Goal: Task Accomplishment & Management: Manage account settings

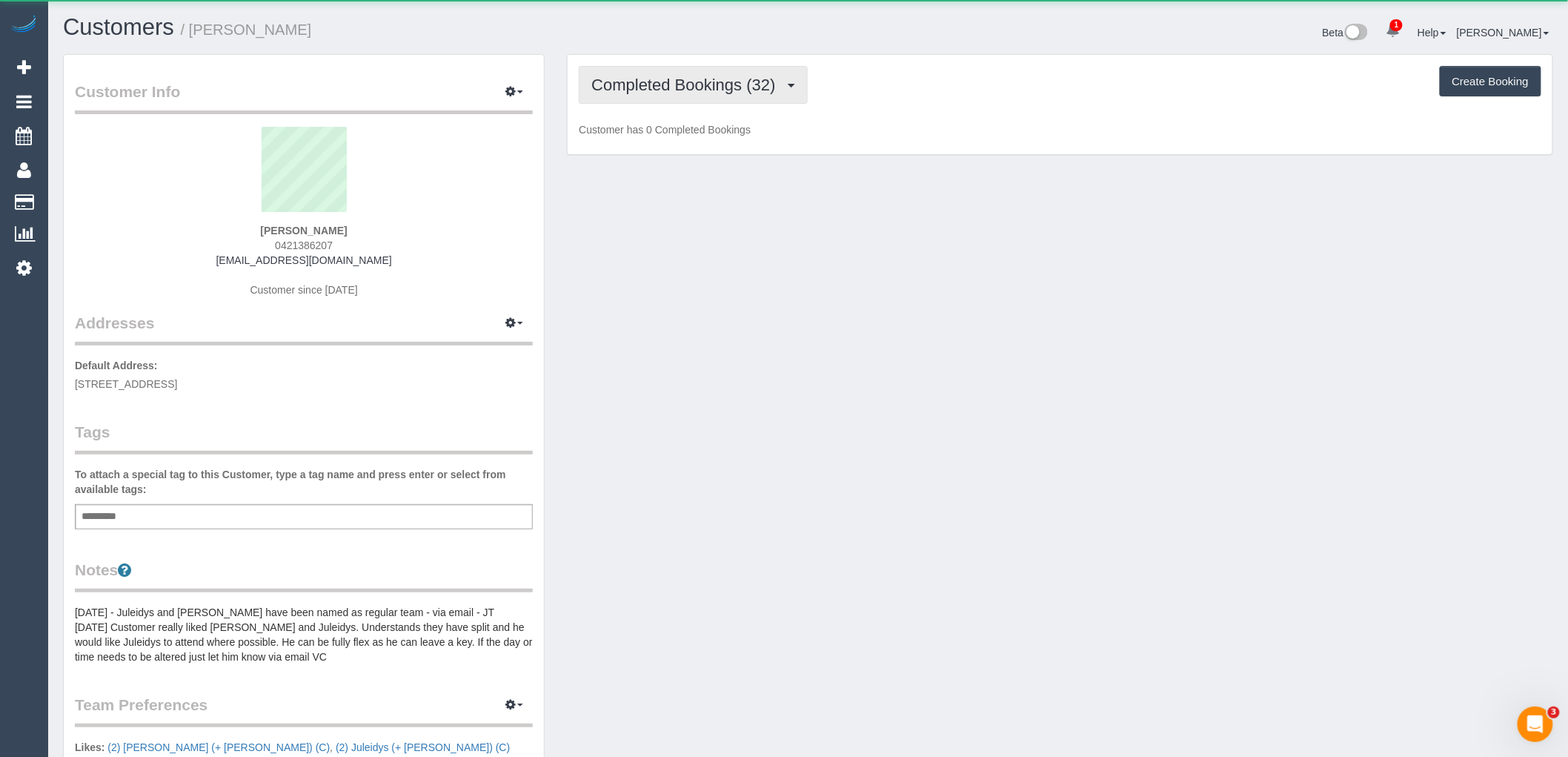
click at [674, 92] on span "Completed Bookings (32)" at bounding box center [687, 84] width 191 height 19
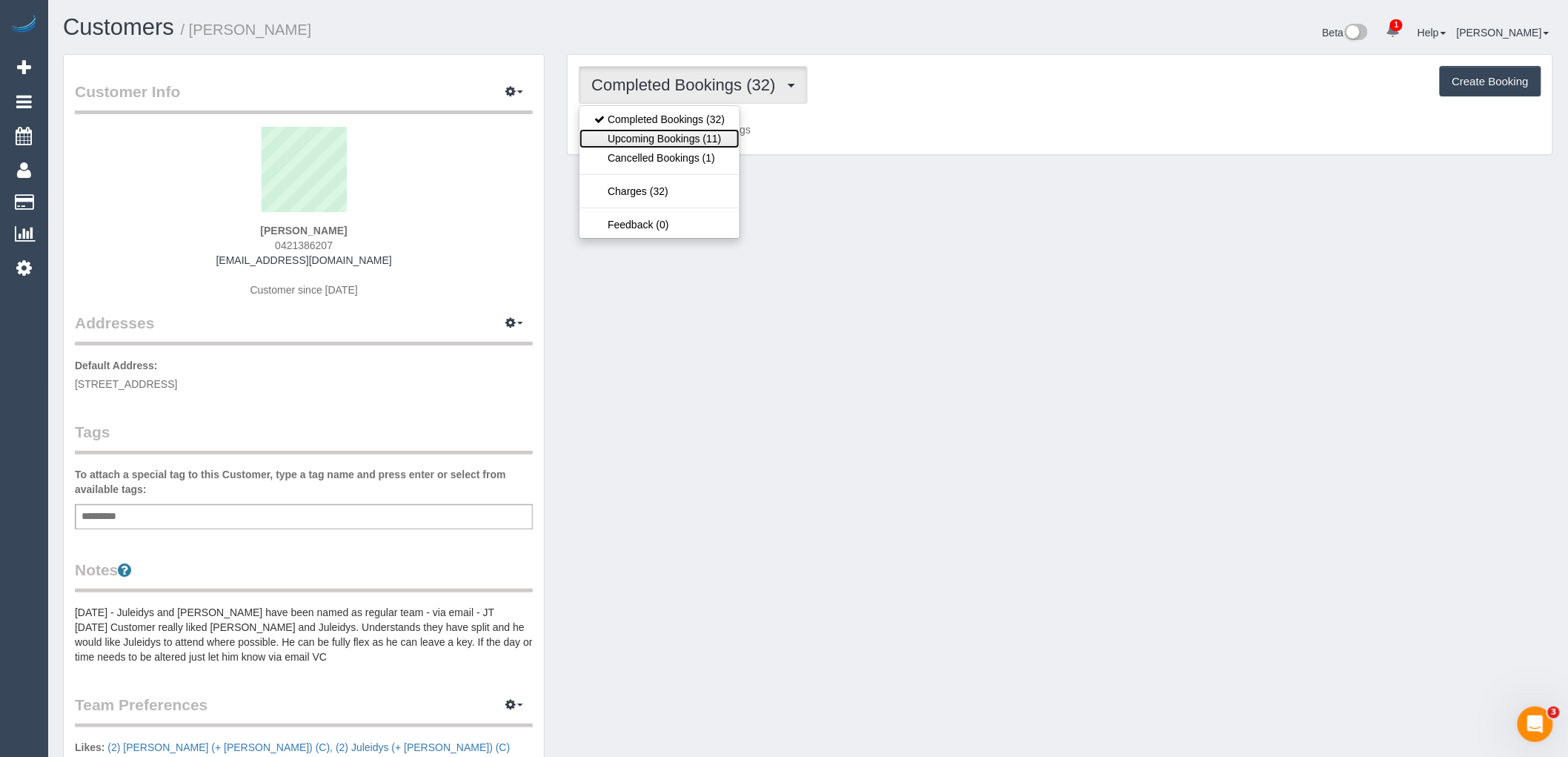
click at [693, 136] on link "Upcoming Bookings (11)" at bounding box center [659, 139] width 160 height 20
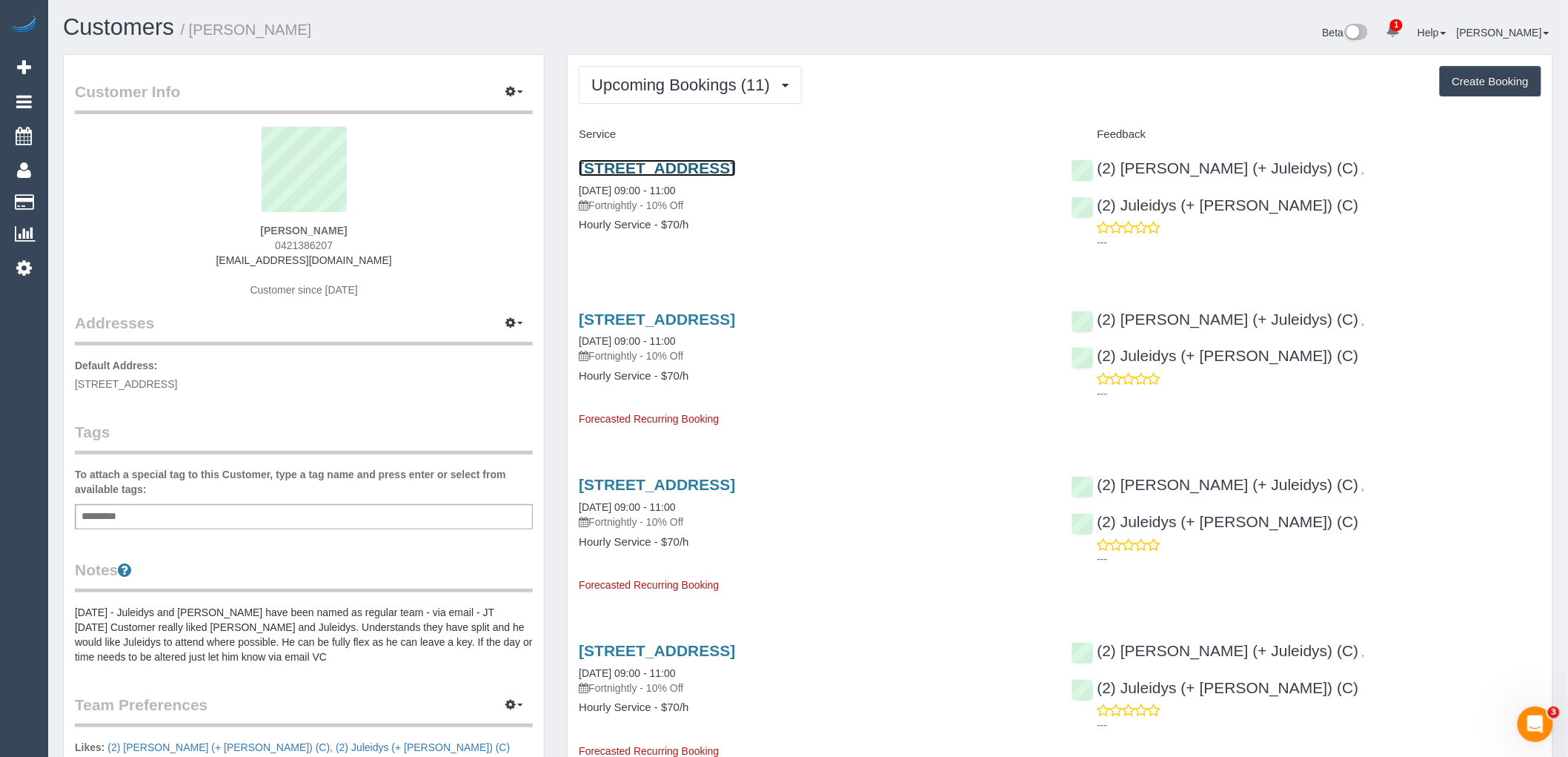
click at [698, 163] on link "94 Union Street, Windsor, VIC 3181" at bounding box center [657, 168] width 157 height 17
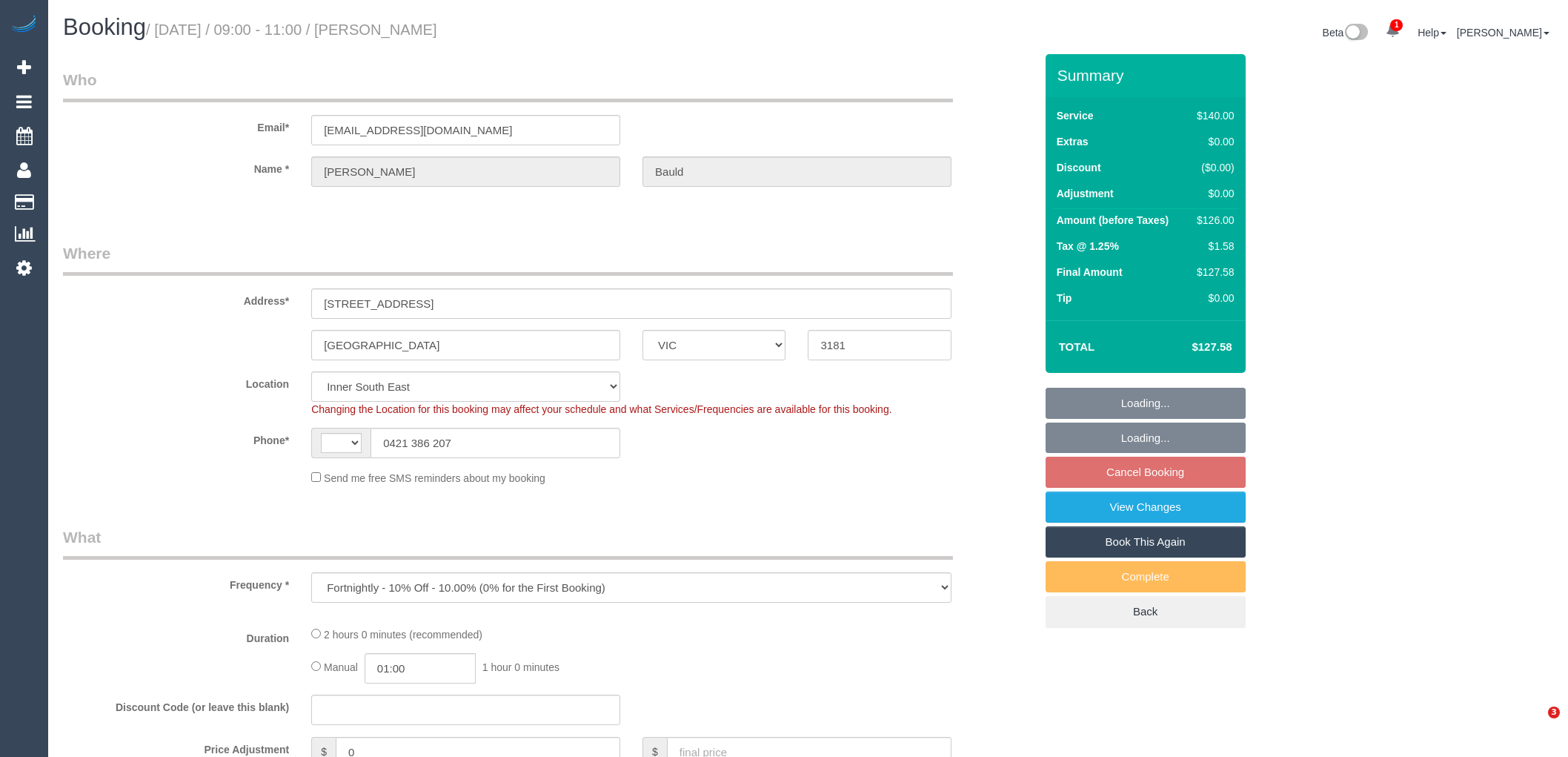
select select "VIC"
select select "object:465"
select select "string:AU"
select select "string:stripe-pm_1P2lB82GScqysDRVPZWgEZV2"
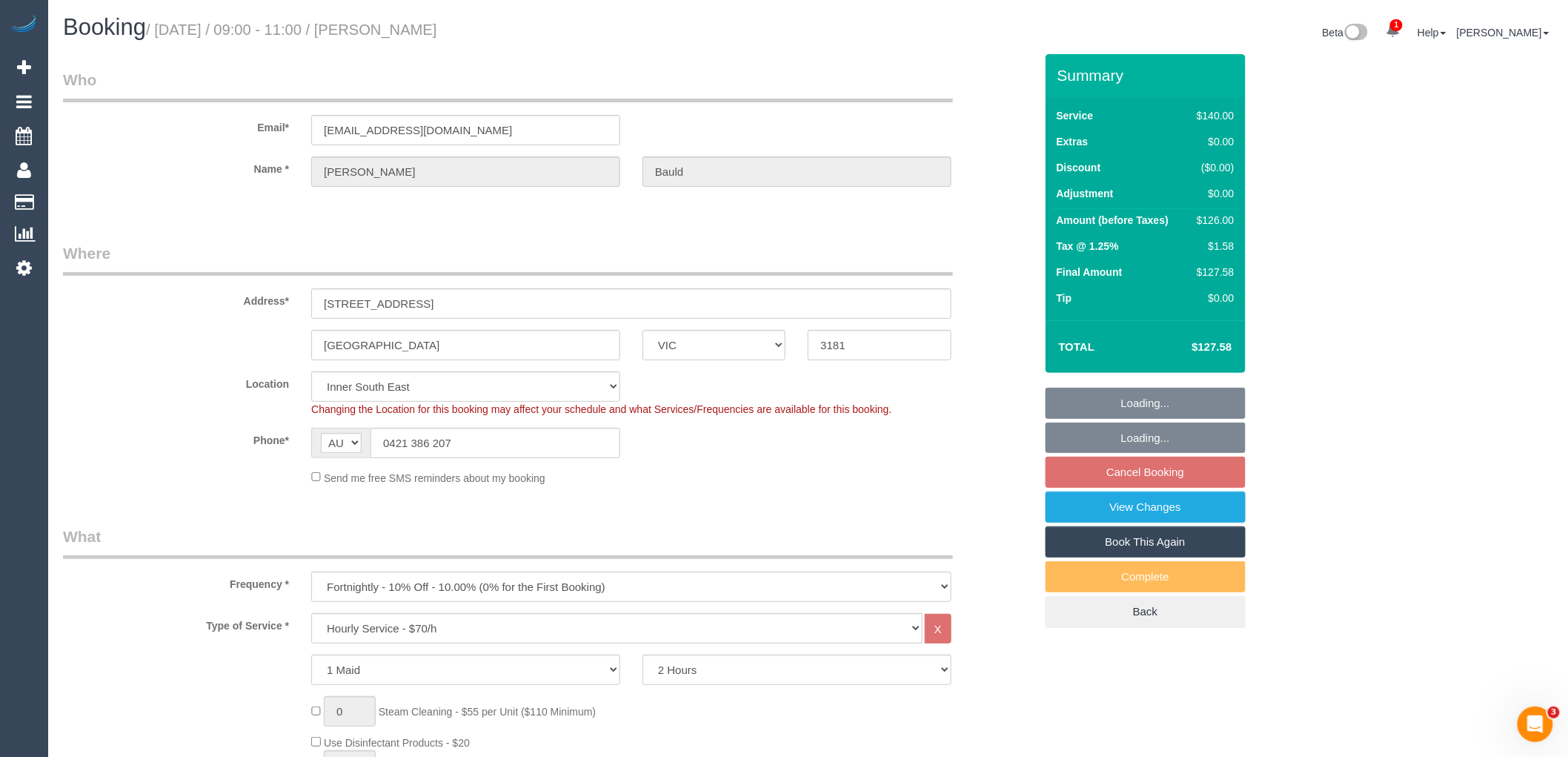
select select "number:27"
select select "number:14"
select select "number:19"
select select "number:36"
select select "number:35"
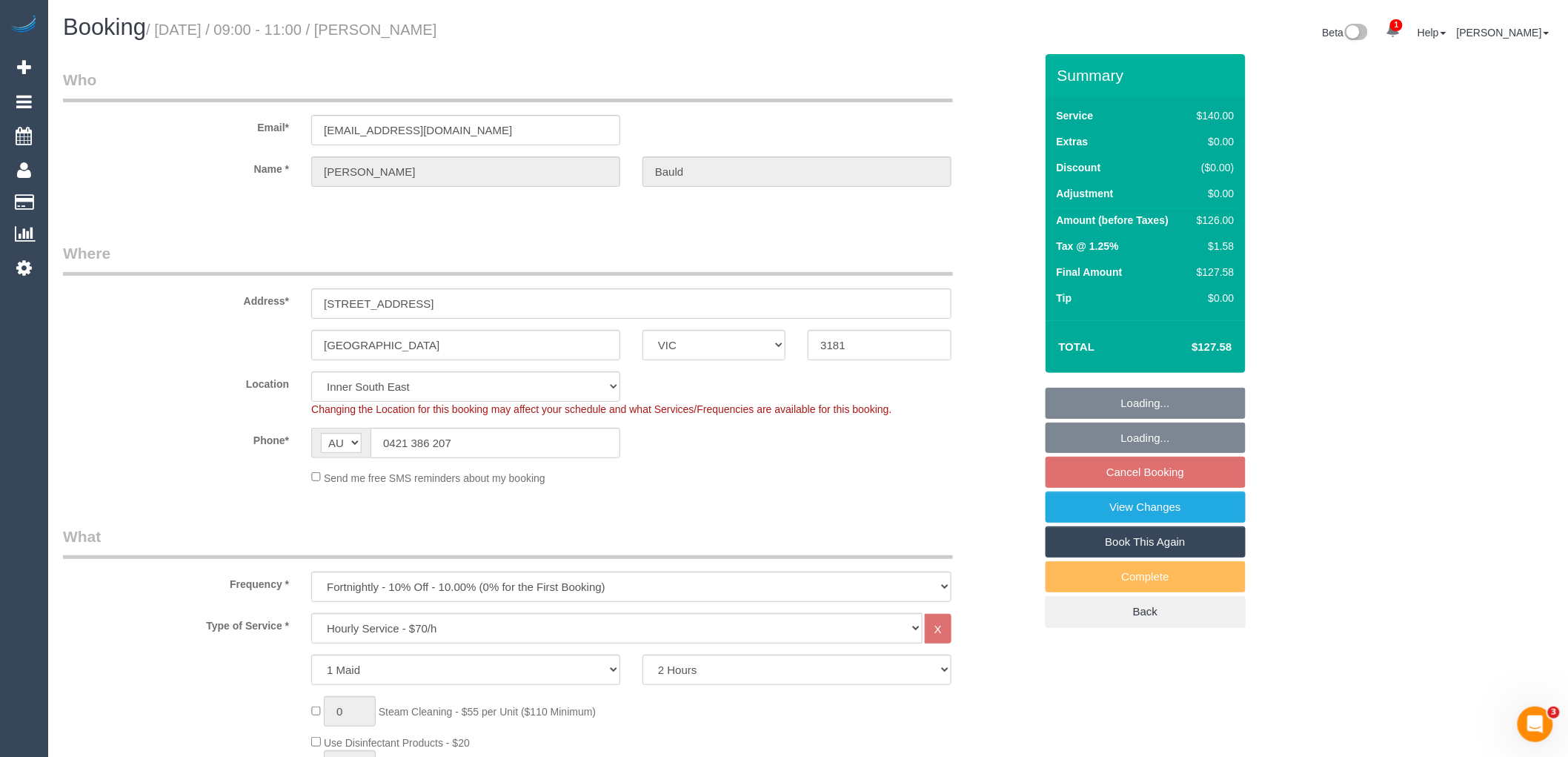
select select "number:11"
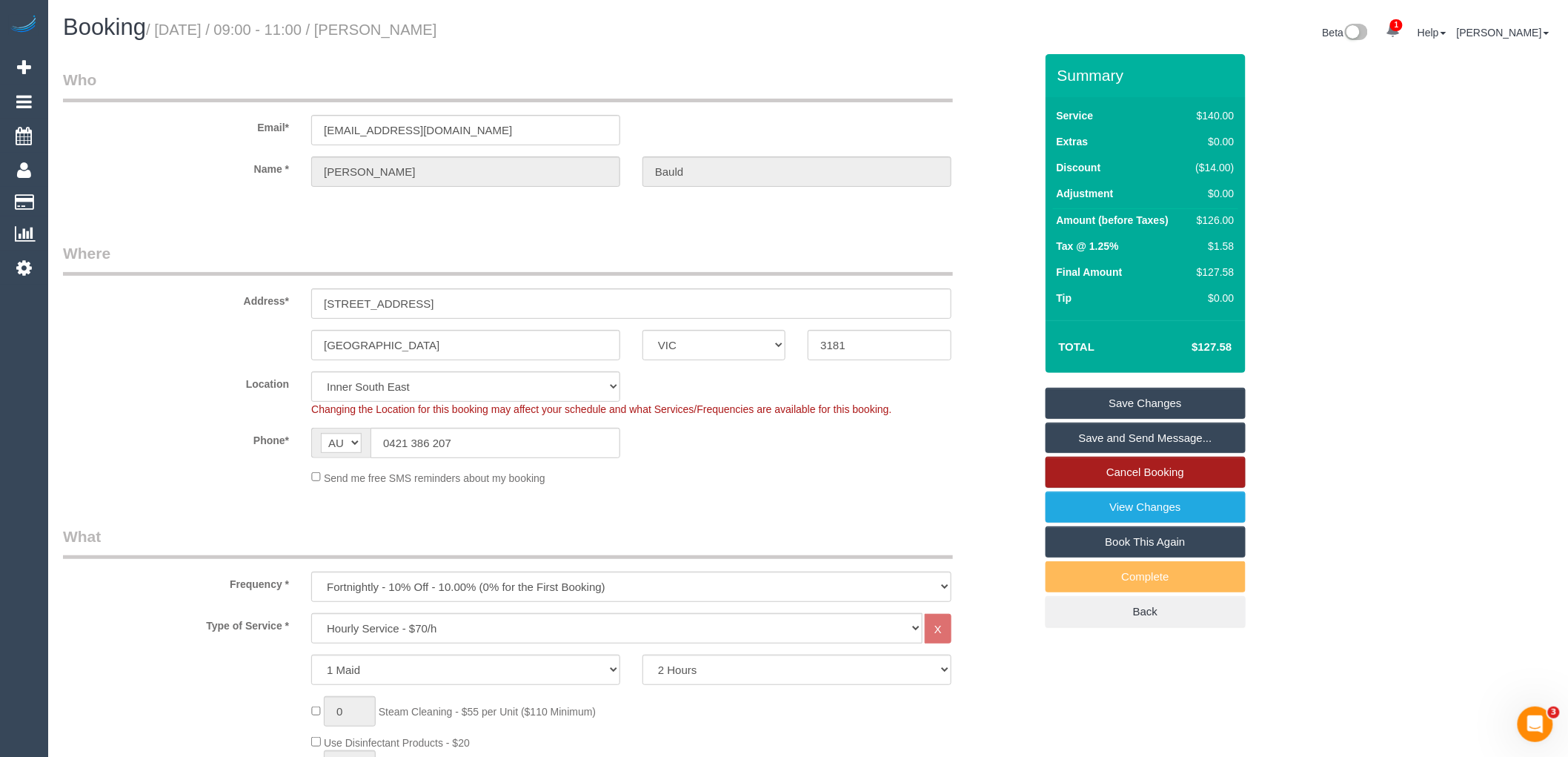
click at [1166, 469] on link "Cancel Booking" at bounding box center [1146, 472] width 200 height 31
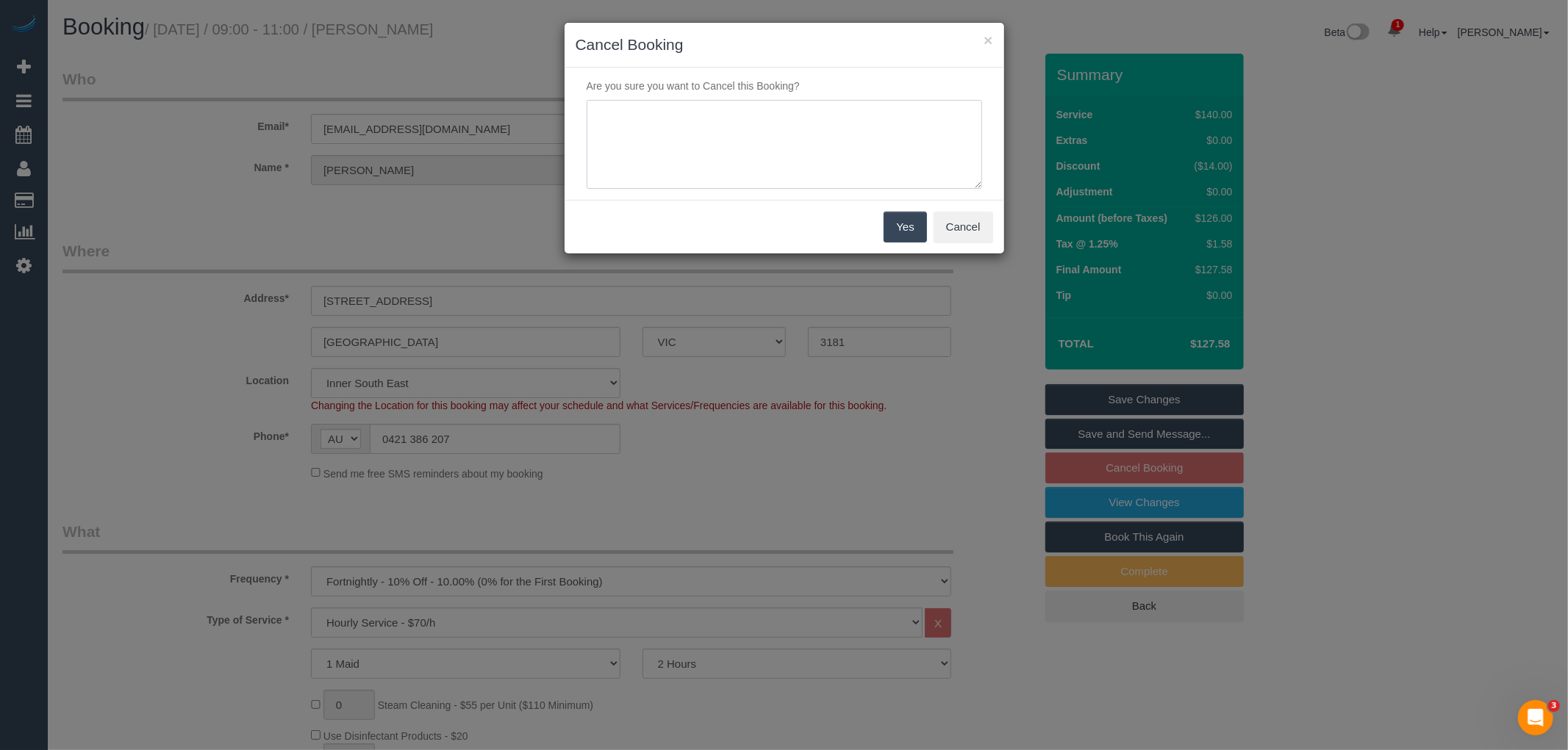
click at [850, 175] on textarea at bounding box center [785, 145] width 396 height 90
type textarea "Customer travelling OS via email VC"
click at [909, 231] on button "Yes" at bounding box center [904, 227] width 43 height 31
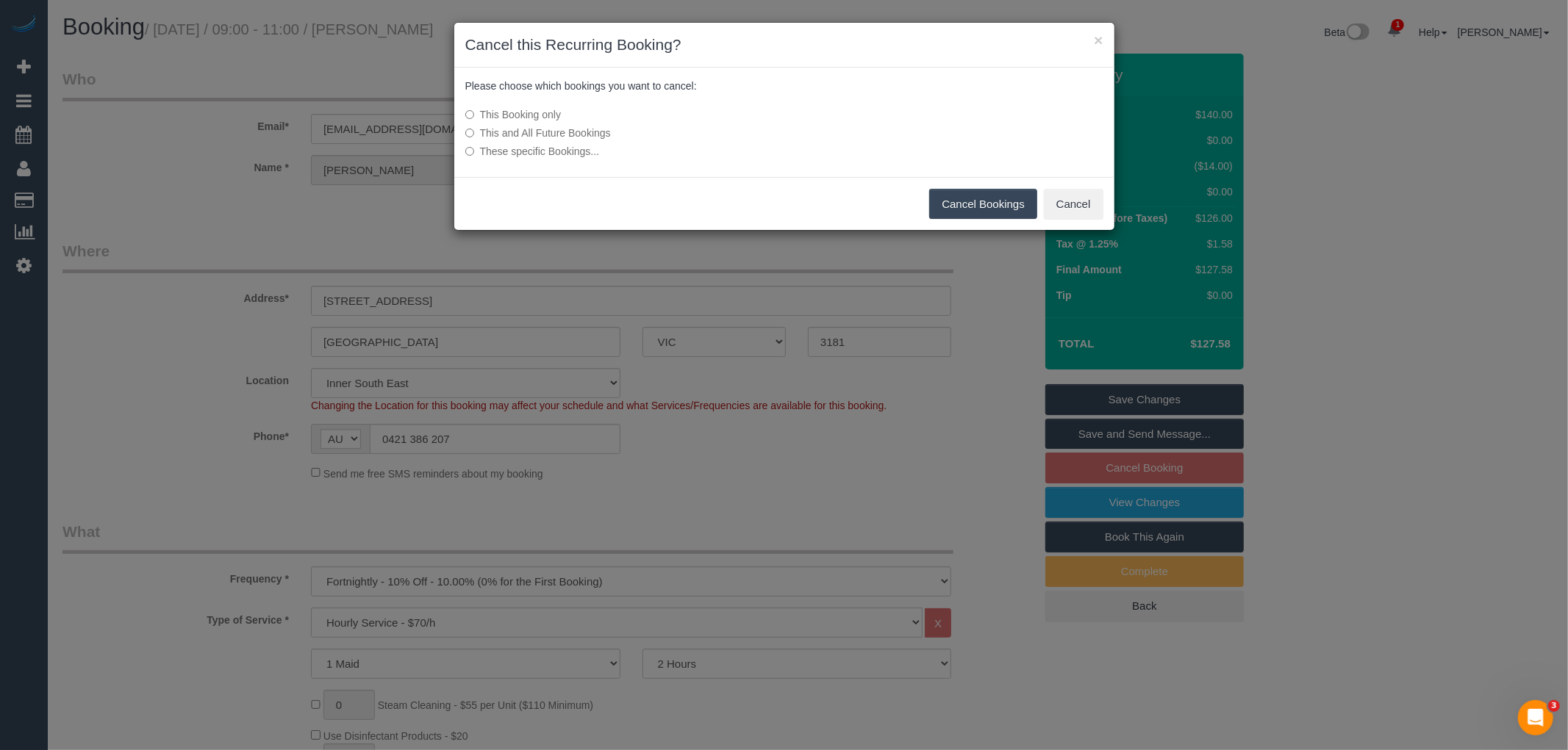
click at [487, 136] on label "This and All Future Bookings" at bounding box center [674, 133] width 418 height 15
click at [956, 201] on button "Cancel Bookings" at bounding box center [983, 204] width 108 height 31
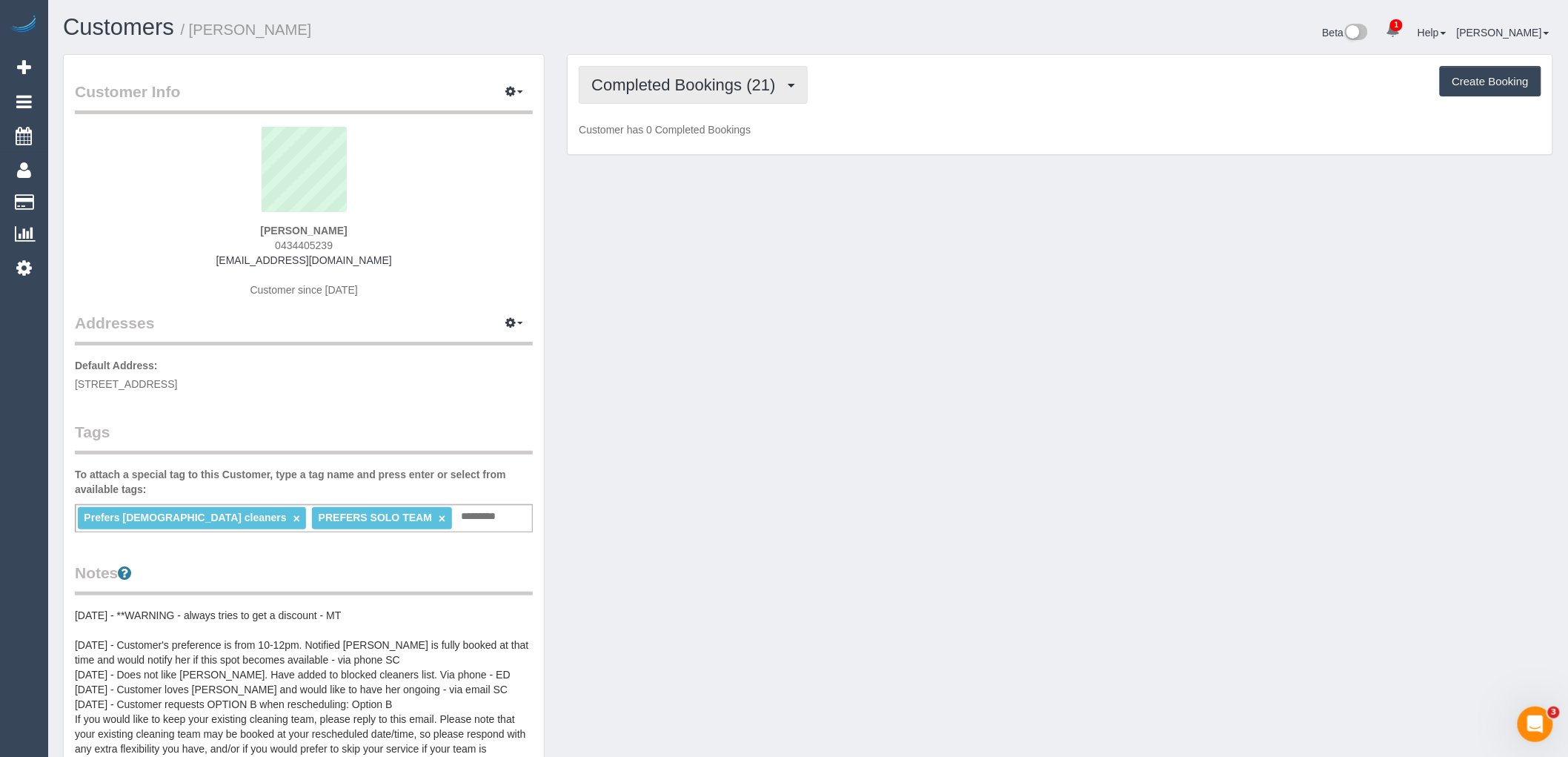
click at [735, 104] on button "Completed Bookings (21)" at bounding box center [693, 85] width 228 height 38
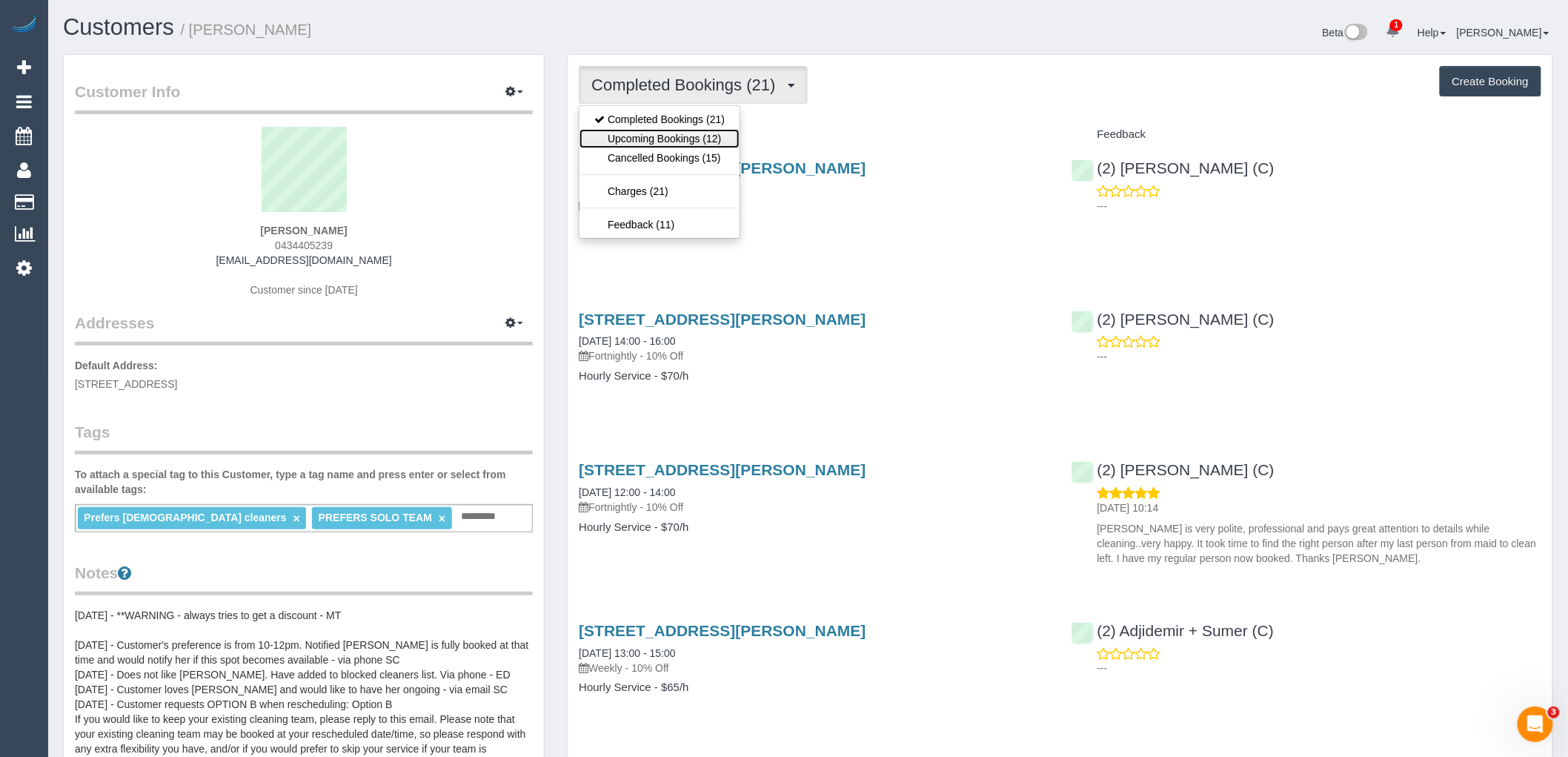
click at [727, 141] on link "Upcoming Bookings (12)" at bounding box center [659, 139] width 160 height 20
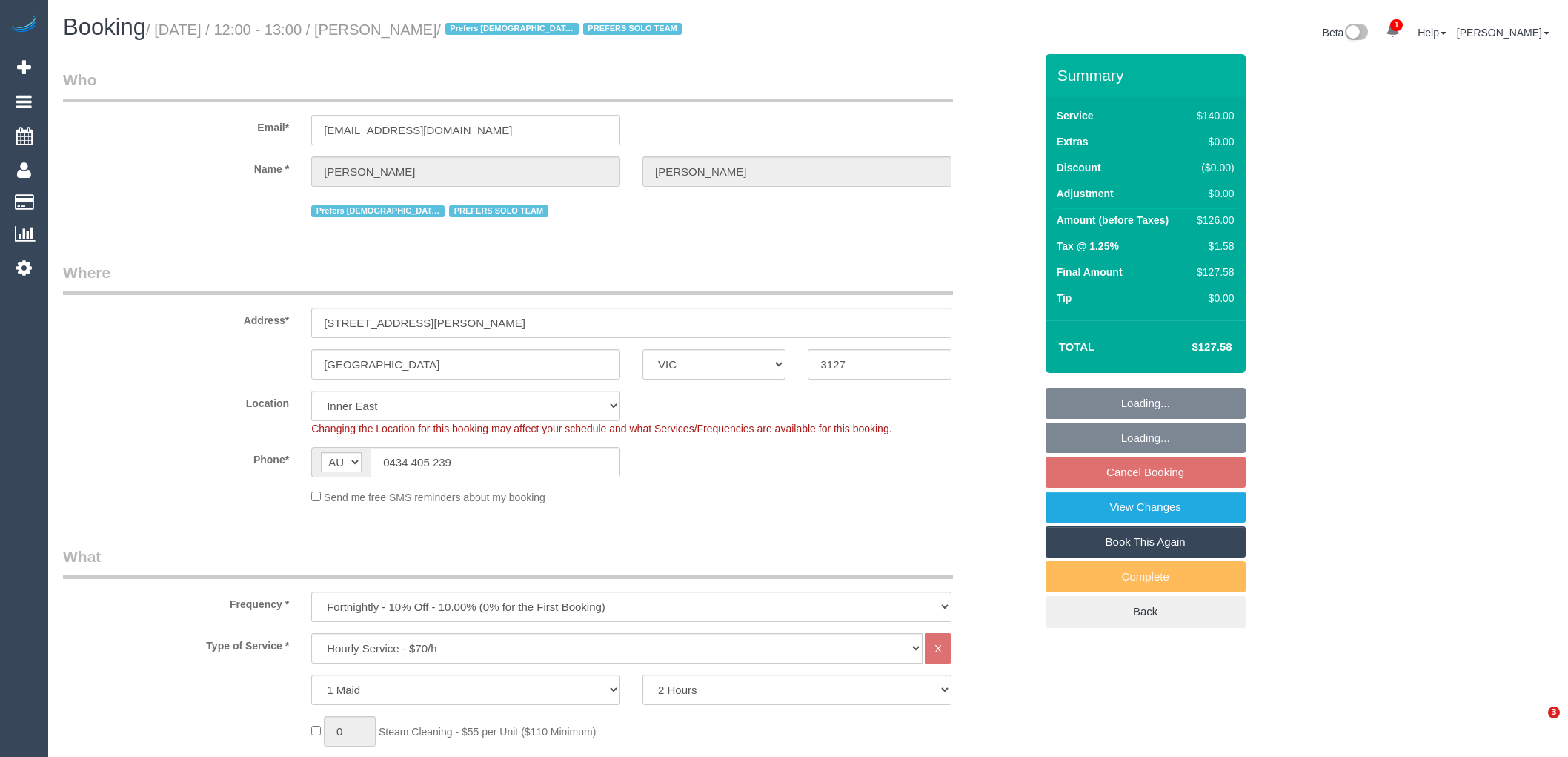
select select "VIC"
select select "number:28"
select select "number:14"
select select "number:19"
select select "number:25"
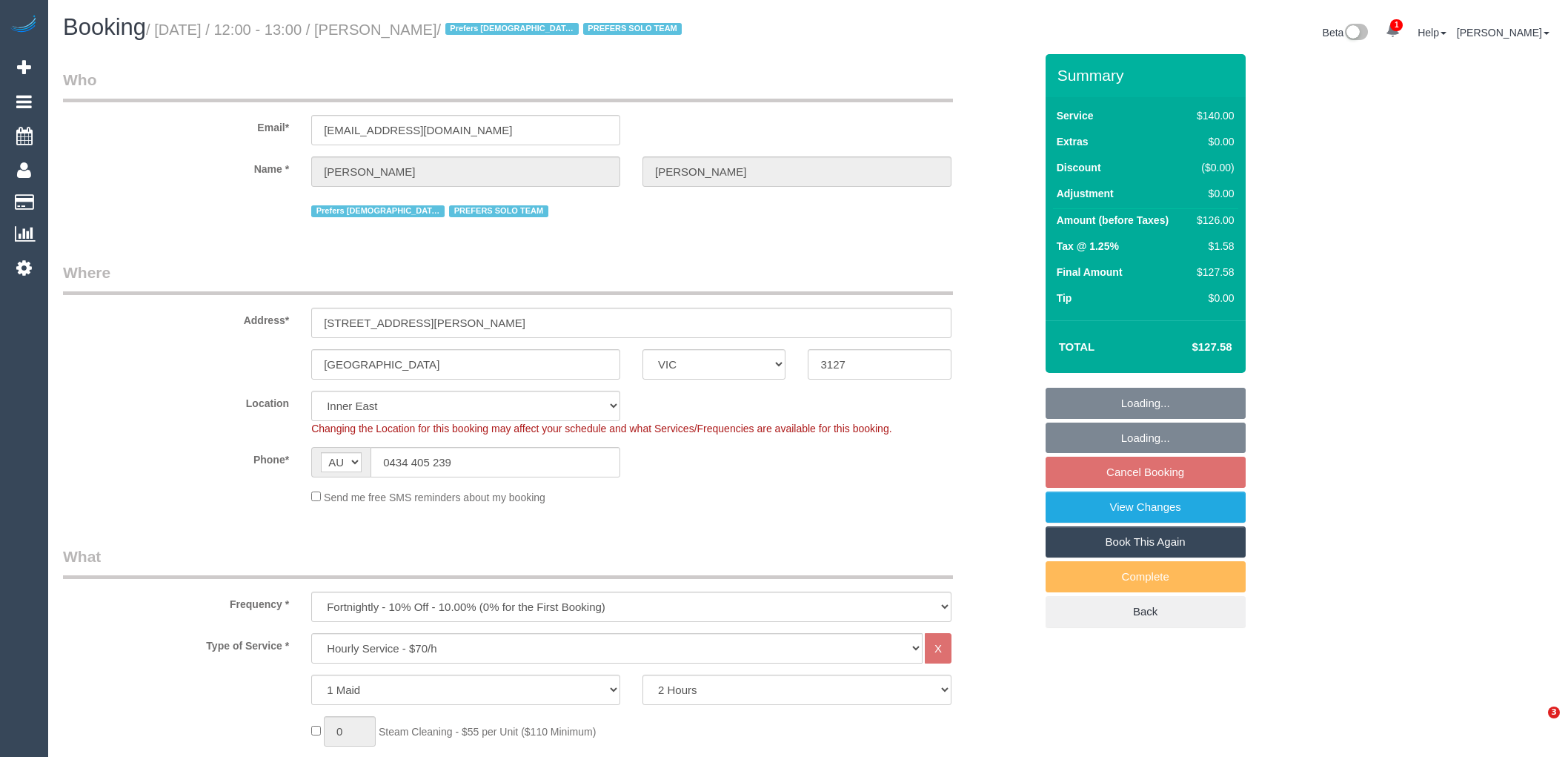
select select "number:35"
select select "number:11"
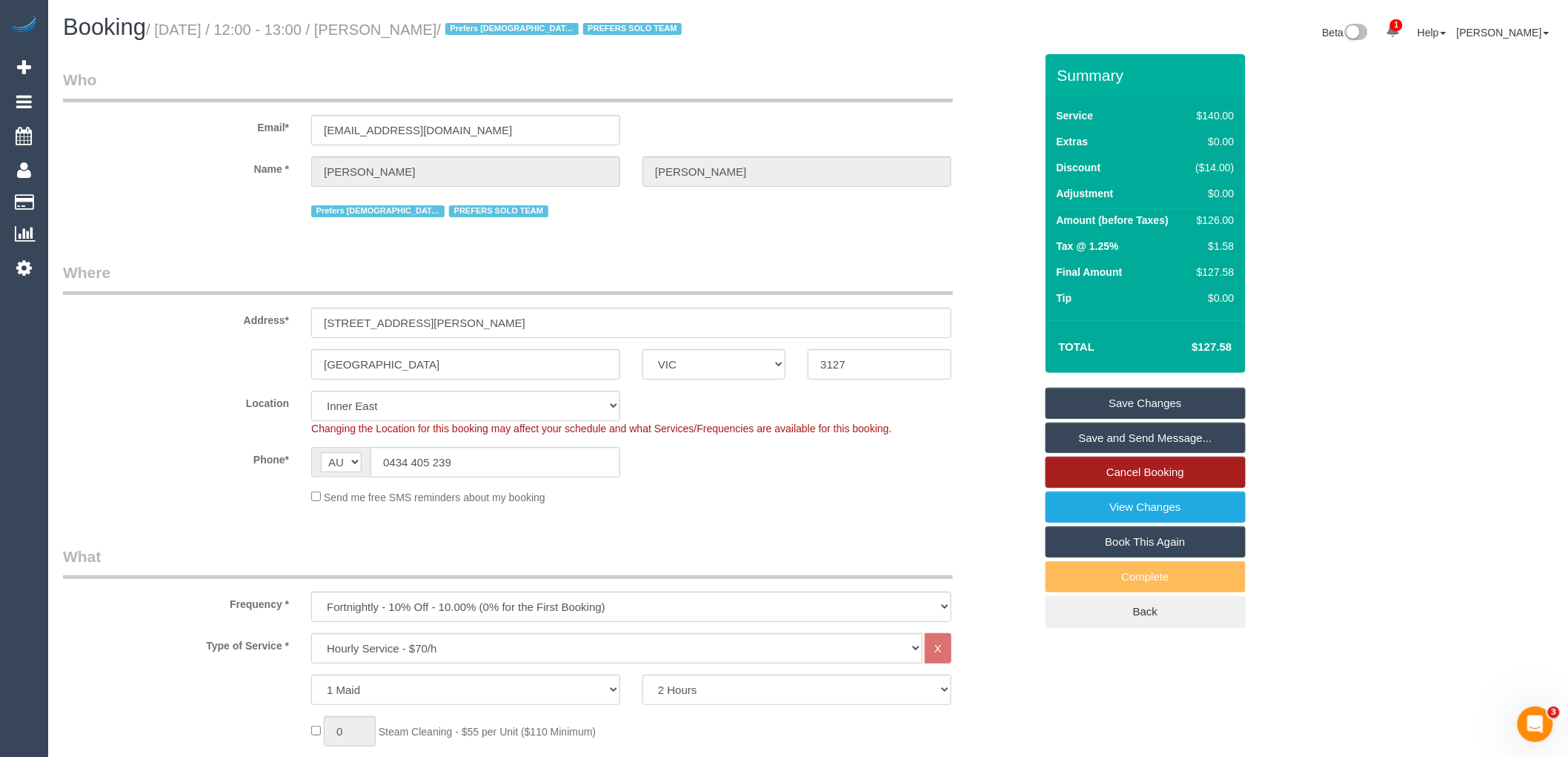
click at [1092, 464] on link "Cancel Booking" at bounding box center [1146, 472] width 200 height 31
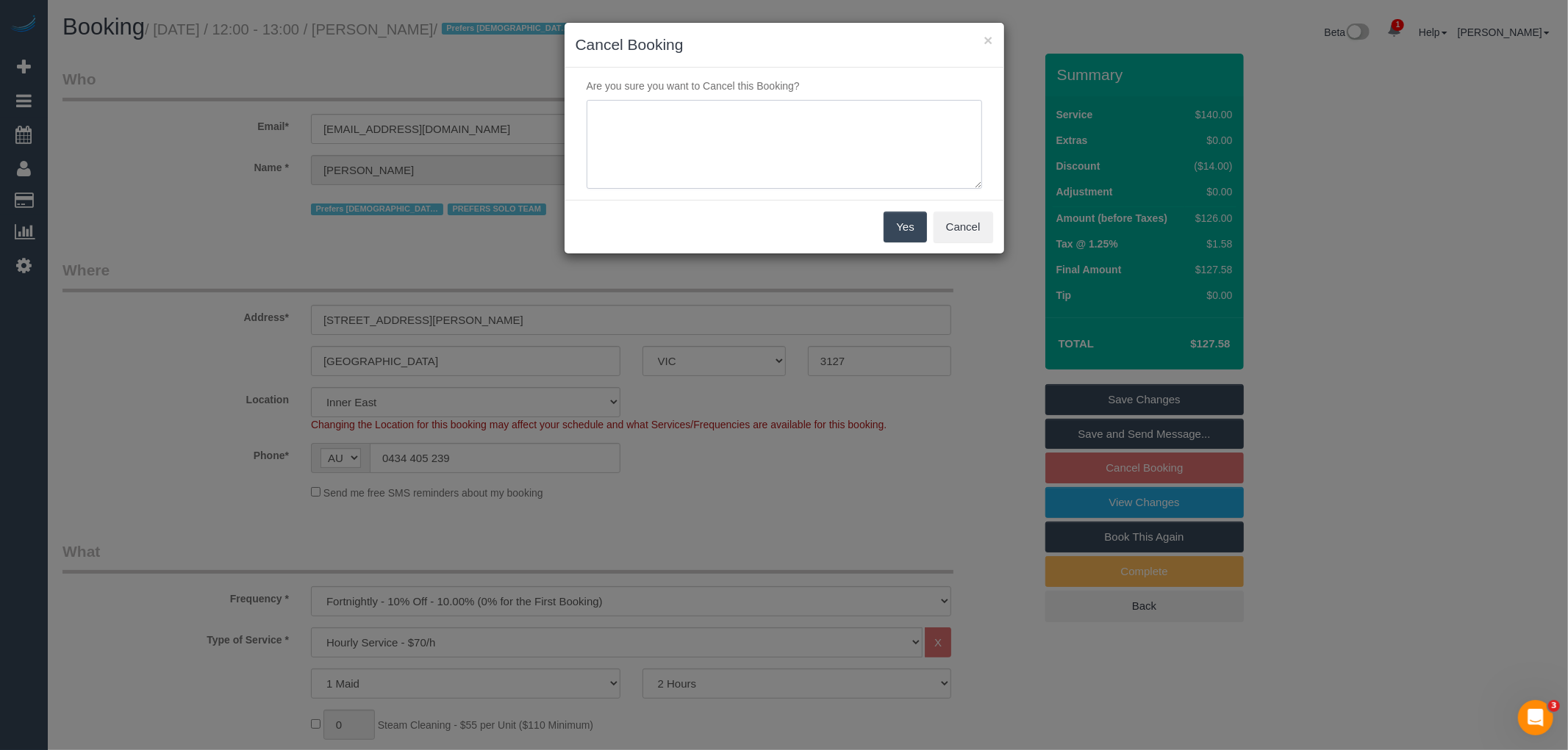
click at [787, 128] on textarea at bounding box center [785, 145] width 396 height 90
type textarea "Service not needed via email VC"
click at [909, 225] on button "Yes" at bounding box center [904, 227] width 43 height 31
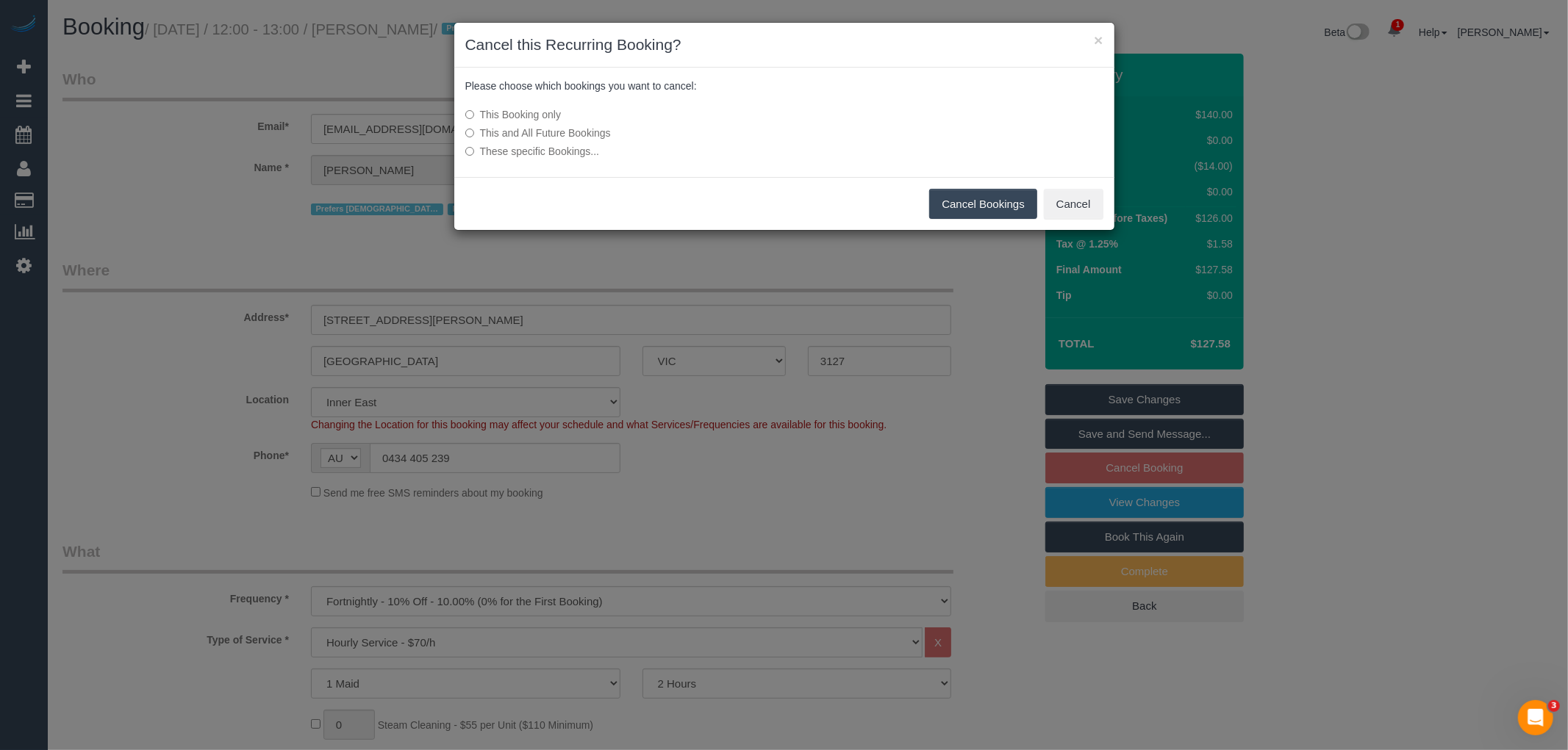
click at [979, 210] on button "Cancel Bookings" at bounding box center [983, 204] width 108 height 31
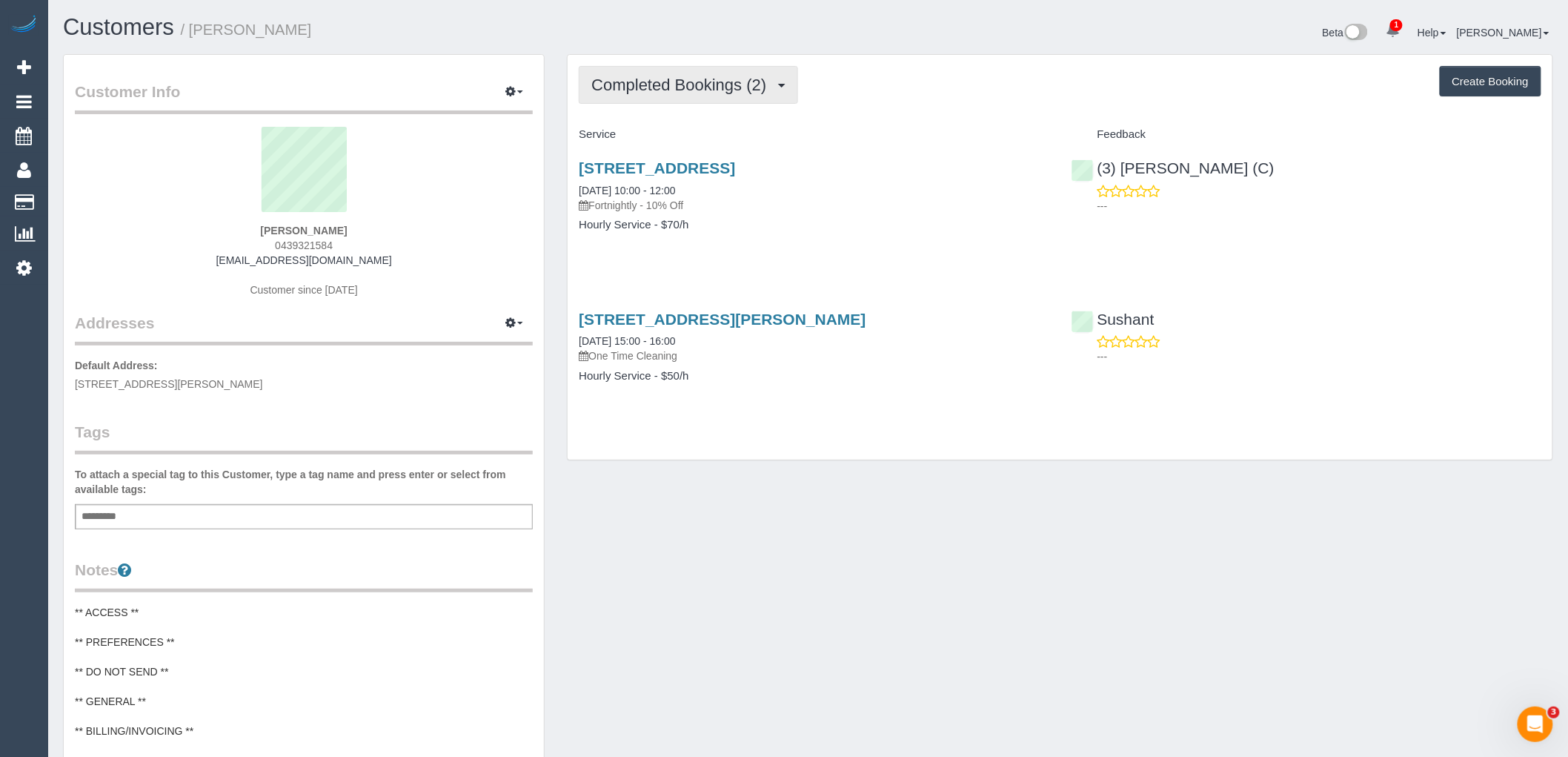
click at [675, 83] on span "Completed Bookings (2)" at bounding box center [683, 84] width 182 height 19
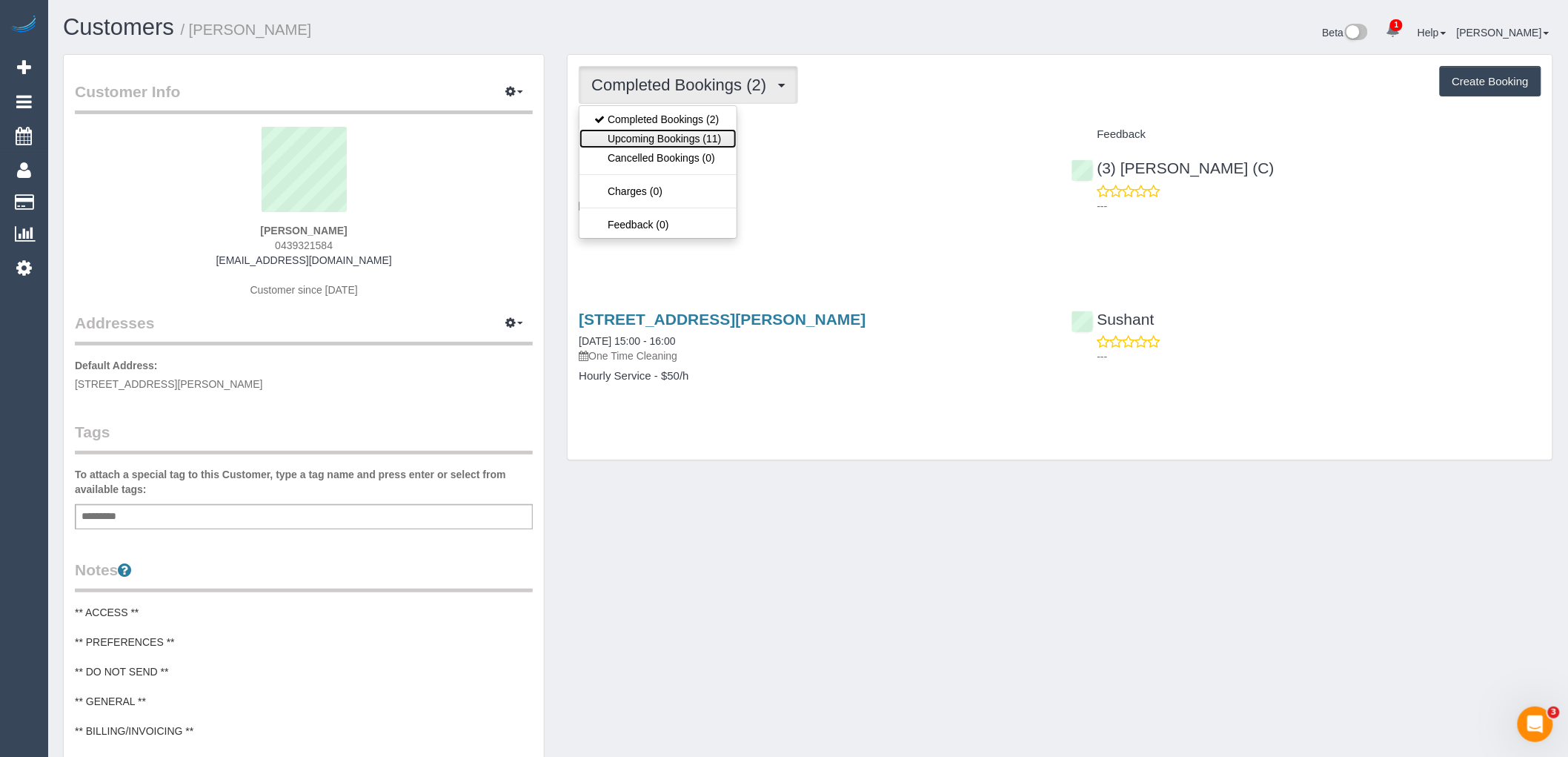
click at [674, 138] on link "Upcoming Bookings (11)" at bounding box center [658, 139] width 157 height 20
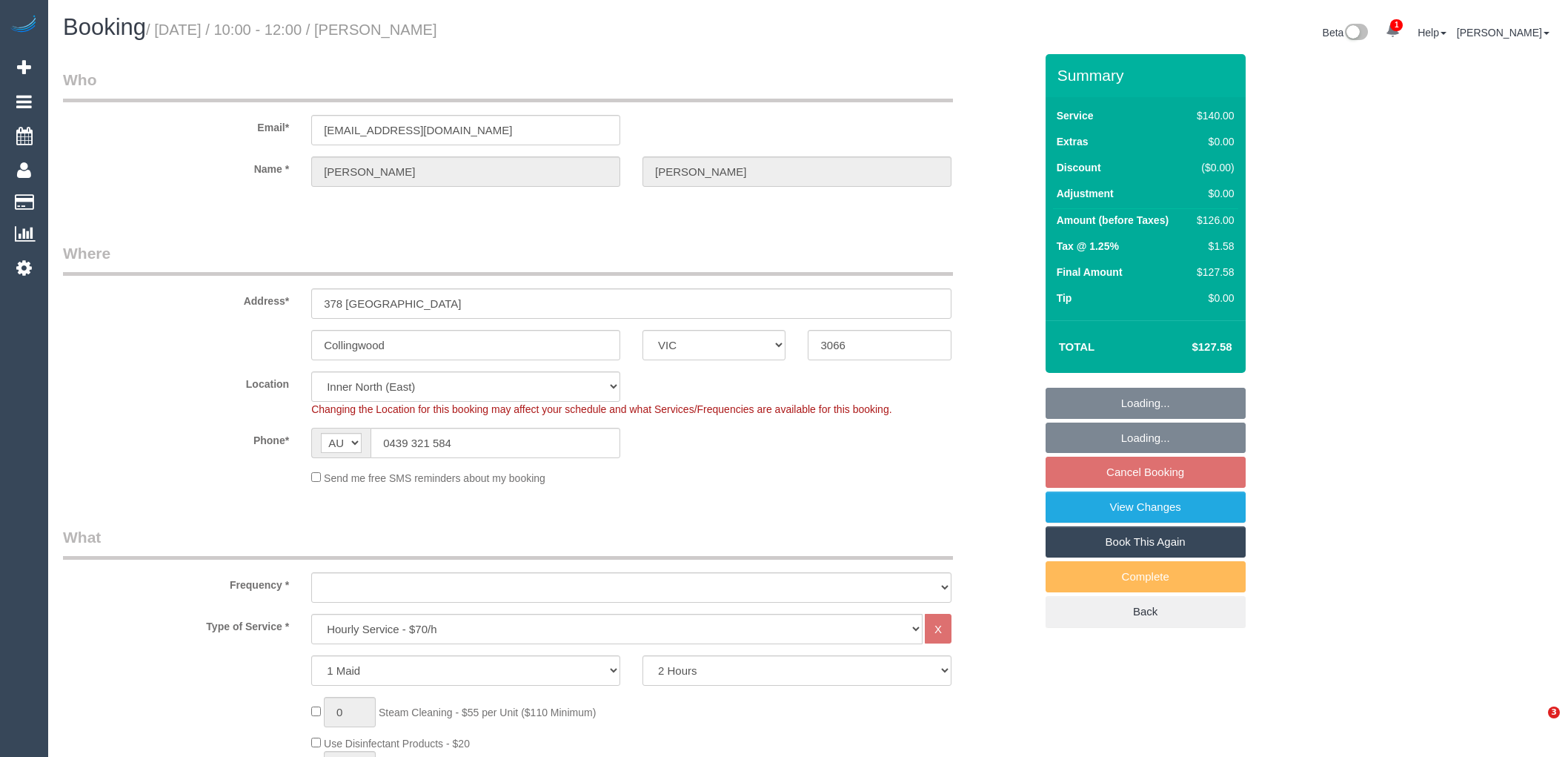
select select "VIC"
select select "string:stripe-pm_1RtNbC2GScqysDRVQDcLmolq"
select select "number:27"
select select "number:14"
select select "number:19"
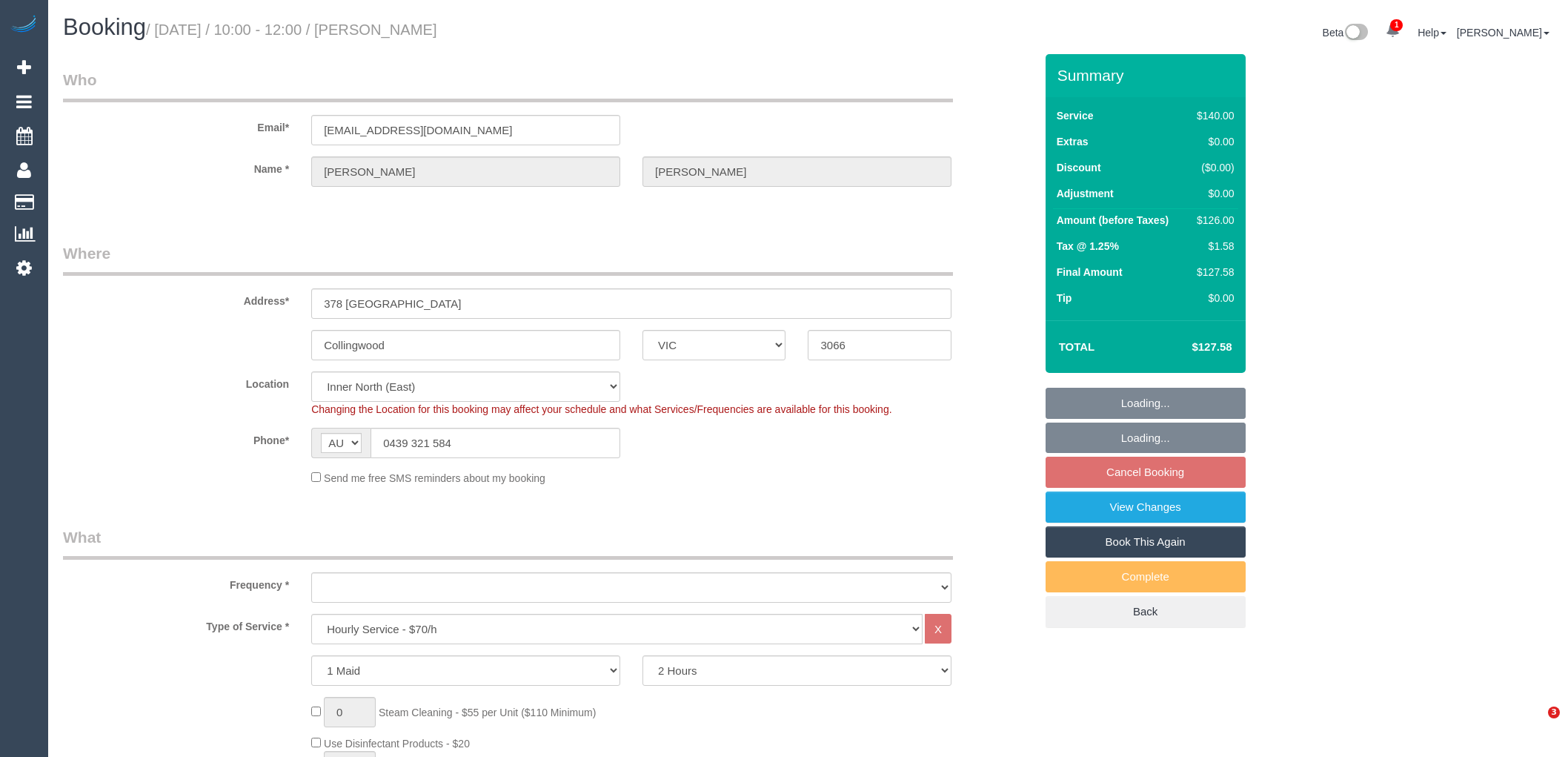
select select "number:24"
select select "number:35"
select select "number:26"
select select "object:1622"
select select "spot3"
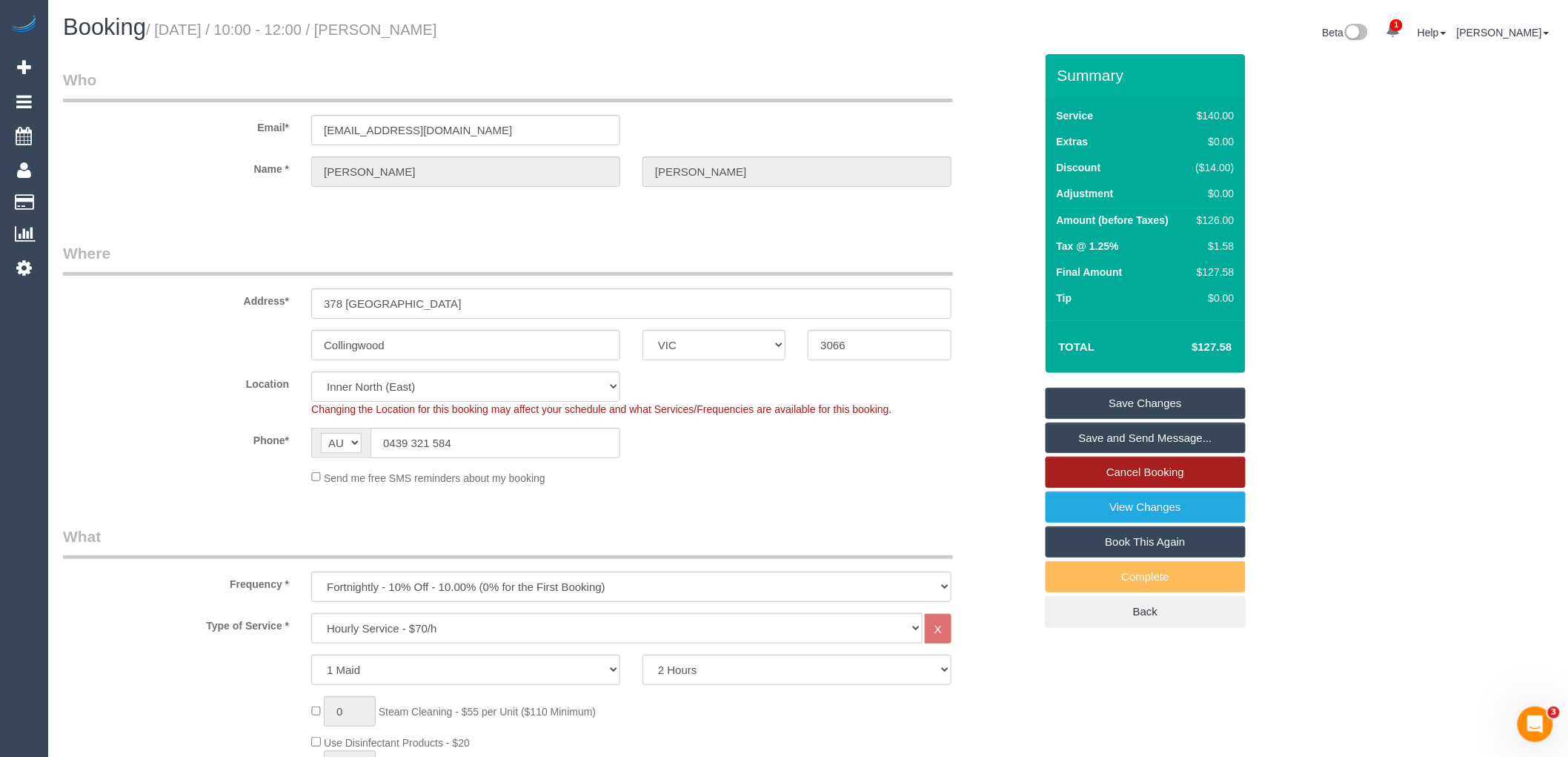
click at [1154, 475] on link "Cancel Booking" at bounding box center [1146, 472] width 200 height 31
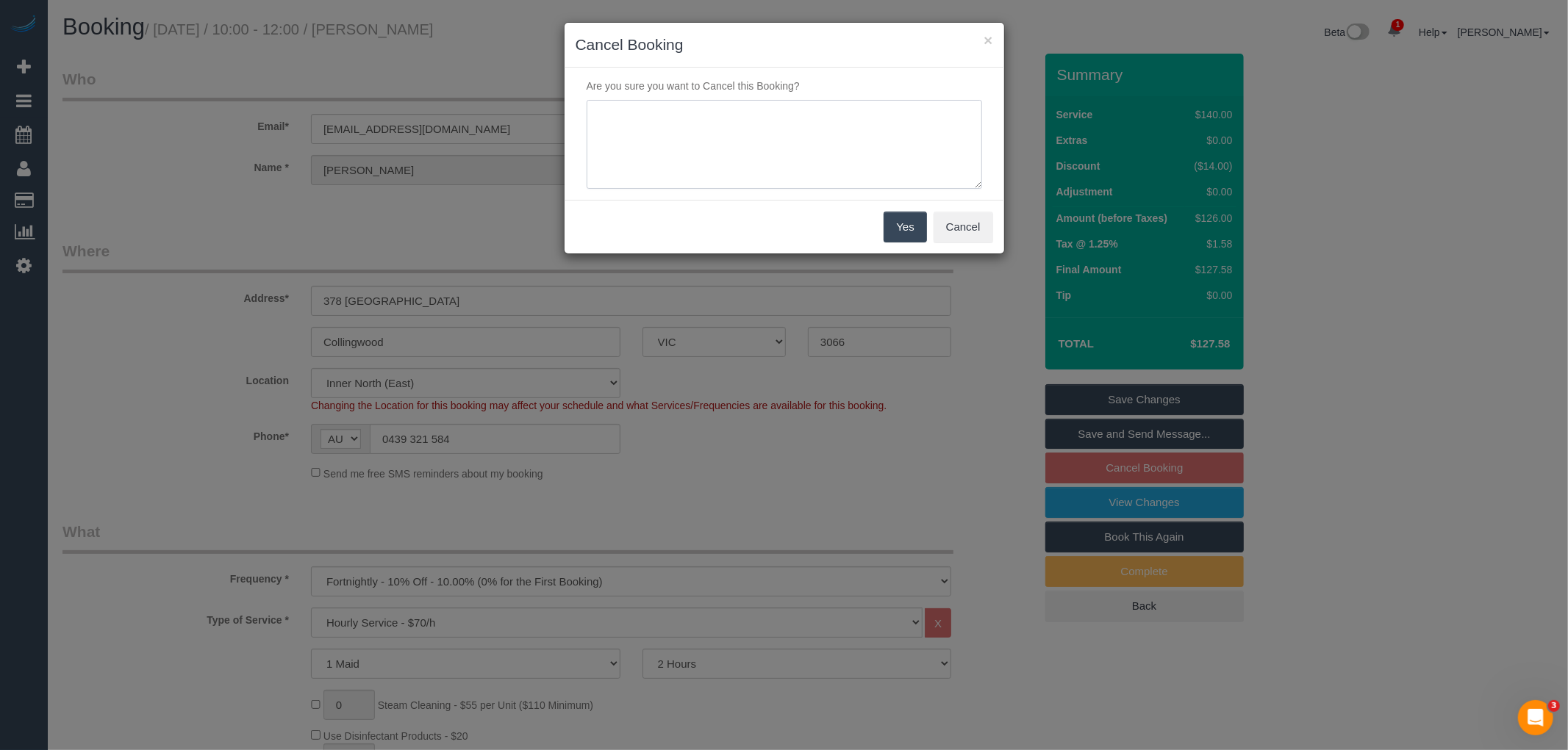
click at [833, 126] on textarea at bounding box center [785, 145] width 396 height 90
type textarea "Customer requested to cancel all ongoing services - canned response sent - awai…"
click at [901, 228] on button "Yes" at bounding box center [904, 227] width 43 height 31
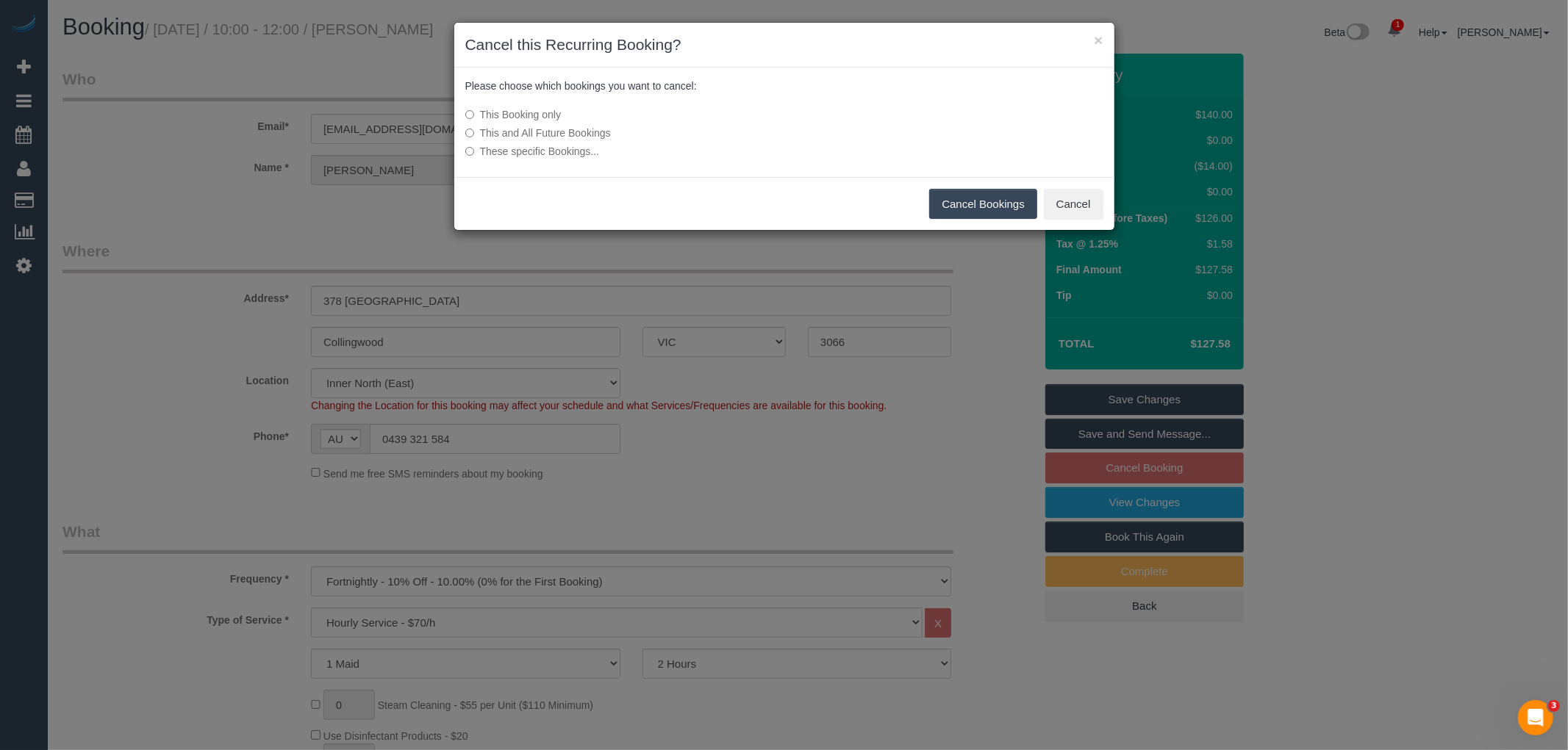
click at [568, 134] on label "This and All Future Bookings" at bounding box center [674, 133] width 418 height 15
click at [985, 195] on button "Cancel Bookings" at bounding box center [983, 204] width 108 height 31
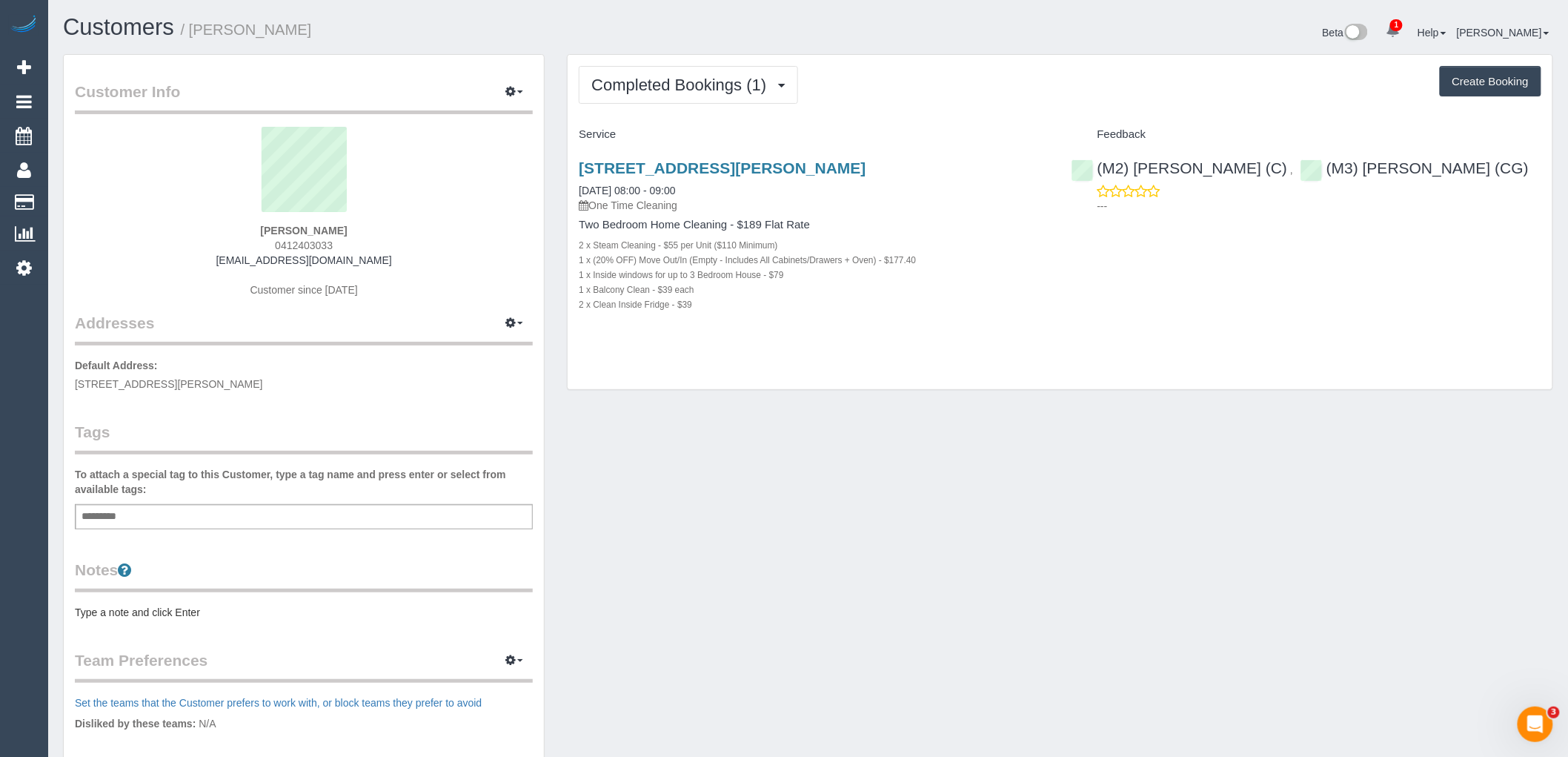
click at [308, 506] on div "Add a tag" at bounding box center [303, 516] width 458 height 25
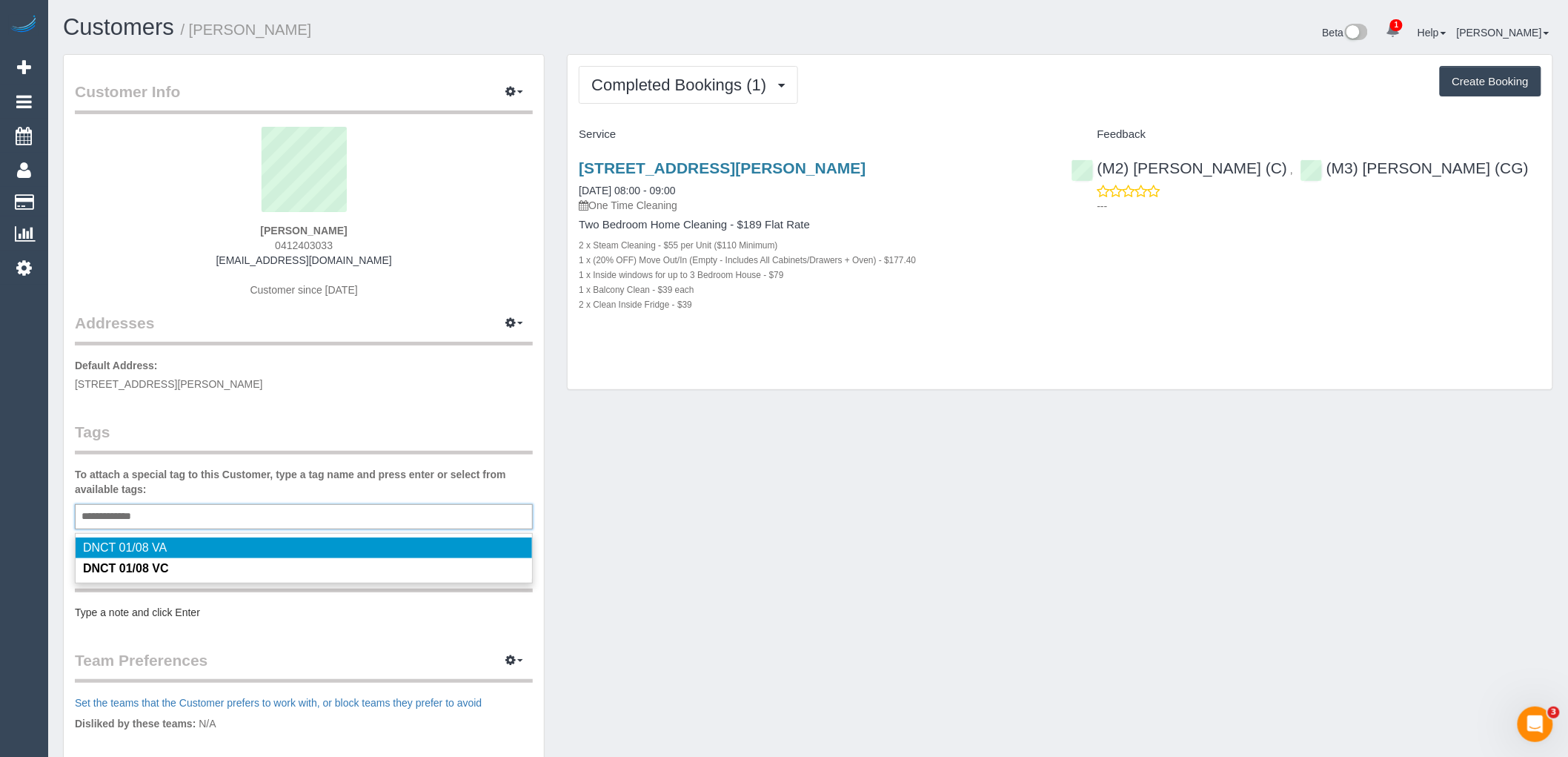
type input "**********"
click at [346, 444] on legend "Tags" at bounding box center [303, 438] width 458 height 33
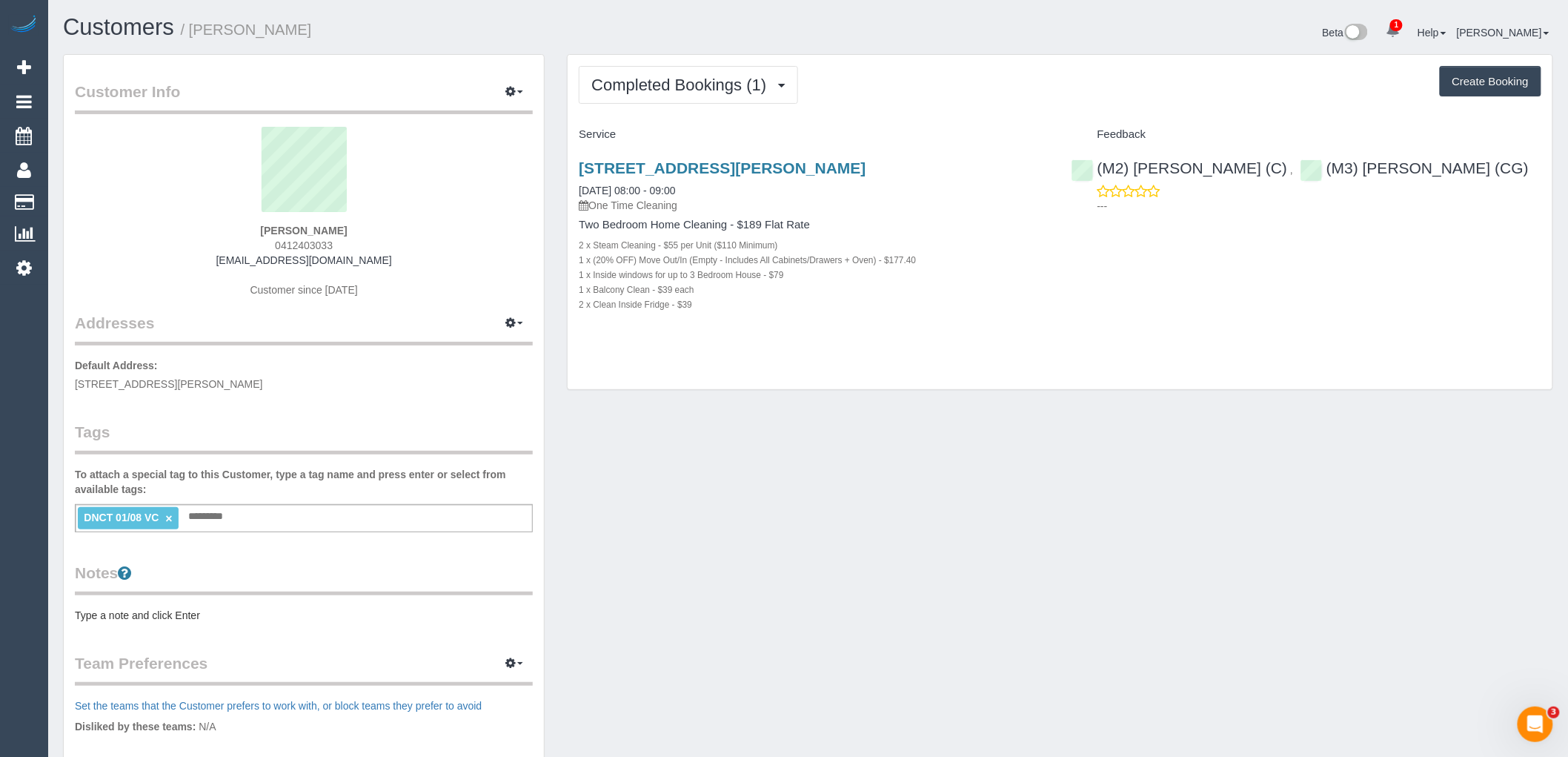
drag, startPoint x: 356, startPoint y: 226, endPoint x: 195, endPoint y: 226, distance: 161.0
click at [195, 226] on div "Sophie Dewani 0412403033 sophiedewani@gmail.com Customer since 2025" at bounding box center [303, 219] width 458 height 185
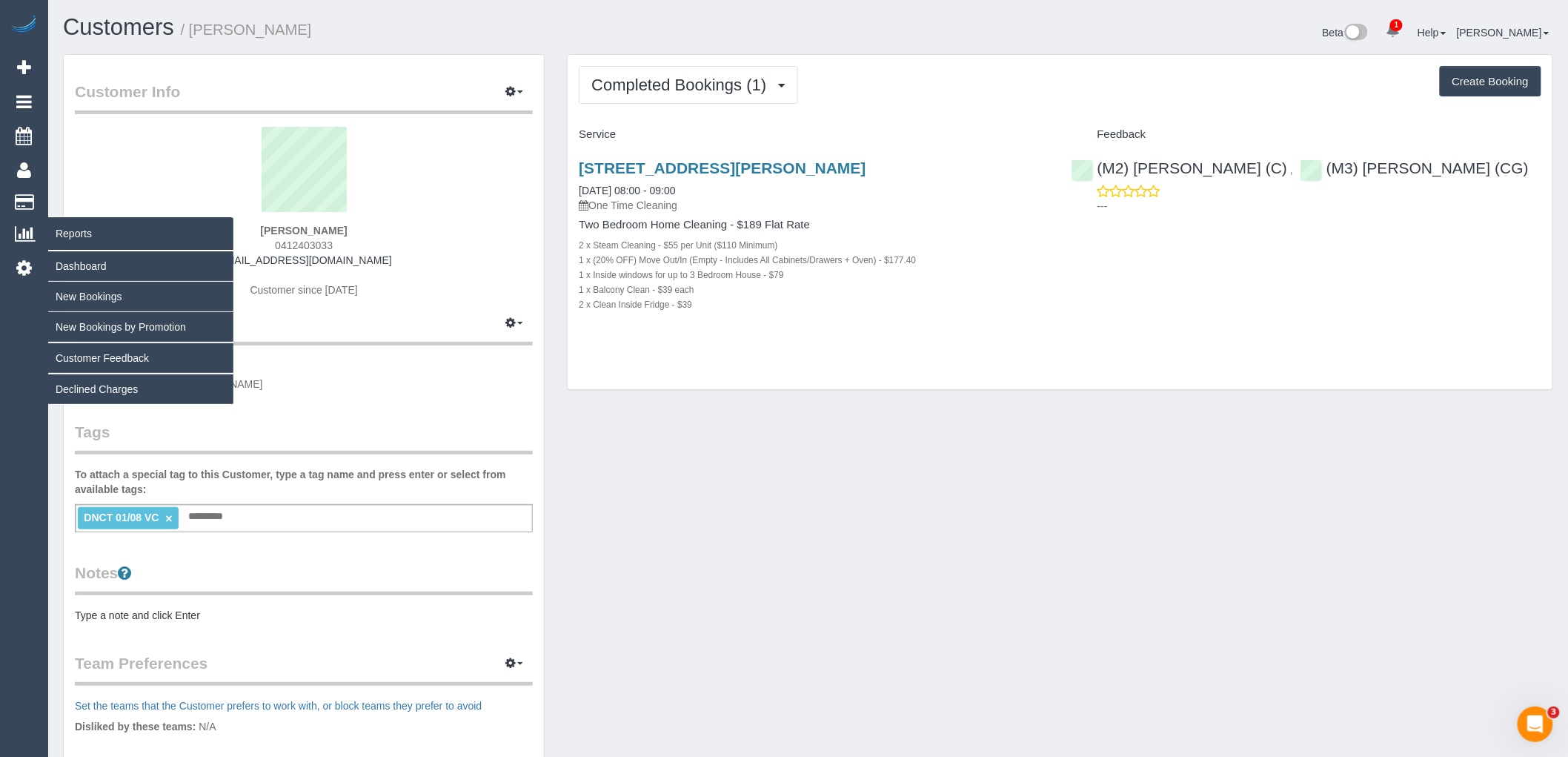
copy strong "Sophie Dewani"
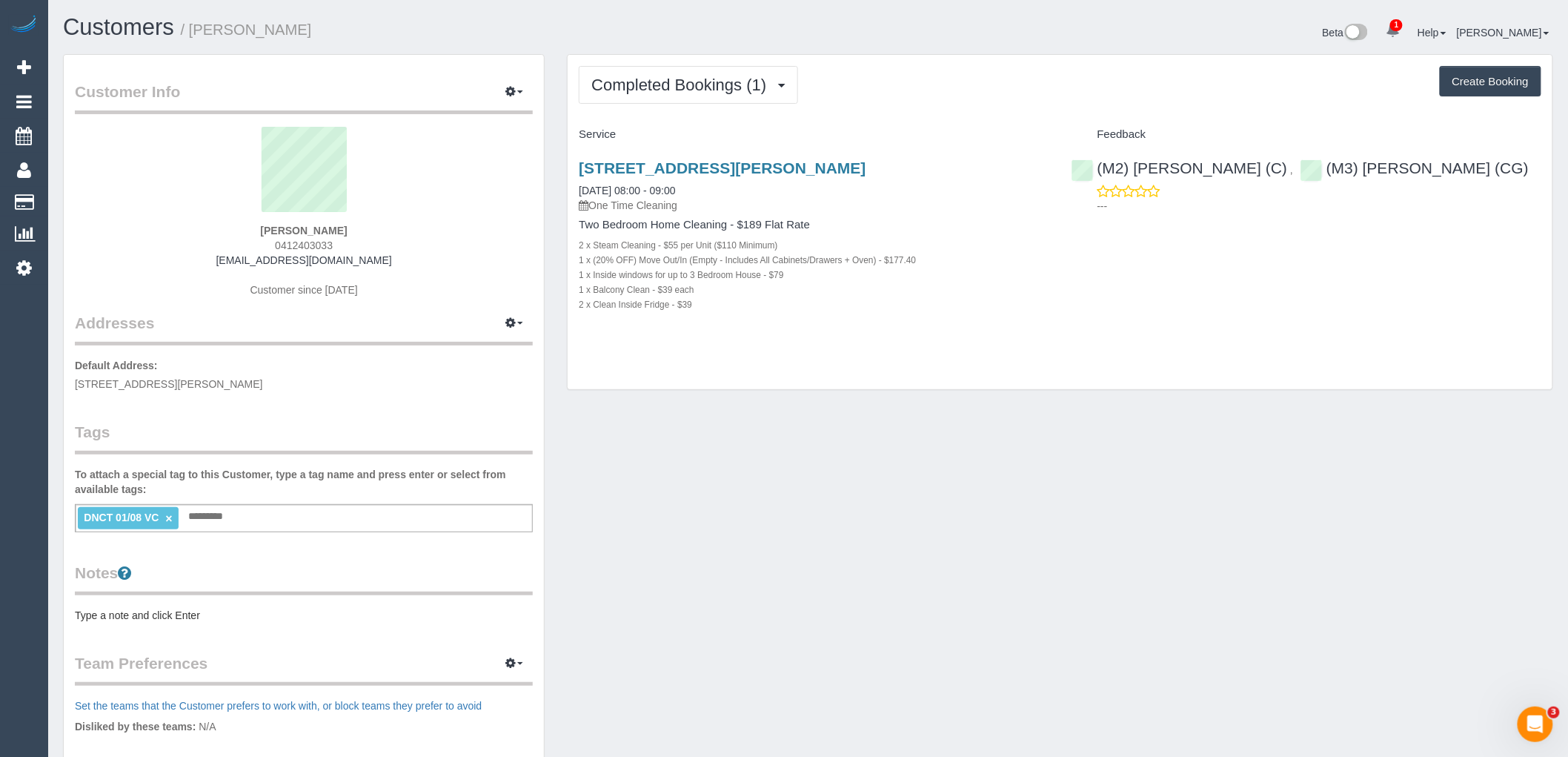
click at [505, 208] on sui-profile-pic at bounding box center [303, 175] width 436 height 96
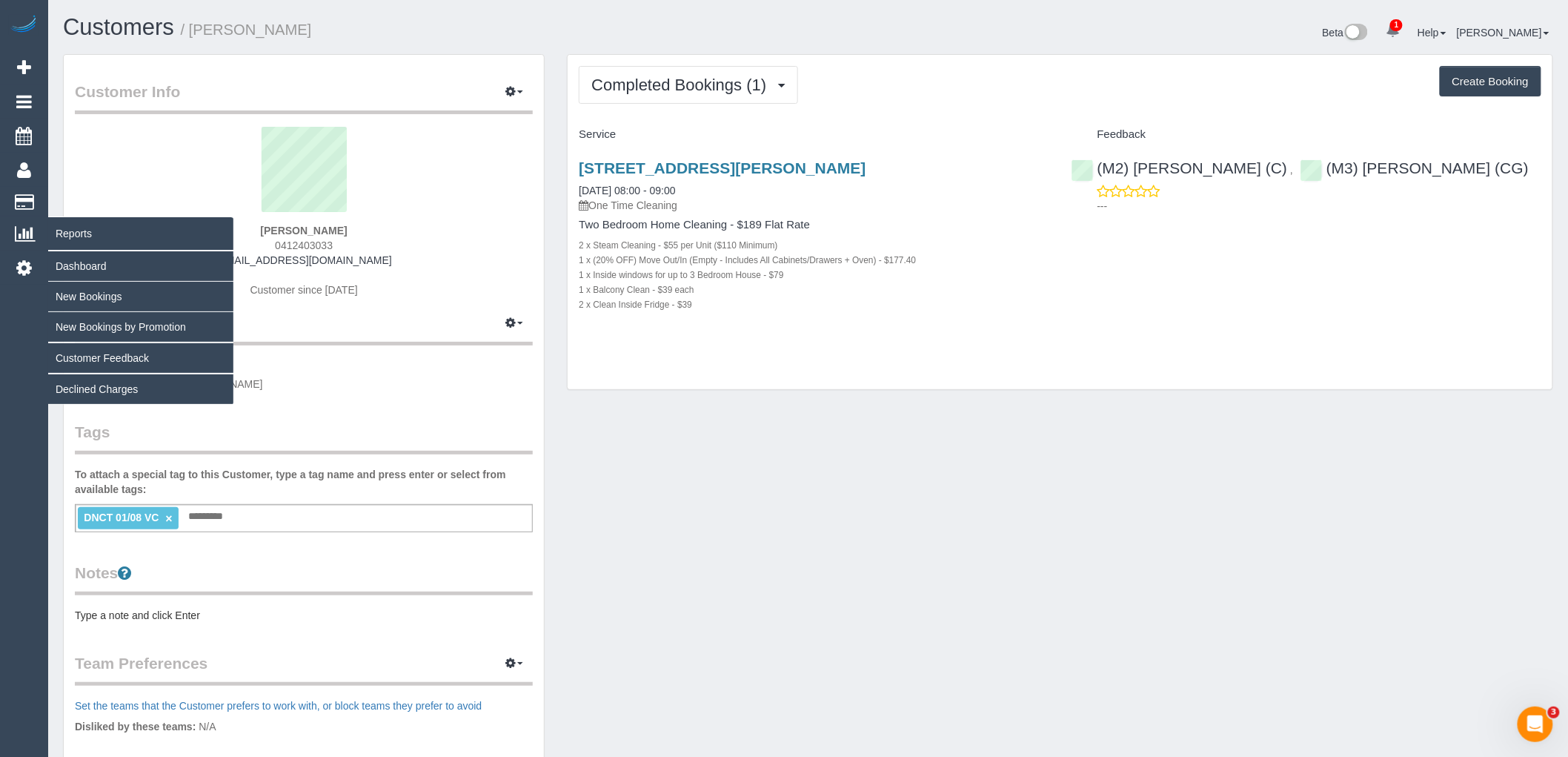
drag, startPoint x: 383, startPoint y: 228, endPoint x: 32, endPoint y: 241, distance: 351.2
click at [217, 218] on div "Sophie Dewani 0412403033 sophiedewani@gmail.com Customer since 2025" at bounding box center [303, 219] width 458 height 185
copy div "Sophie Dewani"
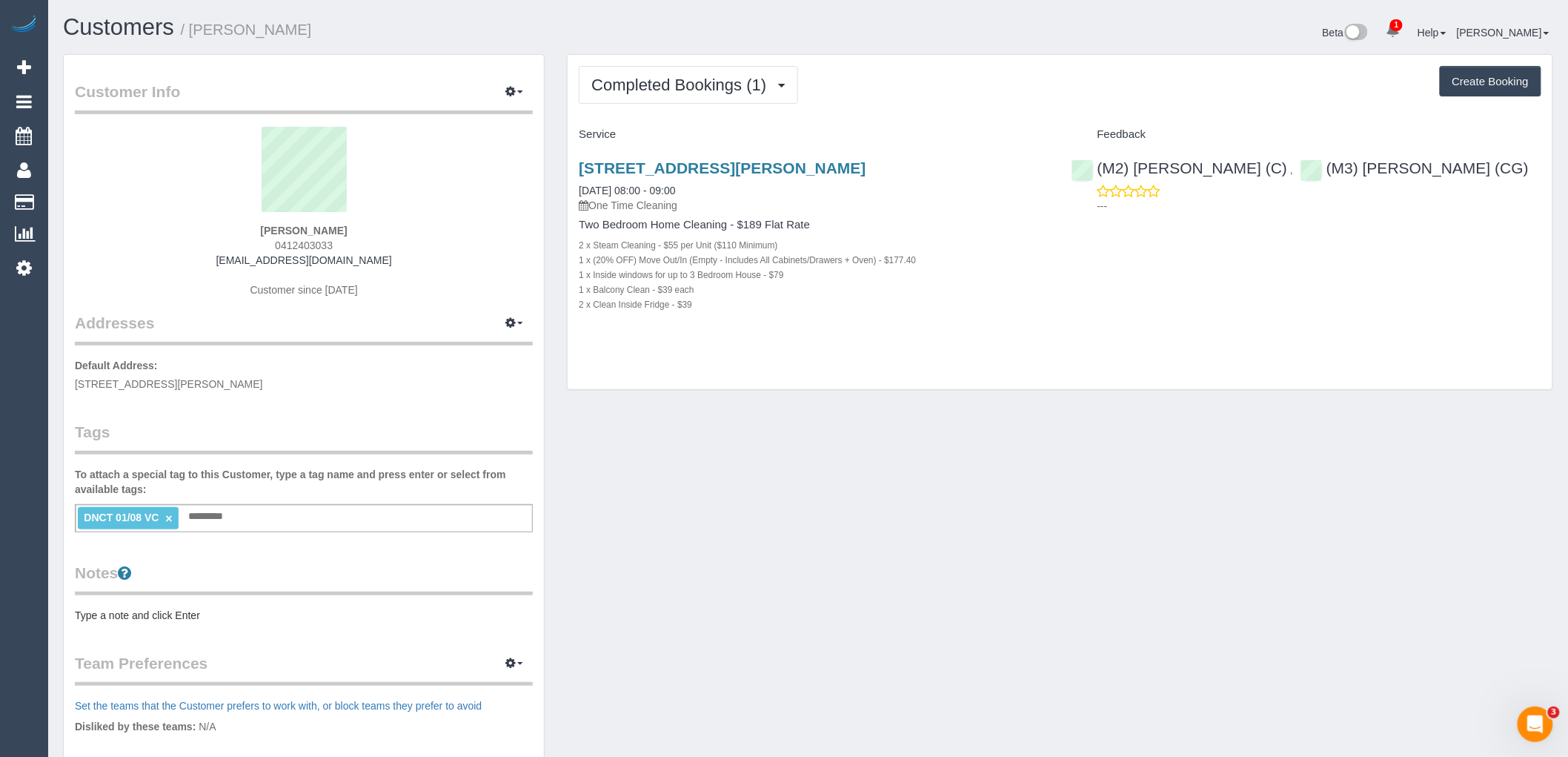
click at [435, 195] on sui-profile-pic at bounding box center [303, 175] width 436 height 96
drag, startPoint x: 339, startPoint y: 227, endPoint x: 167, endPoint y: 222, distance: 172.1
click at [169, 222] on div "Sophie Dewani 0412403033 sophiedewani@gmail.com Customer since 2025" at bounding box center [303, 219] width 458 height 185
copy div "Sophie Dewani"
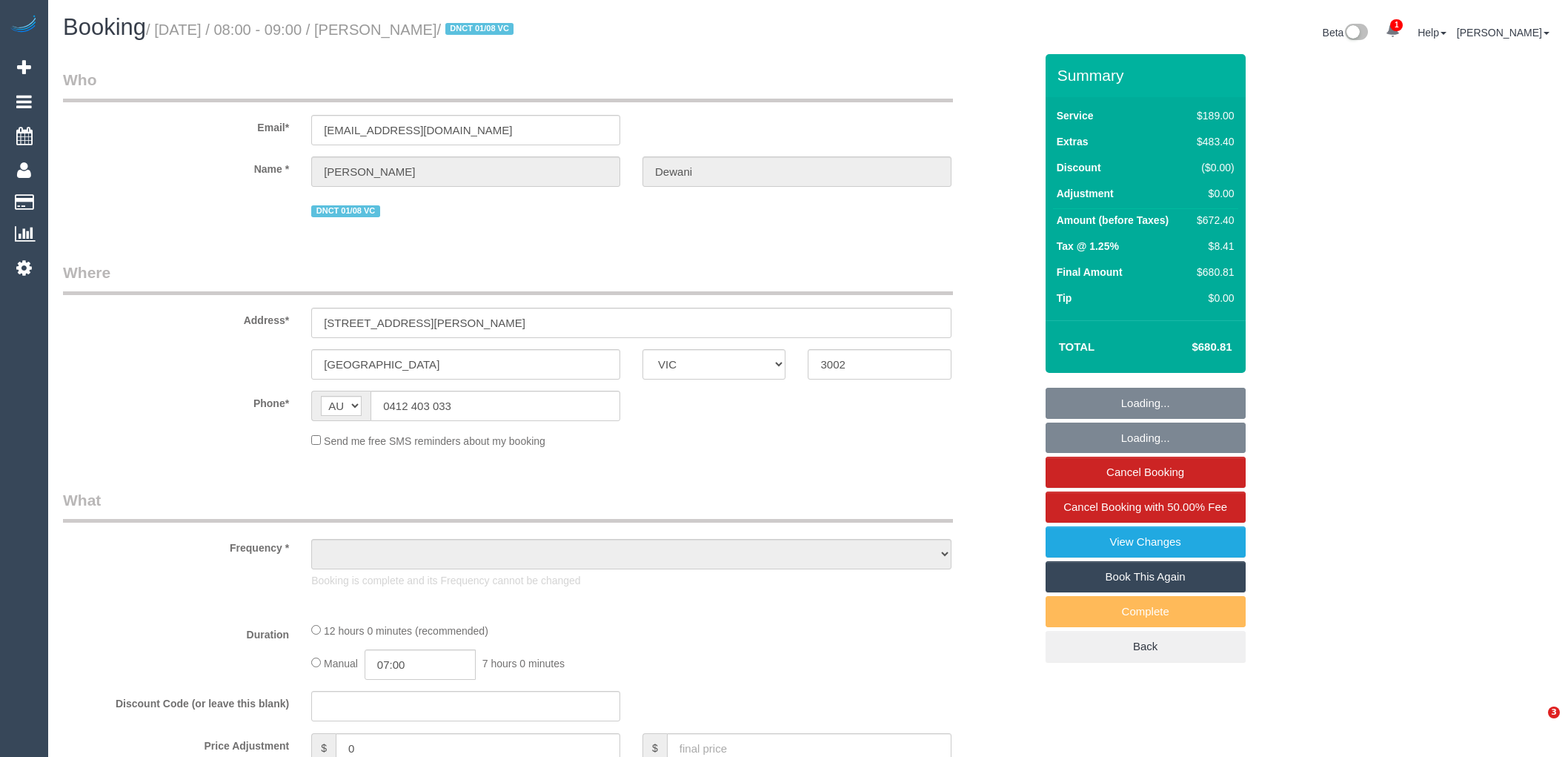
select select "VIC"
select select "object:788"
select select "number:28"
select select "number:14"
select select "number:18"
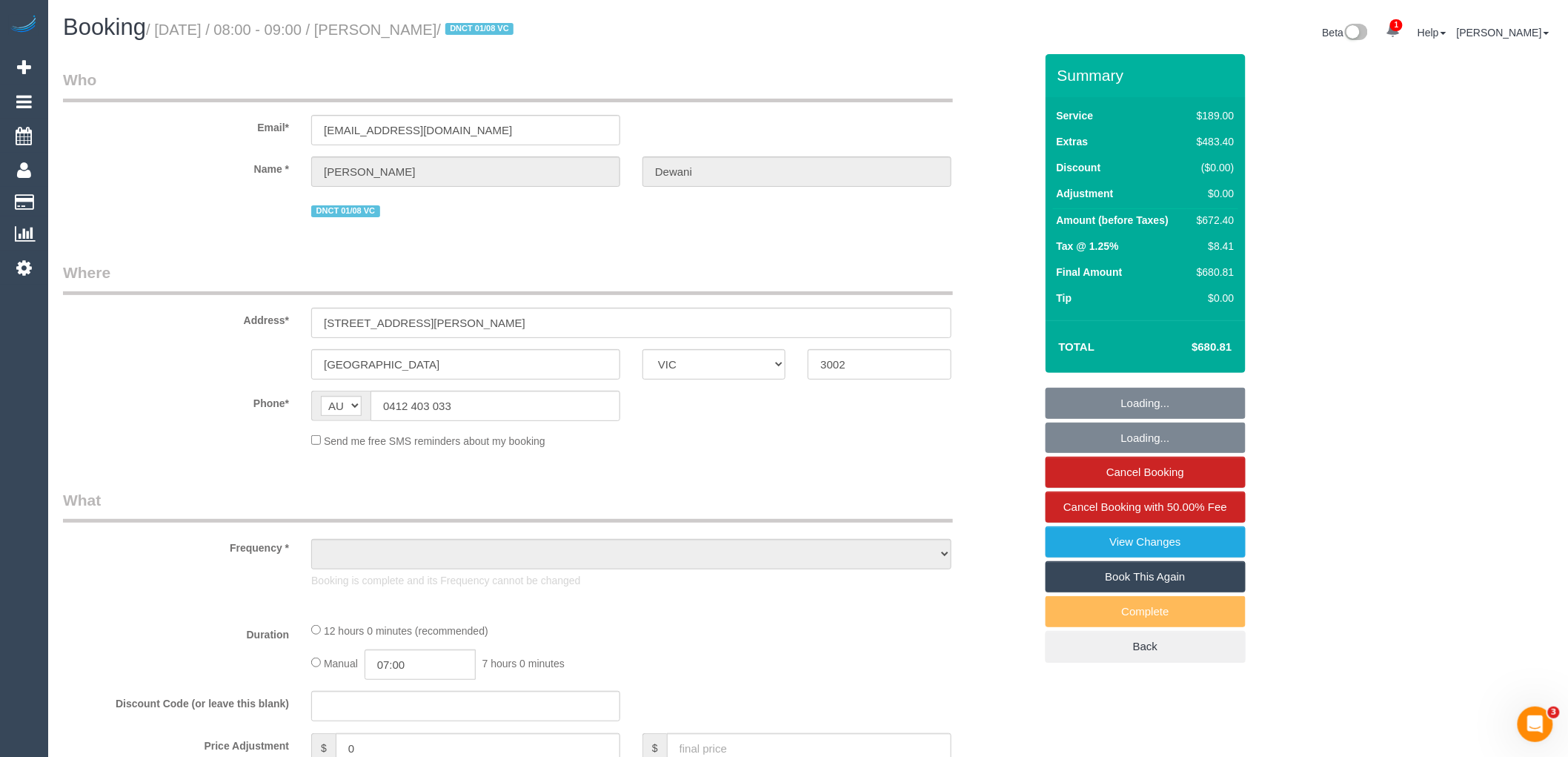
select select "number:25"
select select "number:12"
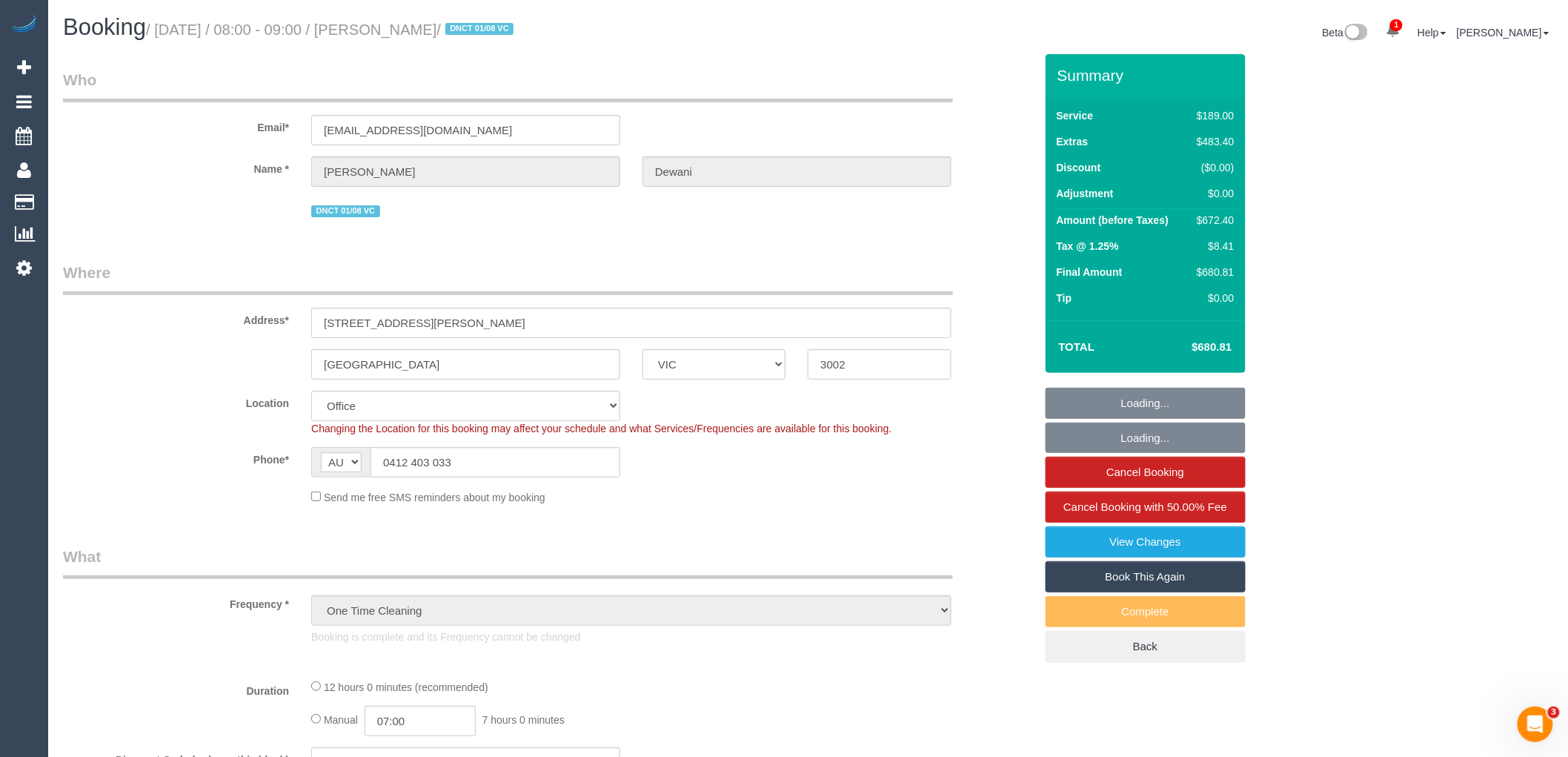
select select "string:stripe-pm_1RsEKw2GScqysDRVoK0OP7OV"
select select "object:905"
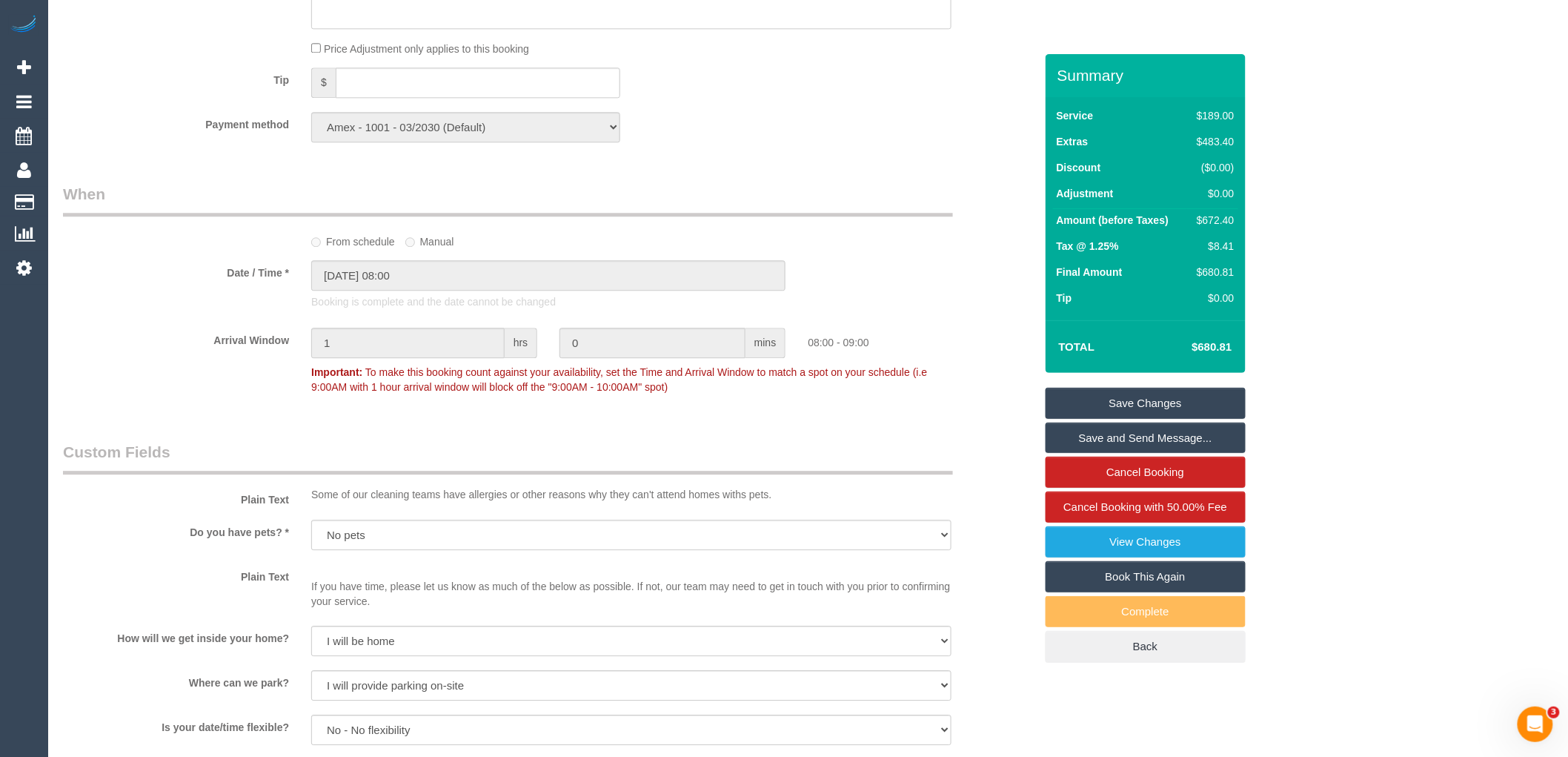
scroll to position [2059, 0]
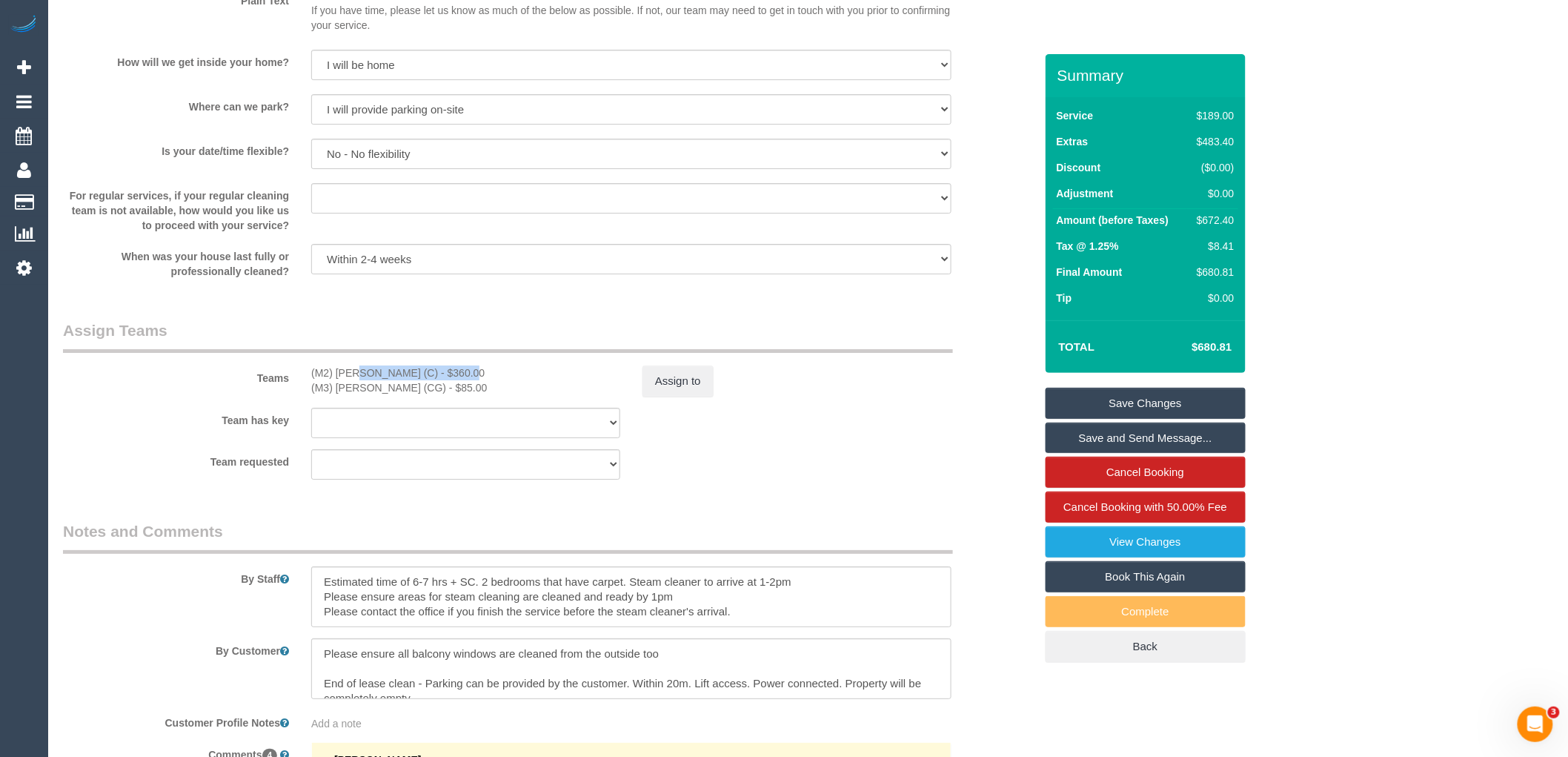
drag, startPoint x: 421, startPoint y: 386, endPoint x: 306, endPoint y: 387, distance: 115.0
click at [306, 387] on div "(M2) [PERSON_NAME] (C) - $360.00 (M3) [PERSON_NAME] (CG) - $85.00" at bounding box center [466, 380] width 331 height 29
copy div "(M2) [PERSON_NAME] (C)"
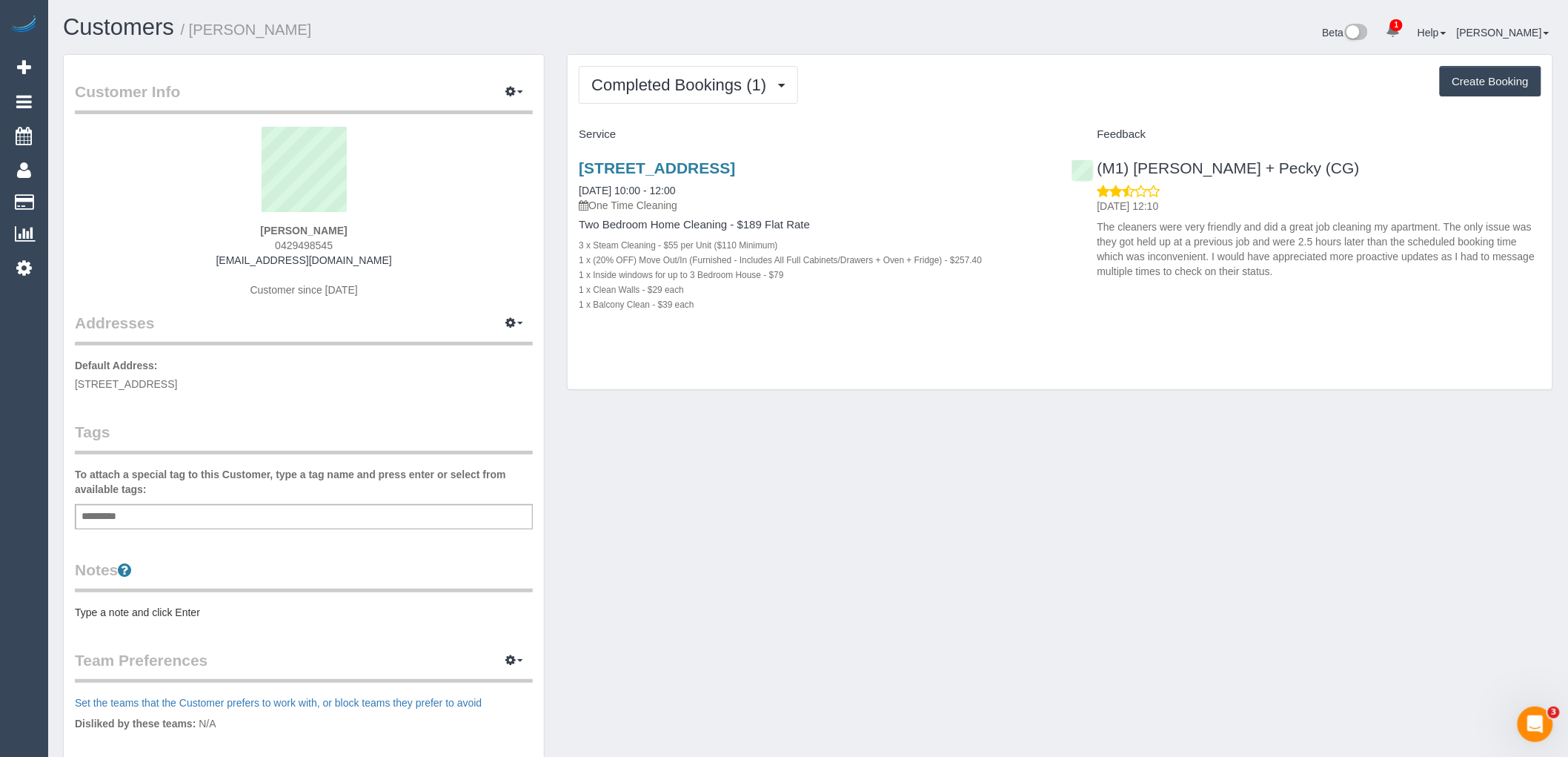
click at [227, 508] on div "Add a tag" at bounding box center [303, 516] width 458 height 25
type input "**********"
click at [257, 387] on p "Default Address: [STREET_ADDRESS]" at bounding box center [303, 375] width 458 height 33
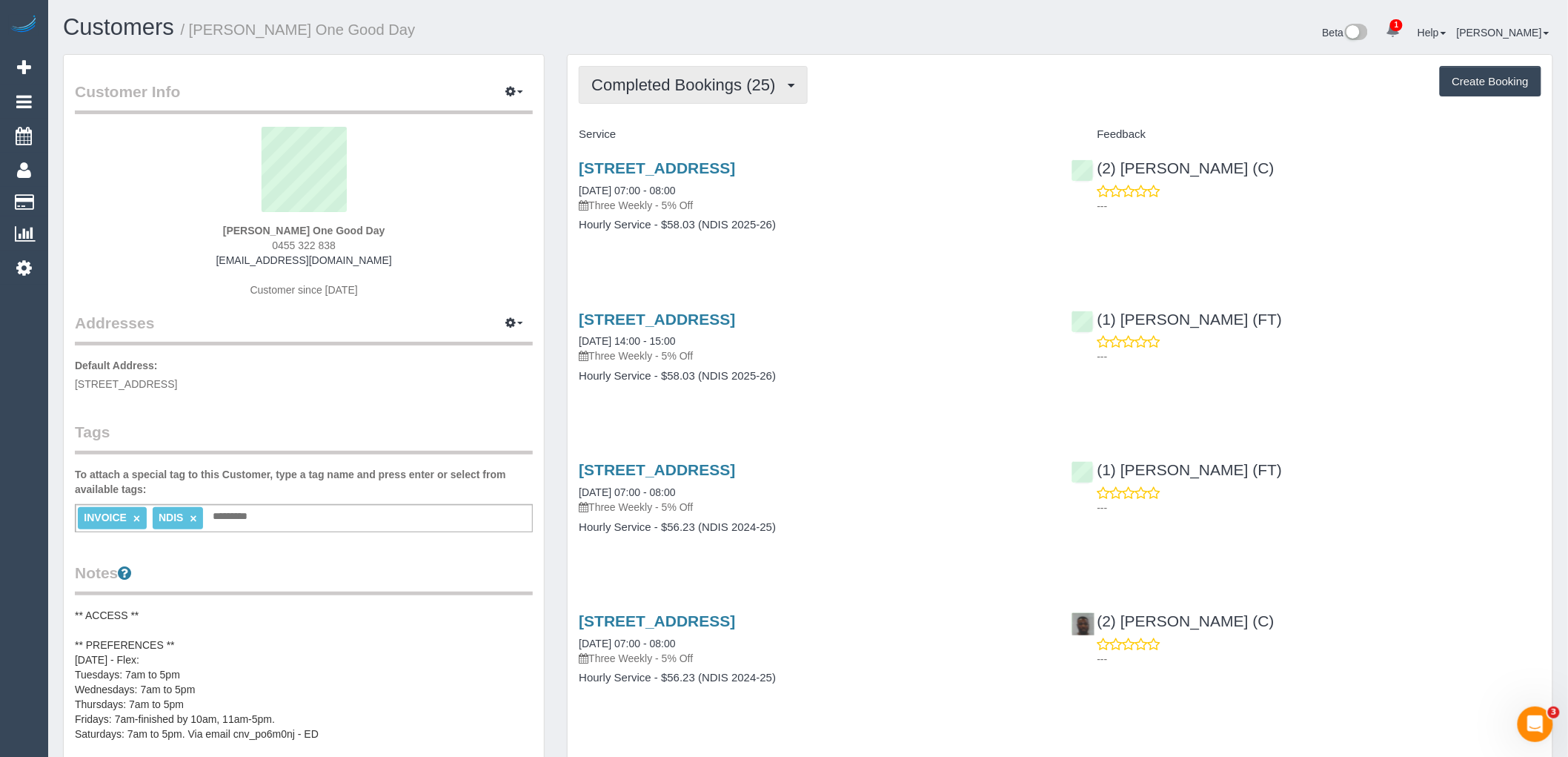
click at [696, 101] on button "Completed Bookings (25)" at bounding box center [693, 85] width 228 height 38
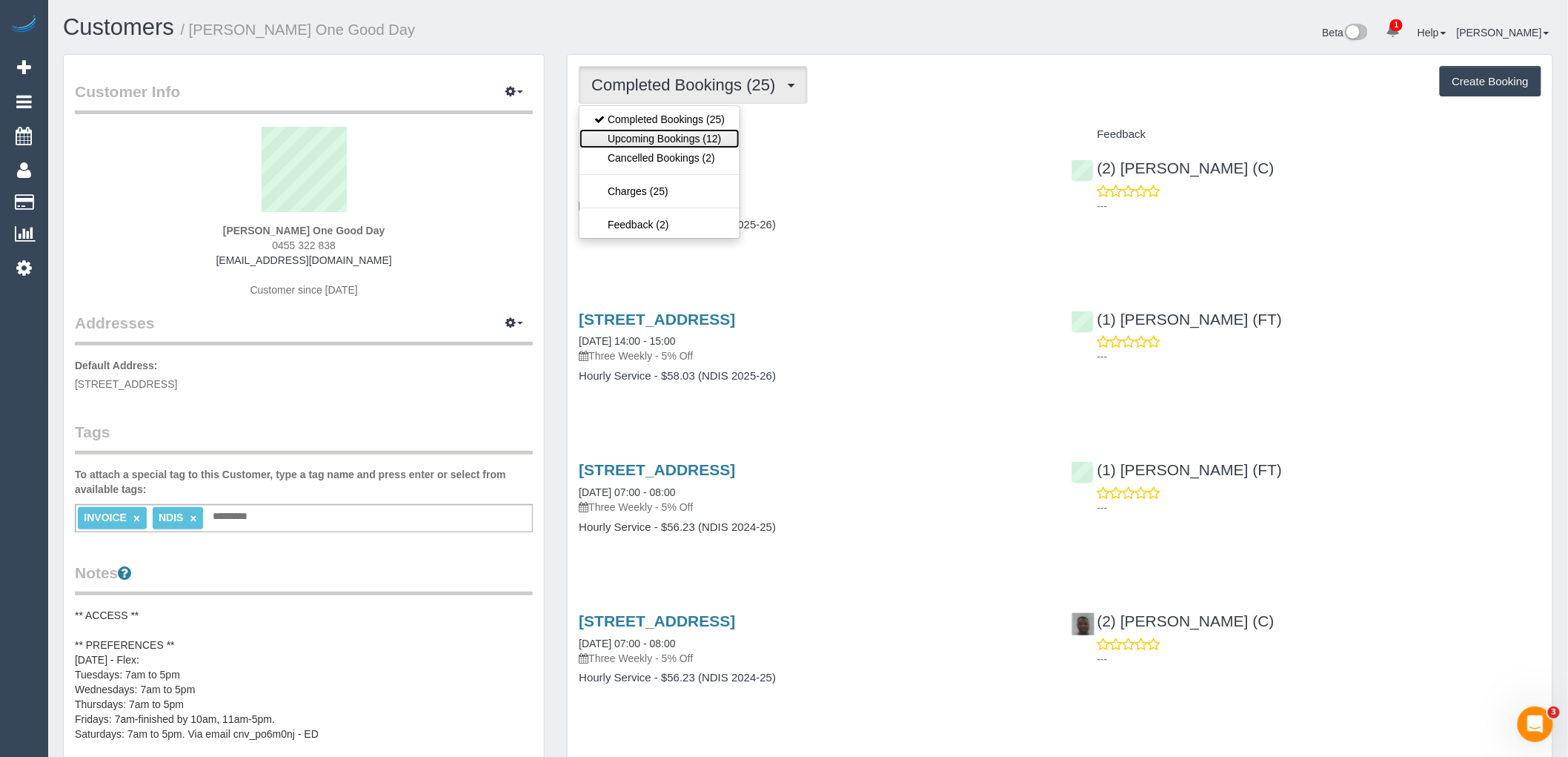
click at [697, 142] on link "Upcoming Bookings (12)" at bounding box center [659, 139] width 160 height 20
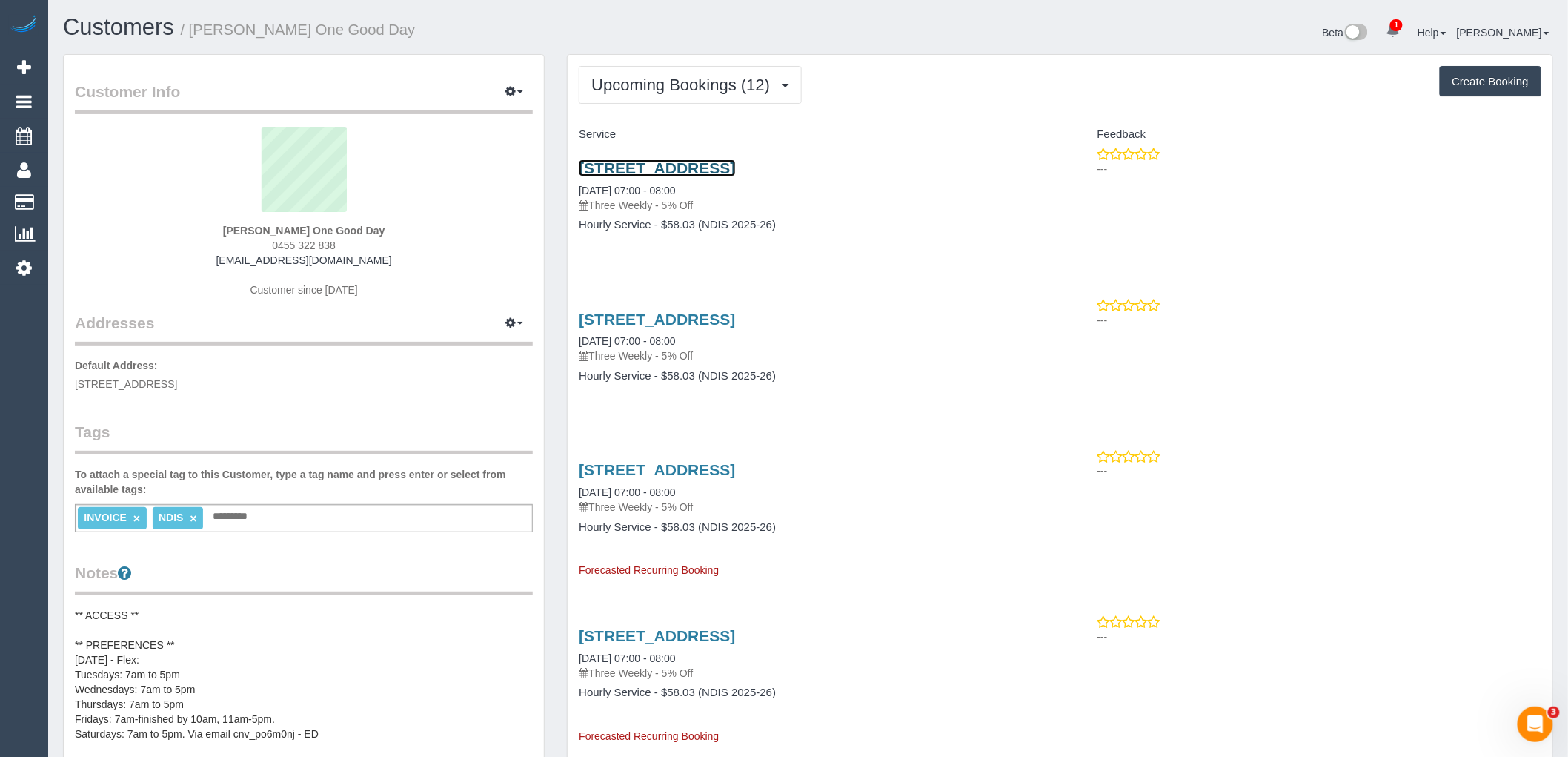
click at [704, 173] on link "5 Maywood Drive, Epping, VIC 3076" at bounding box center [657, 168] width 157 height 17
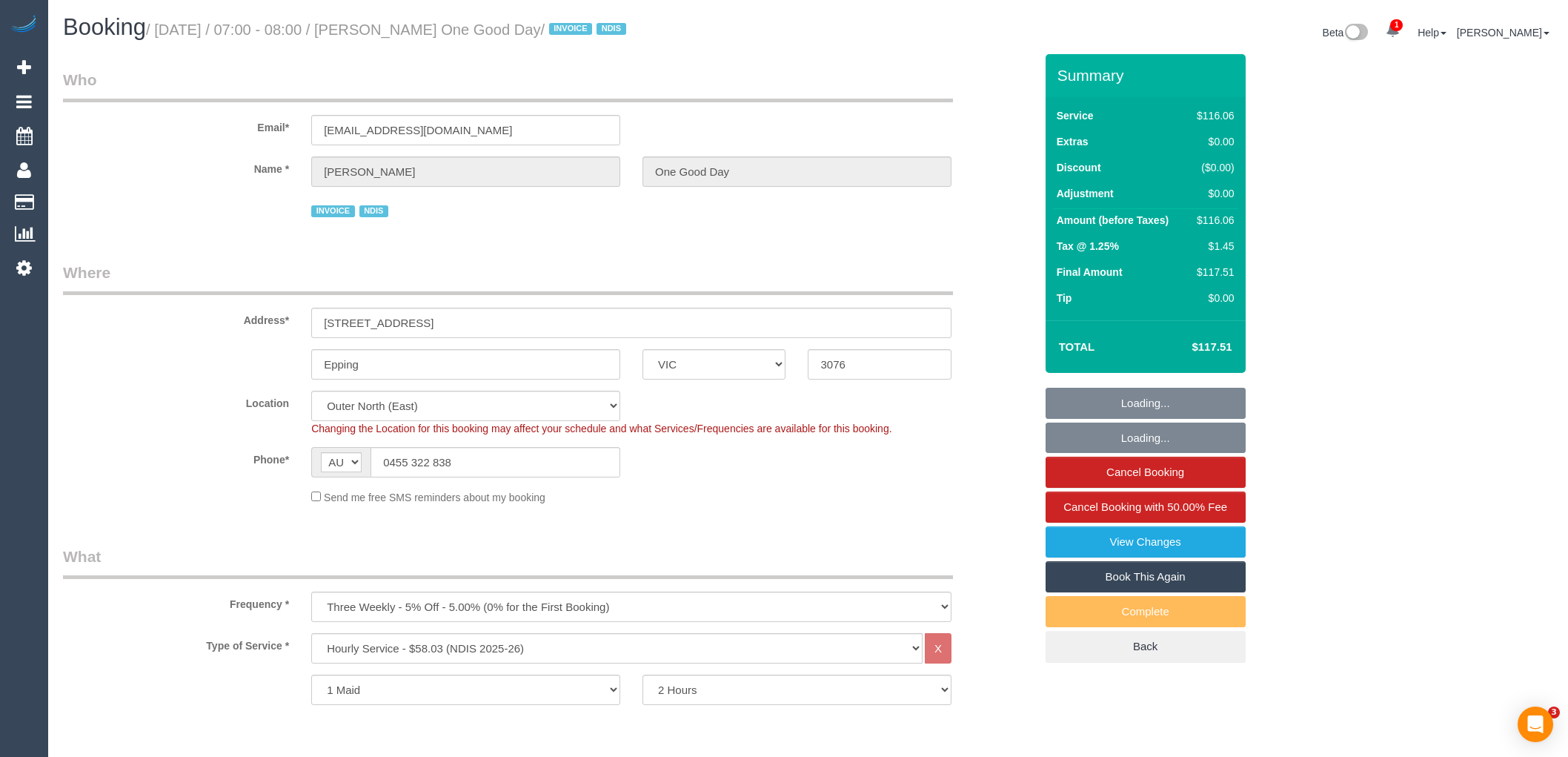
select select "VIC"
select select "number:27"
select select "number:14"
select select "number:19"
select select "number:36"
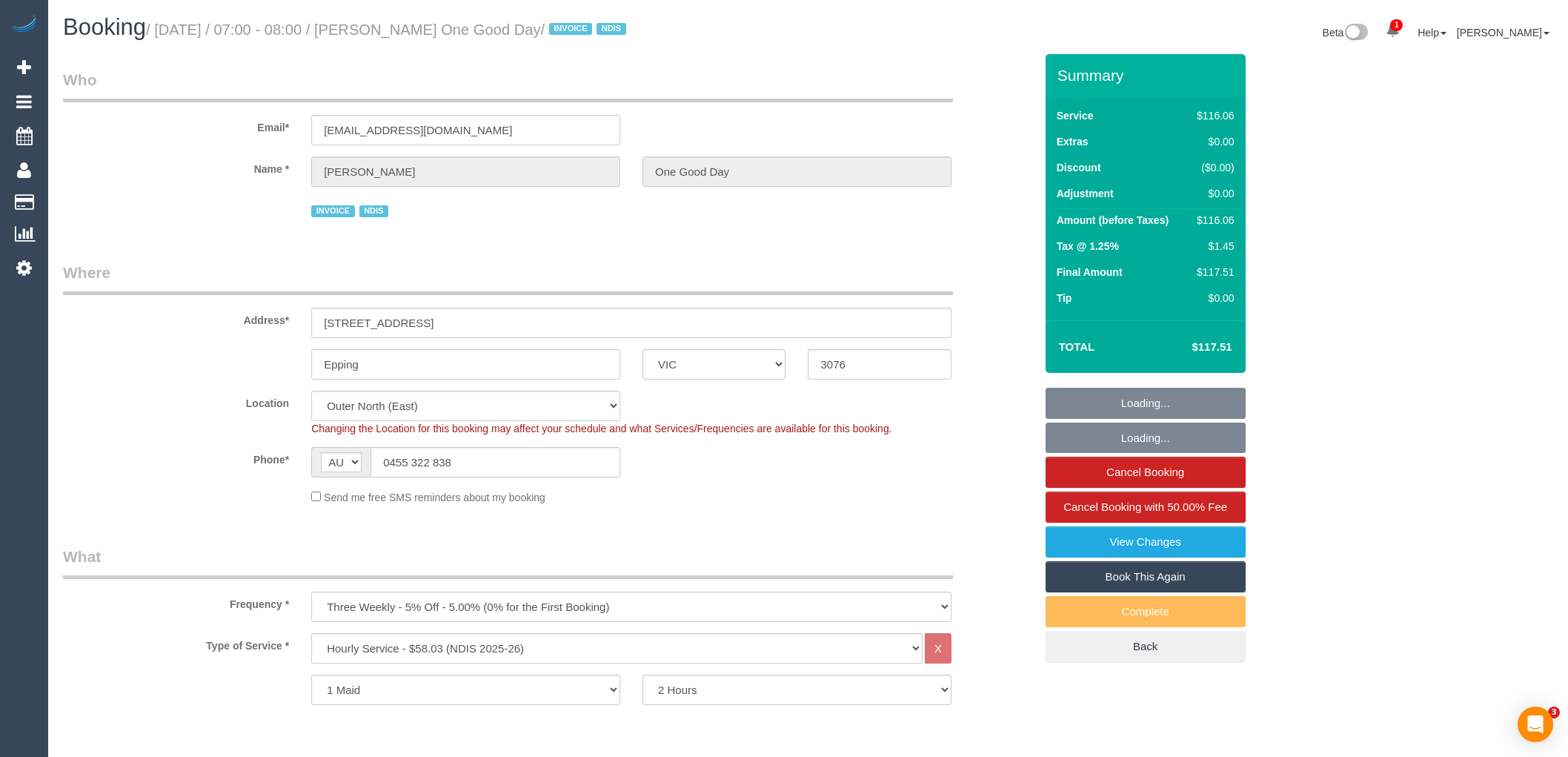
select select "number:34"
select select "object:788"
click at [577, 227] on fieldset "Who Email* sammiibabyy93@gmail.com Name * Samantha Burns One Good Day INVOICE N…" at bounding box center [549, 151] width 972 height 163
select select "spot1"
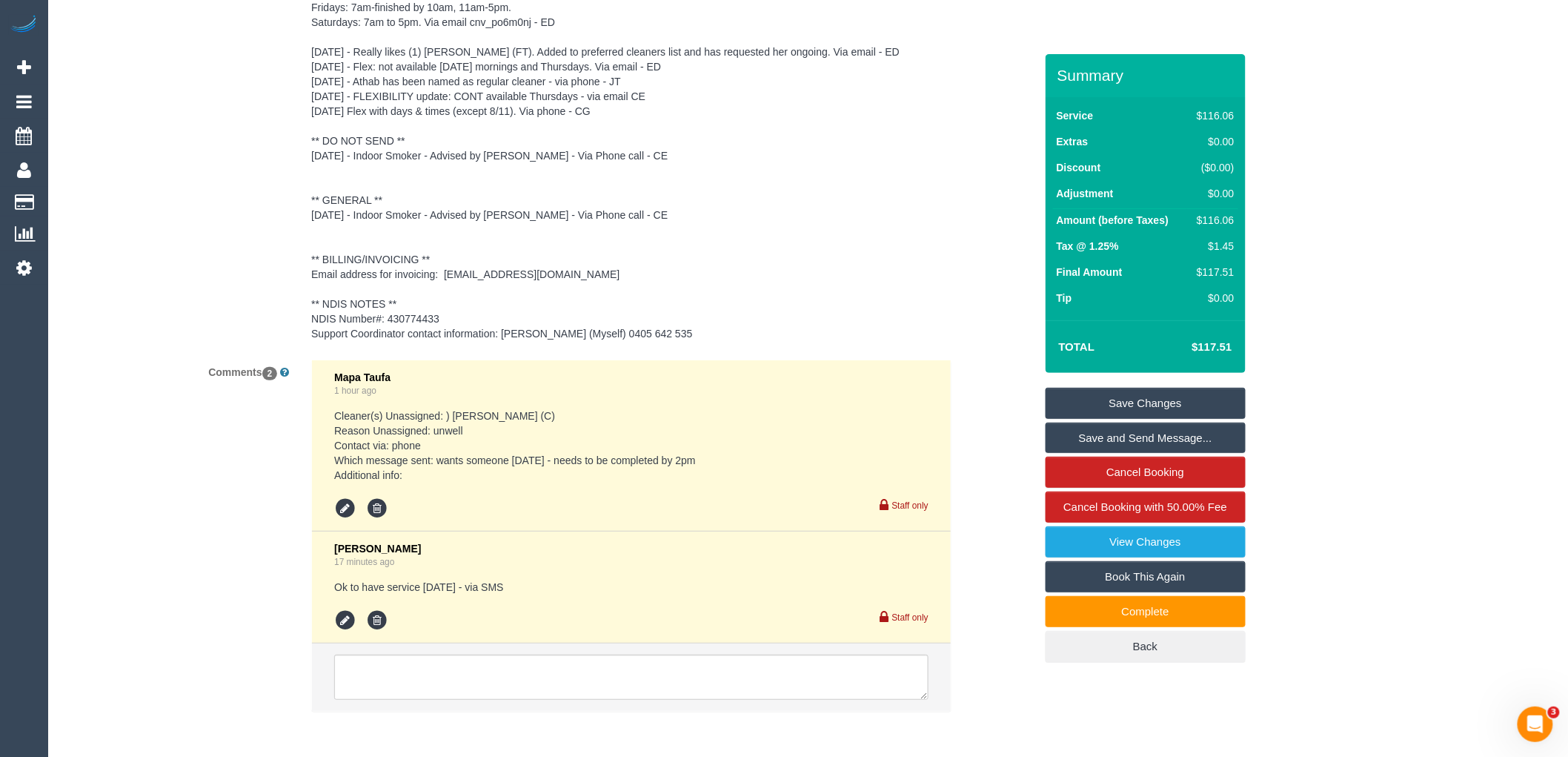
scroll to position [2352, 0]
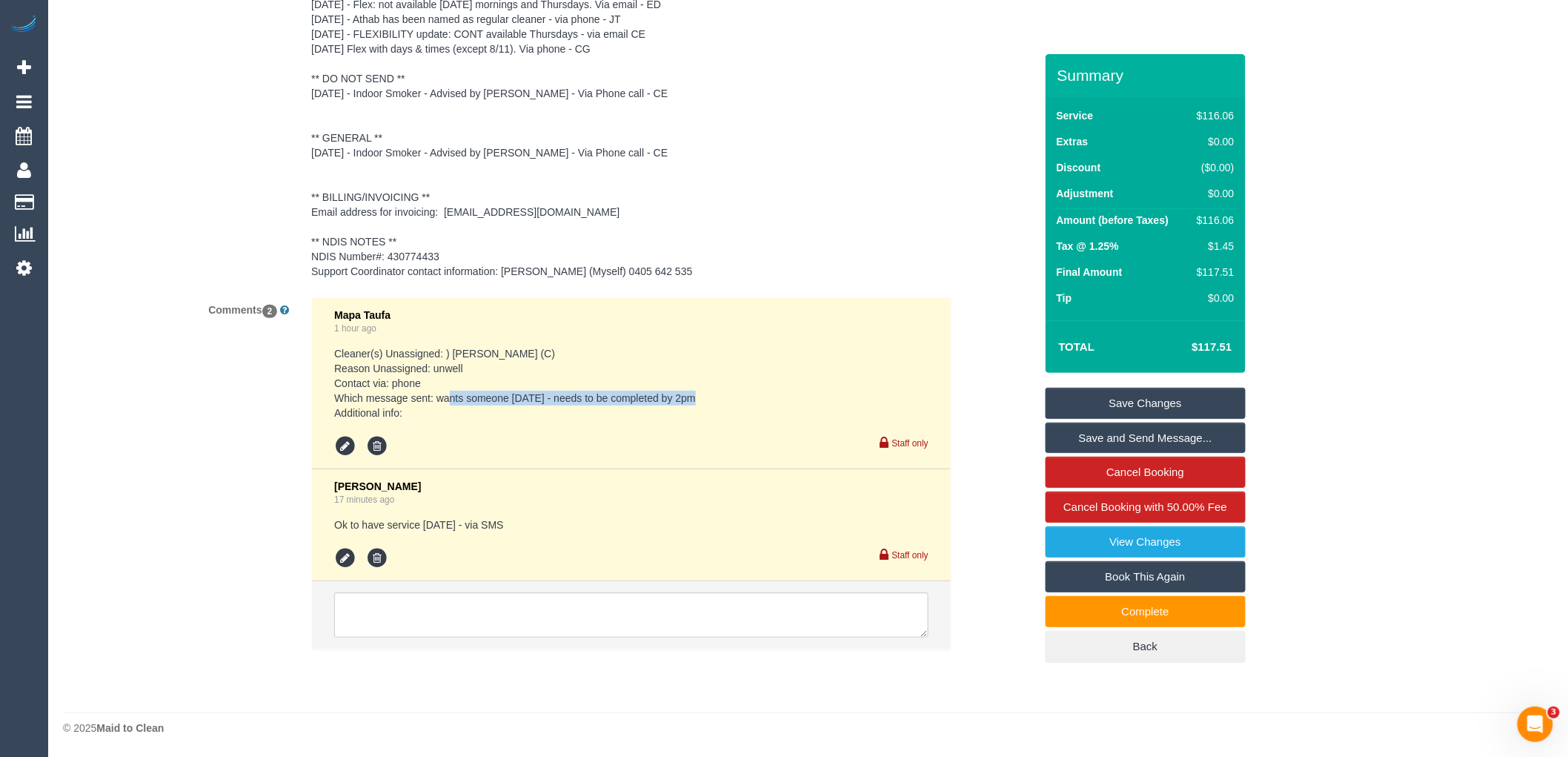
drag, startPoint x: 440, startPoint y: 394, endPoint x: 720, endPoint y: 396, distance: 280.0
click at [720, 396] on pre "Cleaner(s) Unassigned: ) Harry Dhasmana (C) Reason Unassigned: unwell Contact v…" at bounding box center [632, 383] width 595 height 74
drag, startPoint x: 336, startPoint y: 521, endPoint x: 534, endPoint y: 521, distance: 198.0
click at [534, 521] on li "Bronie Bryant 17 minutes ago Ok to have service Thurs 14/8 - via SMS Staff only" at bounding box center [631, 525] width 639 height 112
click at [680, 401] on pre "Cleaner(s) Unassigned: ) Harry Dhasmana (C) Reason Unassigned: unwell Contact v…" at bounding box center [632, 383] width 595 height 74
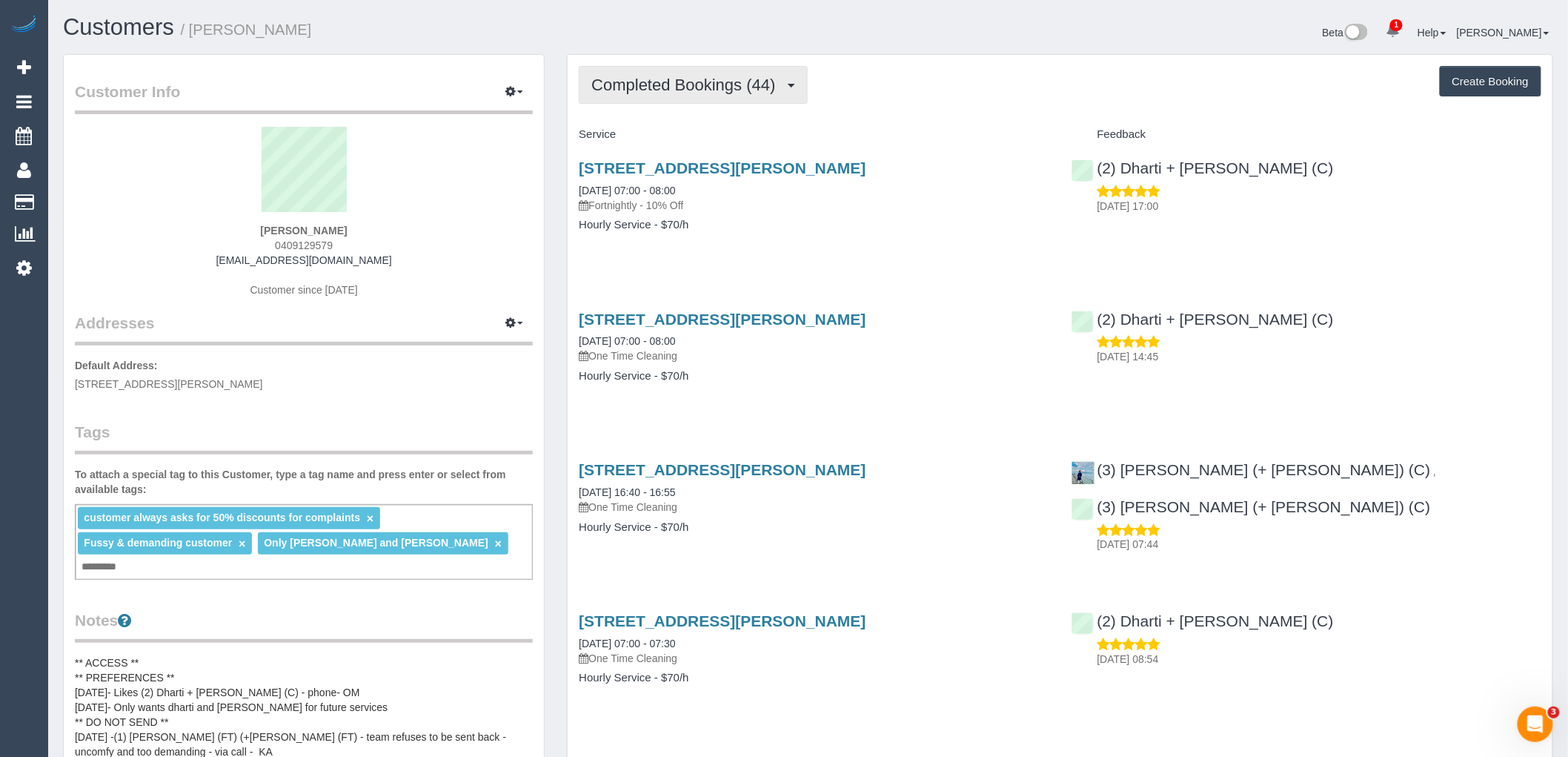
click at [711, 77] on span "Completed Bookings (44)" at bounding box center [687, 84] width 191 height 19
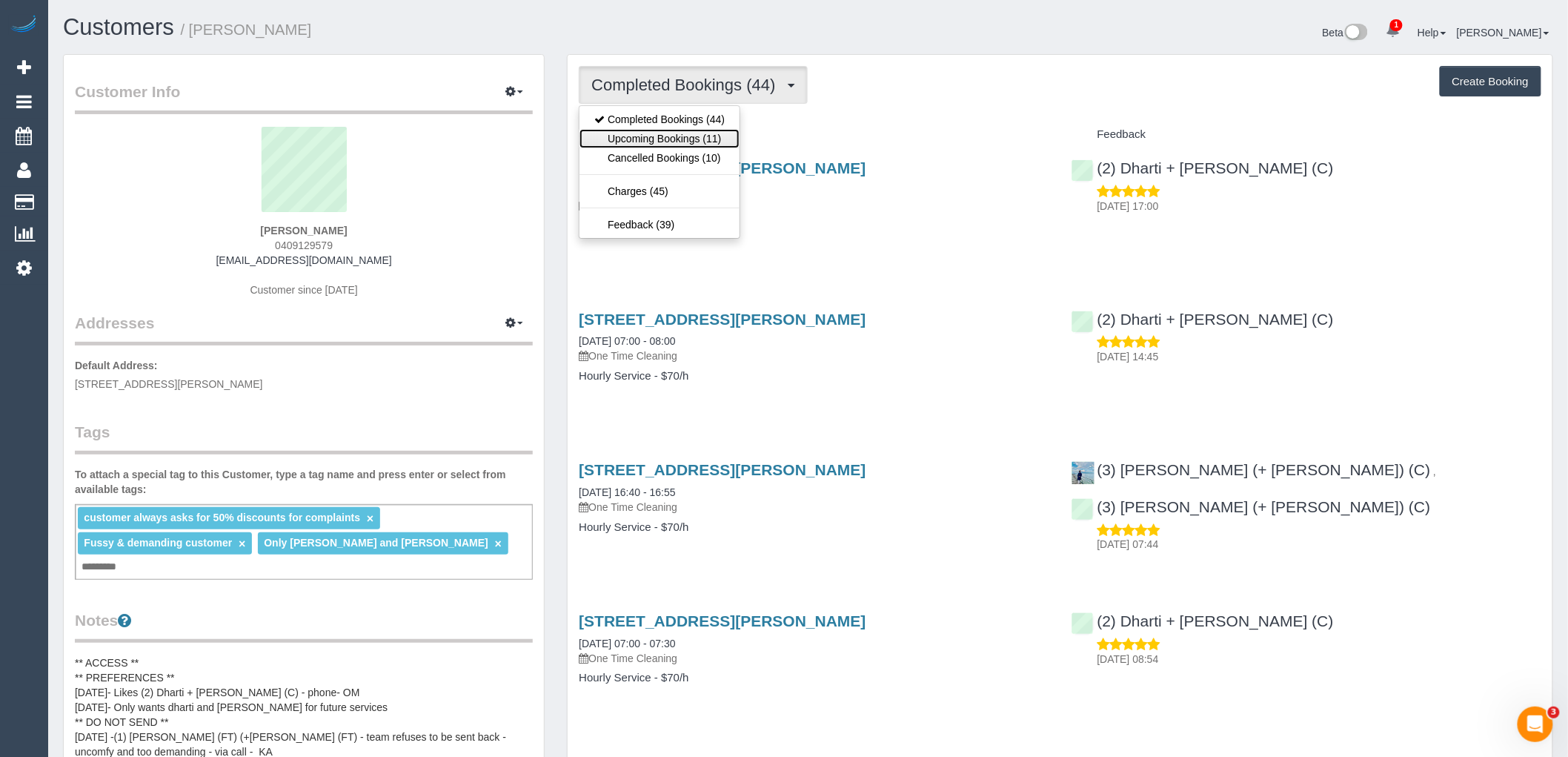
click at [717, 136] on link "Upcoming Bookings (11)" at bounding box center [659, 139] width 160 height 20
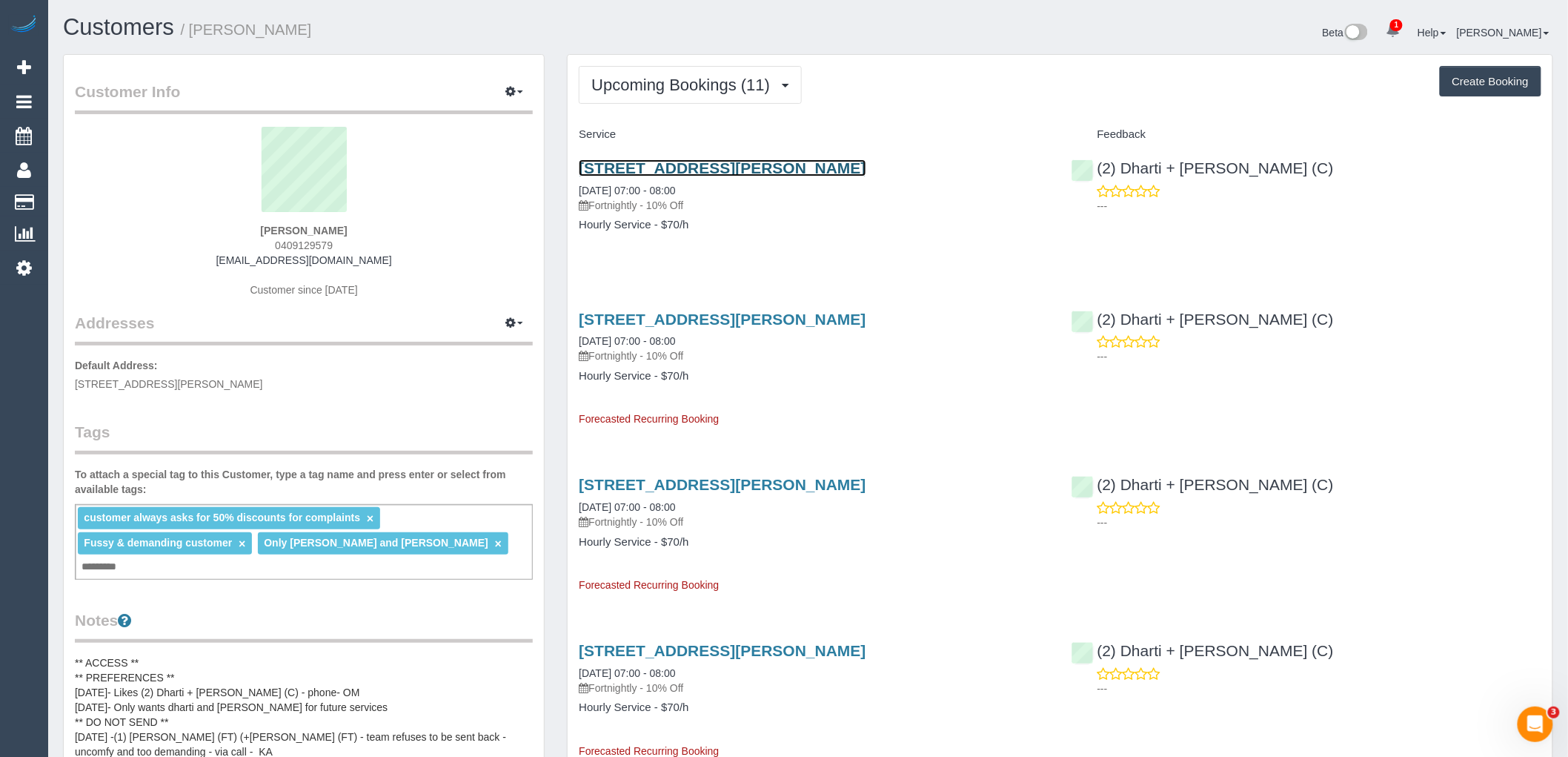
click at [634, 167] on link "[STREET_ADDRESS][PERSON_NAME]" at bounding box center [722, 168] width 287 height 17
click at [708, 85] on span "Upcoming Bookings (11)" at bounding box center [684, 84] width 186 height 19
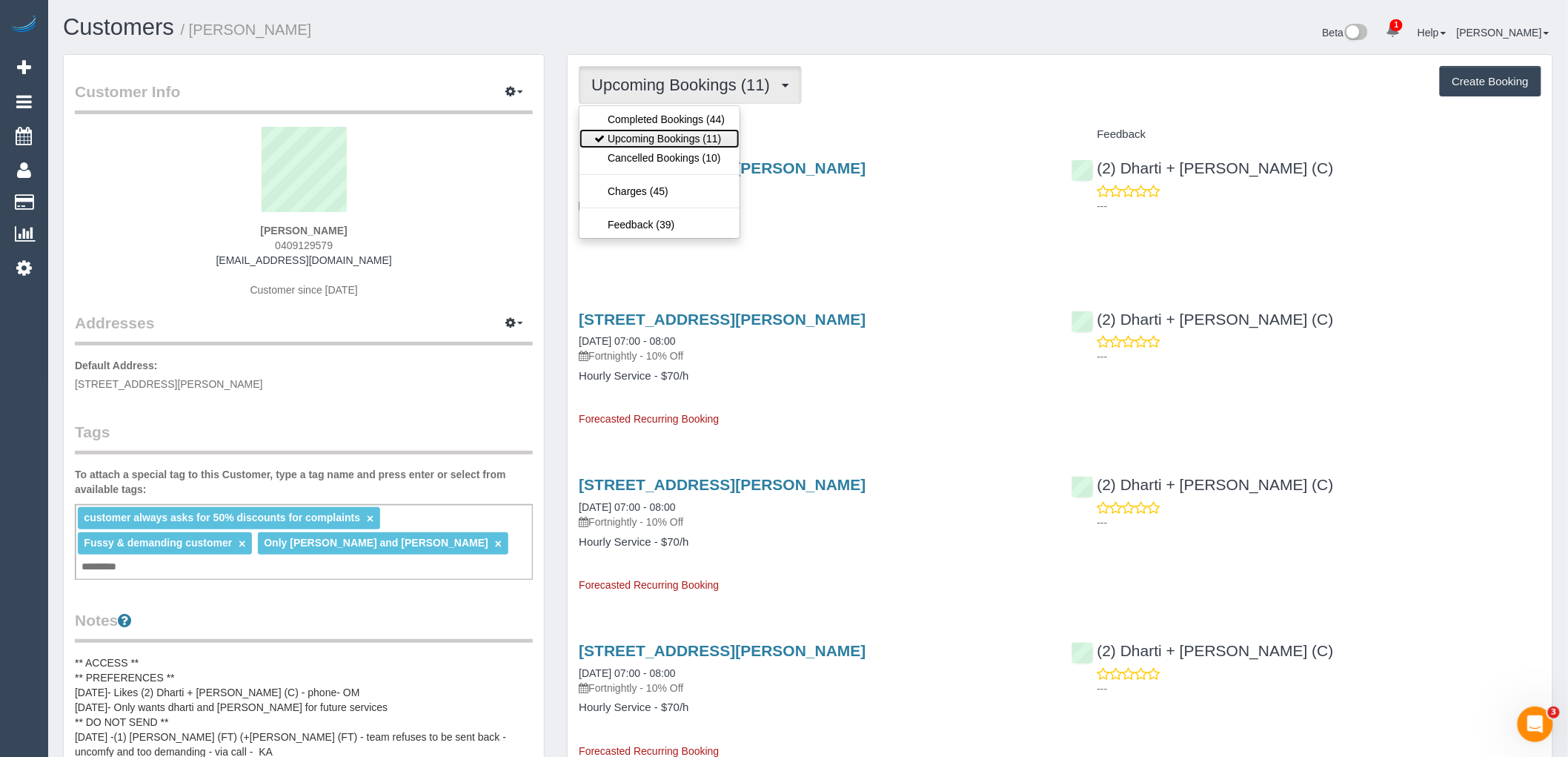
click at [701, 142] on link "Upcoming Bookings (11)" at bounding box center [659, 139] width 160 height 20
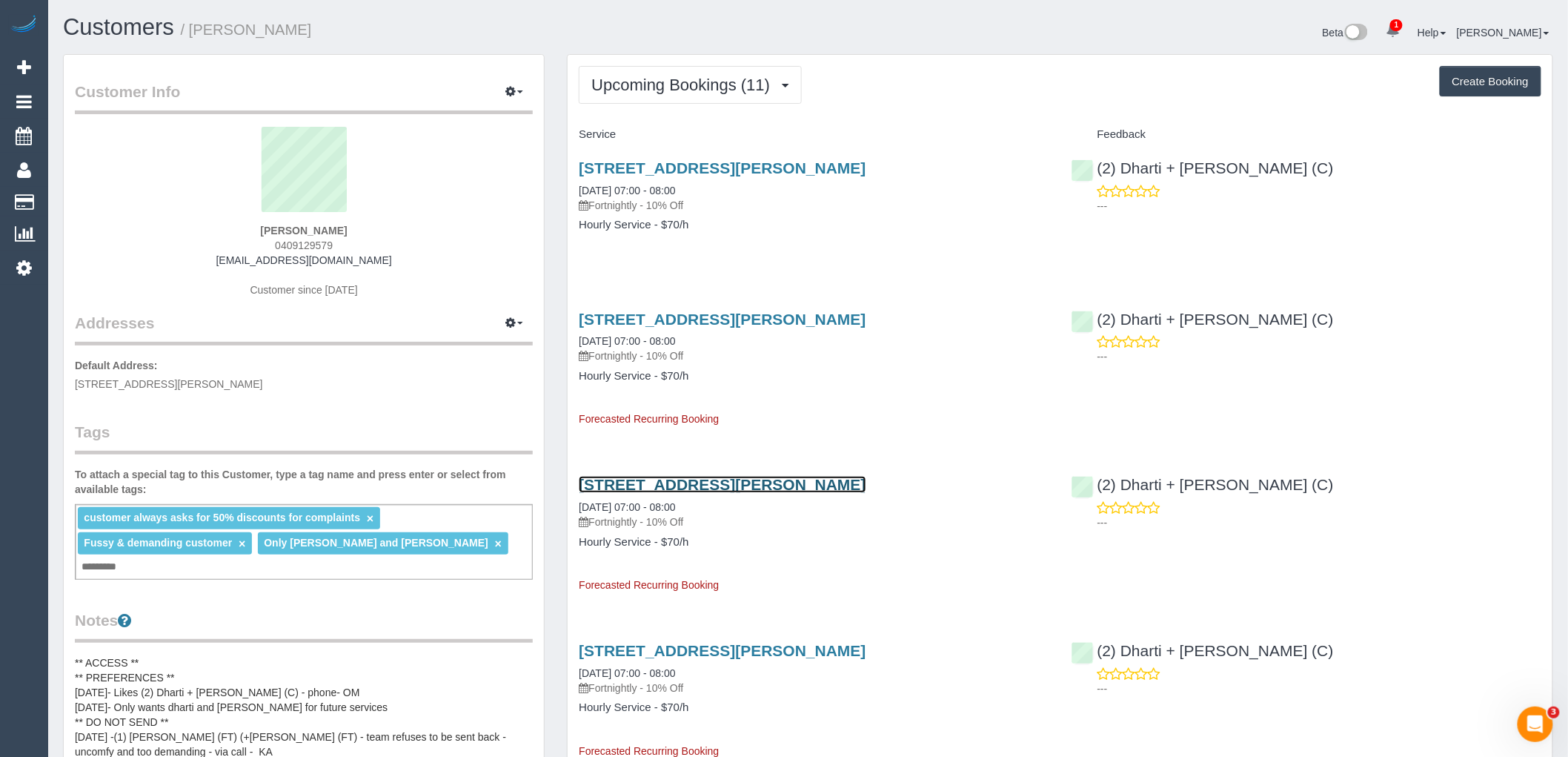
click at [754, 491] on link "45 Clifton Street, Unit 2, Aberfeldie, VIC 3040" at bounding box center [722, 484] width 287 height 17
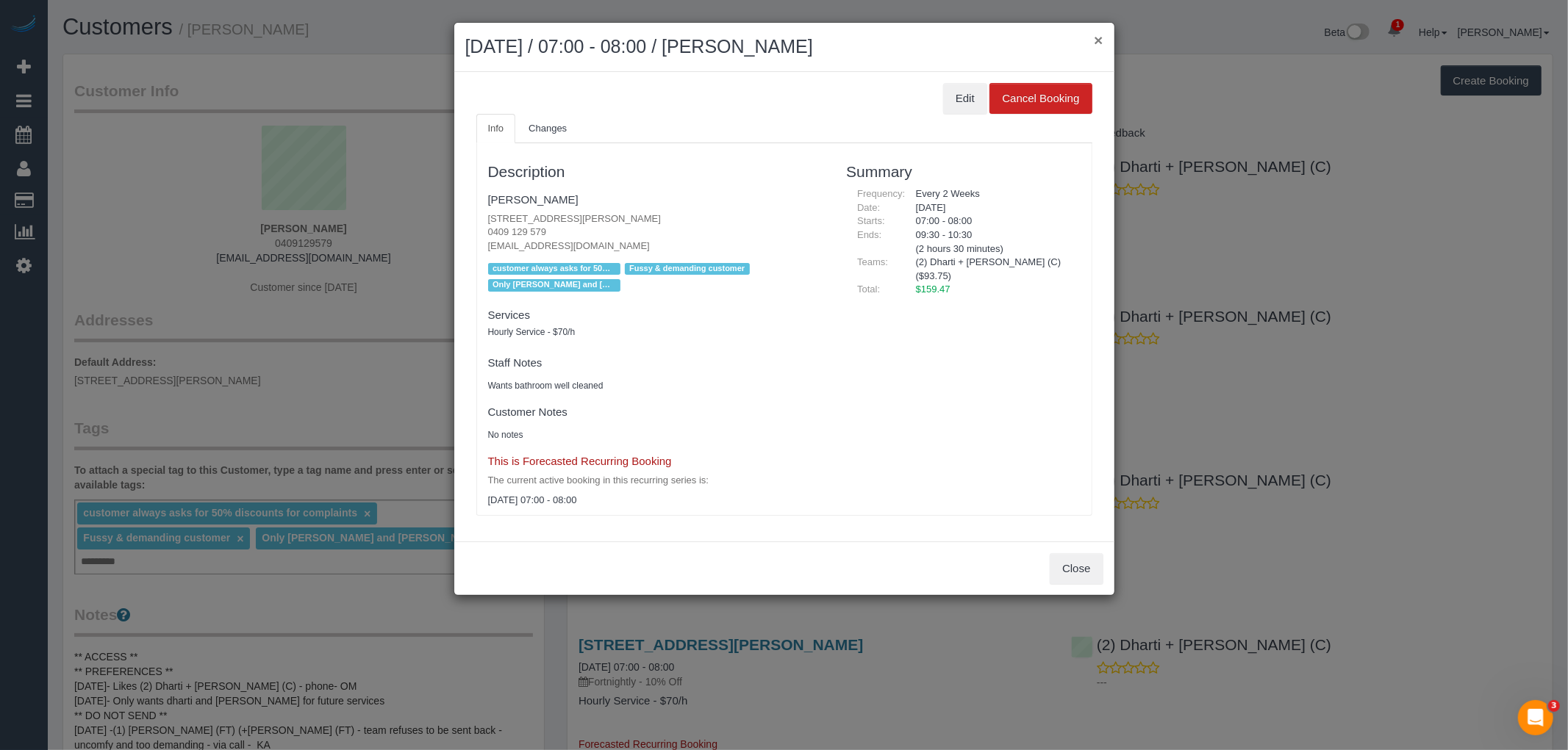
click at [1101, 43] on button "×" at bounding box center [1098, 40] width 9 height 16
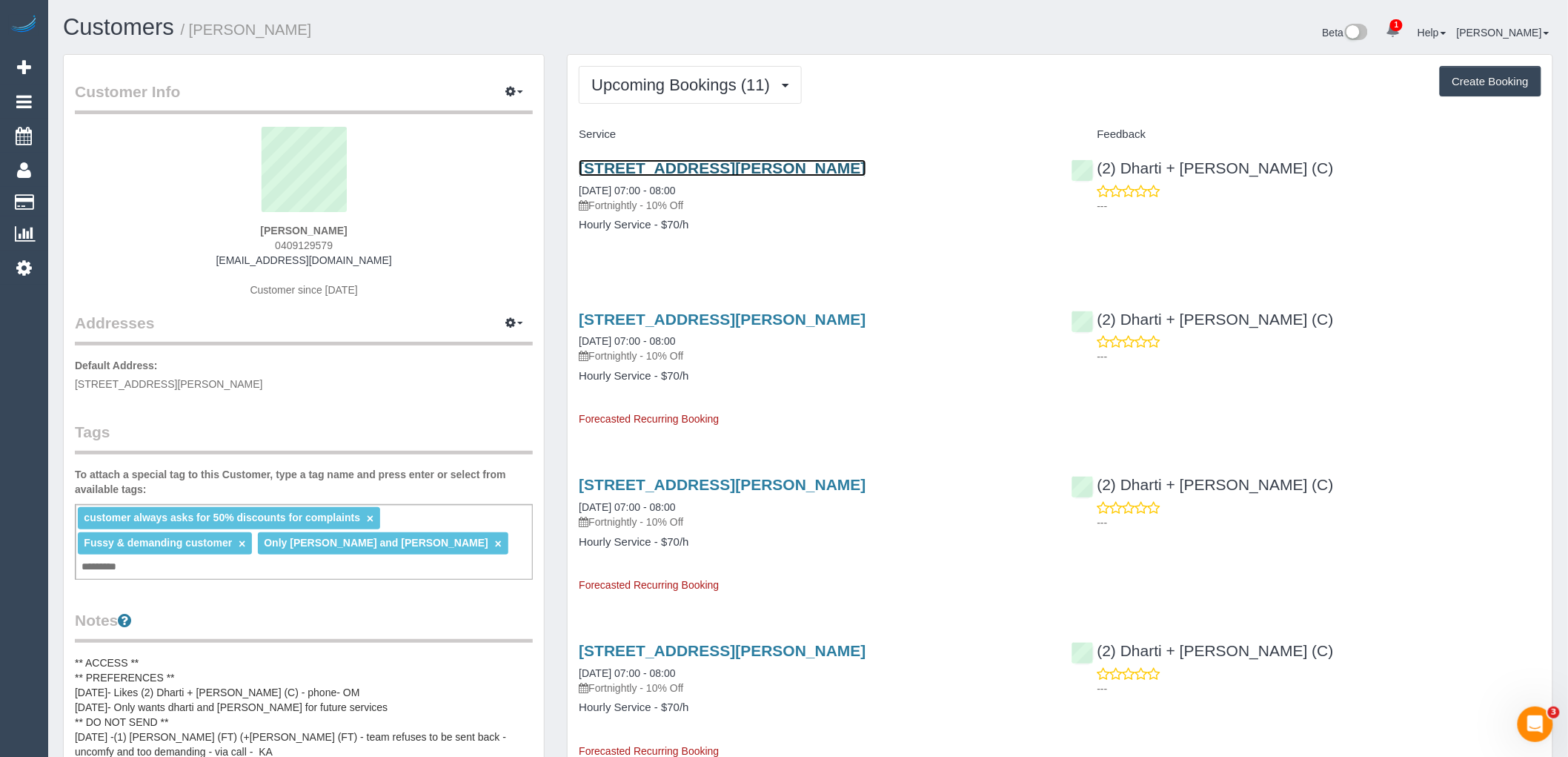
click at [758, 168] on link "45 Clifton Street, Unit 2, Aberfeldie, VIC 3040" at bounding box center [722, 168] width 287 height 17
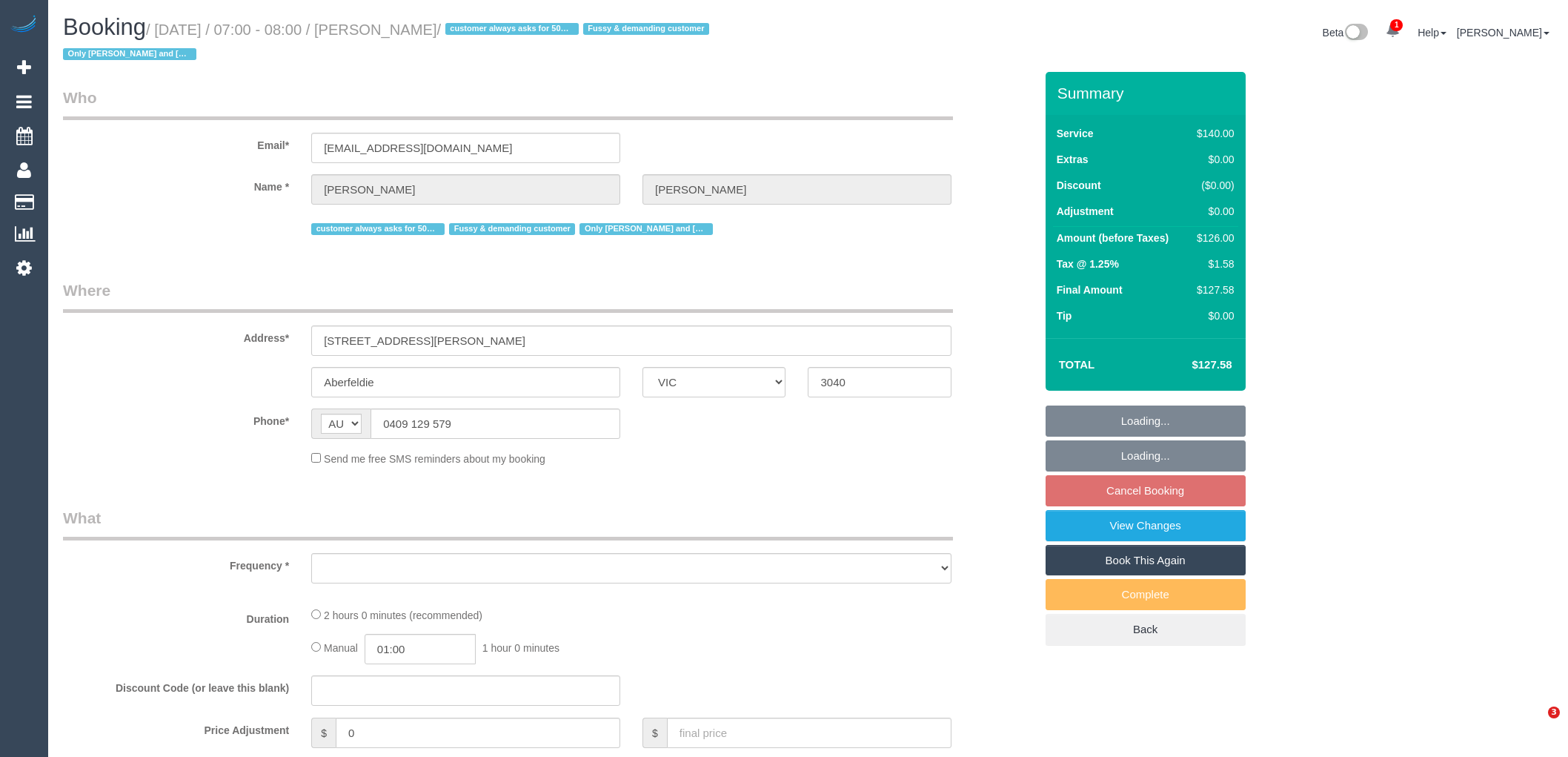
select select "VIC"
select select "object:554"
select select "string:stripe-pm_1PEhPk2GScqysDRVbJkjG1lK"
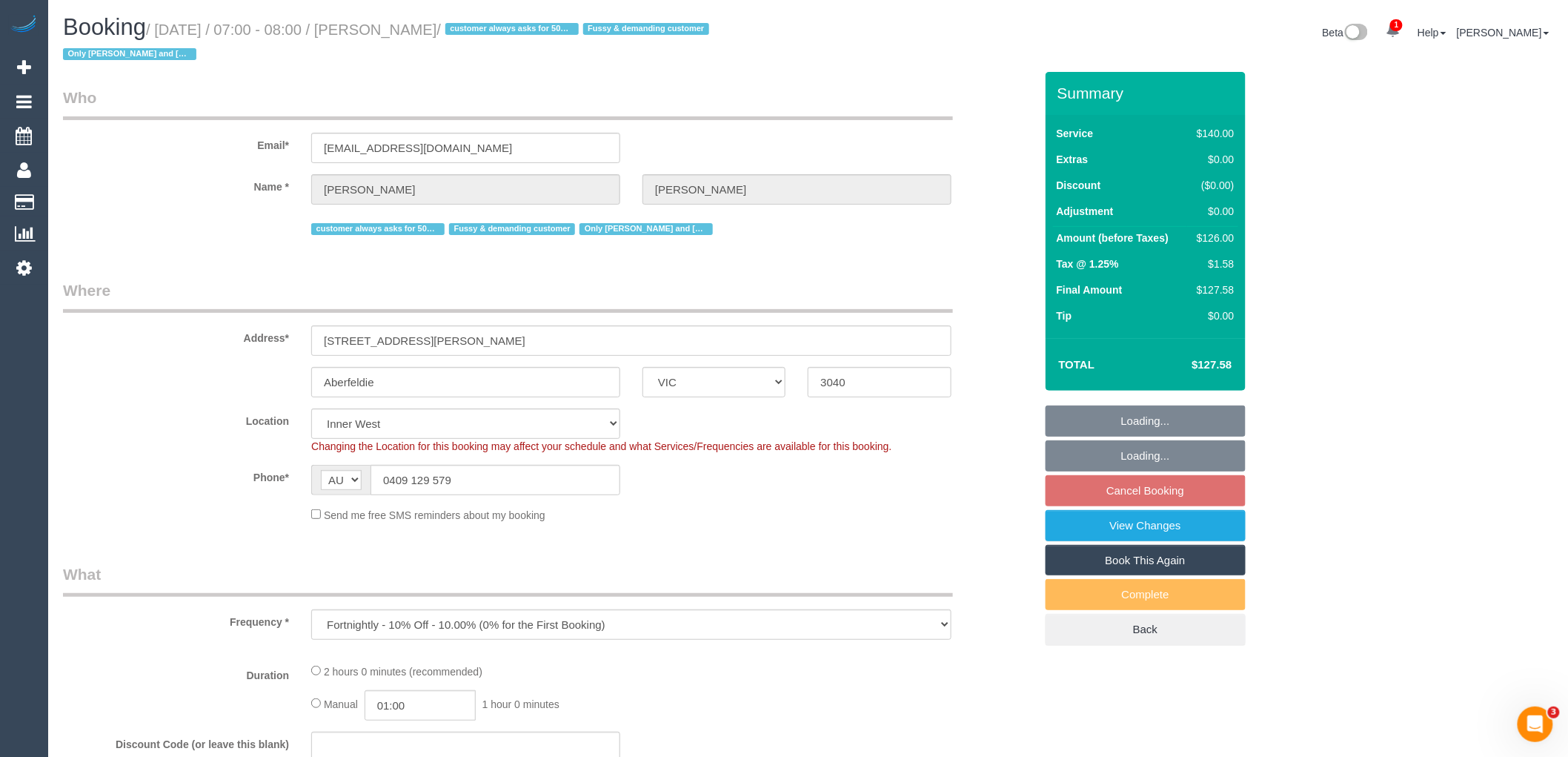
select select "object:871"
select select "number:27"
select select "number:14"
select select "number:19"
select select "number:22"
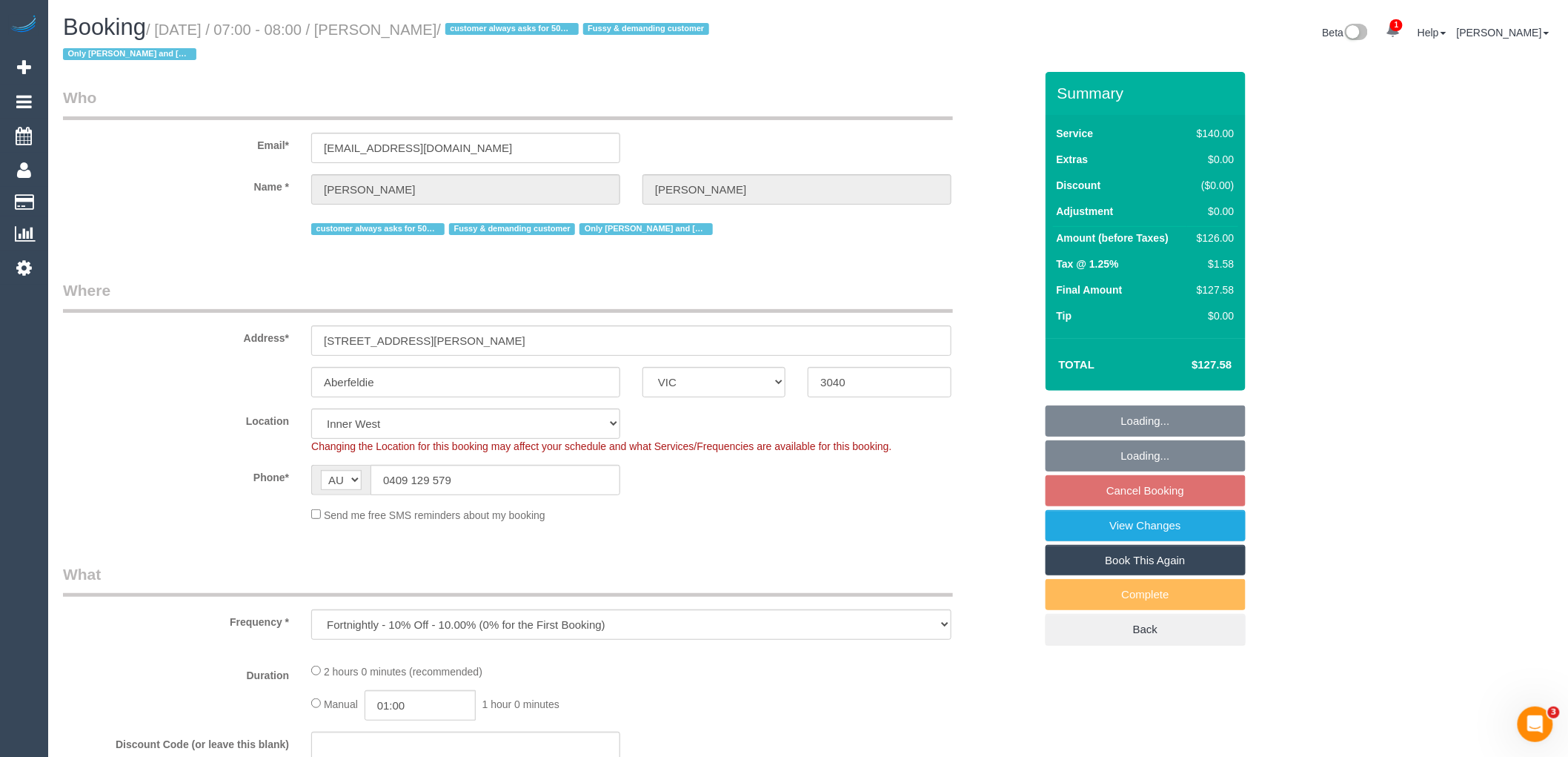
select select "number:35"
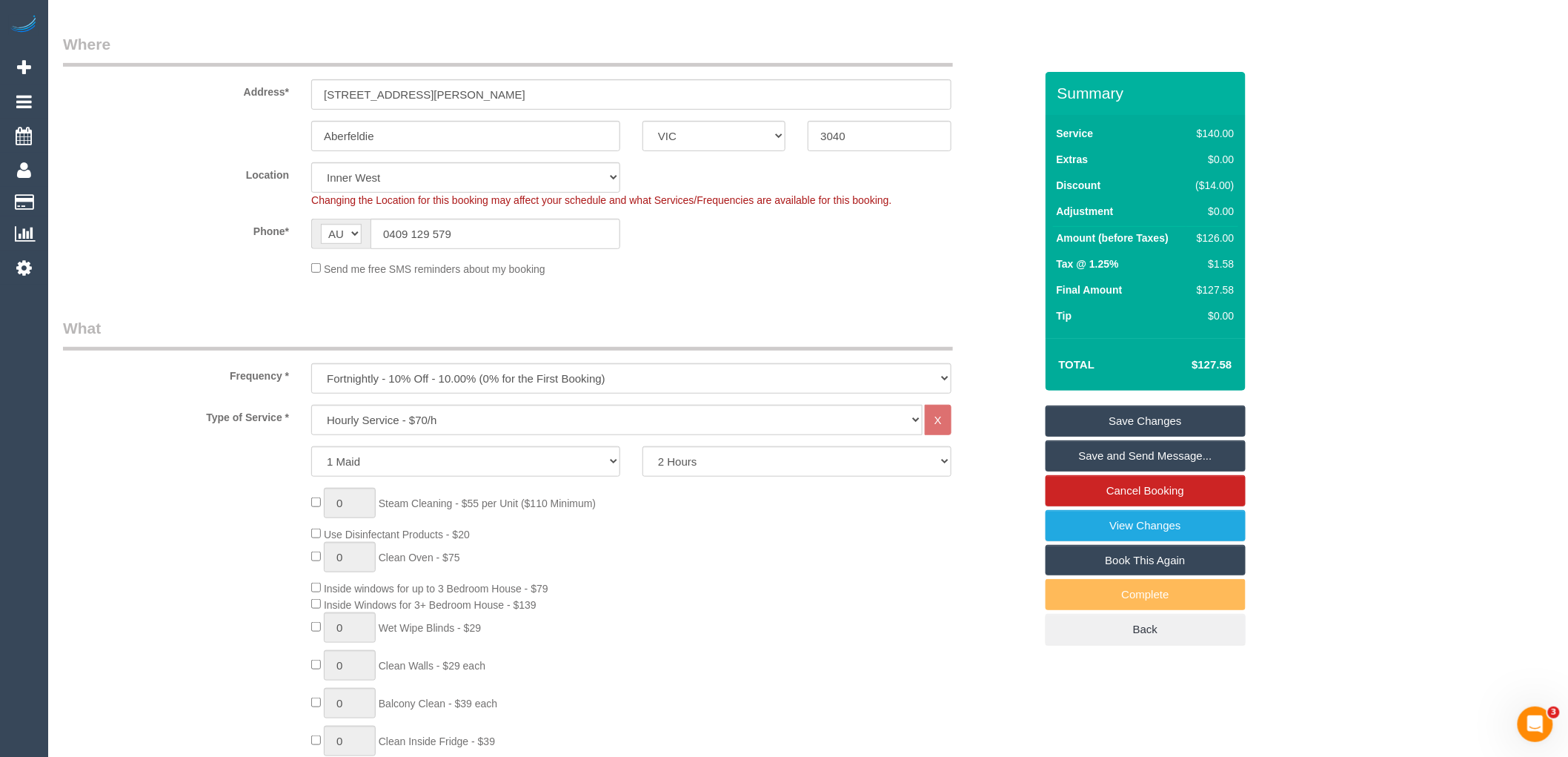
scroll to position [247, 0]
click at [700, 464] on select "2 Hours 2.5 Hours 3 Hours 3.5 Hours 4 Hours 4.5 Hours 5 Hours 5.5 Hours 6 Hours…" at bounding box center [797, 461] width 309 height 30
select select "150"
click at [643, 447] on select "2 Hours 2.5 Hours 3 Hours 3.5 Hours 4 Hours 4.5 Hours 5 Hours 5.5 Hours 6 Hours…" at bounding box center [797, 461] width 309 height 30
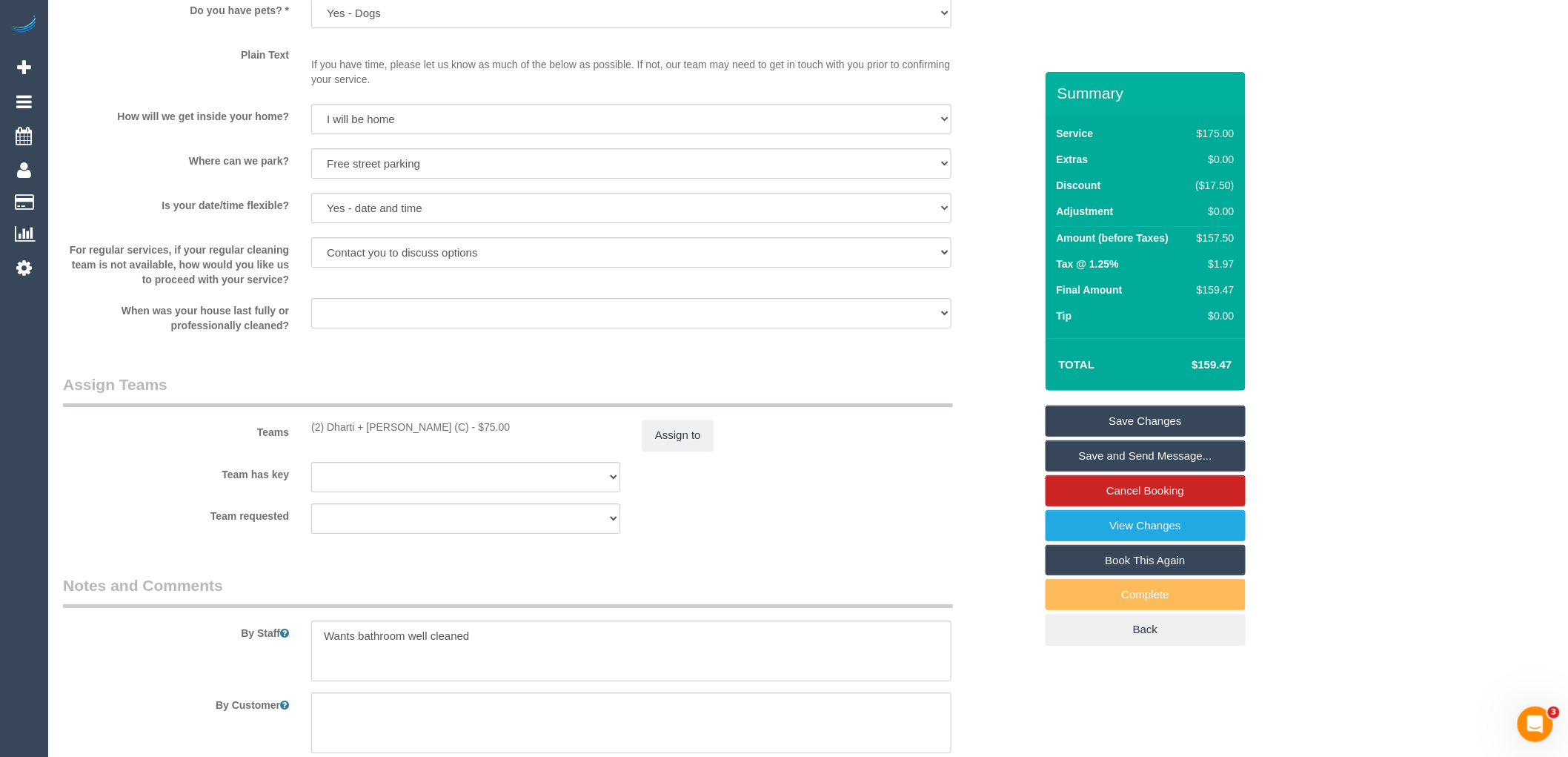
scroll to position [2059, 0]
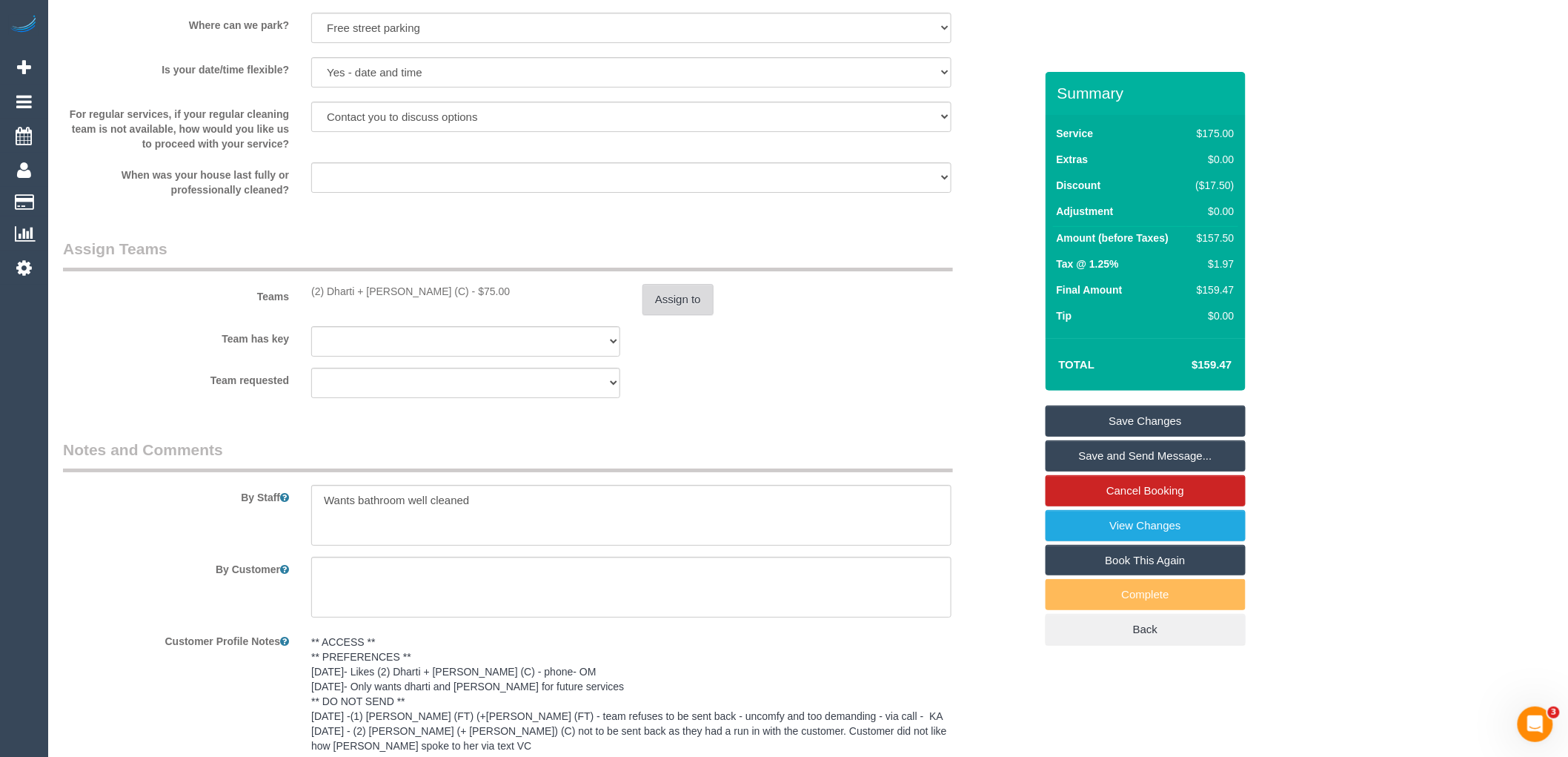
click at [653, 304] on button "Assign to" at bounding box center [678, 299] width 72 height 31
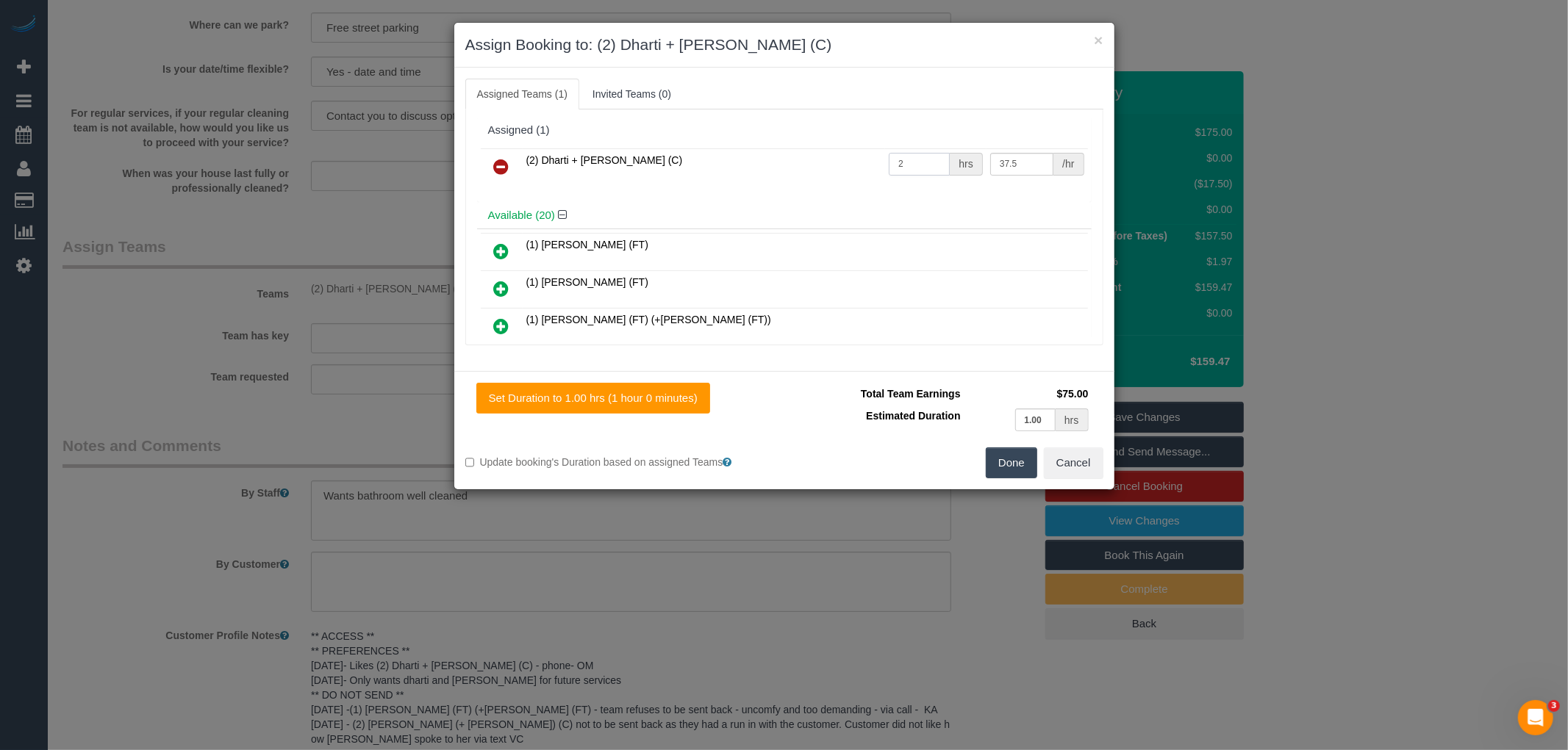
click at [912, 166] on input "2" at bounding box center [919, 164] width 61 height 23
type input "2.5"
click at [1011, 451] on button "Done" at bounding box center [1011, 463] width 52 height 31
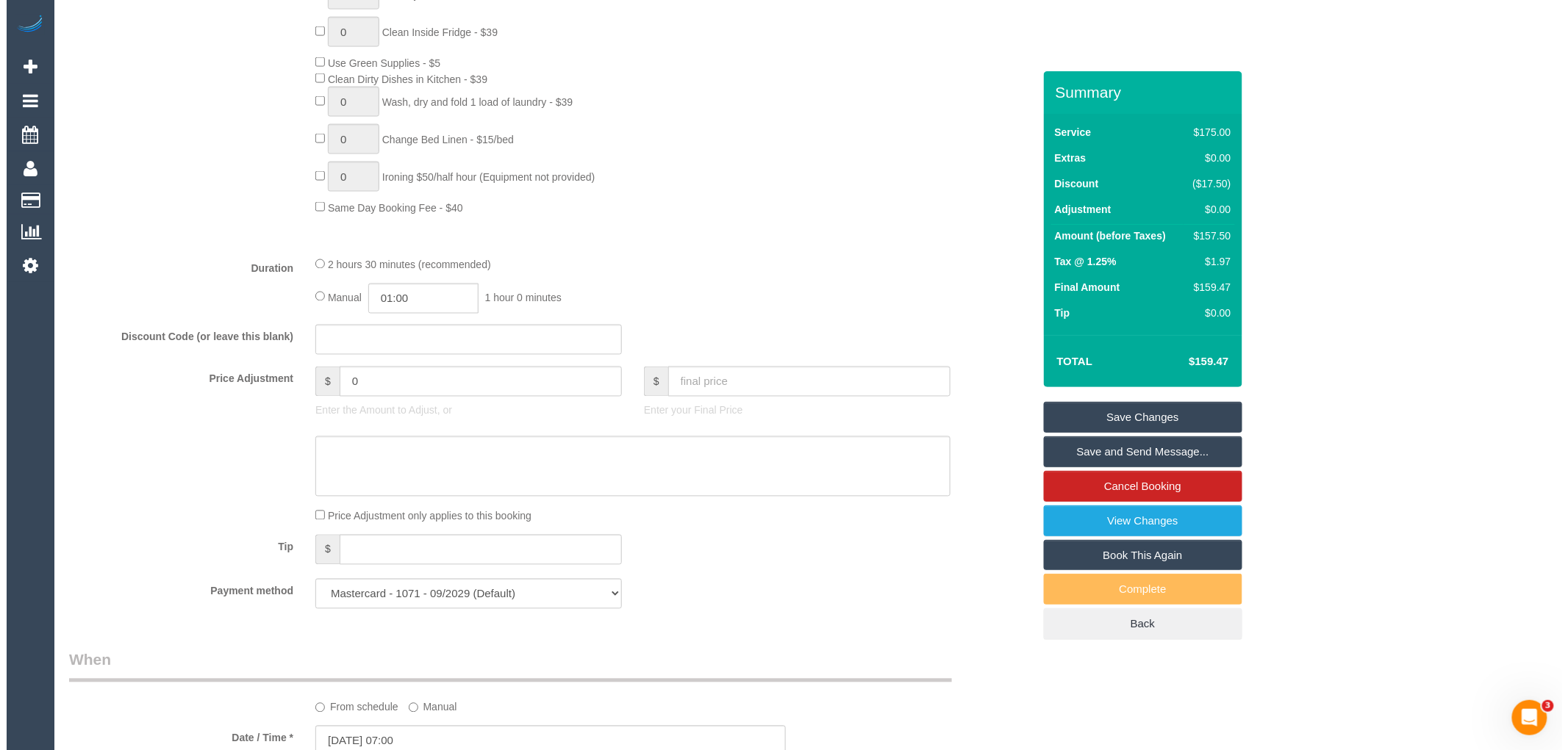
scroll to position [940, 0]
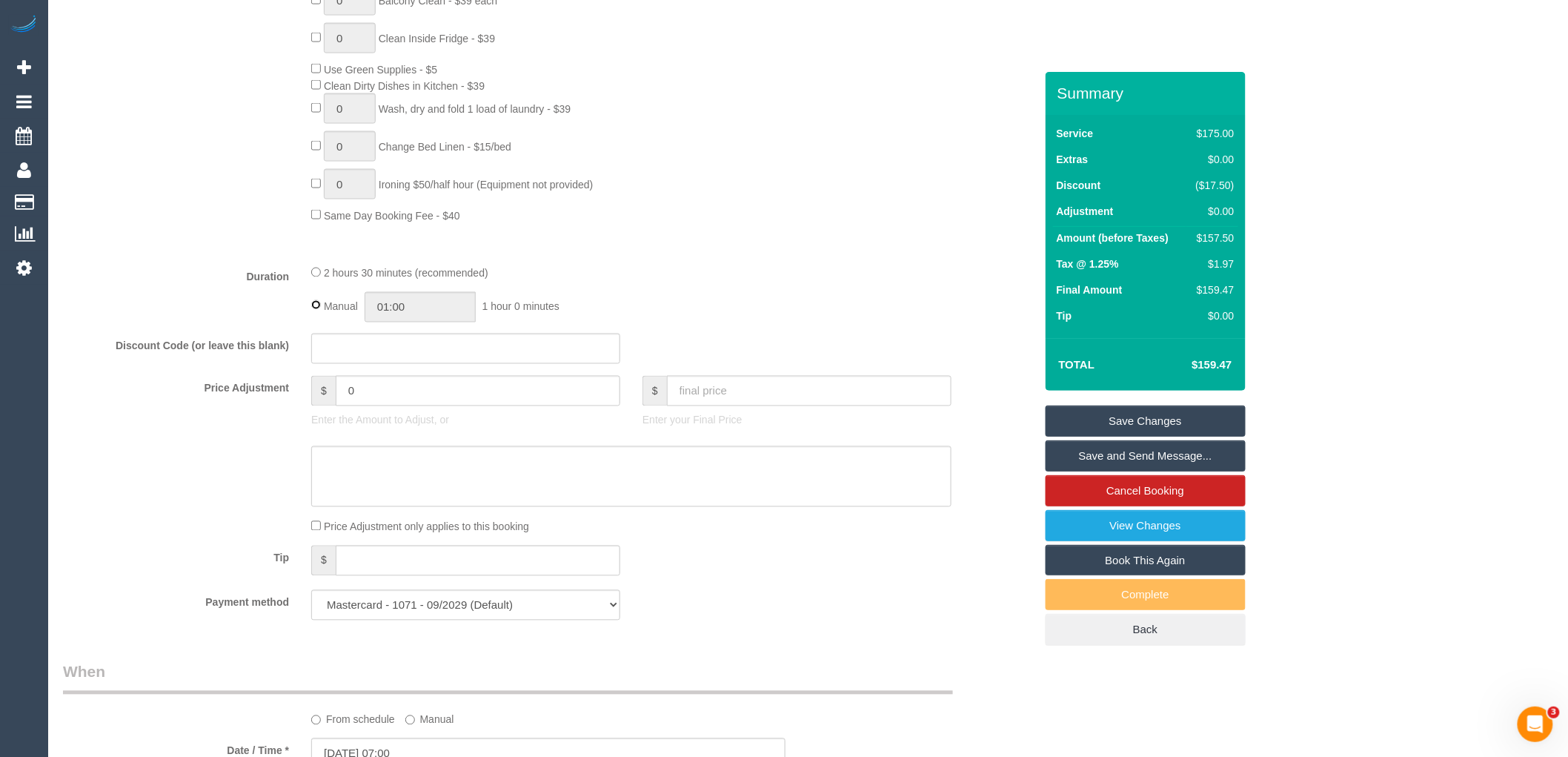
type input "02:30"
click at [694, 304] on div "Manual 02:30 2 hours 30 minutes" at bounding box center [632, 307] width 641 height 30
click at [1157, 455] on link "Save and Send Message..." at bounding box center [1146, 456] width 200 height 31
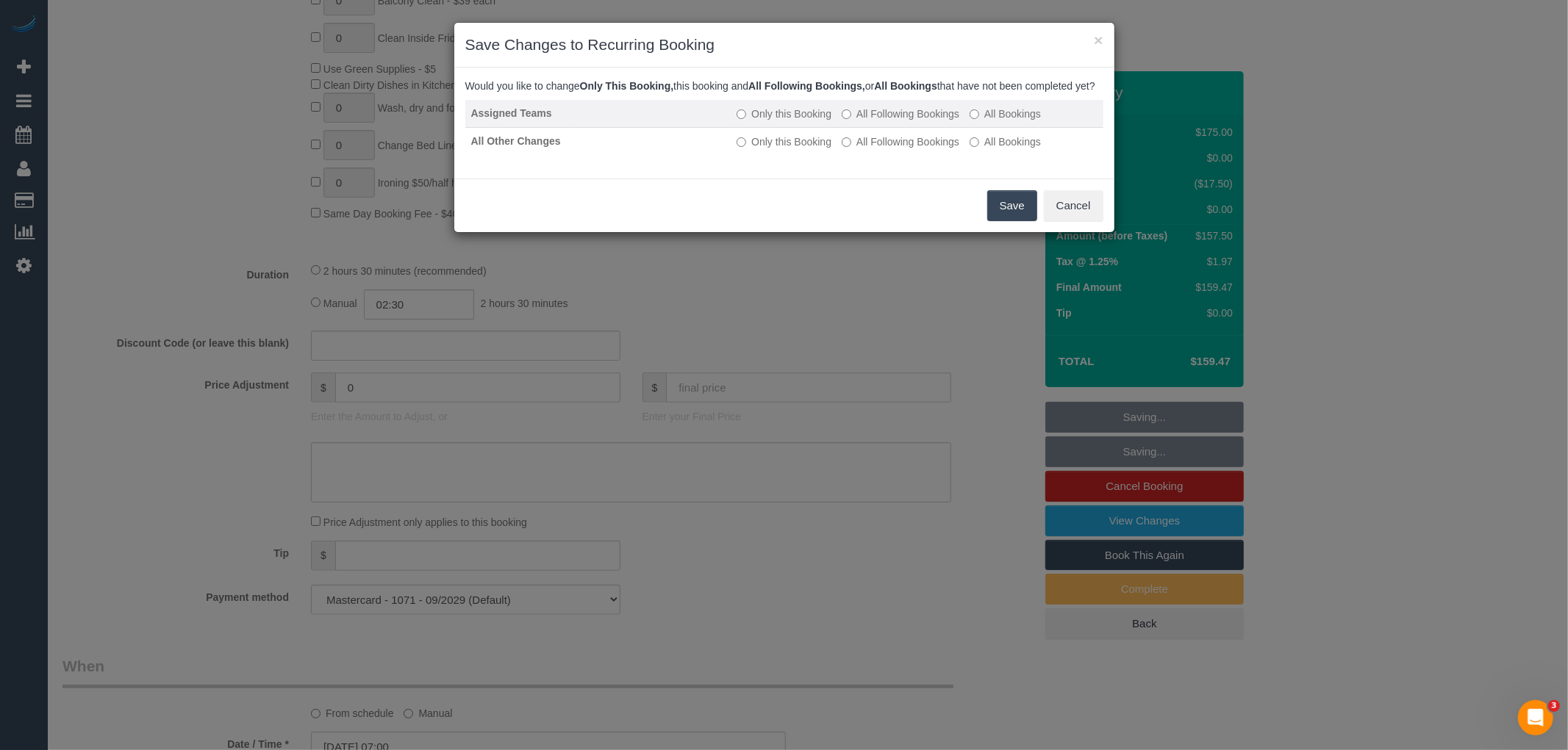
click at [903, 120] on label "All Following Bookings" at bounding box center [900, 114] width 118 height 15
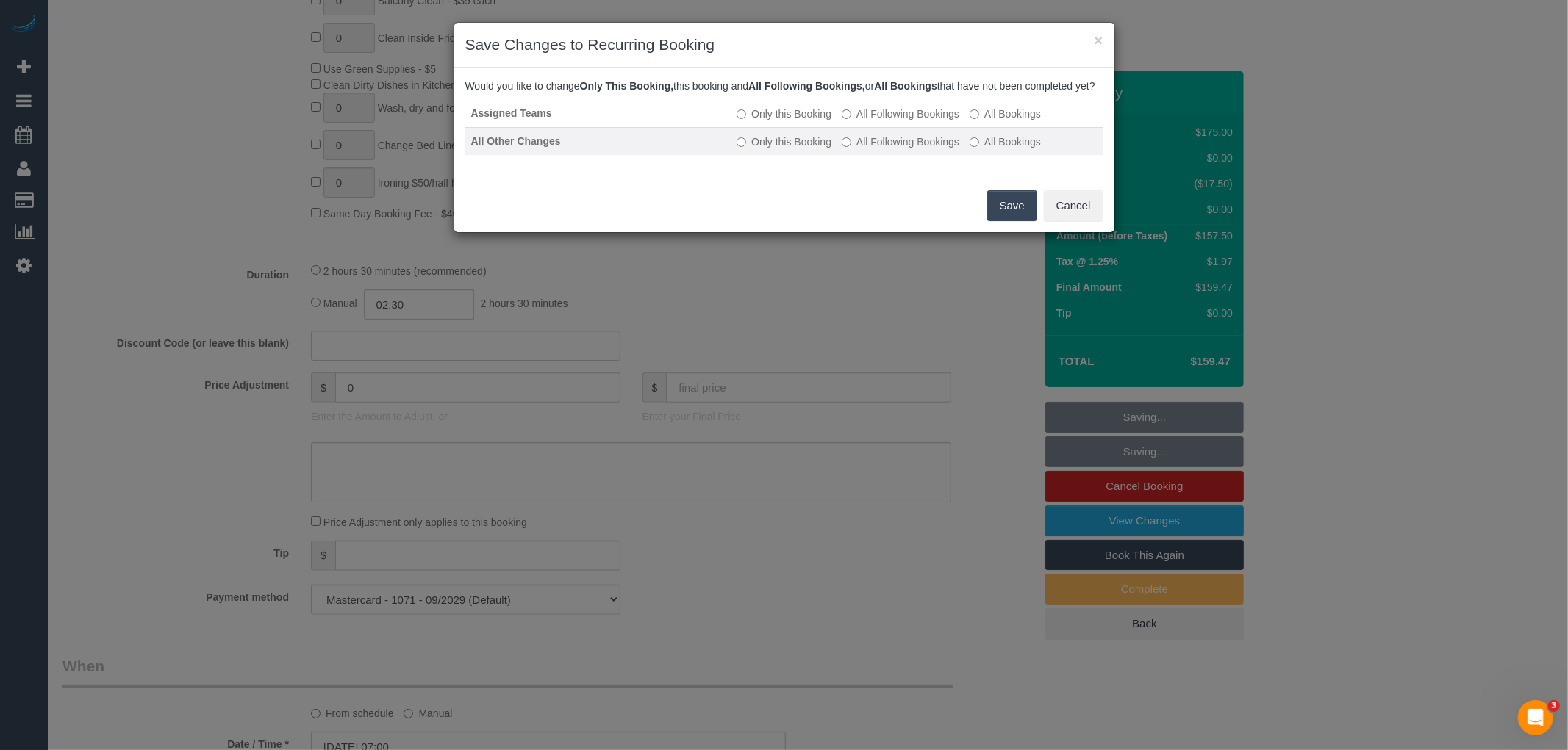
click at [907, 149] on label "All Following Bookings" at bounding box center [900, 142] width 118 height 15
click at [1017, 220] on button "Save" at bounding box center [1012, 205] width 50 height 31
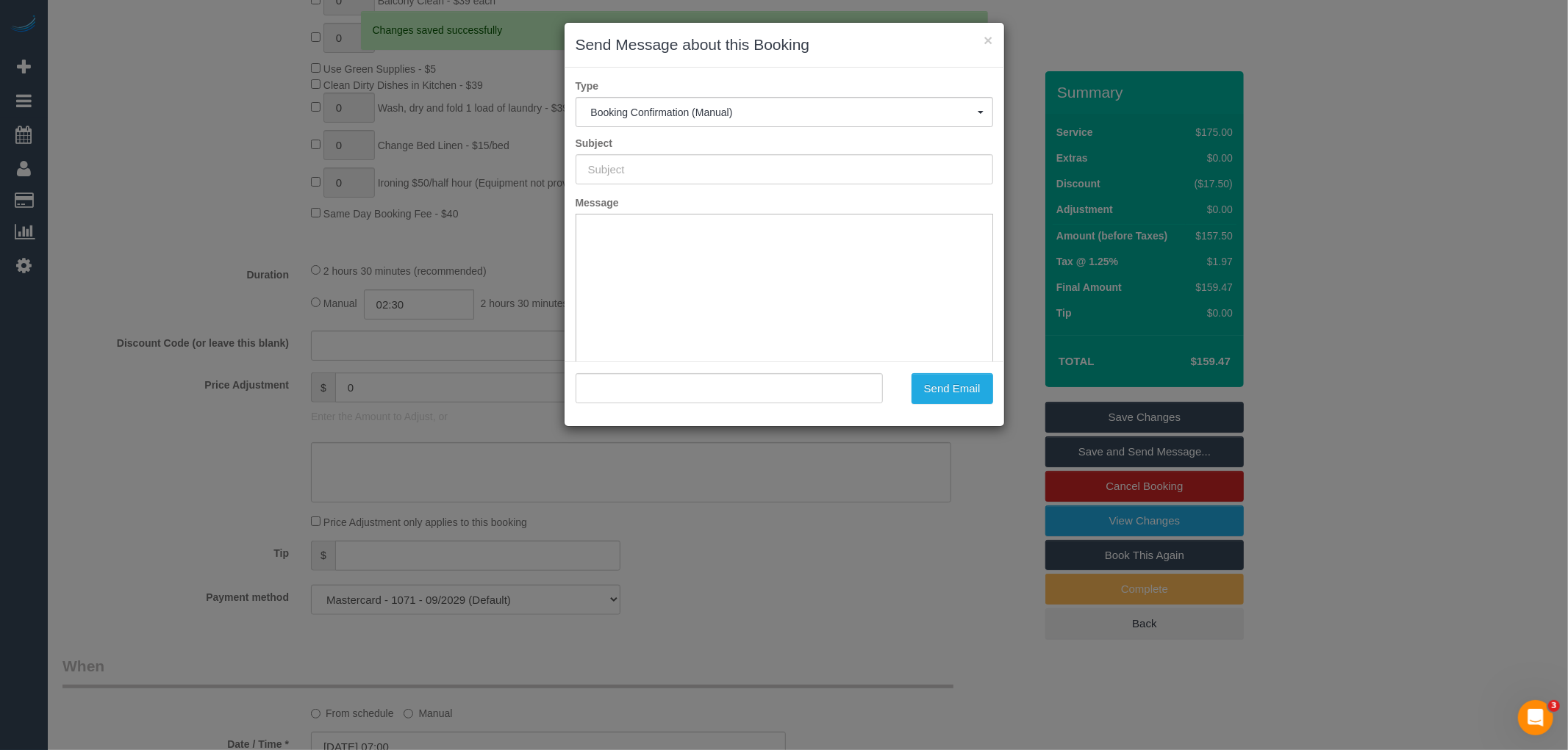
scroll to position [0, 0]
type input "Booking Confirmed"
type input ""Heidi Wilson" <heidiwilson@live.com.au>"
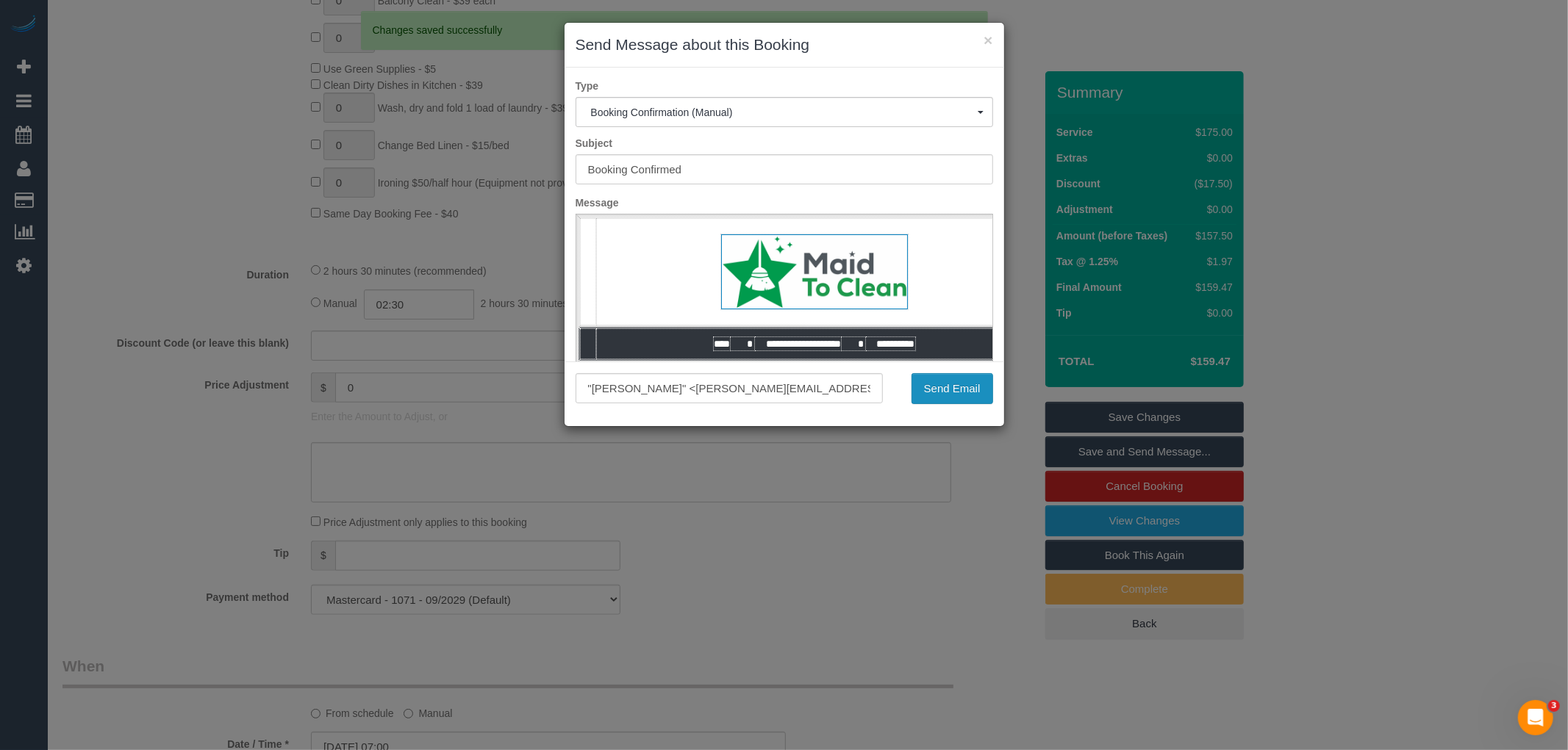
click at [932, 392] on button "Send Email" at bounding box center [952, 388] width 81 height 31
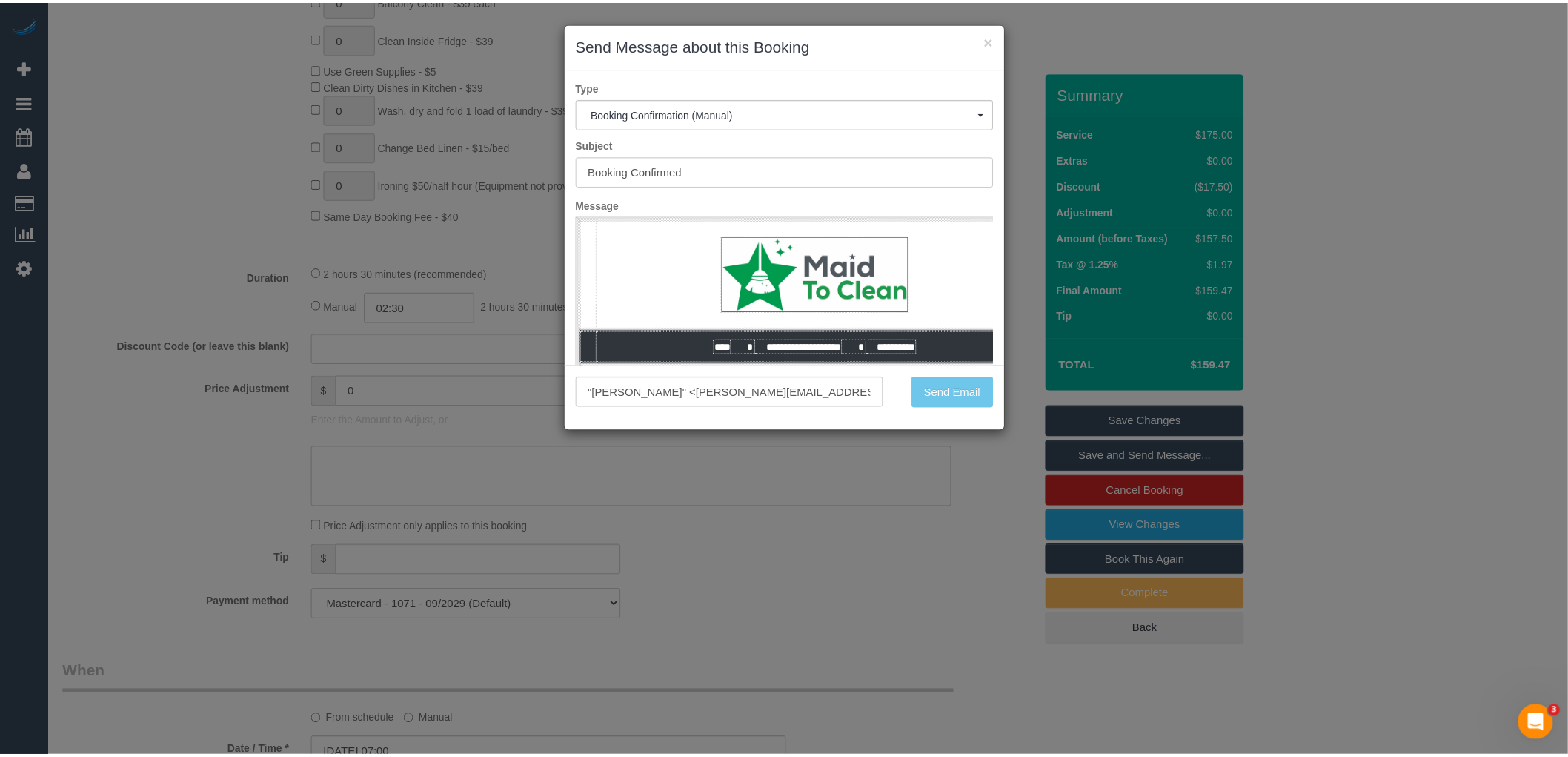
scroll to position [1003, 0]
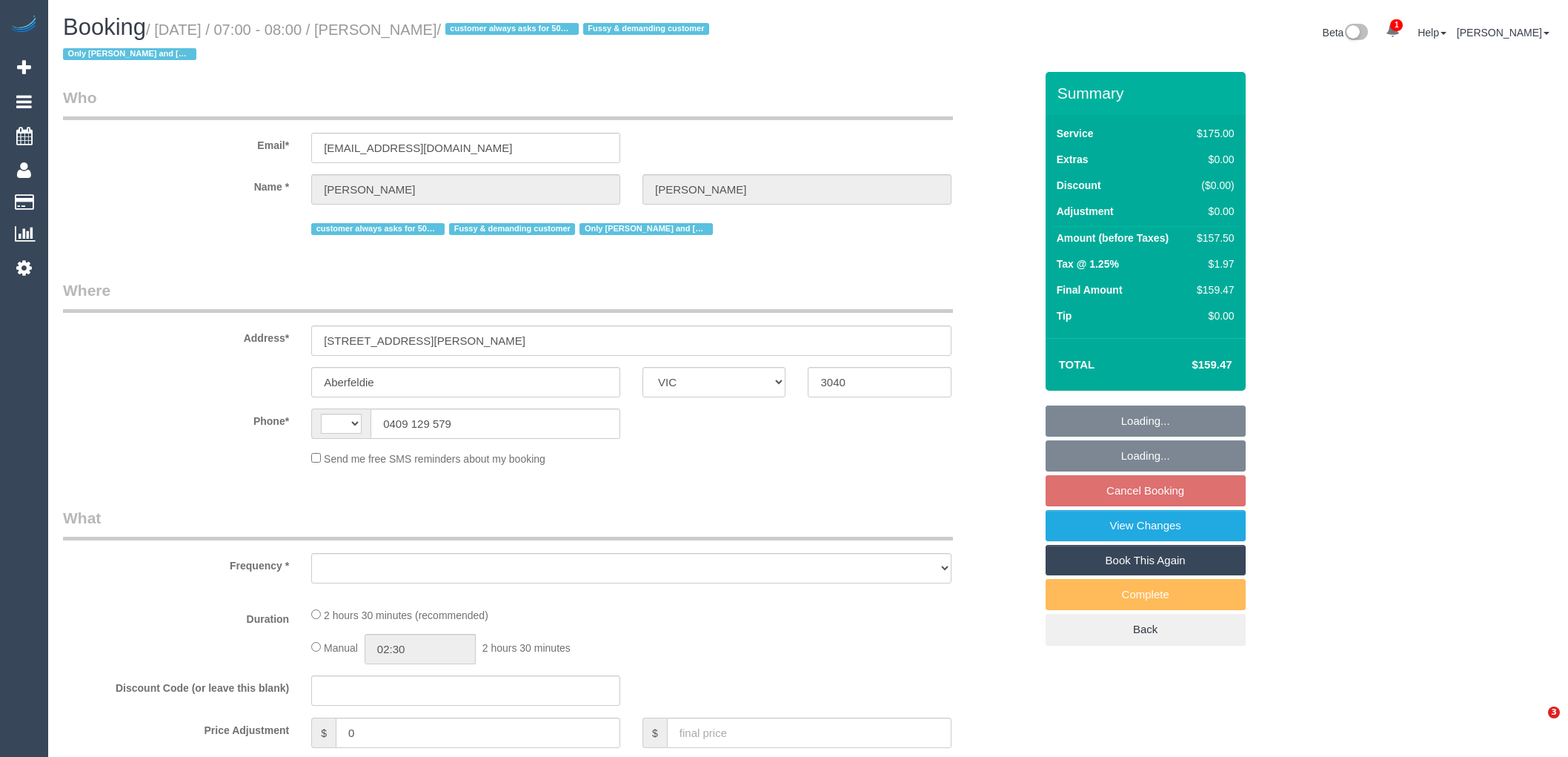
select select "VIC"
select select "string:stripe-pm_1PEhPk2GScqysDRVbJkjG1lK"
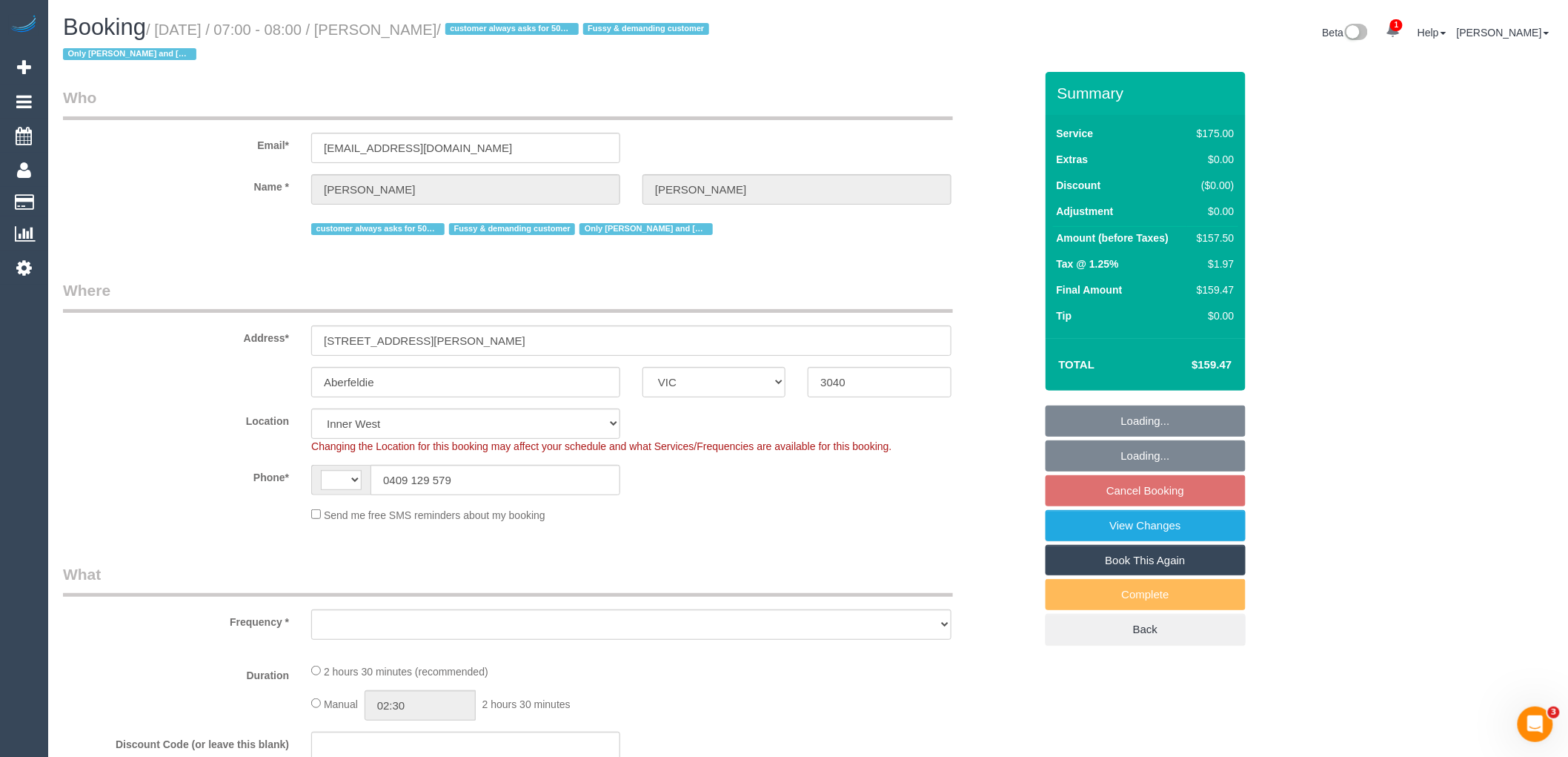
select select "string:AU"
select select "object:556"
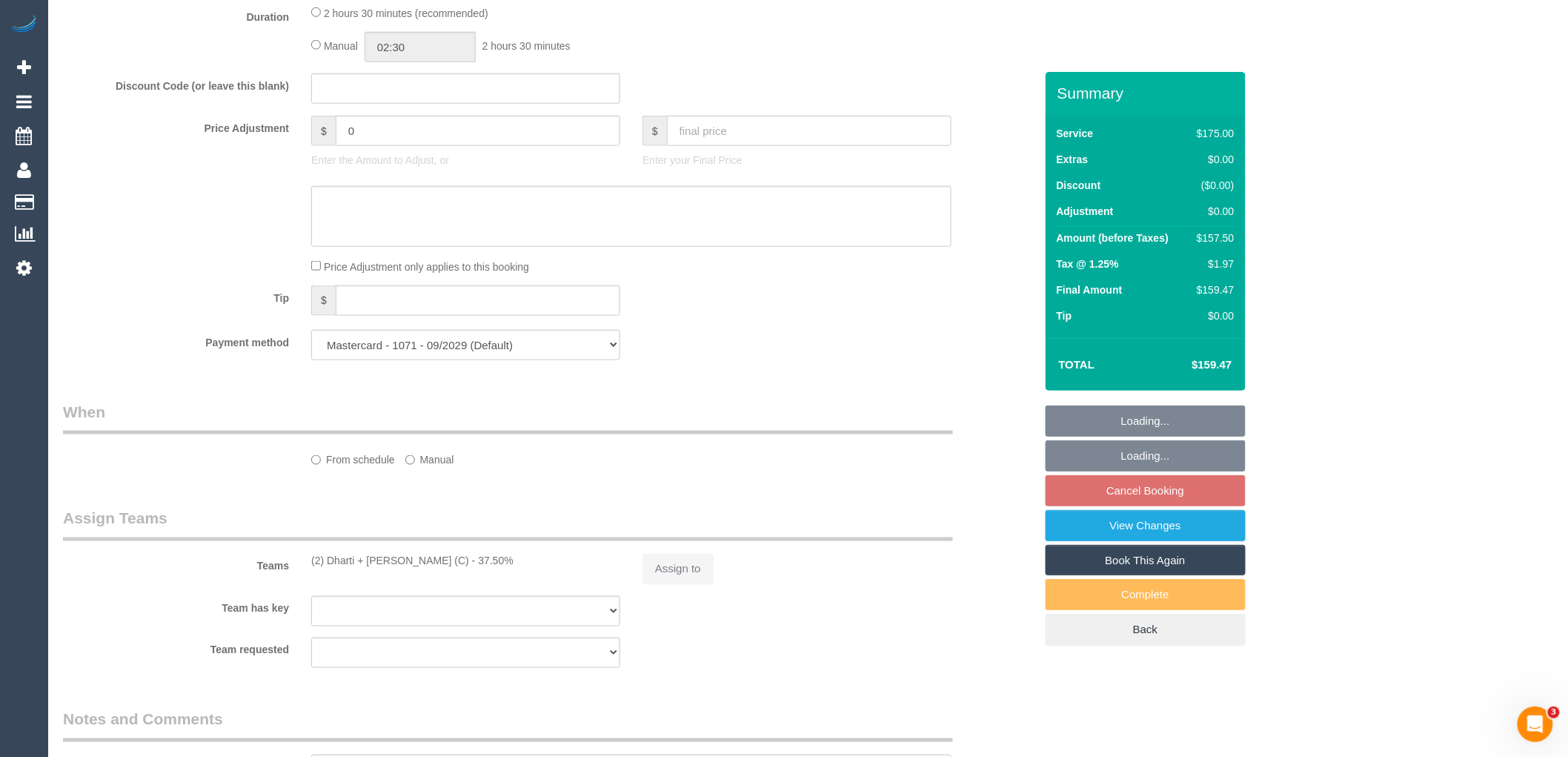
select select "150"
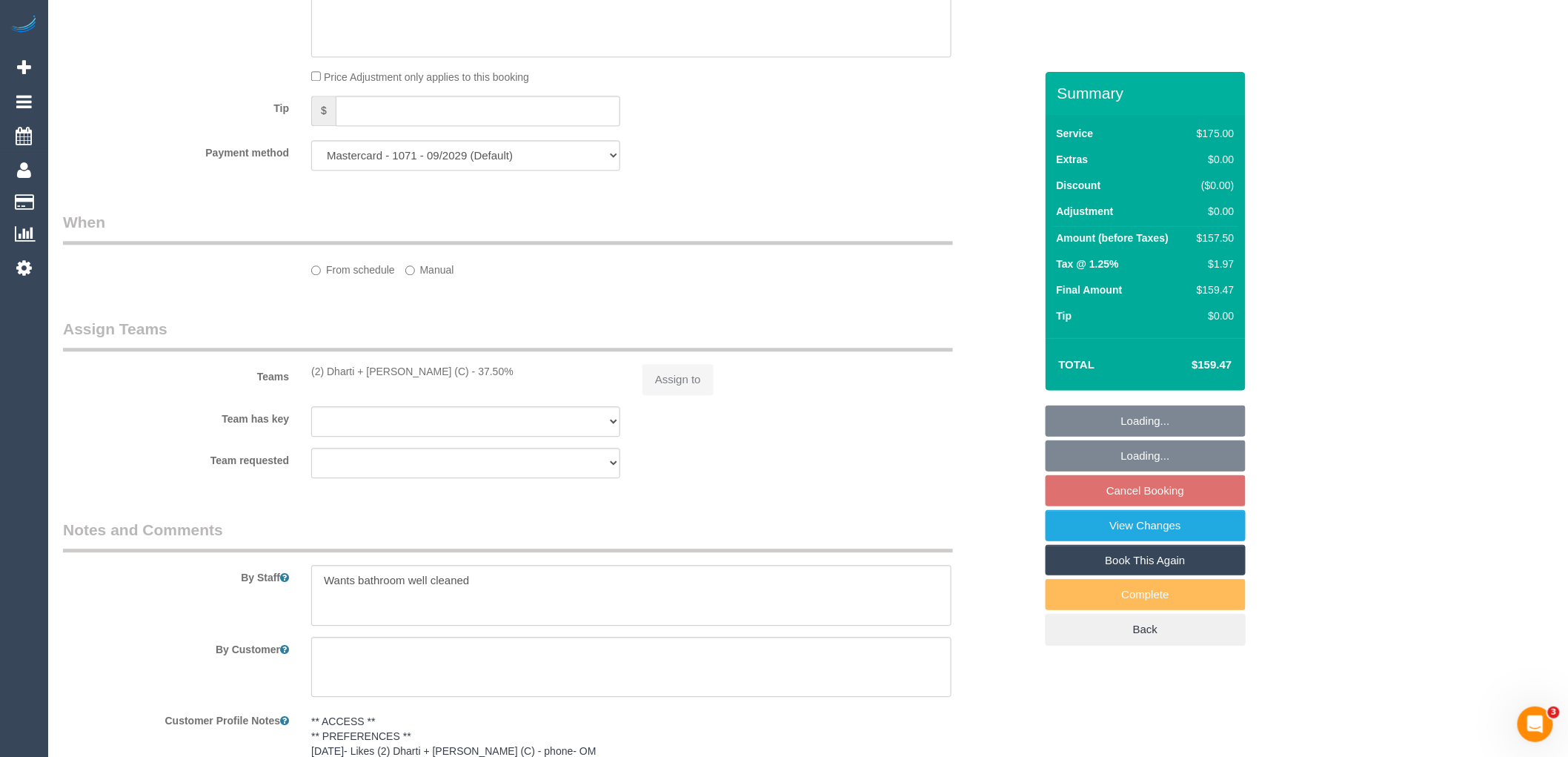
select select "object:739"
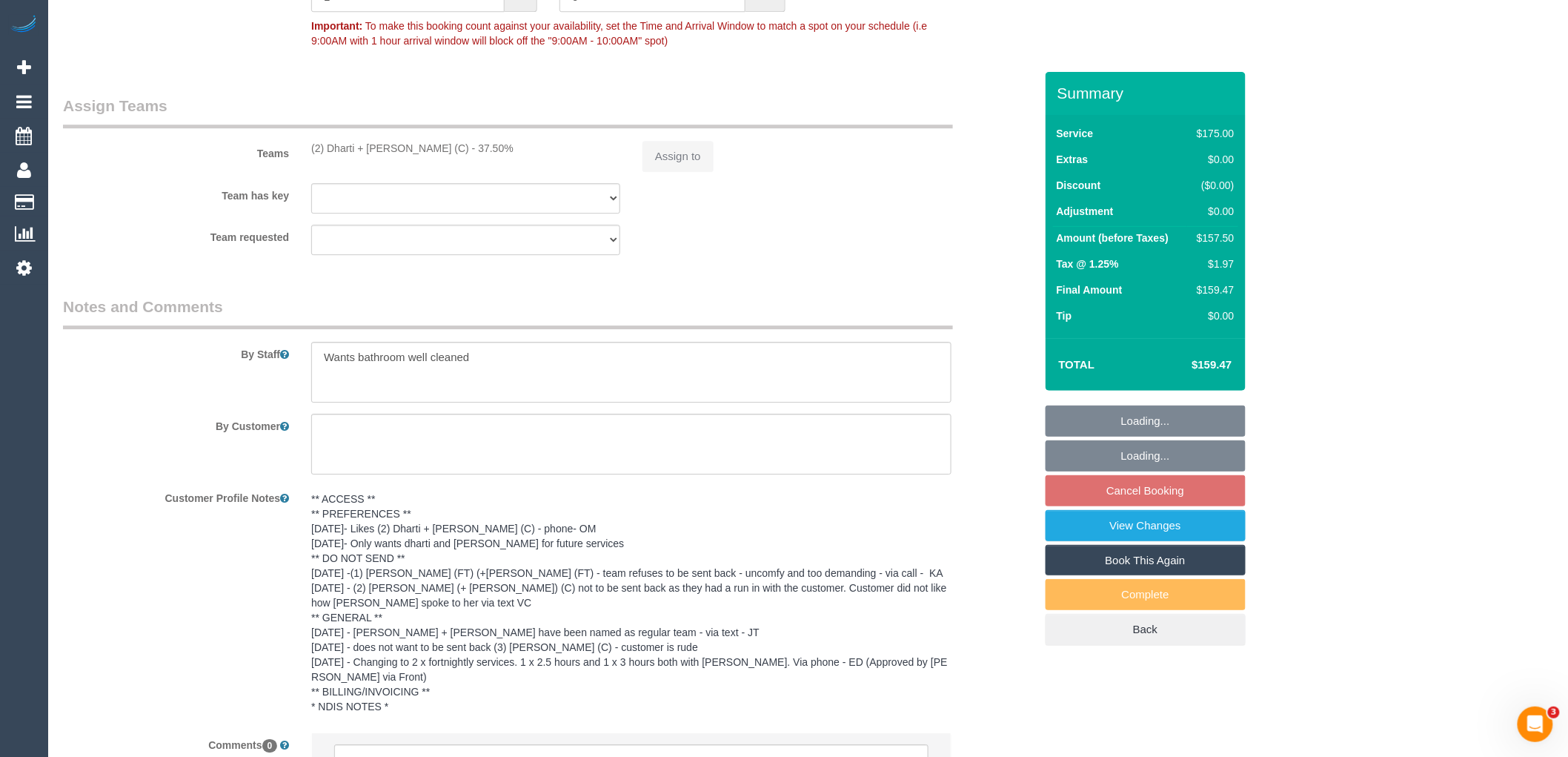
select select "number:27"
select select "number:14"
select select "number:19"
select select "number:22"
select select "number:35"
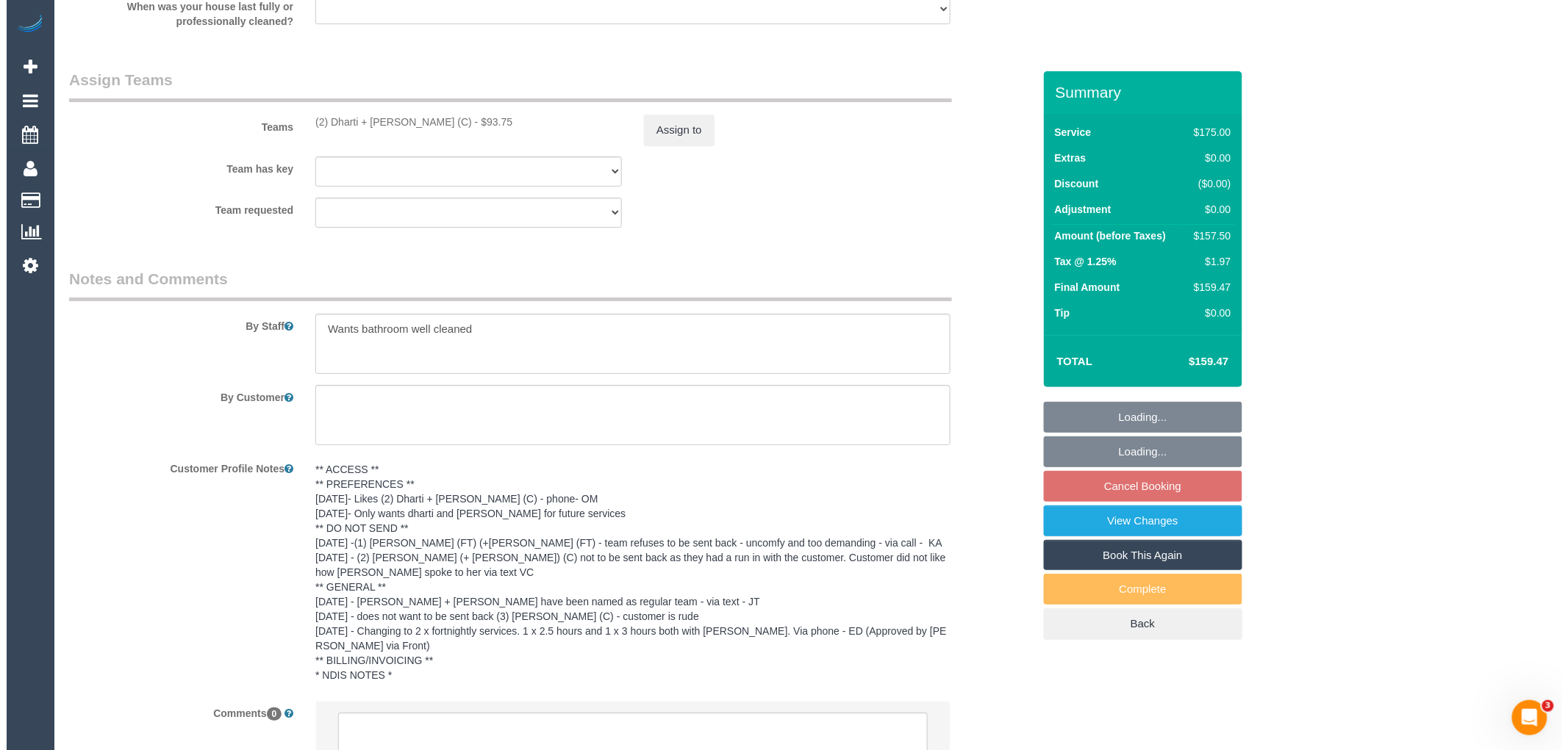
scroll to position [2083, 0]
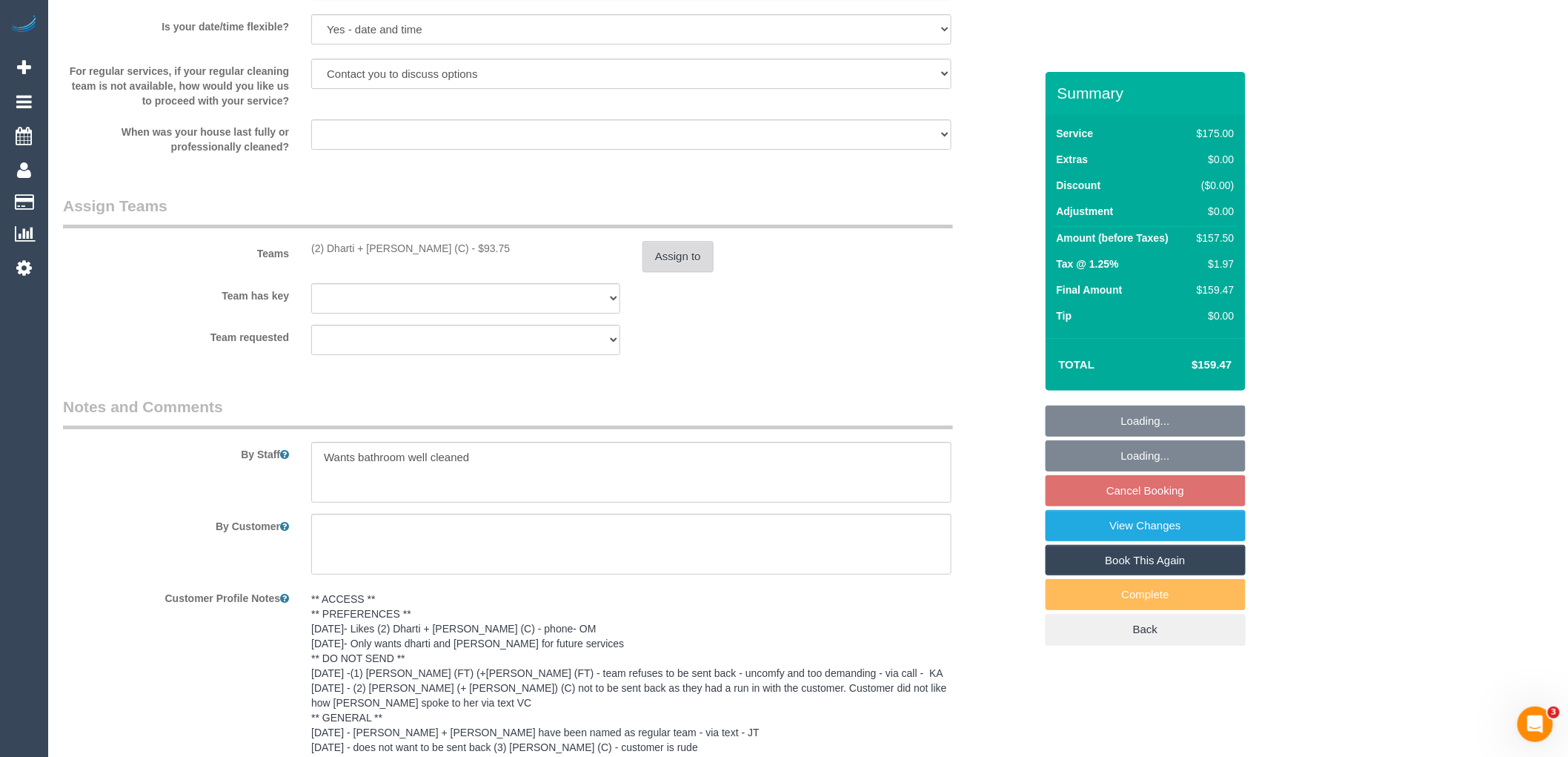
click at [671, 271] on button "Assign to" at bounding box center [678, 256] width 72 height 31
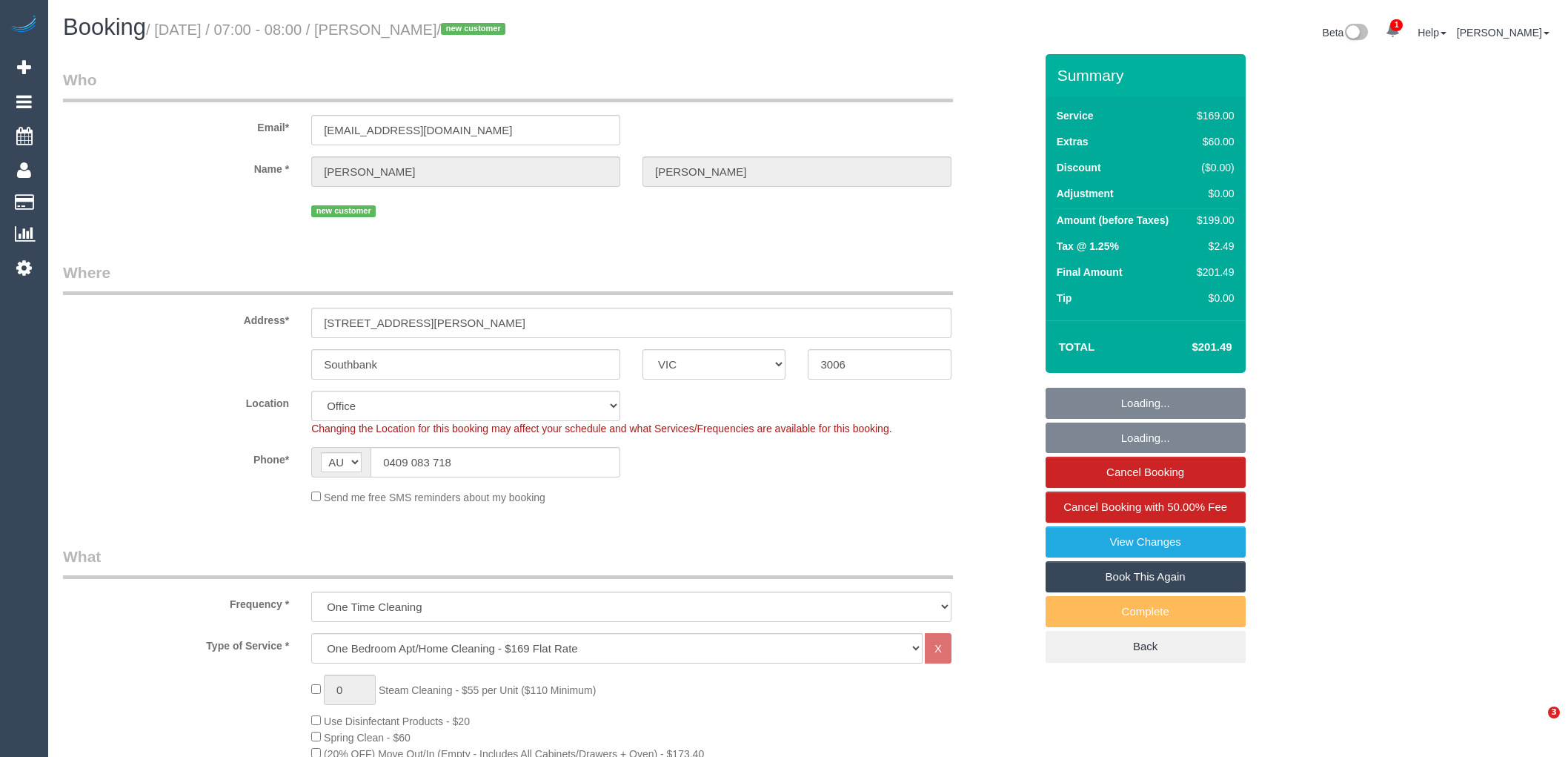
select select "VIC"
select select "number:29"
select select "number:14"
select select "number:20"
select select "number:25"
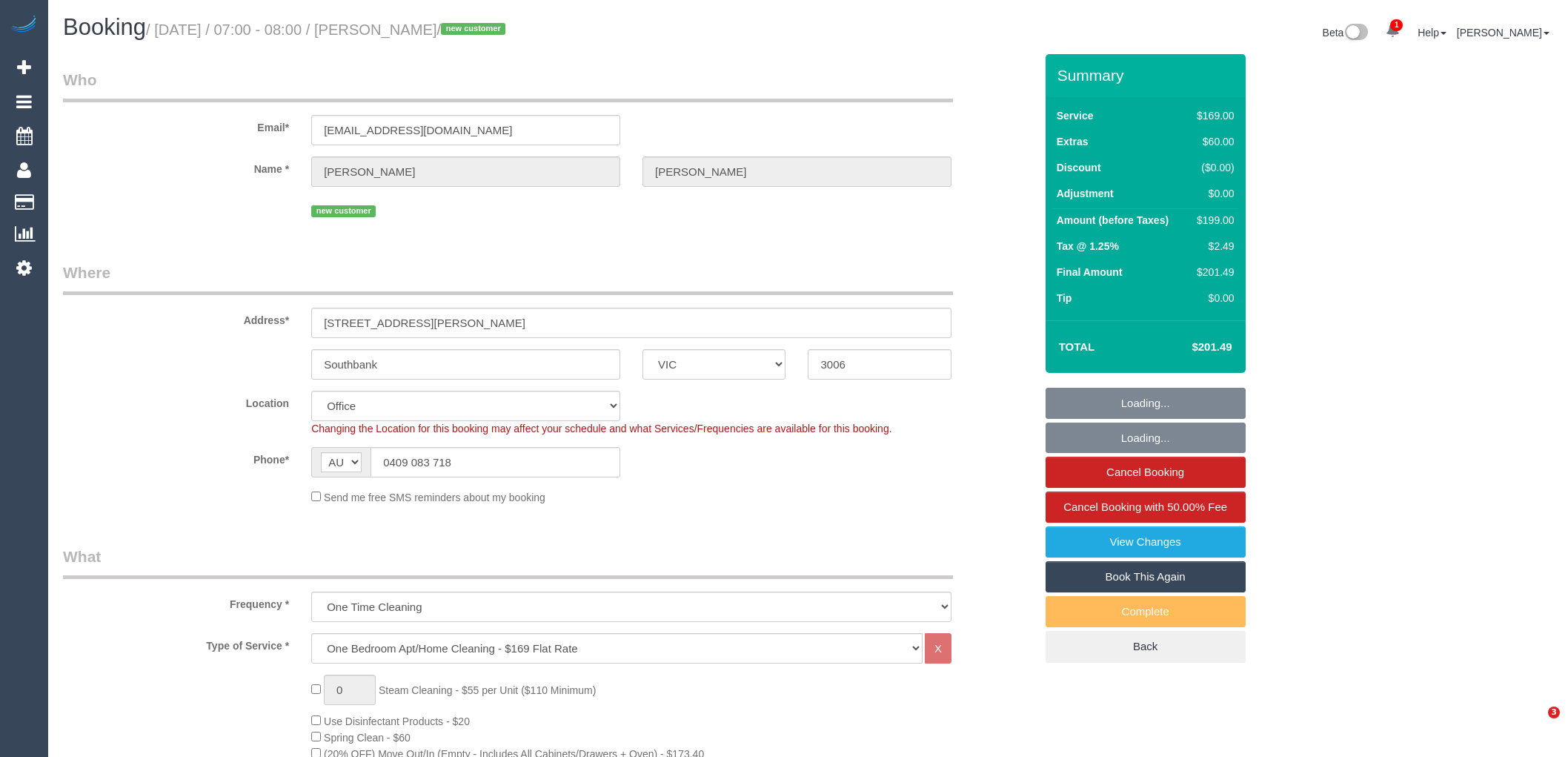
select select "number:26"
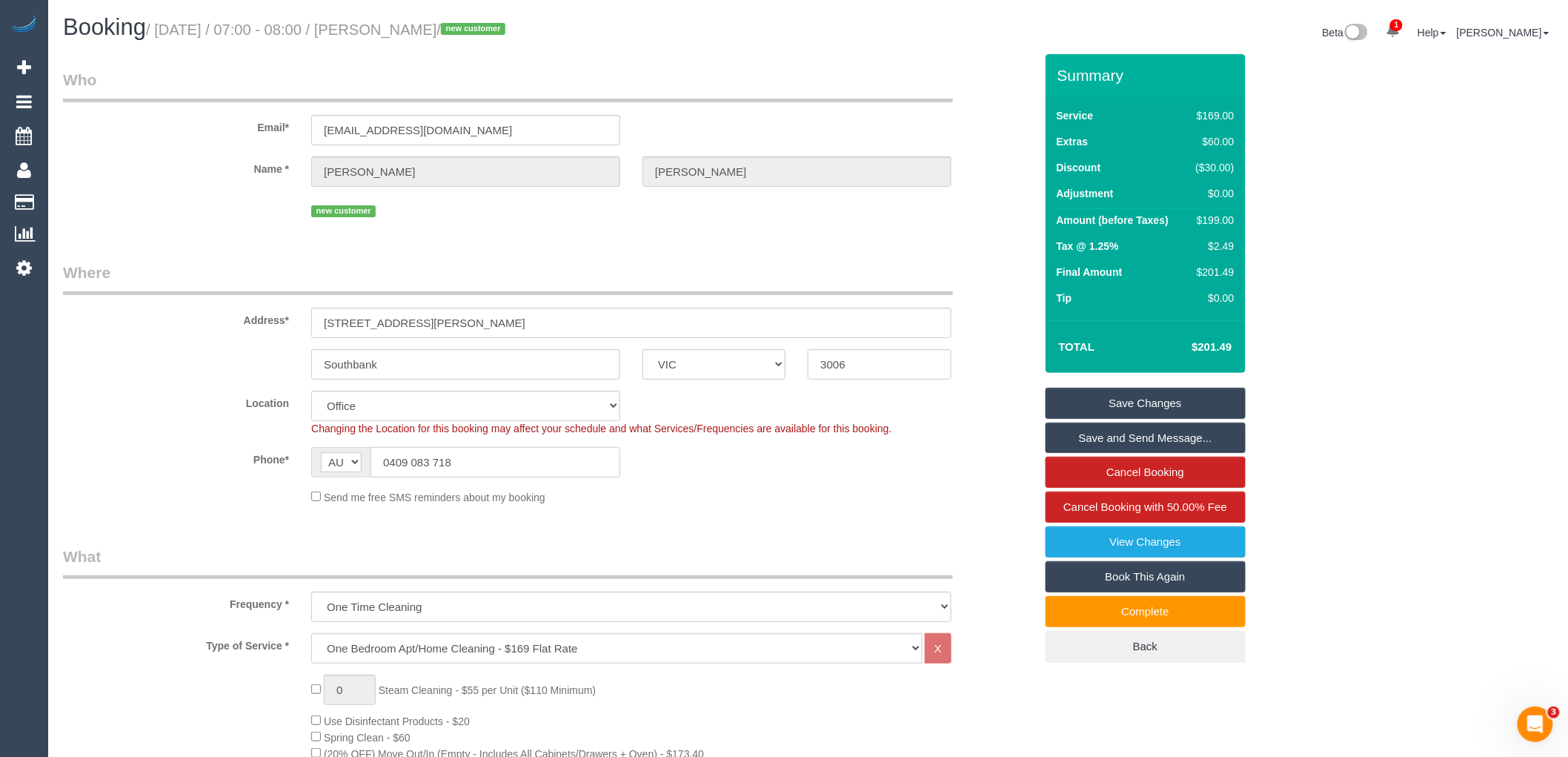
drag, startPoint x: 278, startPoint y: 456, endPoint x: 202, endPoint y: 450, distance: 76.2
click at [202, 450] on div "Phone* AF AL DZ AD AO AI AQ AG AR AM AW AU AT AZ BS BH BD BB BY BE BZ BJ BM BT …" at bounding box center [549, 462] width 994 height 30
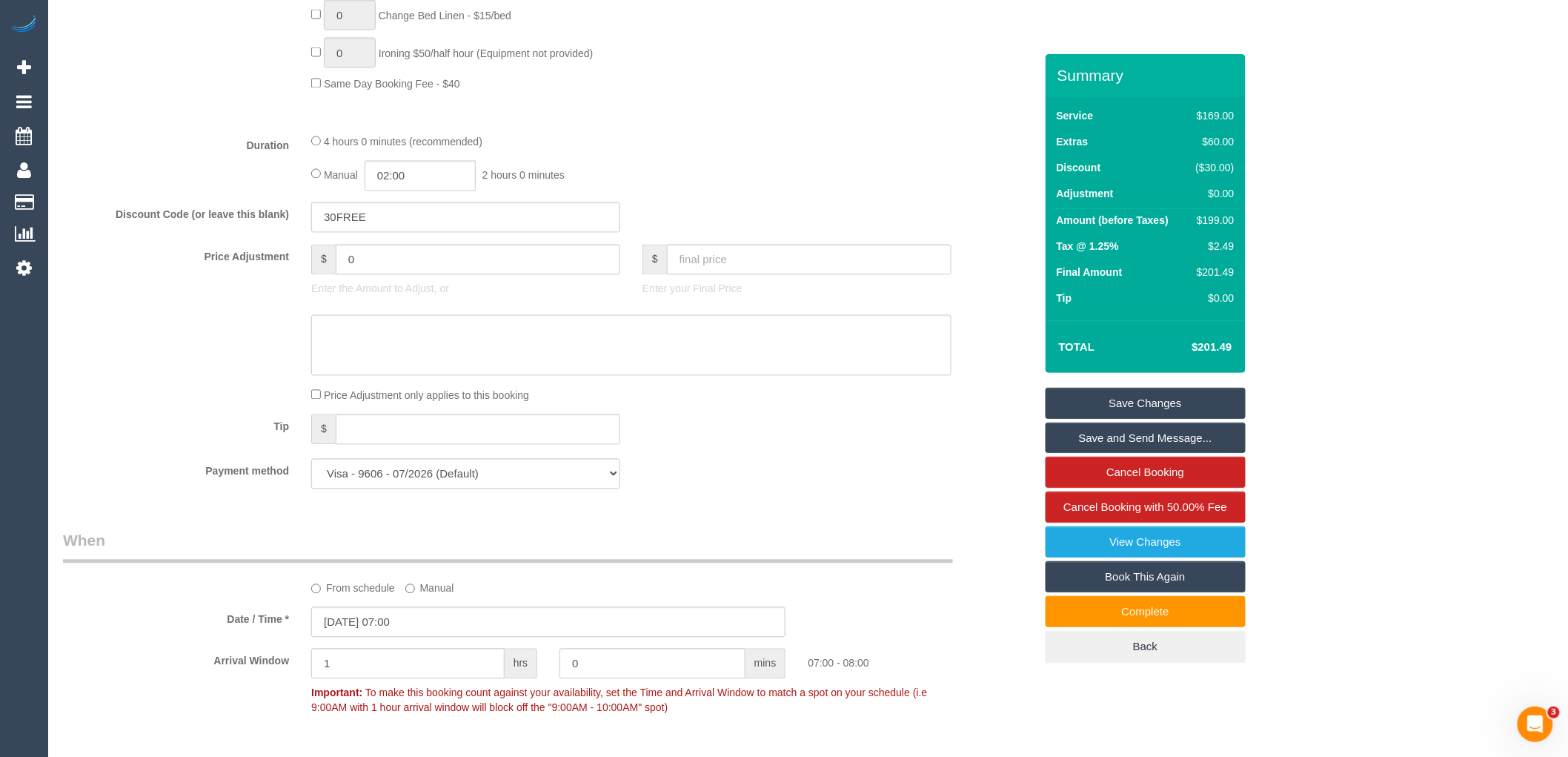
scroll to position [1318, 0]
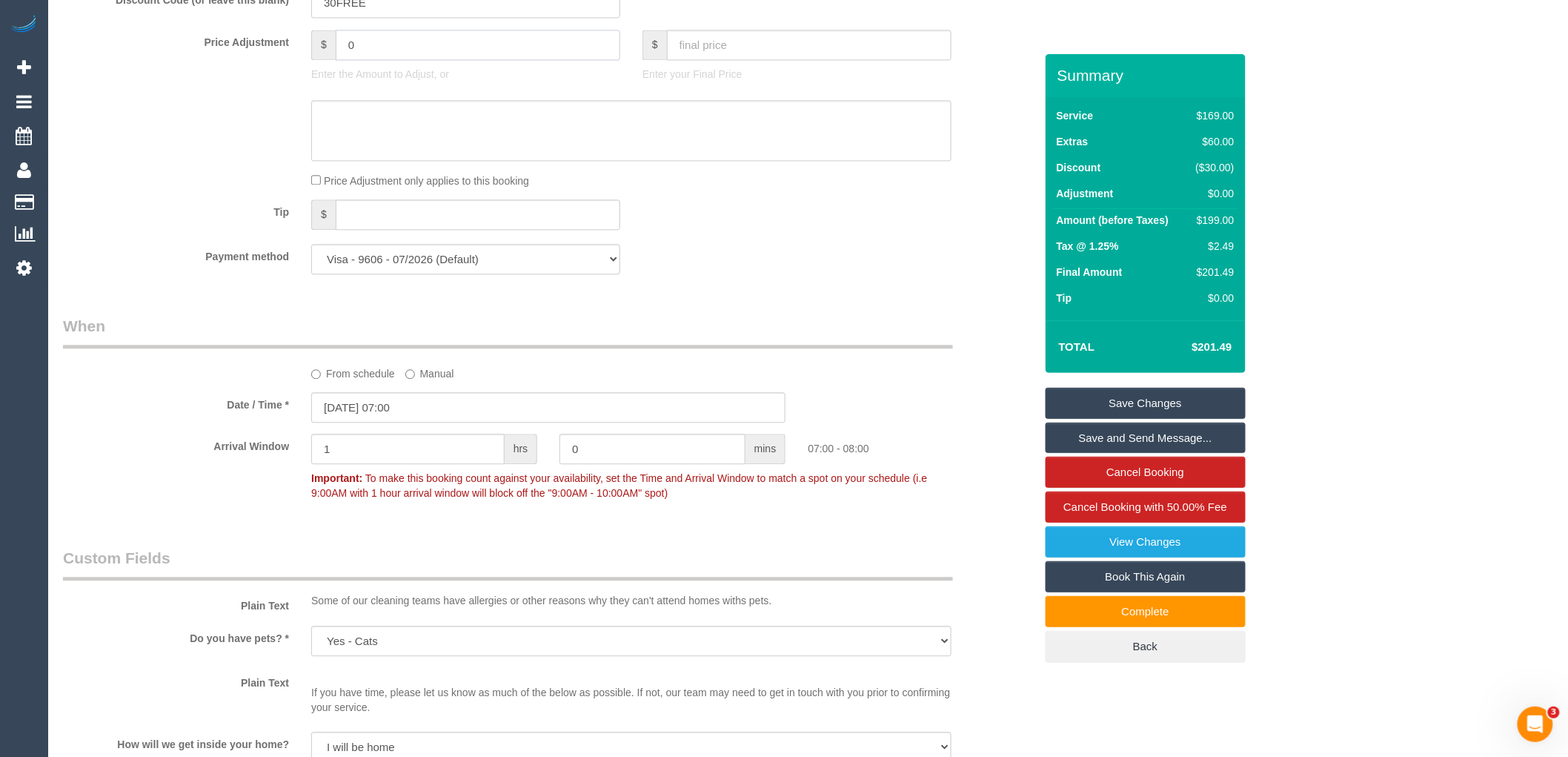
click at [413, 60] on input "0" at bounding box center [478, 44] width 285 height 30
click at [376, 124] on textarea at bounding box center [632, 130] width 641 height 61
type input "10"
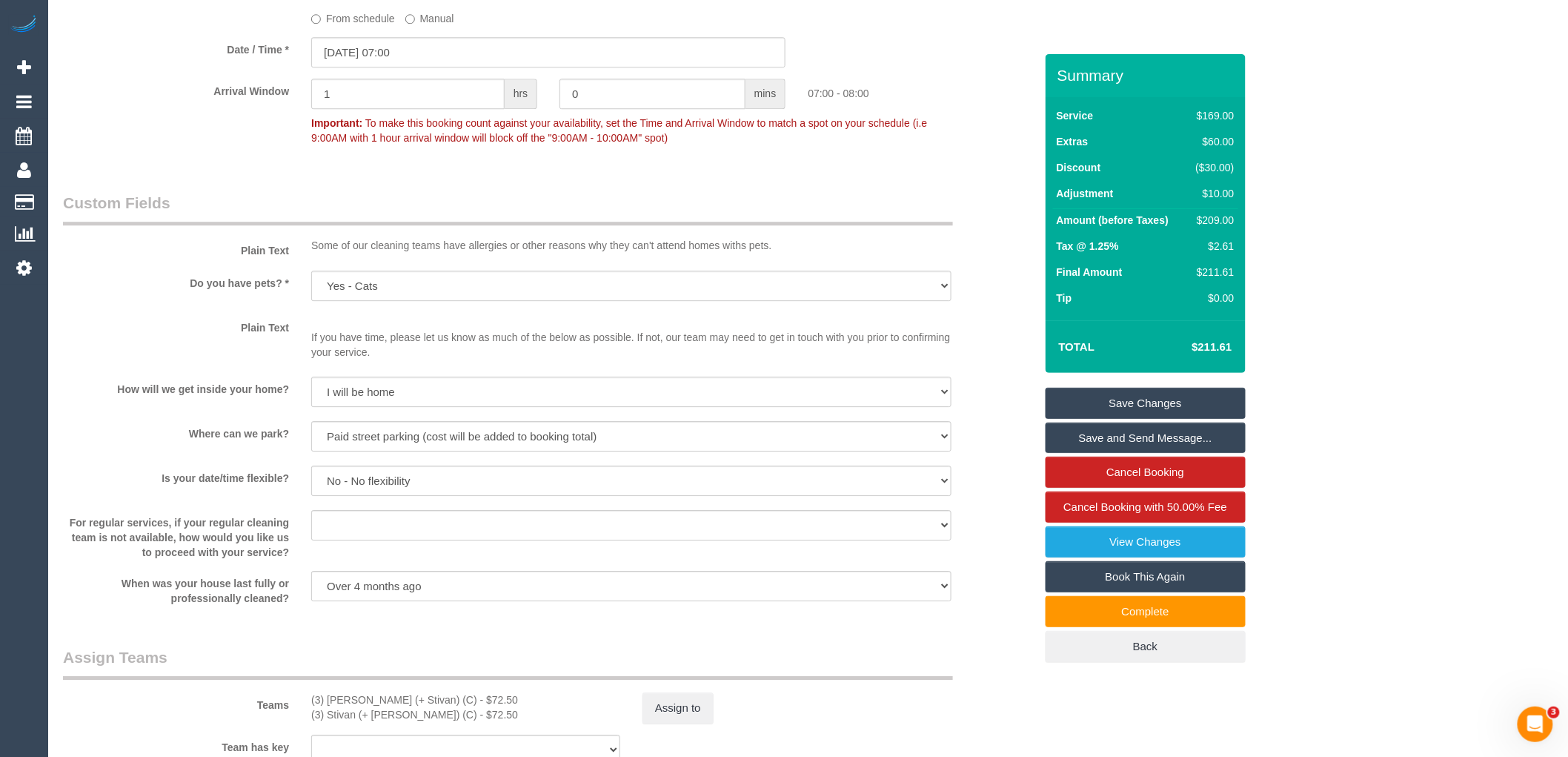
scroll to position [1977, 0]
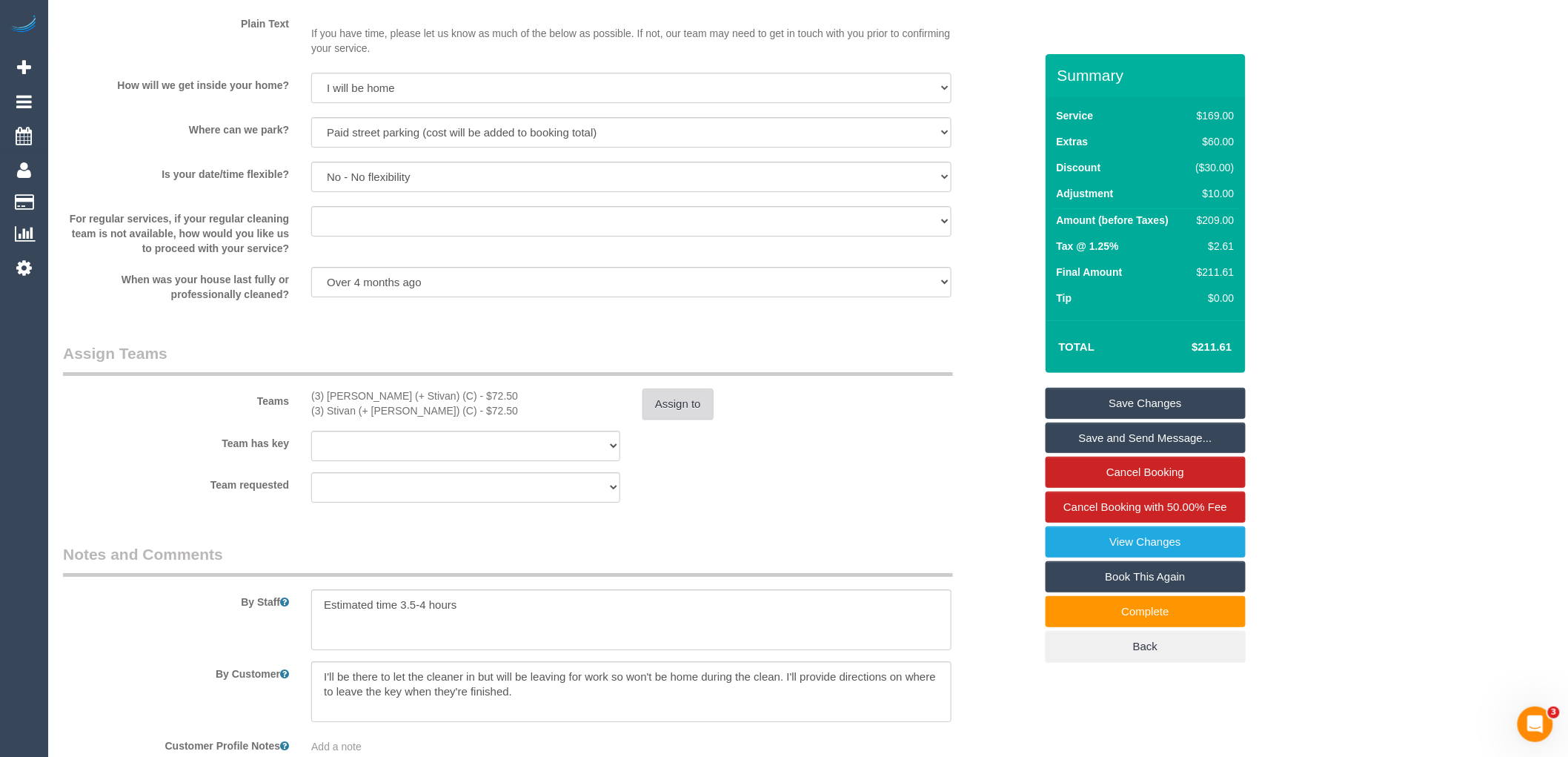
type textarea "$10 parking VC"
click at [697, 420] on button "Assign to" at bounding box center [678, 404] width 72 height 31
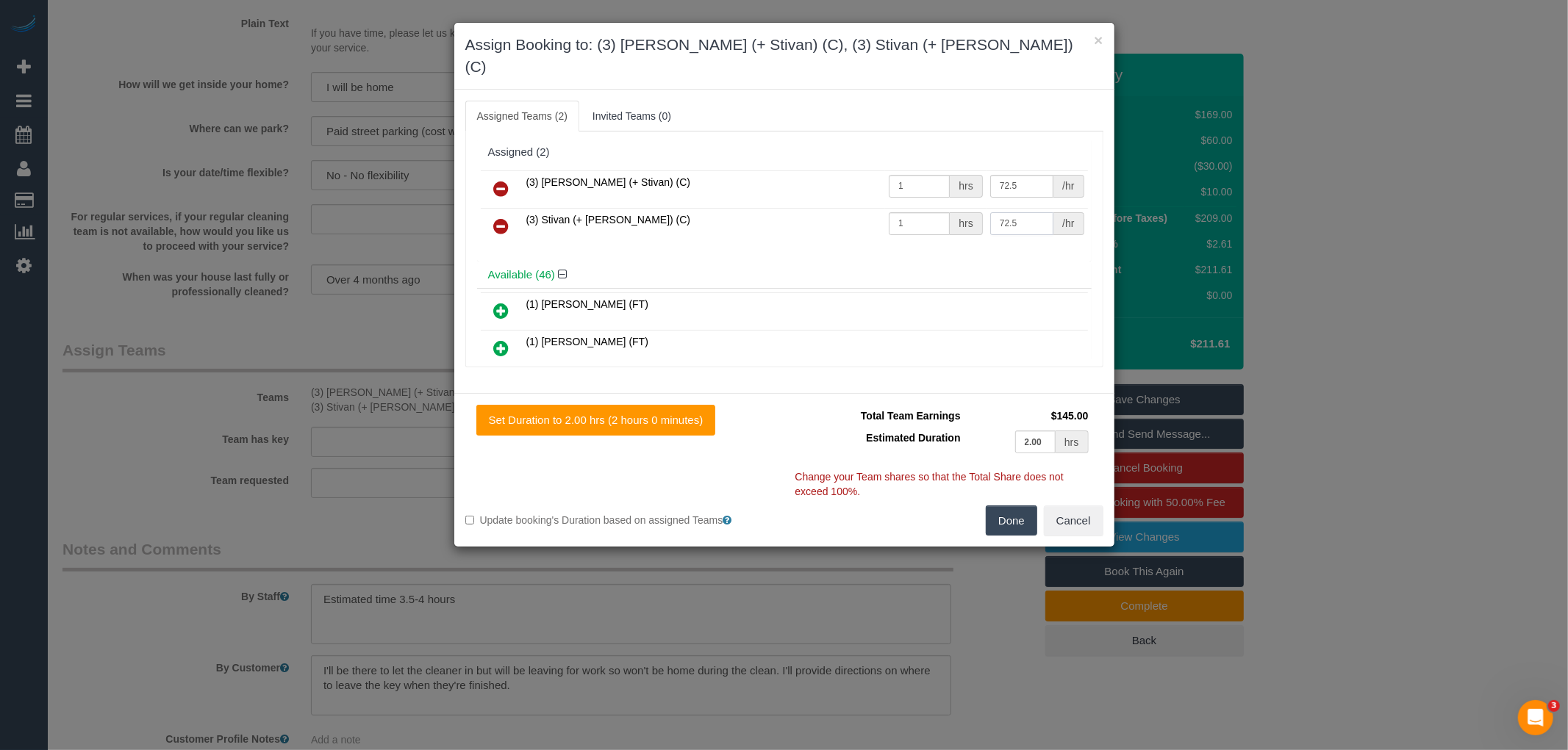
click at [1001, 213] on input "72.5" at bounding box center [1021, 224] width 63 height 23
type input "82.5"
click at [1017, 505] on button "Done" at bounding box center [1011, 520] width 52 height 31
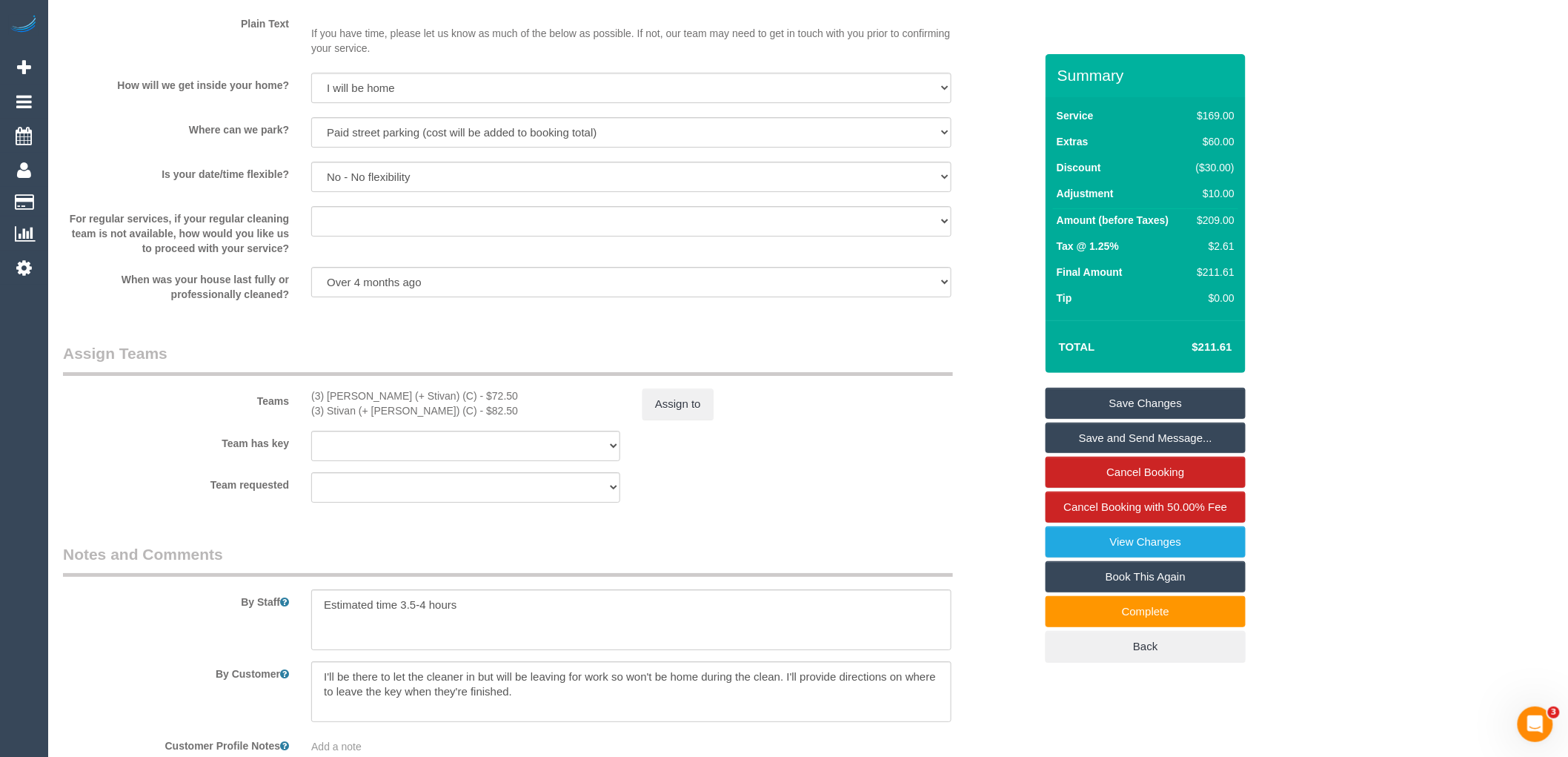
click at [1149, 399] on link "Save Changes" at bounding box center [1146, 403] width 200 height 31
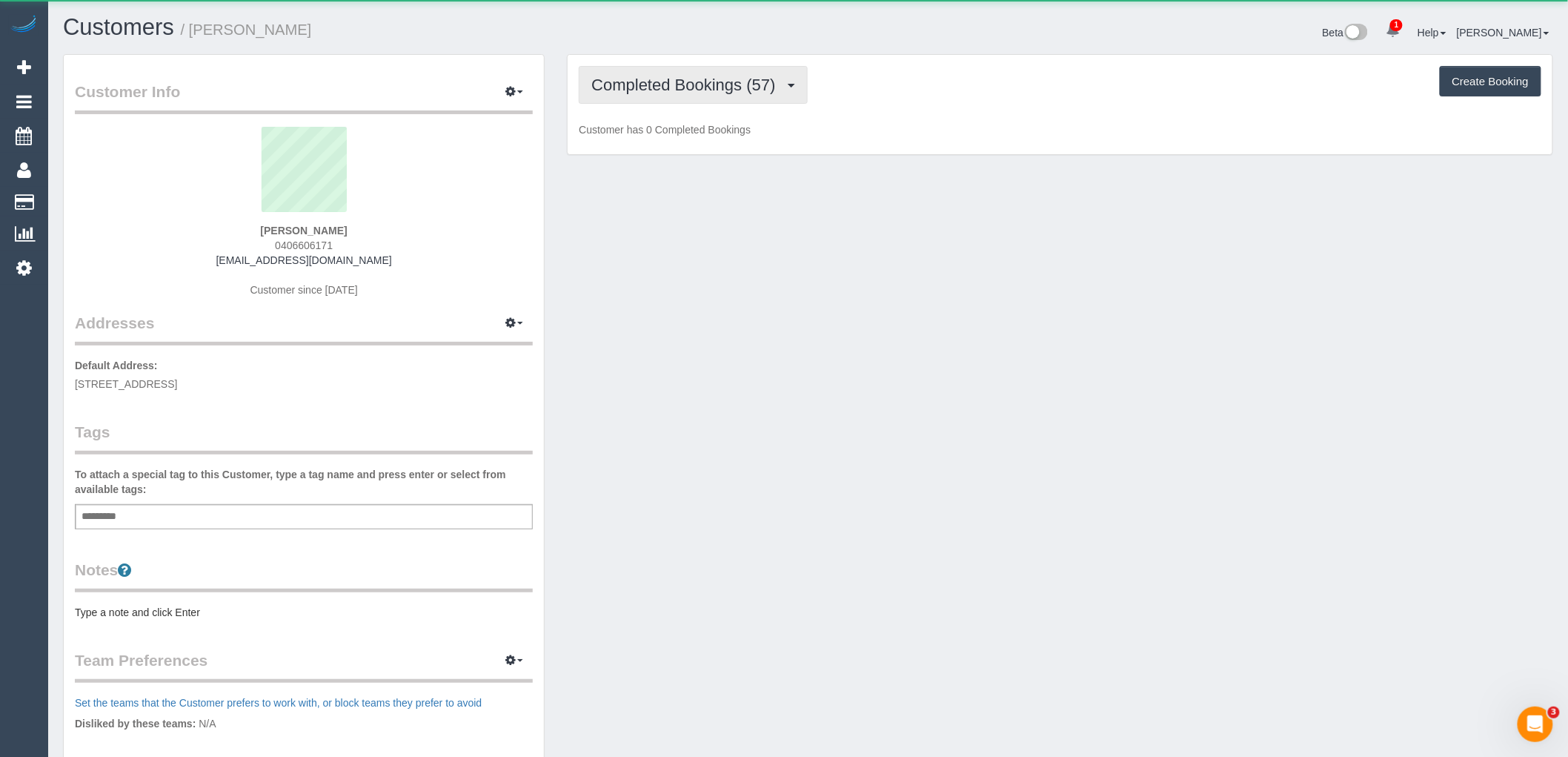
click at [674, 78] on span "Completed Bookings (57)" at bounding box center [687, 84] width 191 height 19
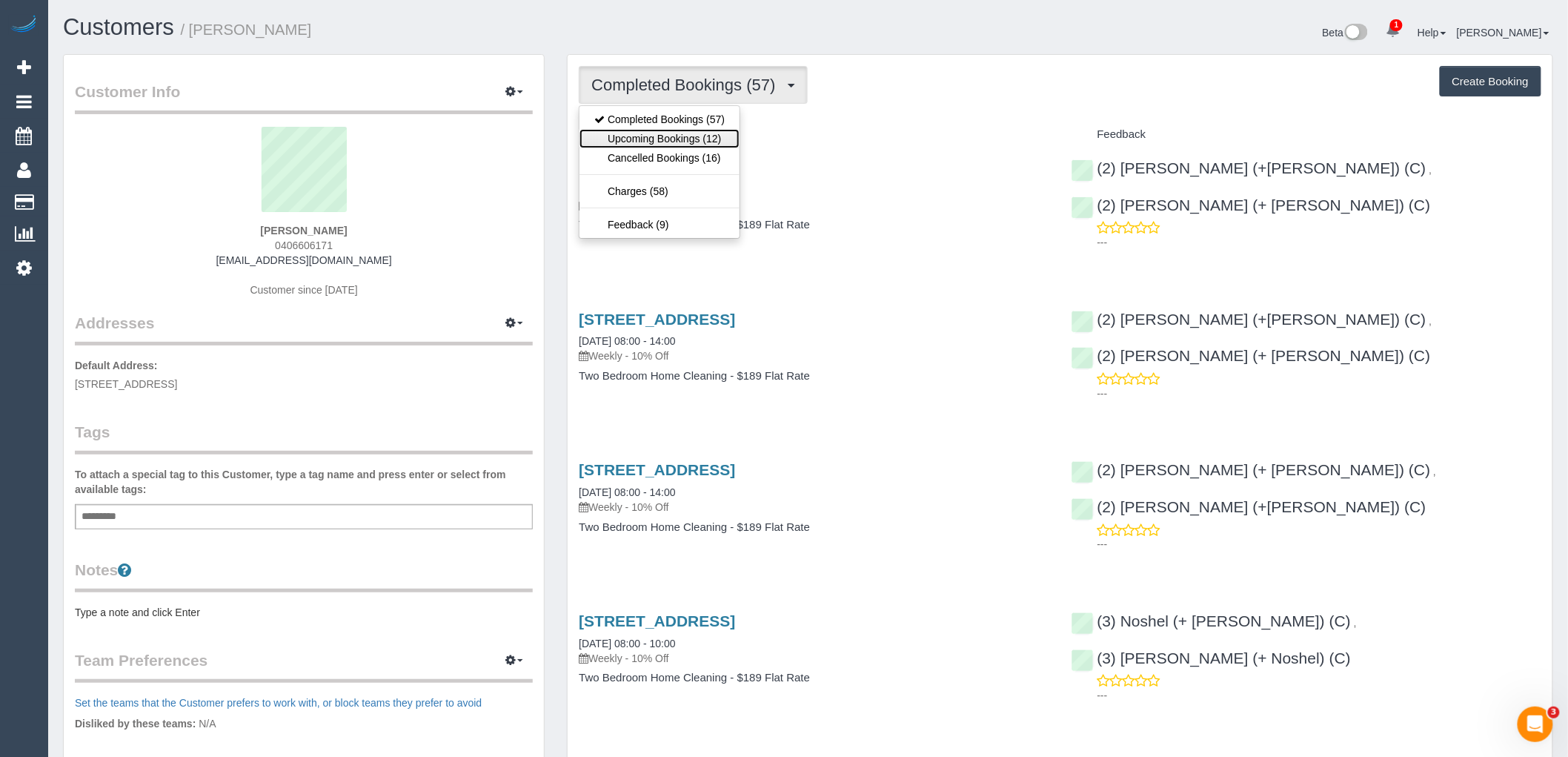
click at [699, 142] on link "Upcoming Bookings (12)" at bounding box center [659, 139] width 160 height 20
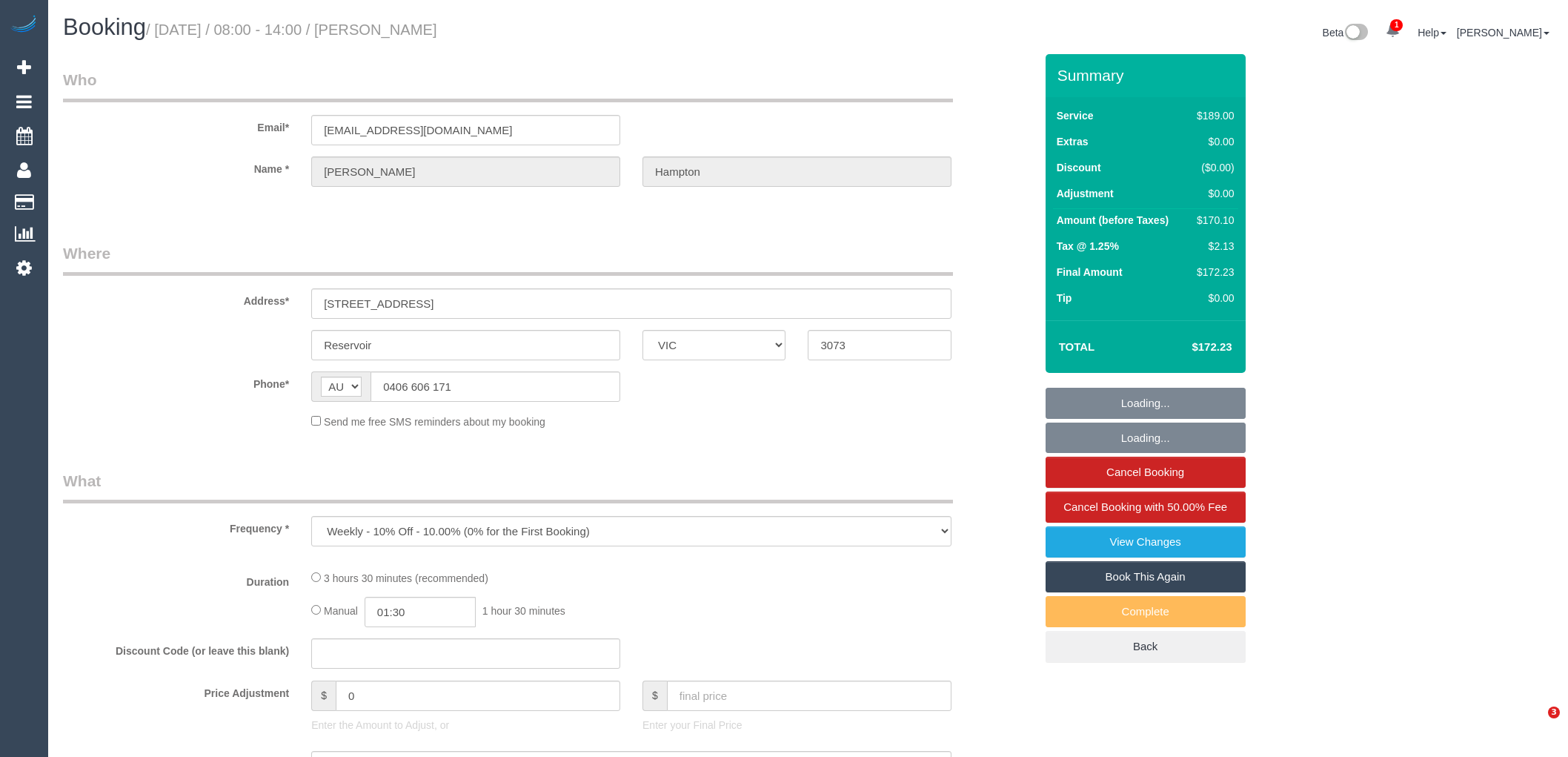
select select "VIC"
select select "string:stripe-pm_1OzWx42GScqysDRVXV7QQO5r"
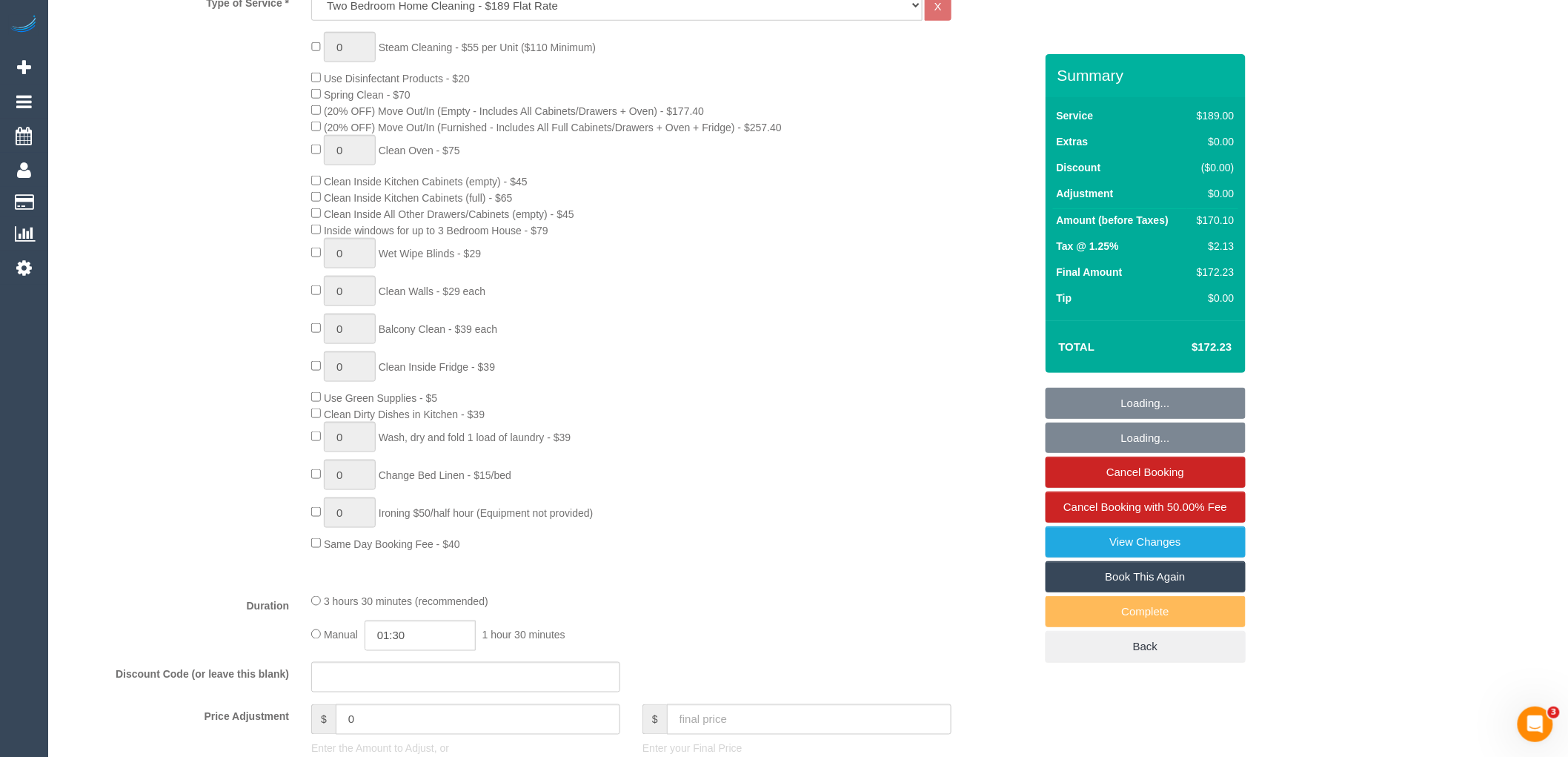
select select "number:27"
select select "number:15"
select select "number:19"
select select "number:24"
select select "number:34"
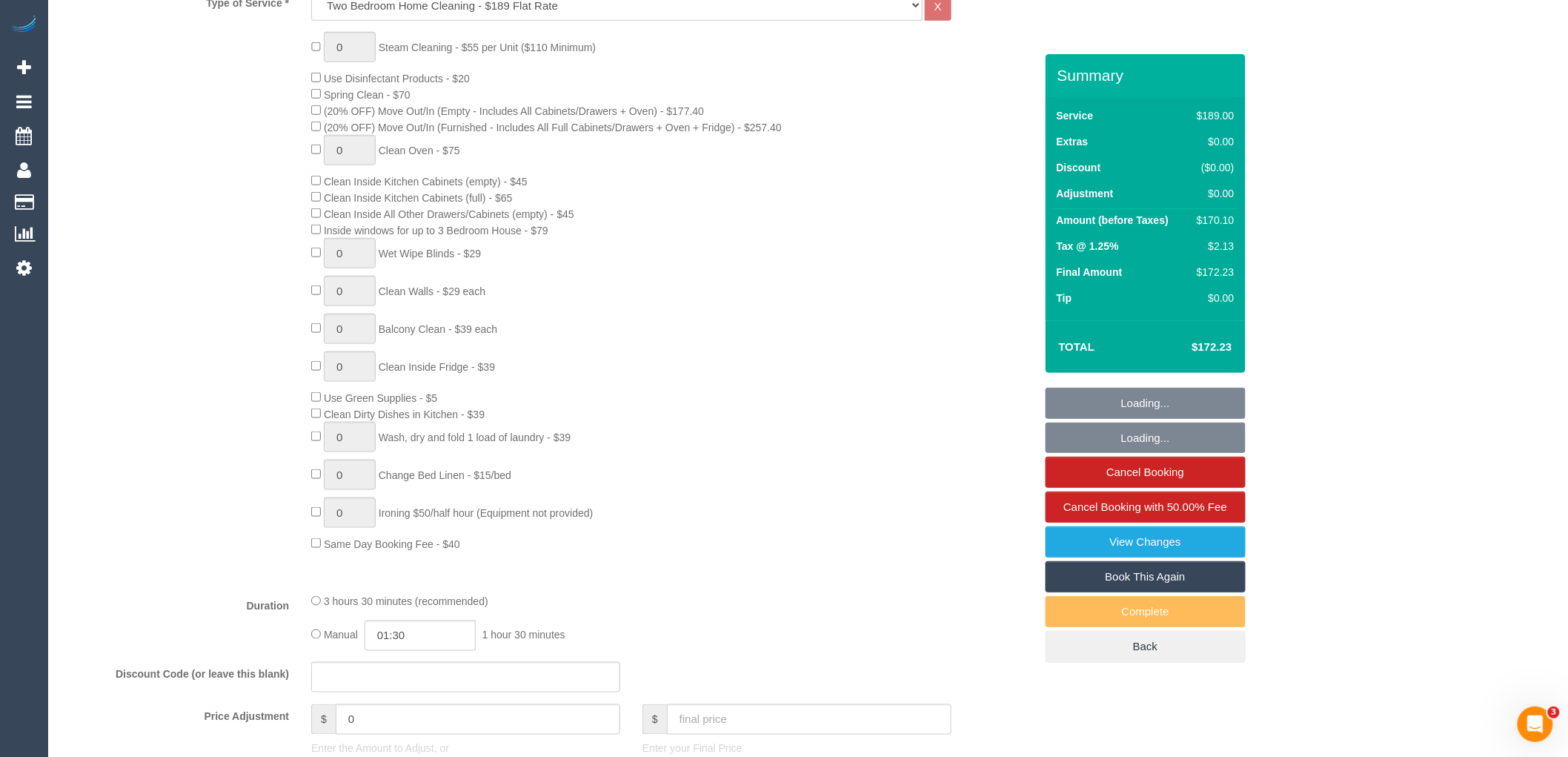
select select "number:11"
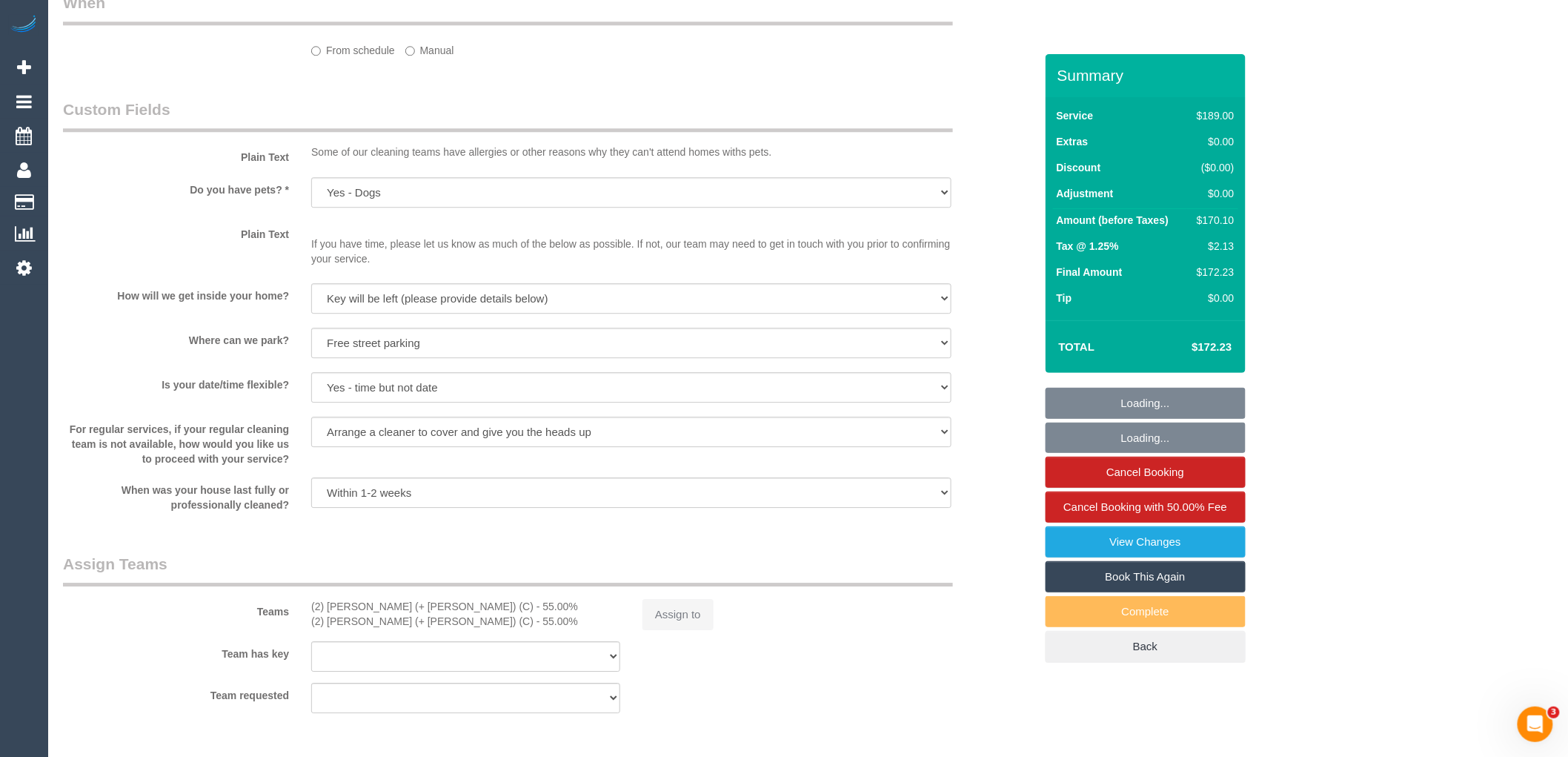
select select "object:815"
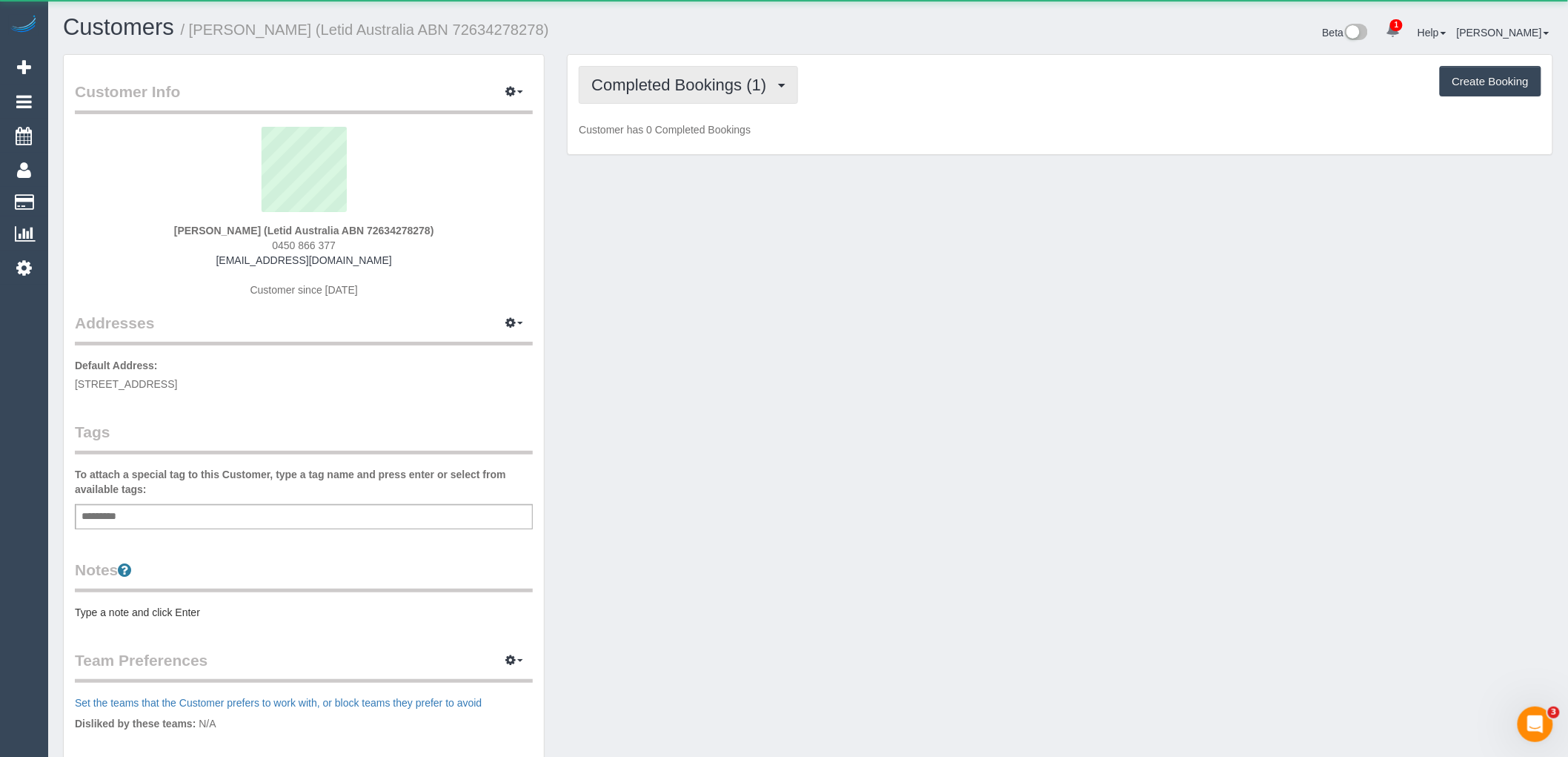
click at [735, 87] on span "Completed Bookings (1)" at bounding box center [683, 84] width 182 height 19
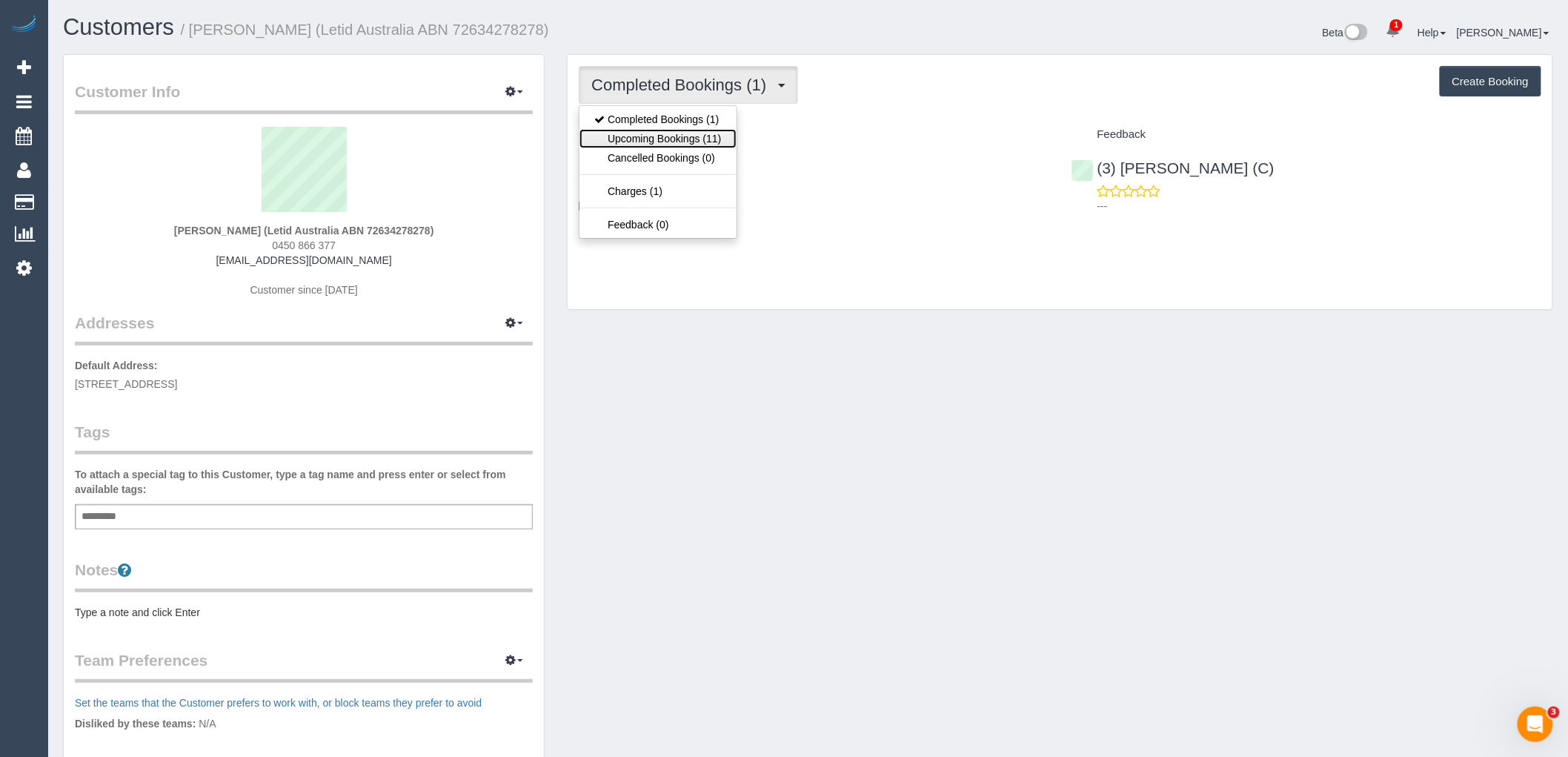
click at [694, 139] on link "Upcoming Bookings (11)" at bounding box center [658, 139] width 157 height 20
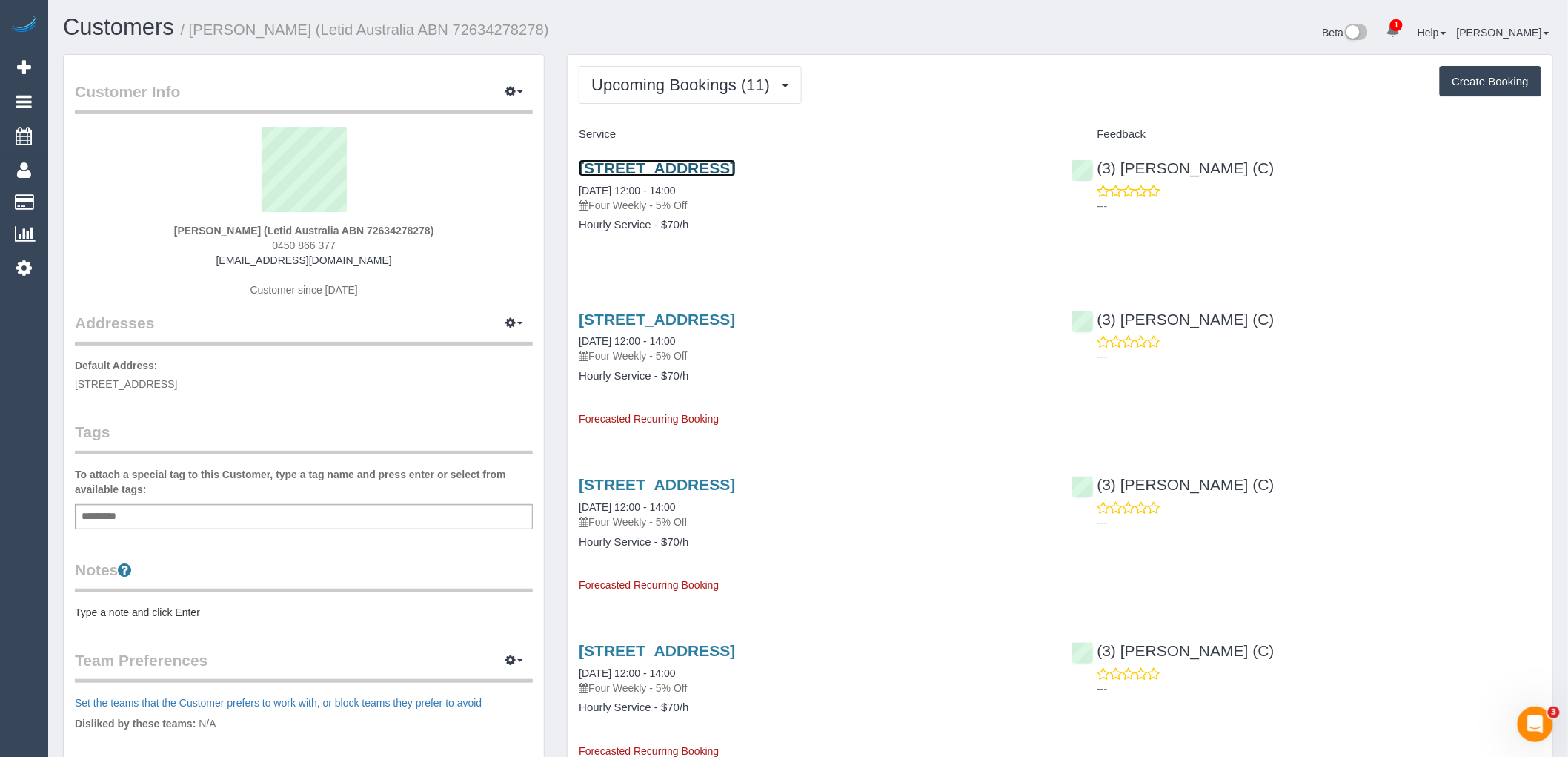
click at [735, 167] on link "429 Maracana Avenue, Manor Lakes, VIC 3024" at bounding box center [657, 168] width 157 height 17
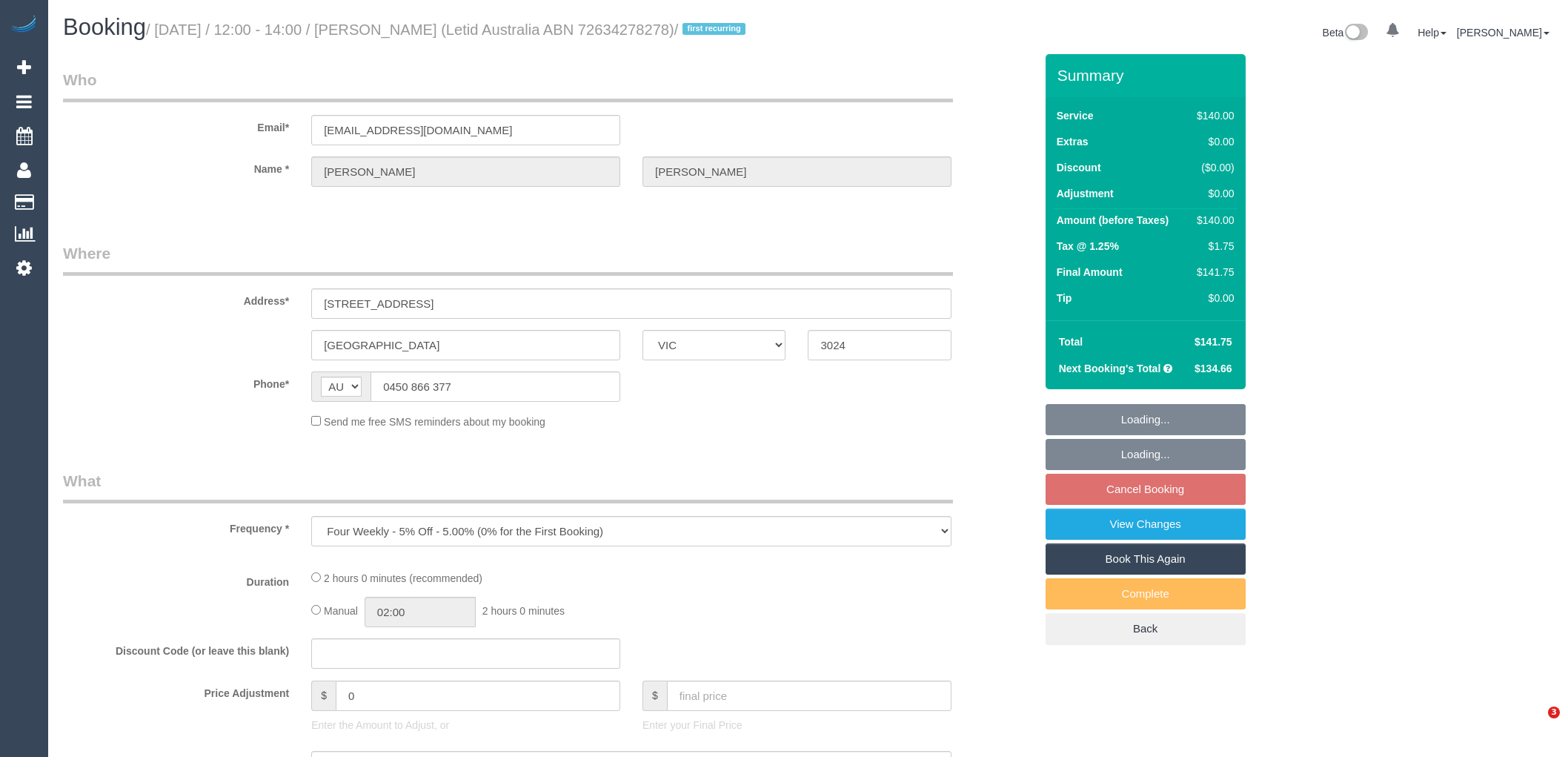
select select "VIC"
select select "string:stripe-pm_1Rlp3Q2GScqysDRVm8p4l2tt"
select select "number:28"
select select "number:14"
select select "number:19"
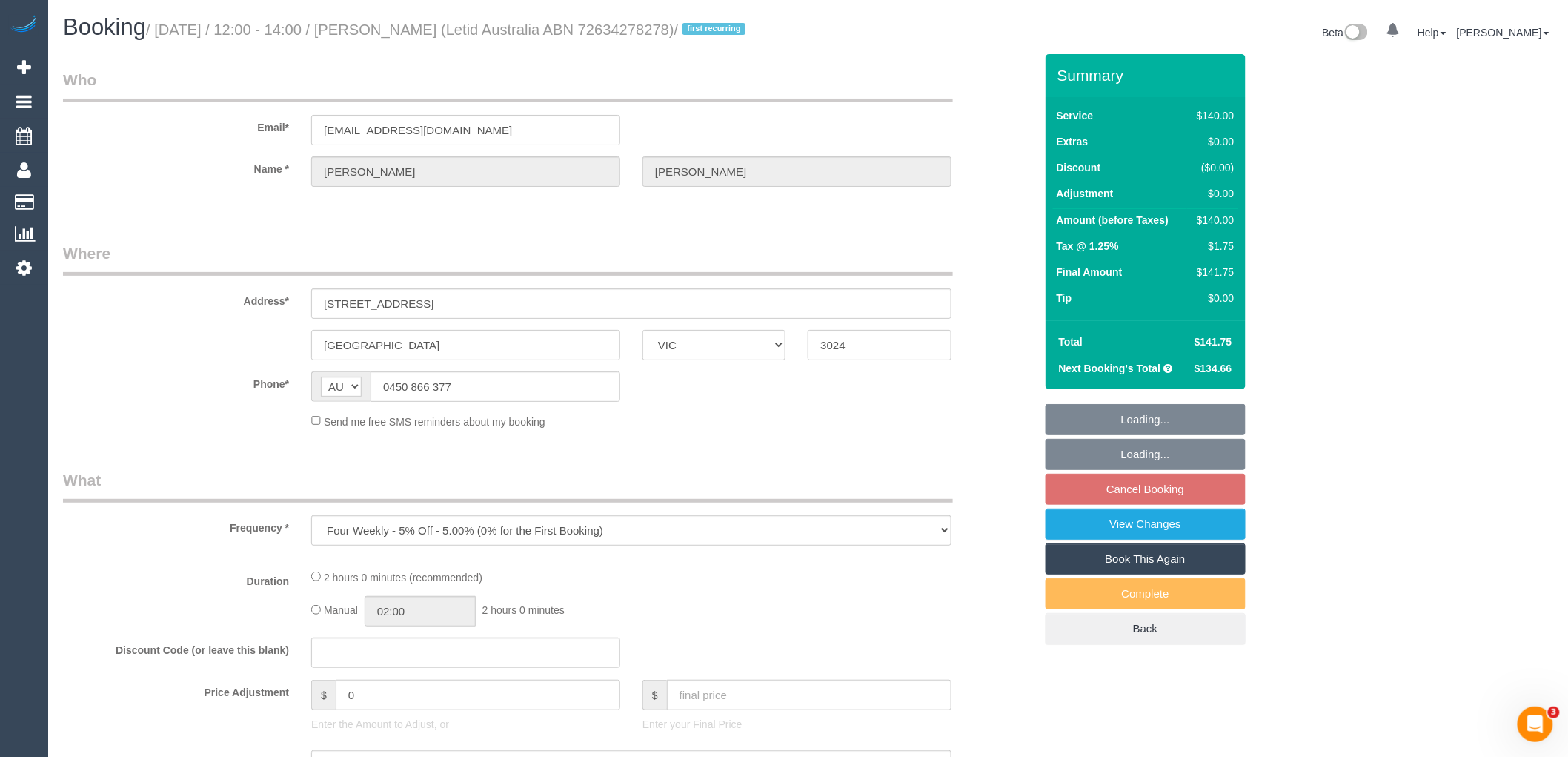
select select "number:23"
select select "number:33"
select select "number:12"
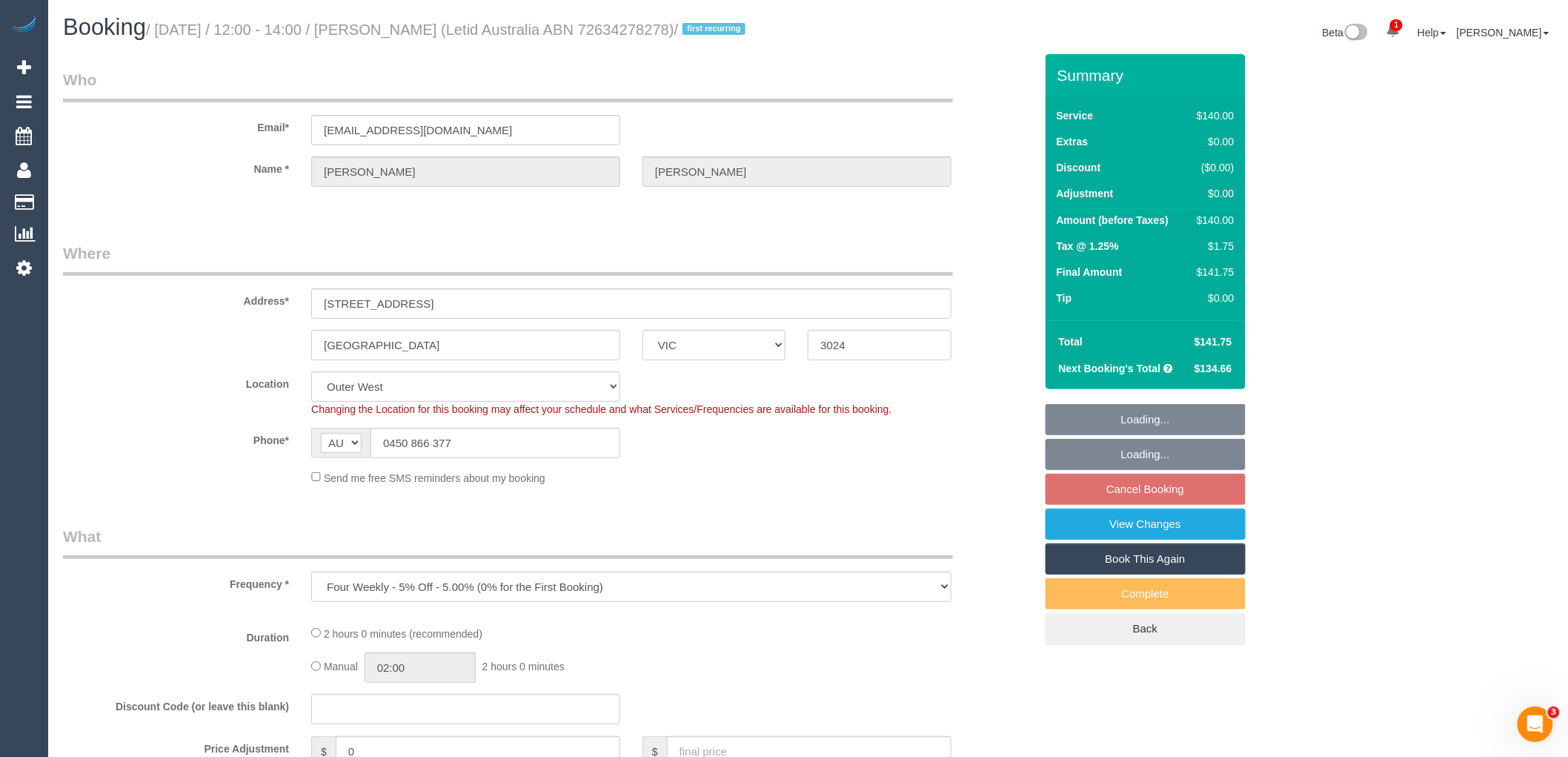
select select "object:702"
select select "spot4"
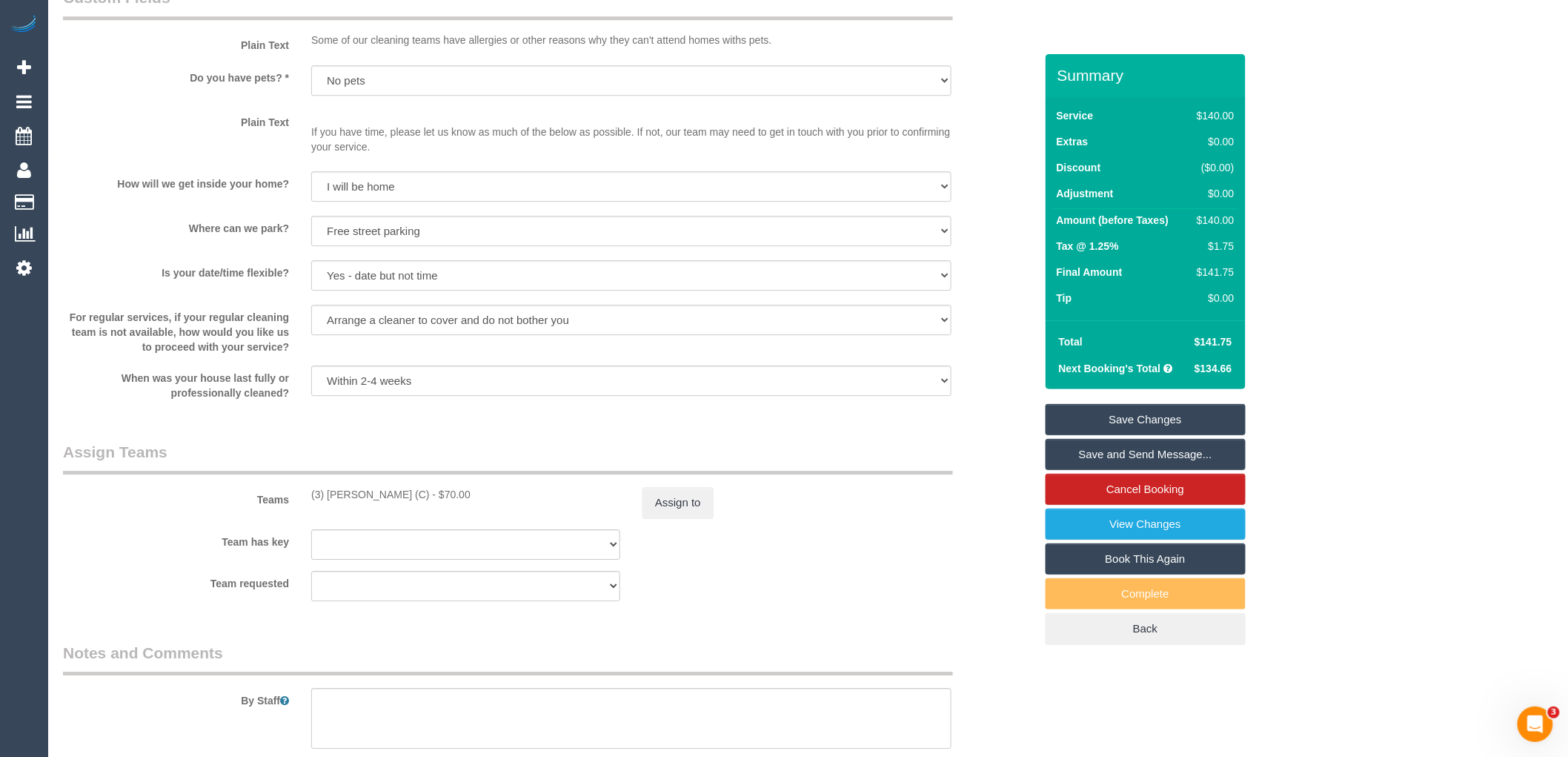
scroll to position [2031, 0]
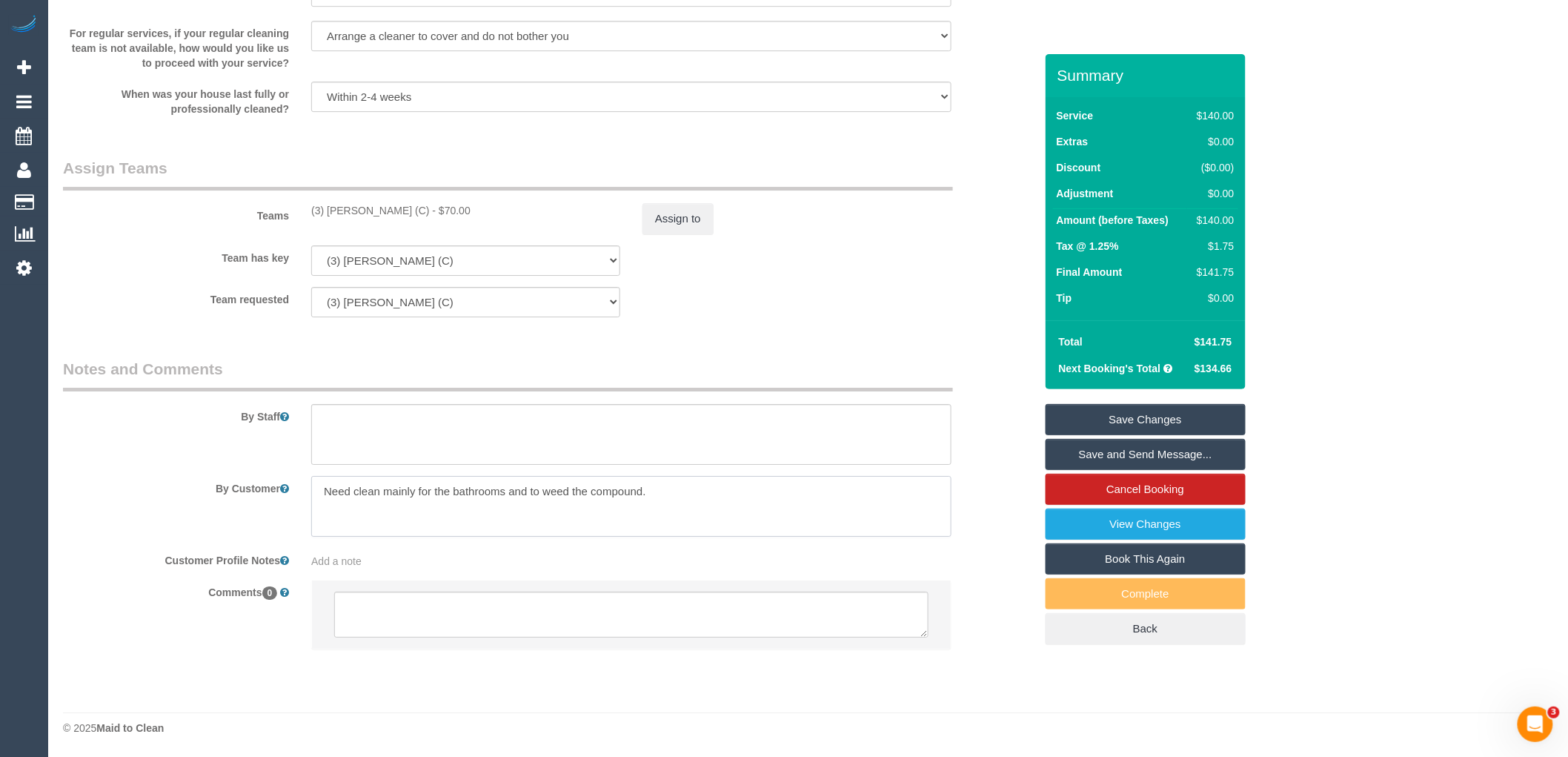
drag, startPoint x: 673, startPoint y: 493, endPoint x: 505, endPoint y: 492, distance: 168.0
click at [505, 492] on textarea at bounding box center [632, 506] width 641 height 61
type textarea "Need clean mainly for the bathrooms"
click at [1186, 411] on link "Save Changes" at bounding box center [1146, 420] width 200 height 31
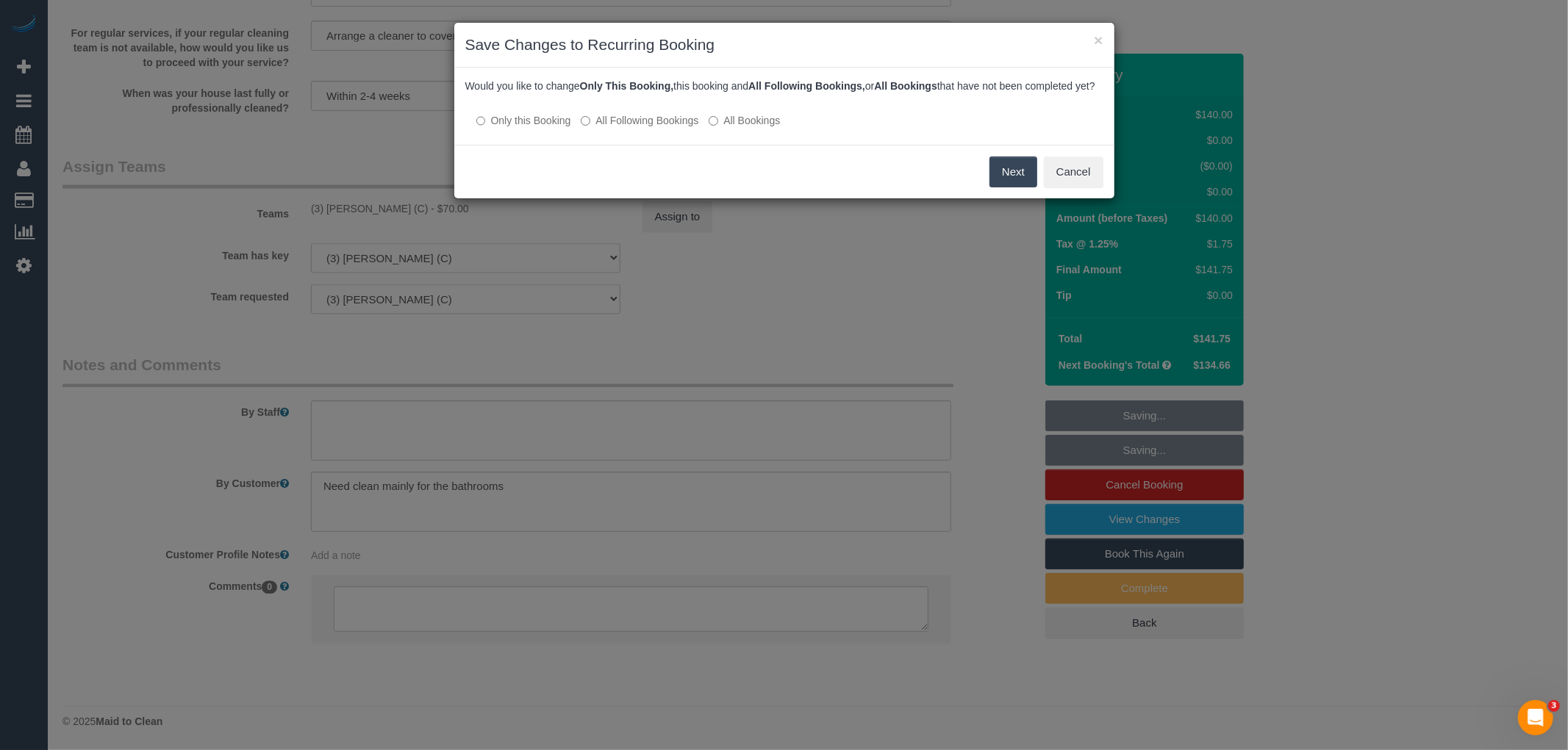
click at [657, 127] on label "All Following Bookings" at bounding box center [640, 121] width 118 height 15
click at [1037, 188] on div "Save Cancel" at bounding box center [784, 172] width 660 height 54
click at [1025, 187] on button "Save" at bounding box center [1012, 172] width 50 height 31
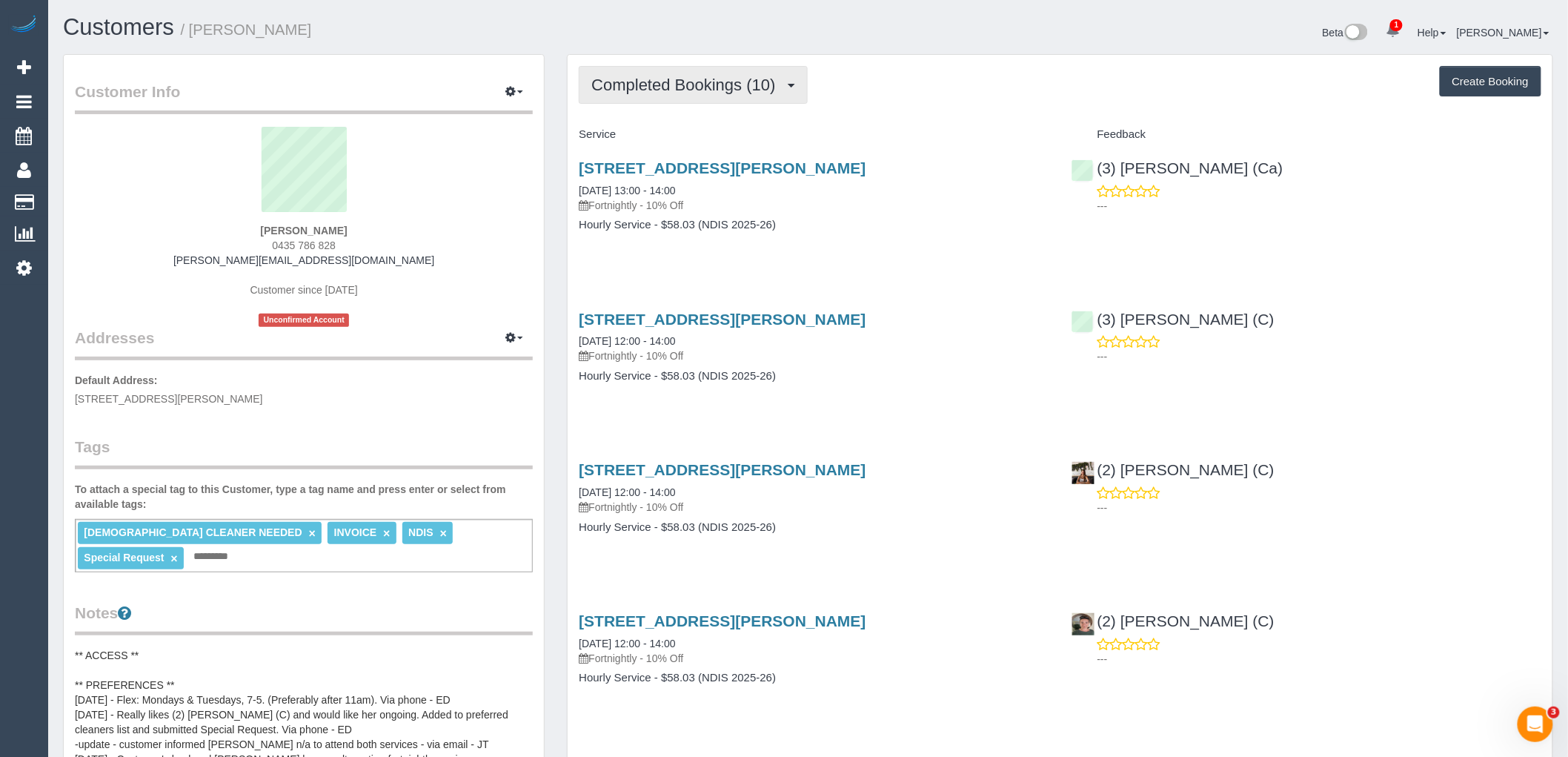
click at [704, 93] on span "Completed Bookings (10)" at bounding box center [687, 84] width 191 height 19
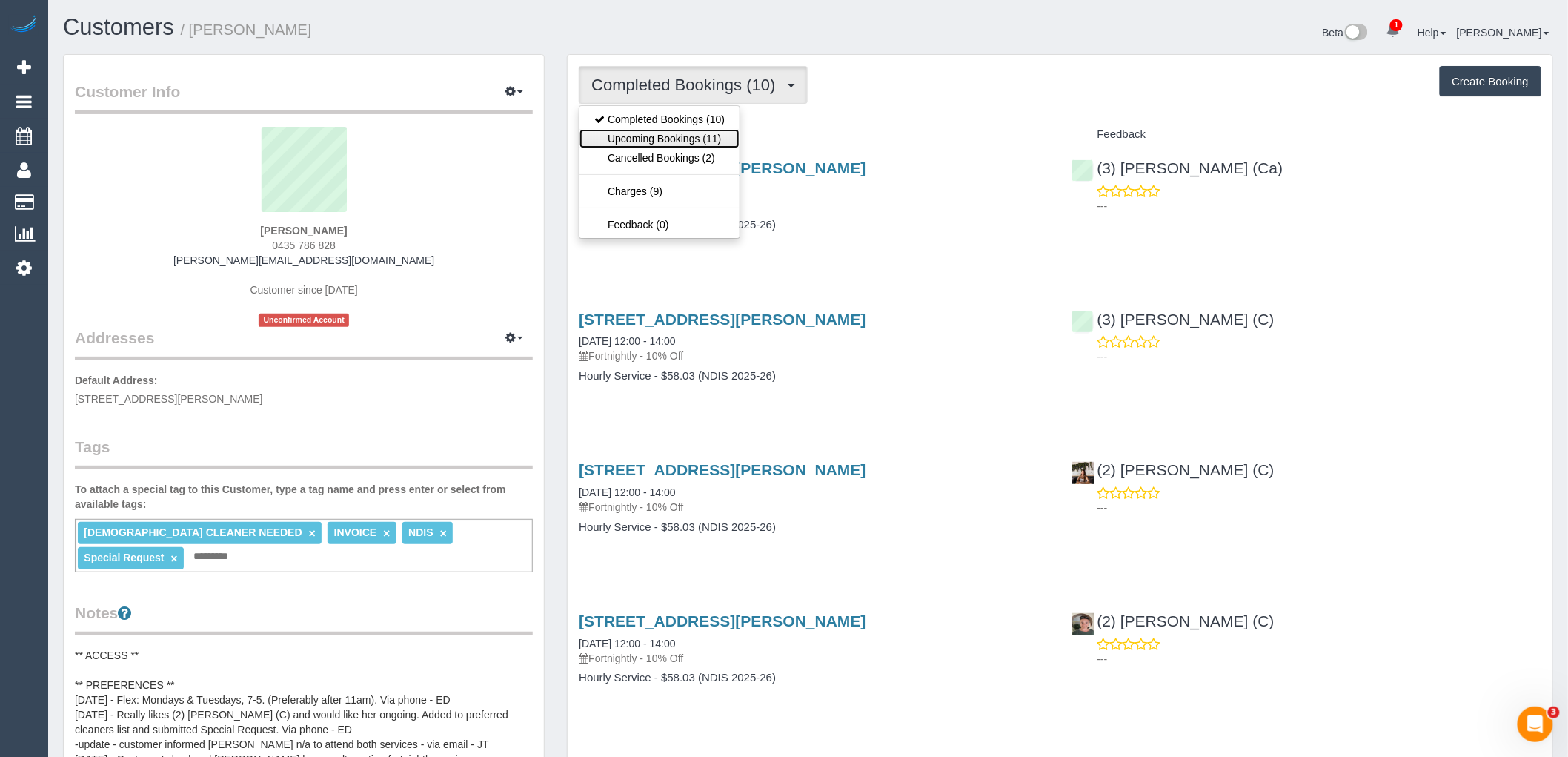
click at [717, 142] on link "Upcoming Bookings (11)" at bounding box center [659, 139] width 160 height 20
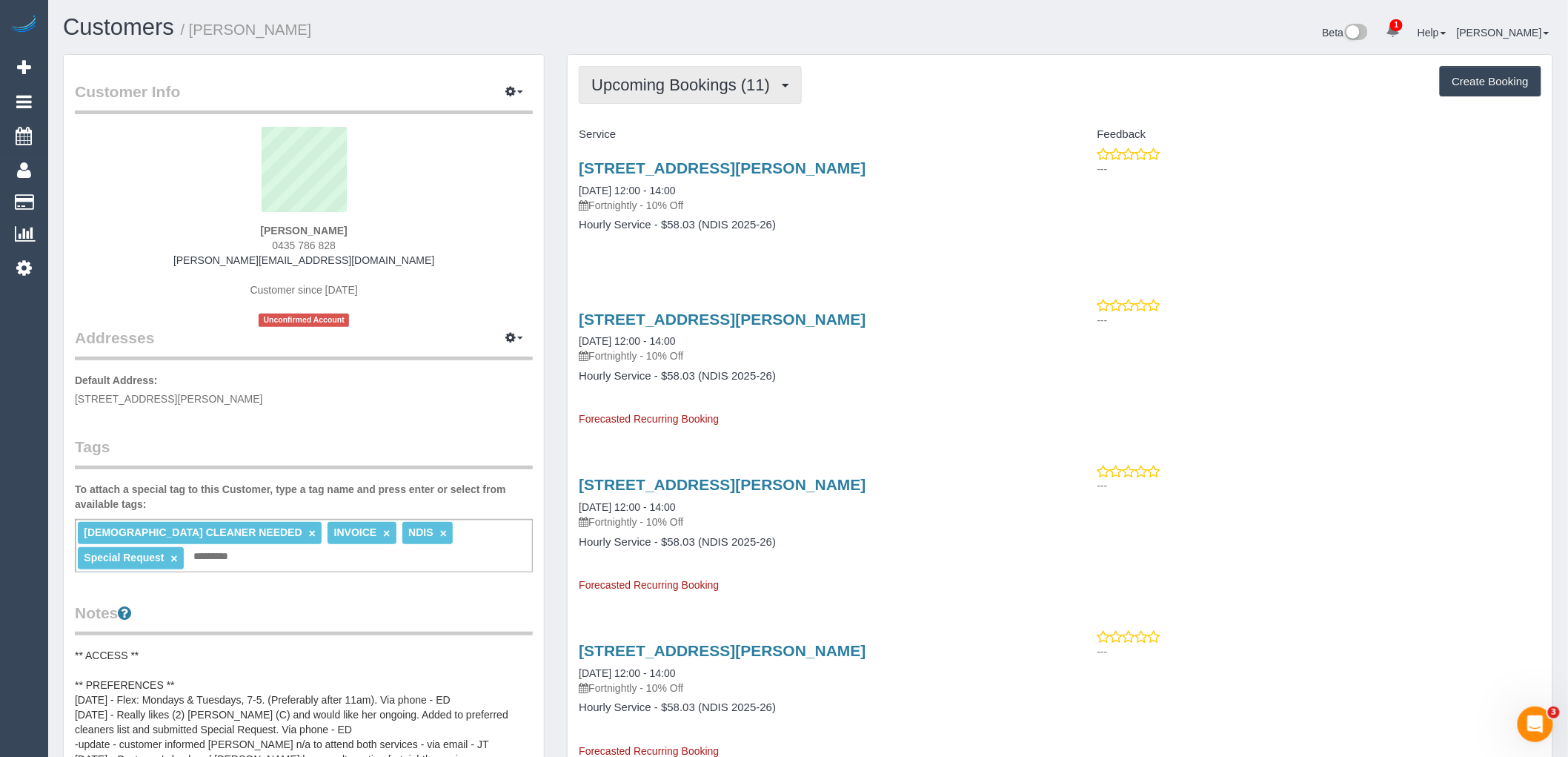
click at [693, 80] on span "Upcoming Bookings (11)" at bounding box center [684, 84] width 186 height 19
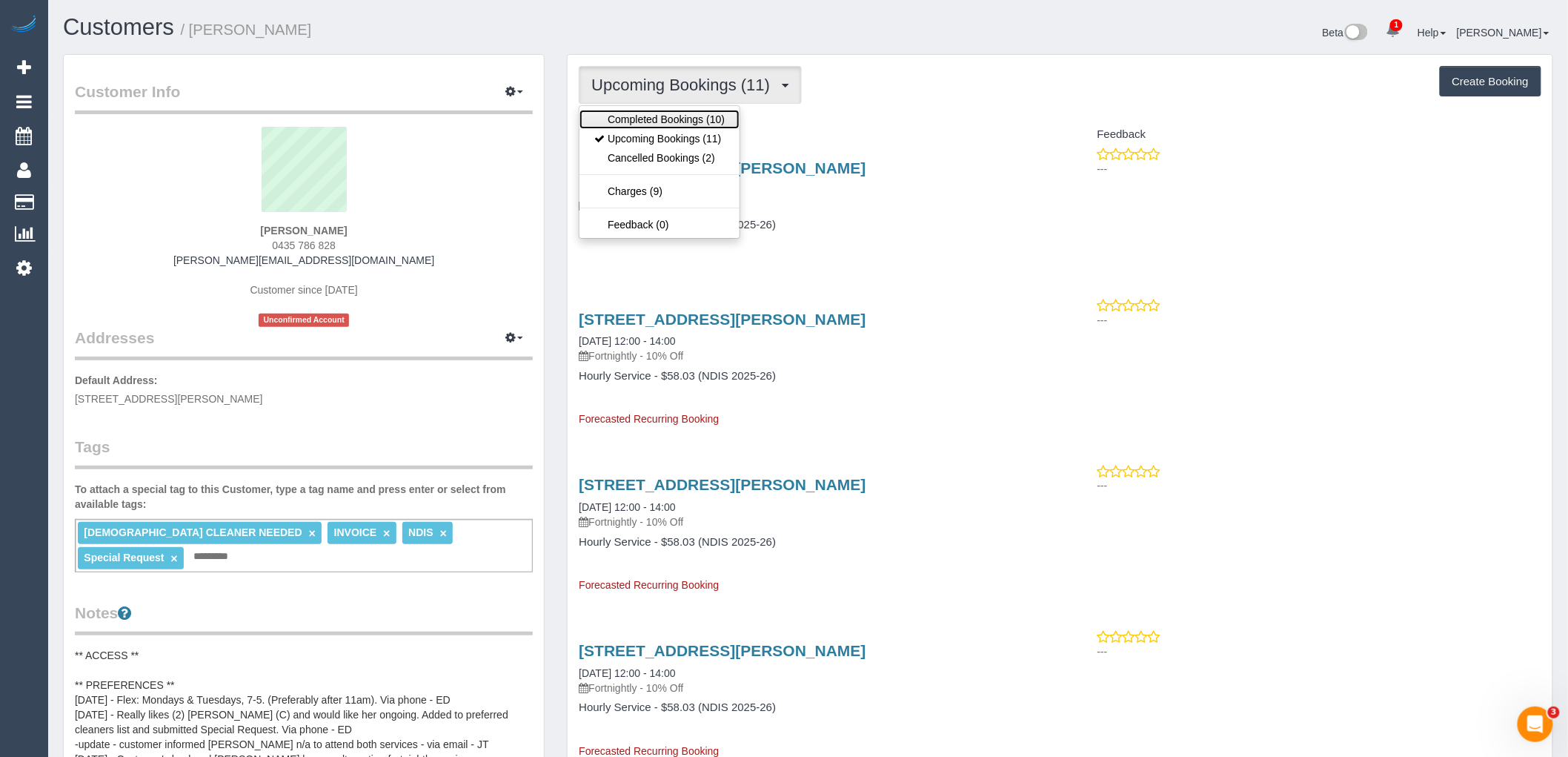
click at [694, 116] on link "Completed Bookings (10)" at bounding box center [659, 120] width 160 height 20
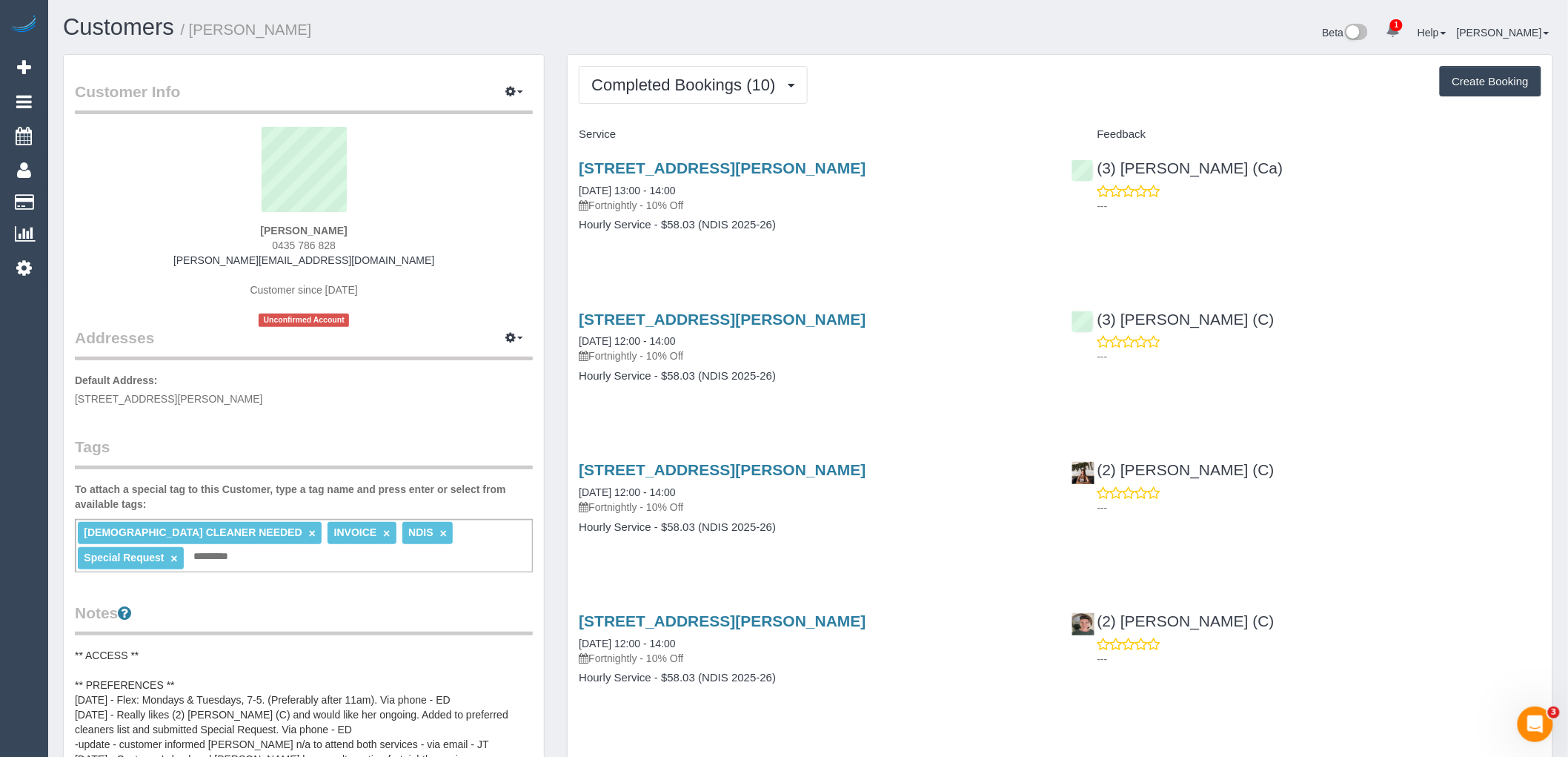
drag, startPoint x: 378, startPoint y: 237, endPoint x: 200, endPoint y: 230, distance: 178.1
click at [200, 230] on div "[PERSON_NAME] 0435 786 828 [PERSON_NAME][EMAIL_ADDRESS][DOMAIN_NAME] Customer s…" at bounding box center [303, 227] width 458 height 200
copy strong "[PERSON_NAME]"
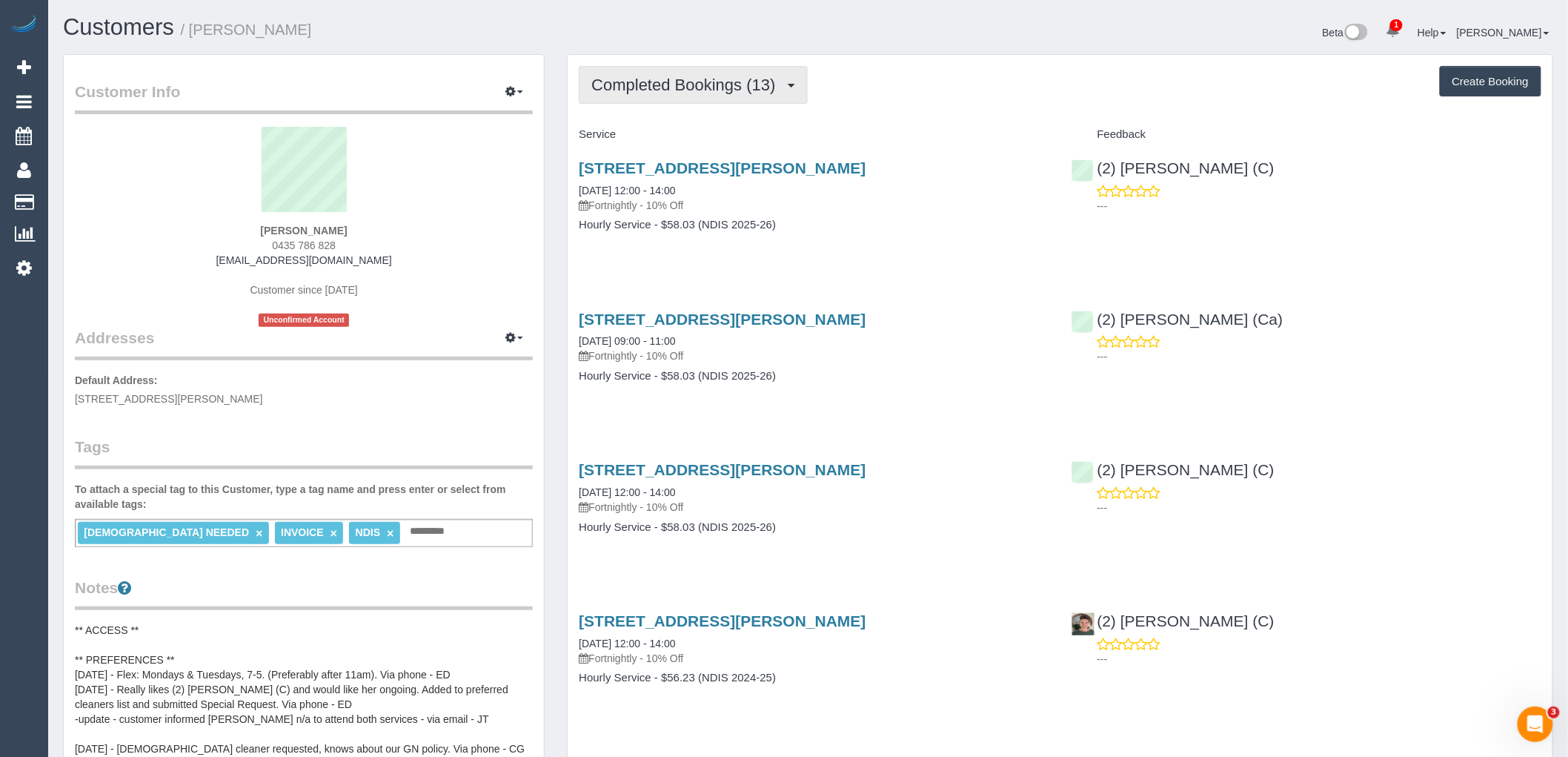
click at [686, 91] on span "Completed Bookings (13)" at bounding box center [687, 84] width 191 height 19
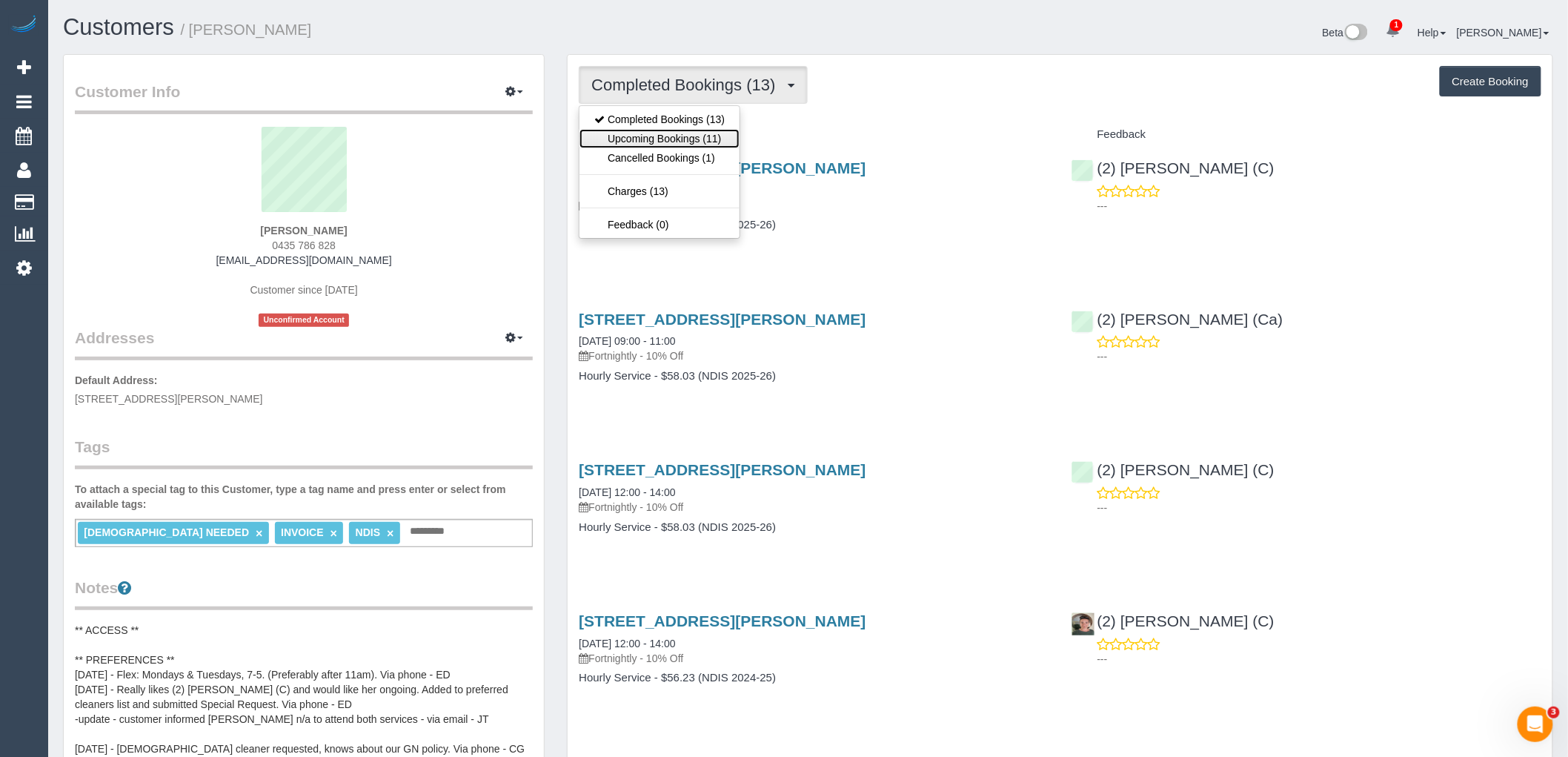
click at [707, 139] on link "Upcoming Bookings (11)" at bounding box center [659, 139] width 160 height 20
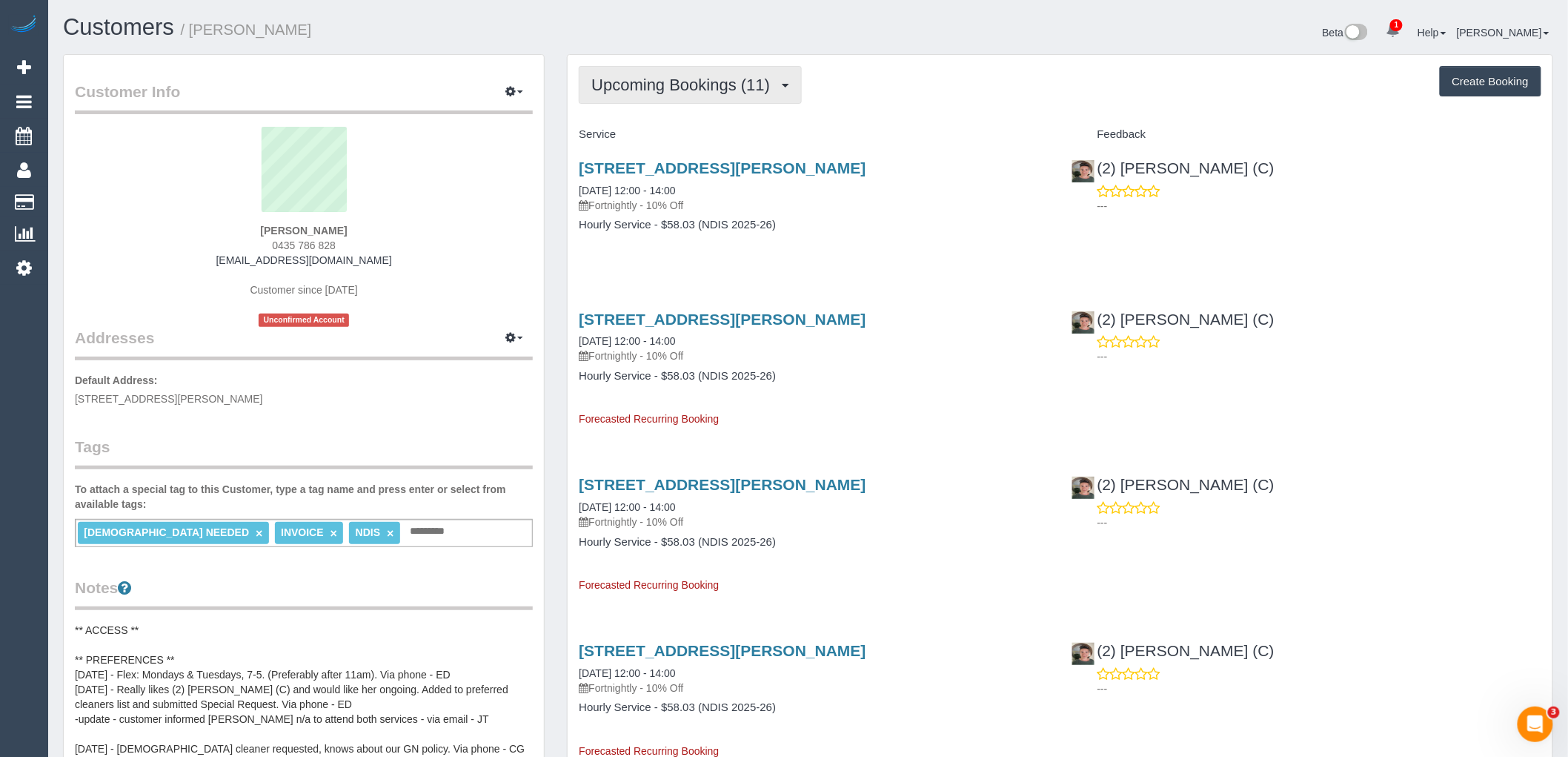
click at [721, 84] on span "Upcoming Bookings (11)" at bounding box center [684, 84] width 186 height 19
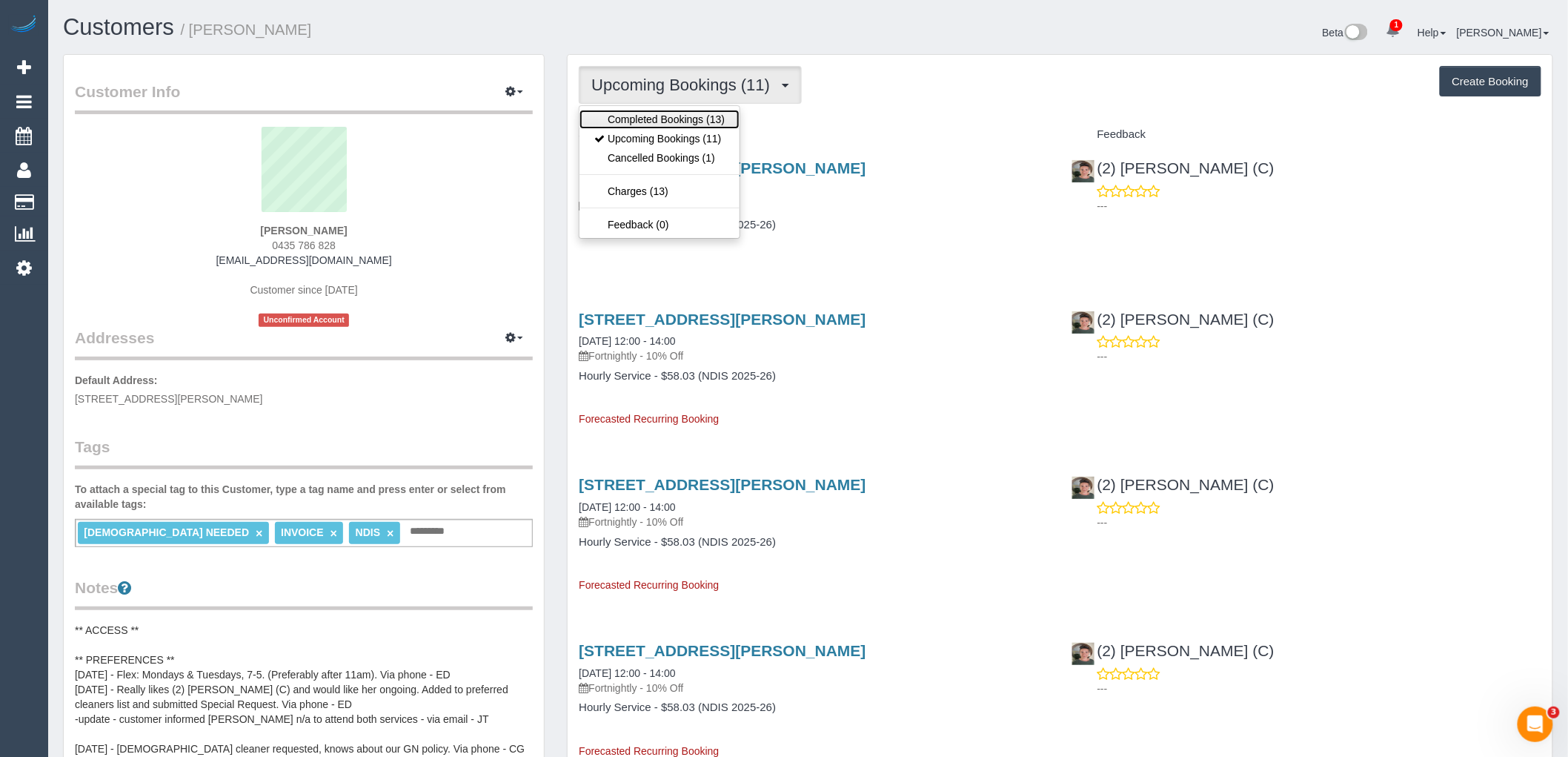
click at [709, 117] on link "Completed Bookings (13)" at bounding box center [659, 120] width 160 height 20
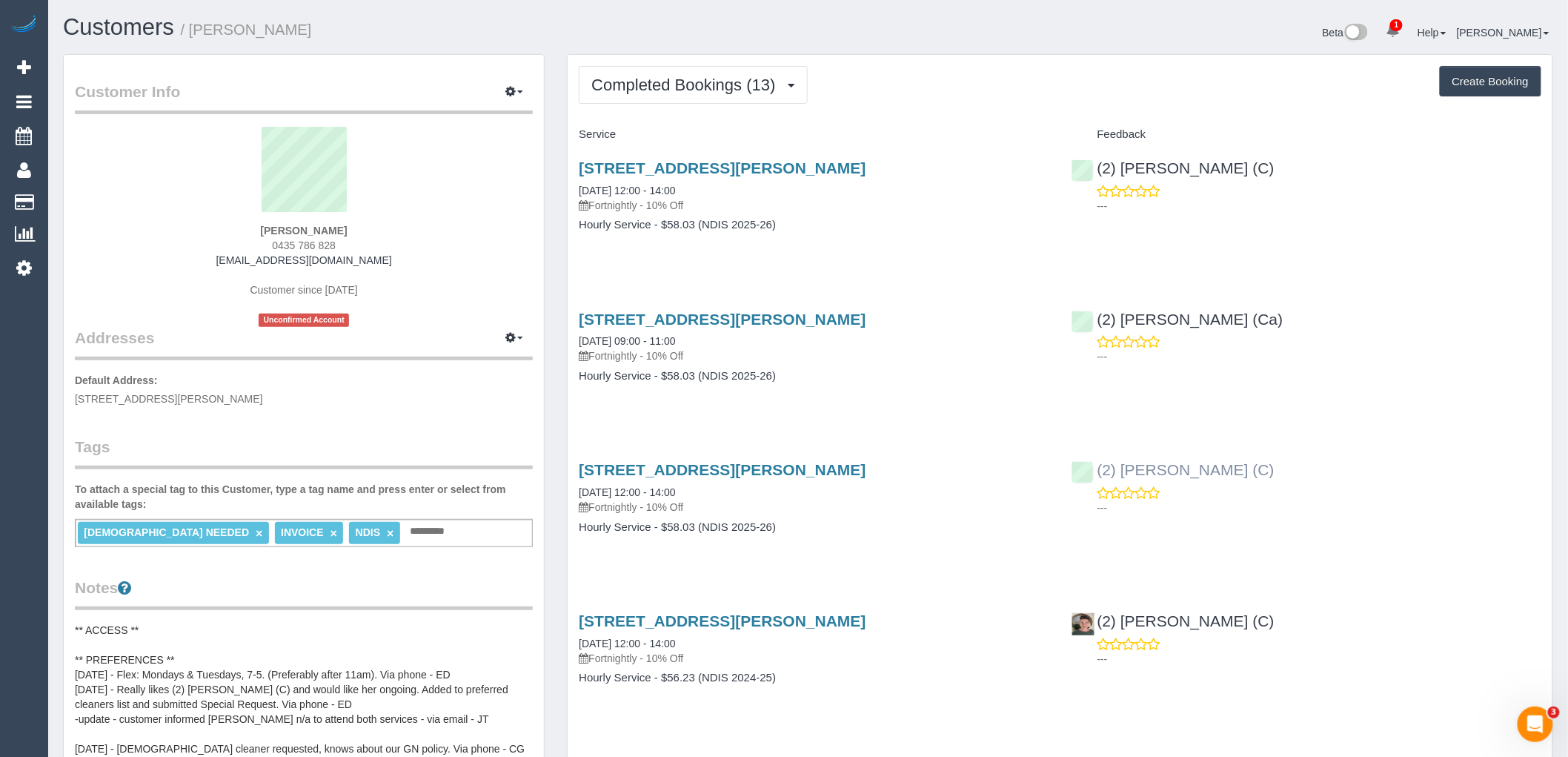
drag, startPoint x: 1287, startPoint y: 465, endPoint x: 1097, endPoint y: 472, distance: 190.1
click at [1097, 472] on div "(2) [PERSON_NAME] (C) ---" at bounding box center [1307, 485] width 492 height 72
copy link "(2) [PERSON_NAME] (C)"
drag, startPoint x: 357, startPoint y: 226, endPoint x: 231, endPoint y: 226, distance: 126.0
click at [231, 226] on div "[PERSON_NAME] 0435 786 828 [EMAIL_ADDRESS][DOMAIN_NAME] Customer since [DATE] U…" at bounding box center [303, 227] width 458 height 200
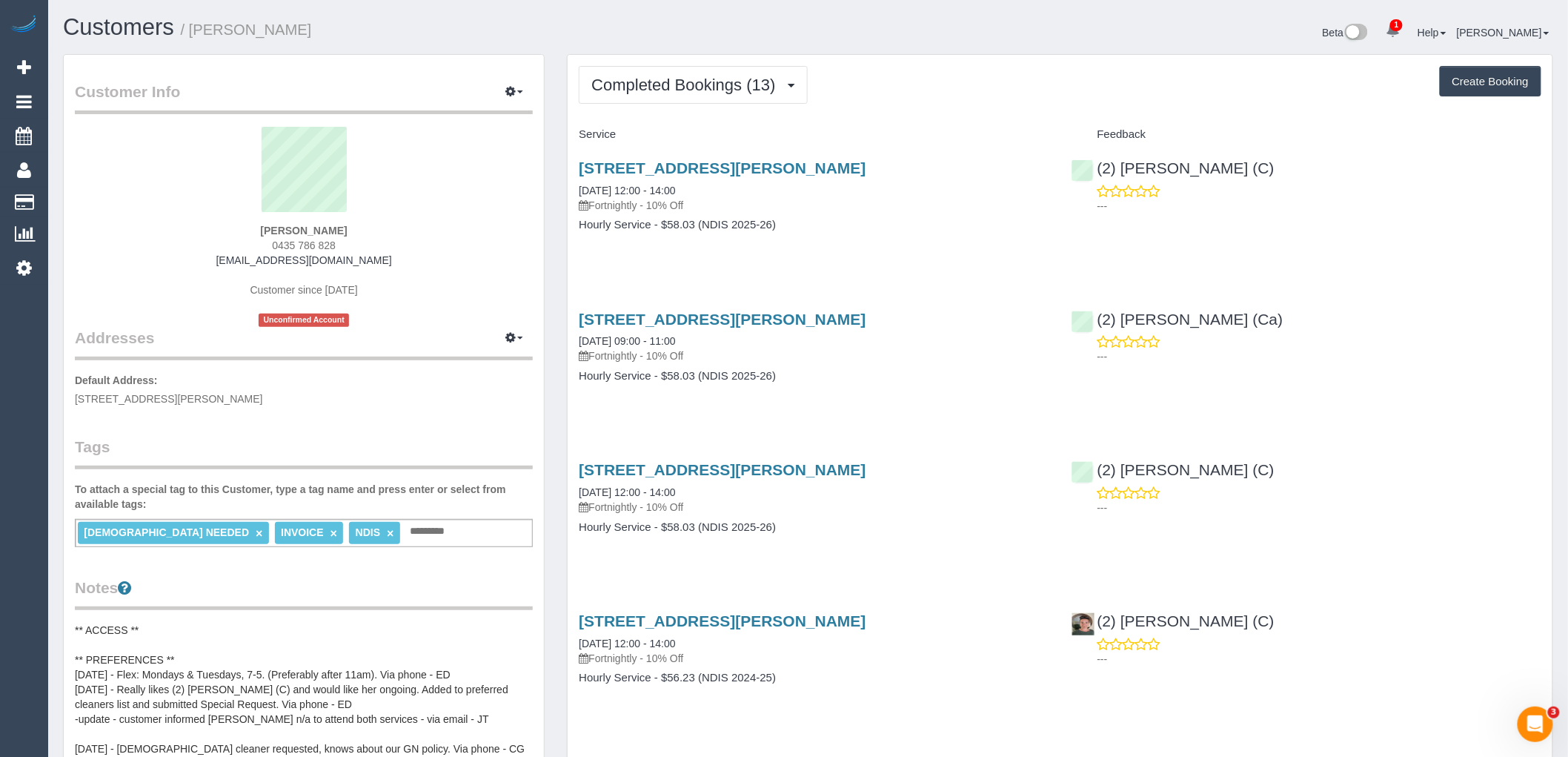
copy strong "[PERSON_NAME]"
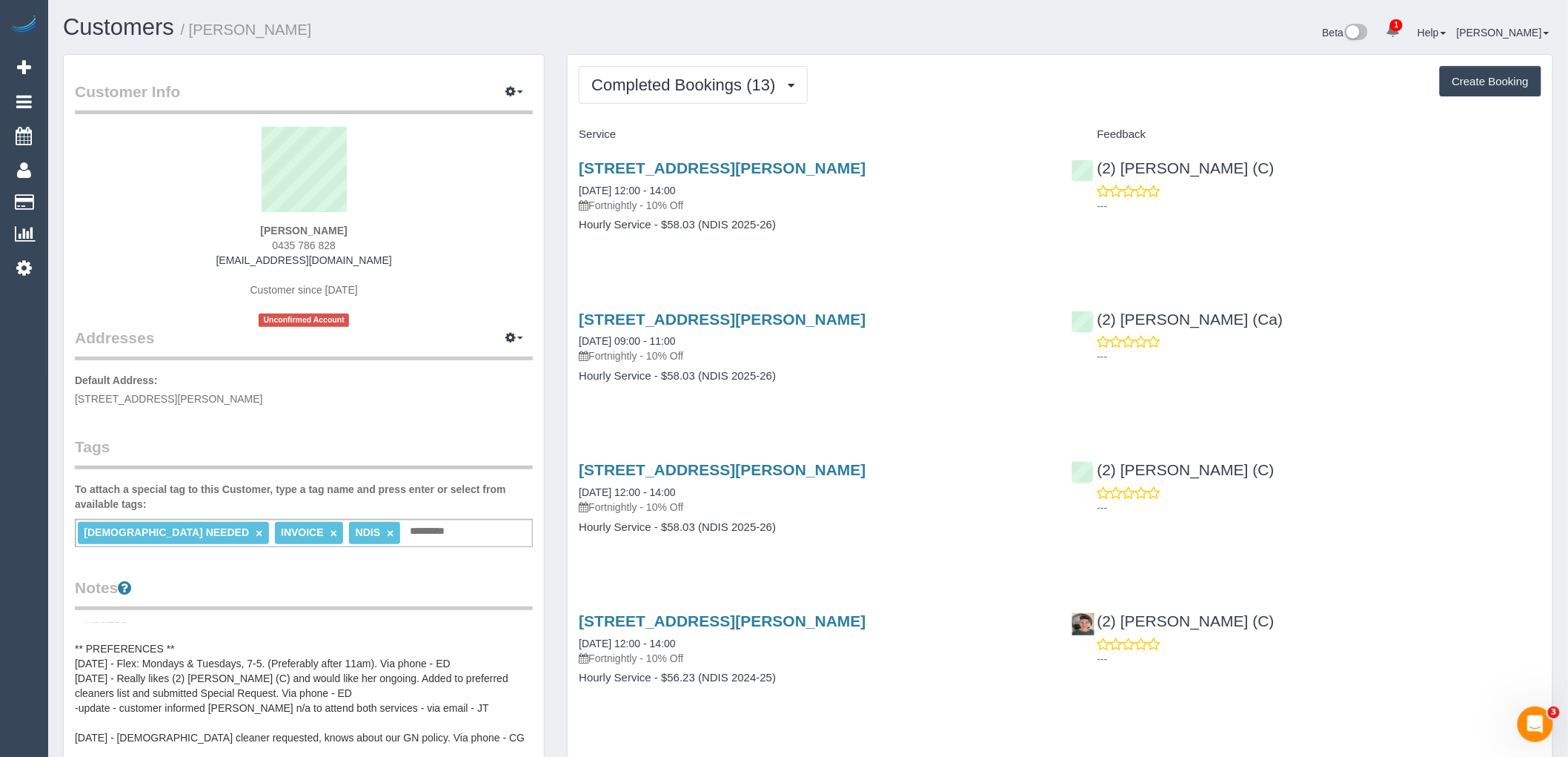
scroll to position [15, 0]
click at [158, 641] on pre "** ACCESS ** ** PREFERENCES ** [DATE] - Flex: Mondays & Tuesdays, 7-5. (Prefera…" at bounding box center [303, 771] width 458 height 297
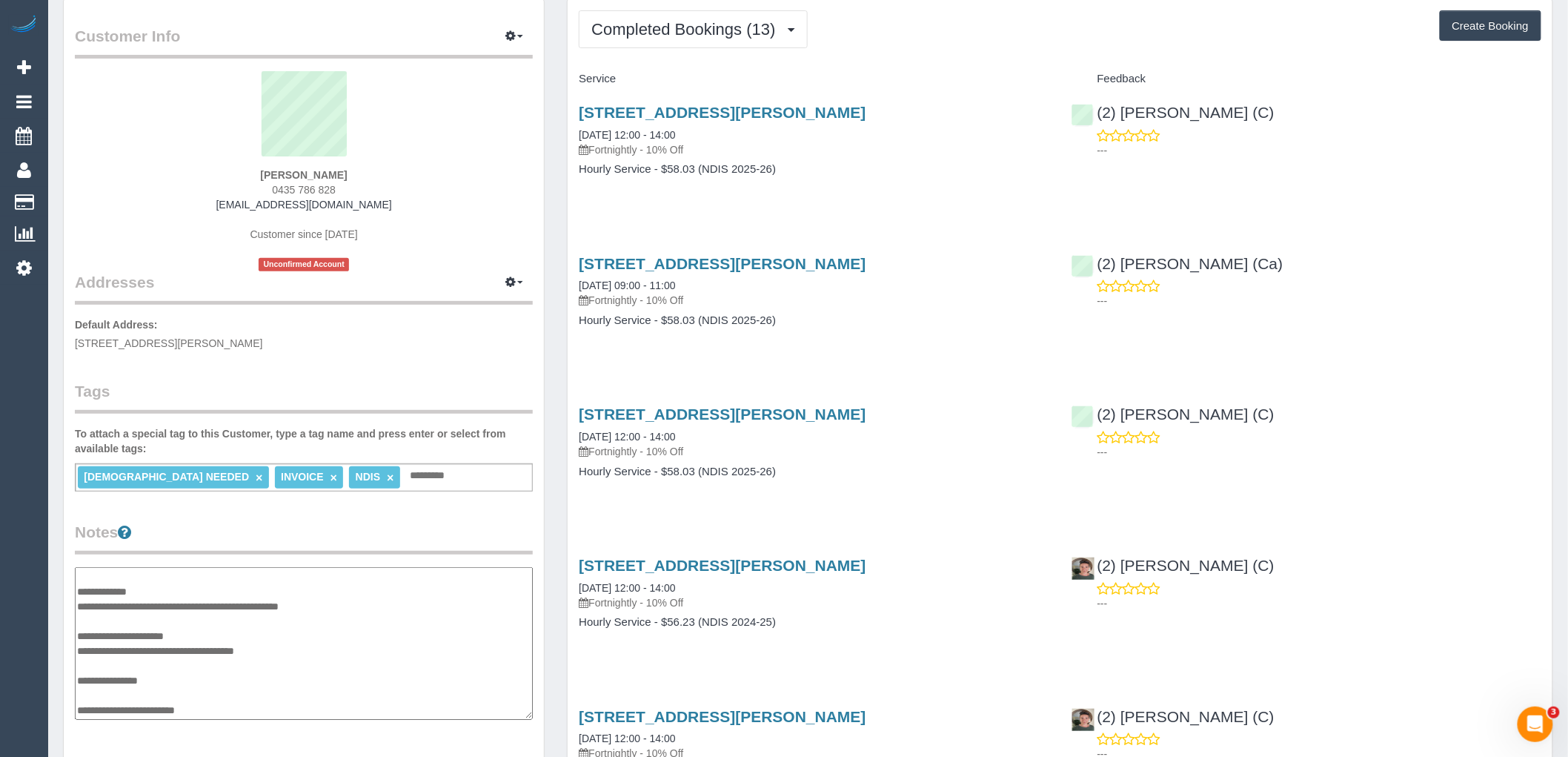
scroll to position [0, 0]
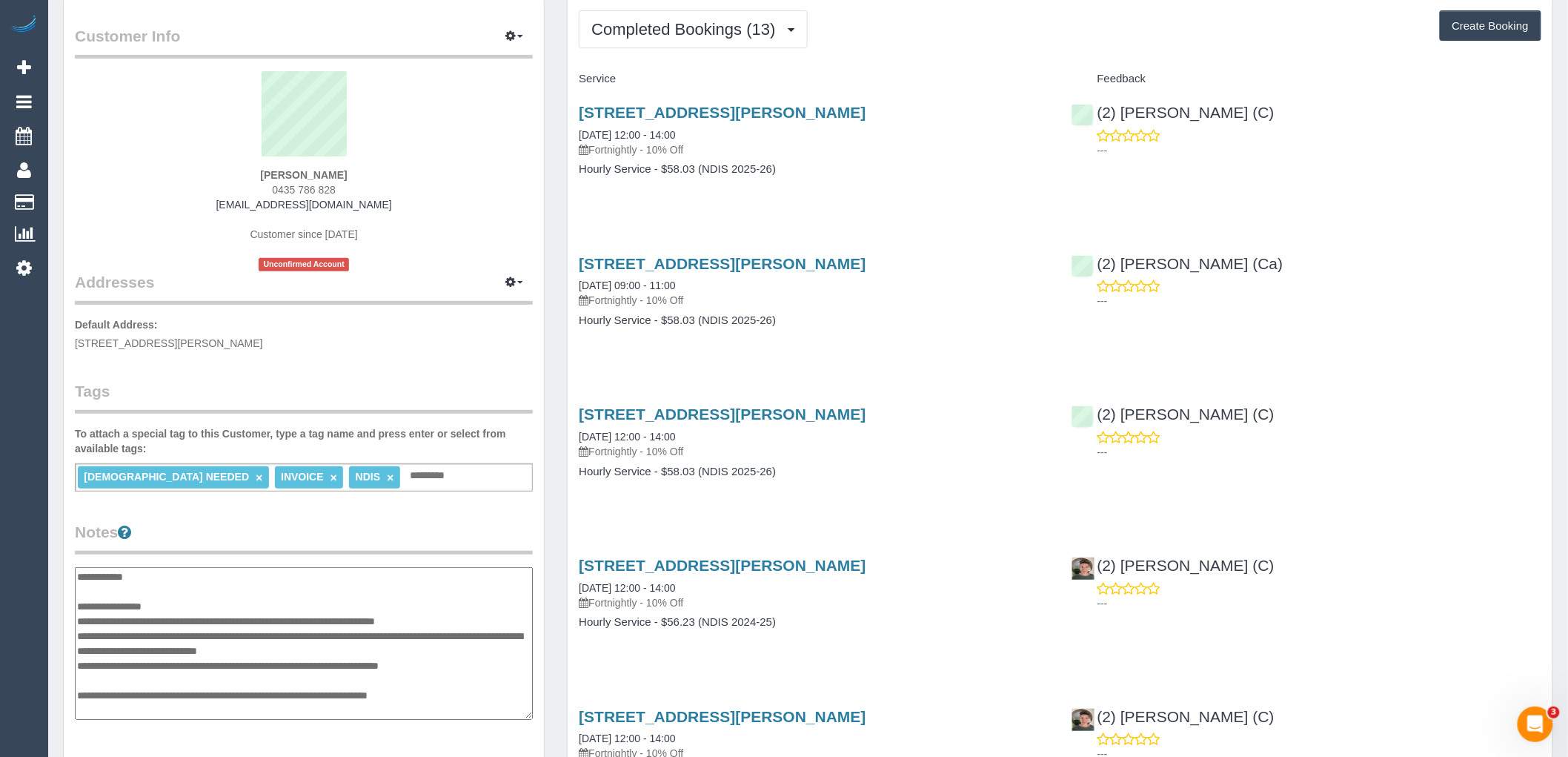
click at [78, 576] on textarea "**********" at bounding box center [303, 643] width 458 height 153
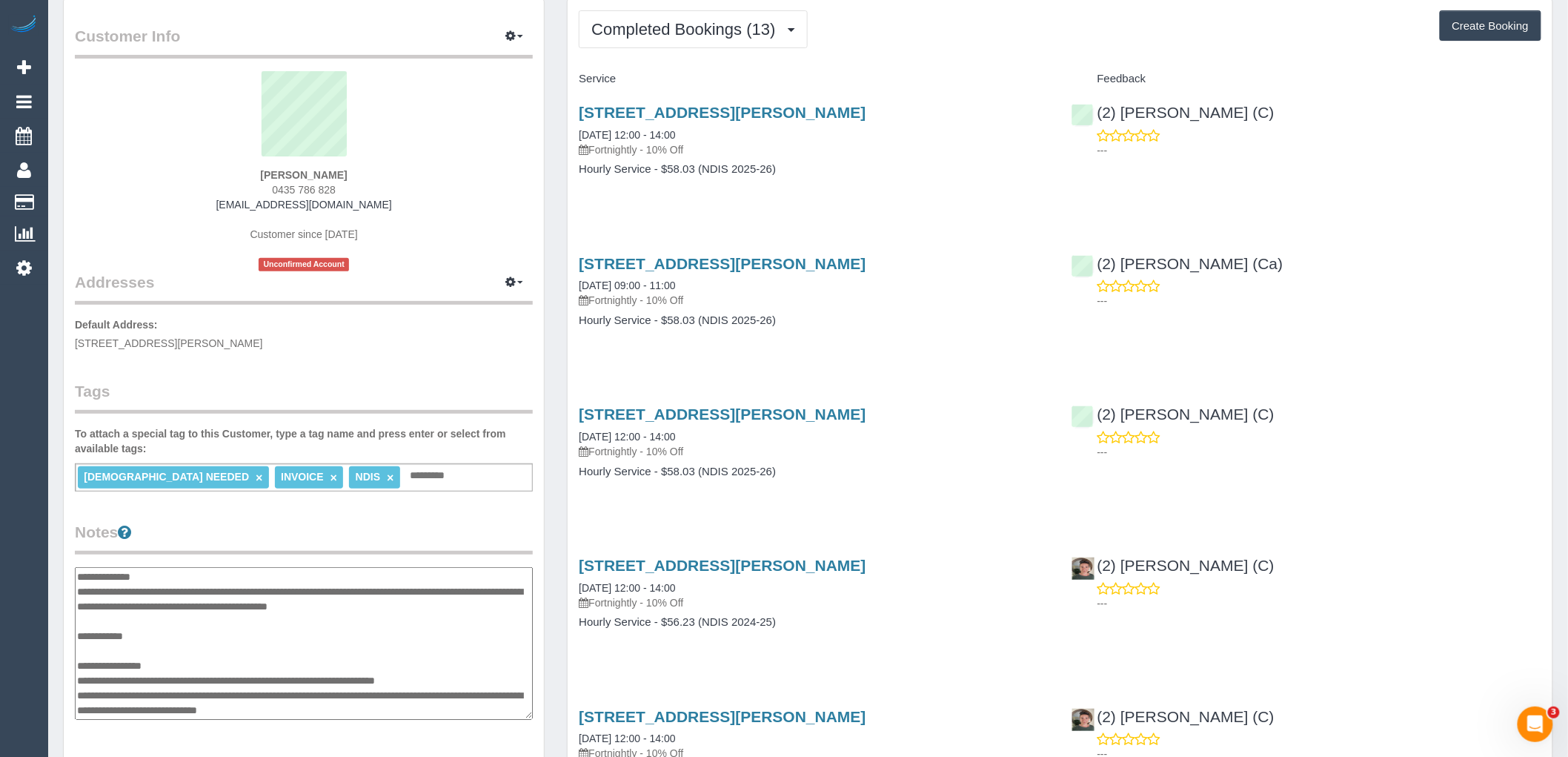
click at [148, 588] on textarea "**********" at bounding box center [303, 643] width 458 height 153
click at [179, 588] on textarea "**********" at bounding box center [303, 643] width 458 height 153
drag, startPoint x: 304, startPoint y: 589, endPoint x: 230, endPoint y: 583, distance: 74.2
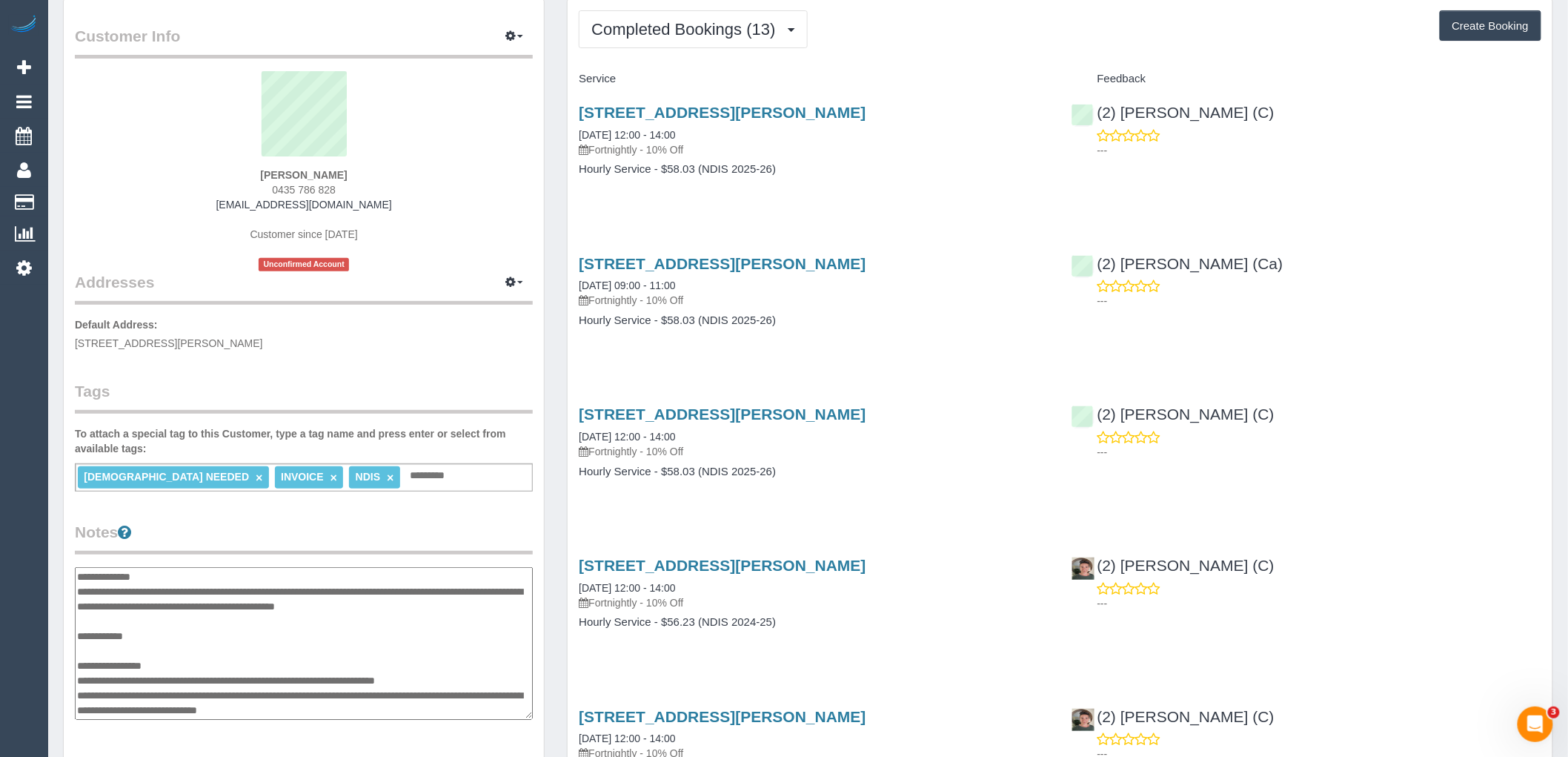
click at [230, 583] on textarea "**********" at bounding box center [303, 643] width 458 height 153
paste textarea "*"
type textarea "**********"
click at [389, 524] on legend "Notes" at bounding box center [303, 538] width 458 height 33
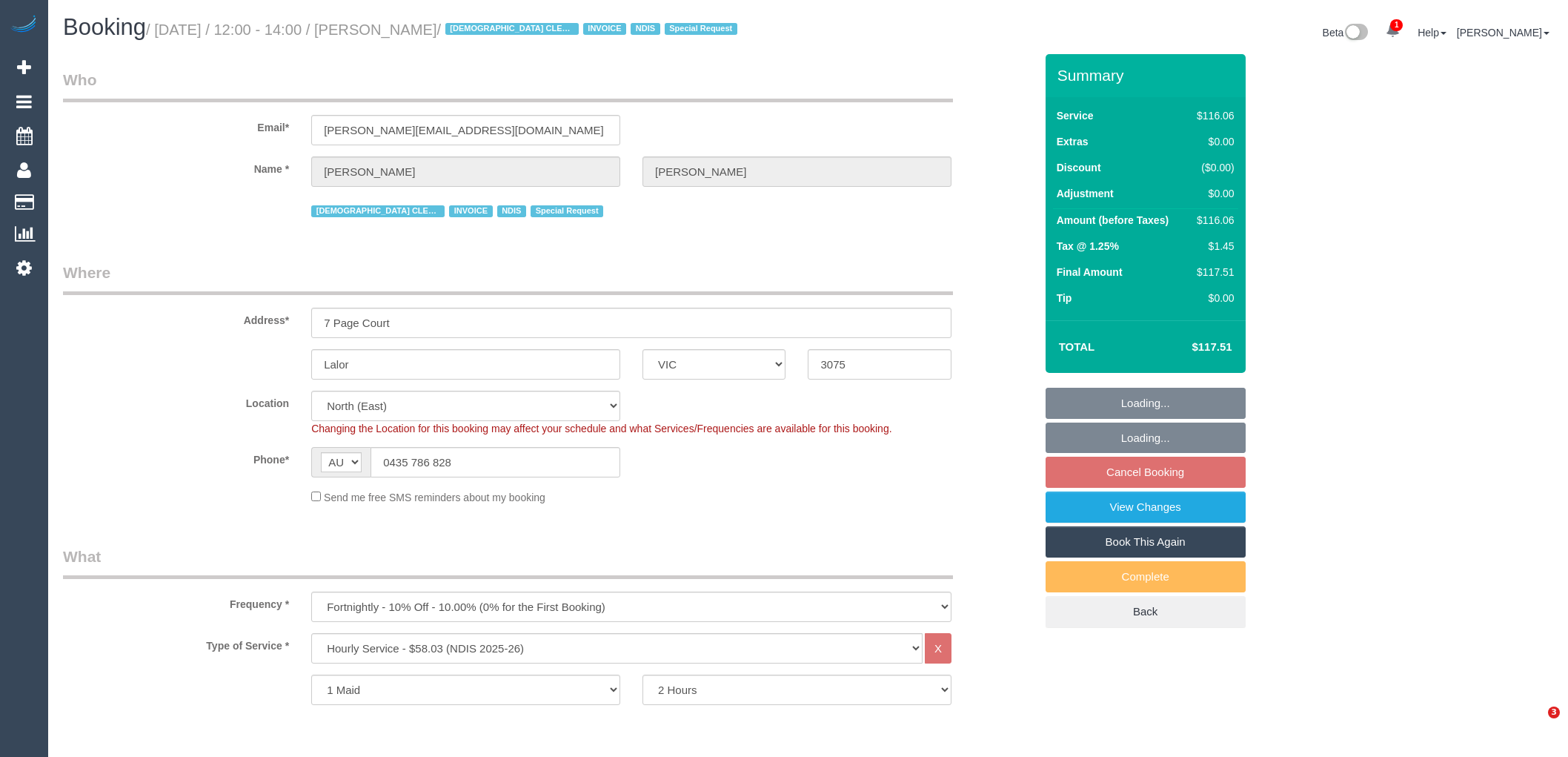
select select "VIC"
select select "number:28"
select select "number:14"
select select "number:19"
select select "number:25"
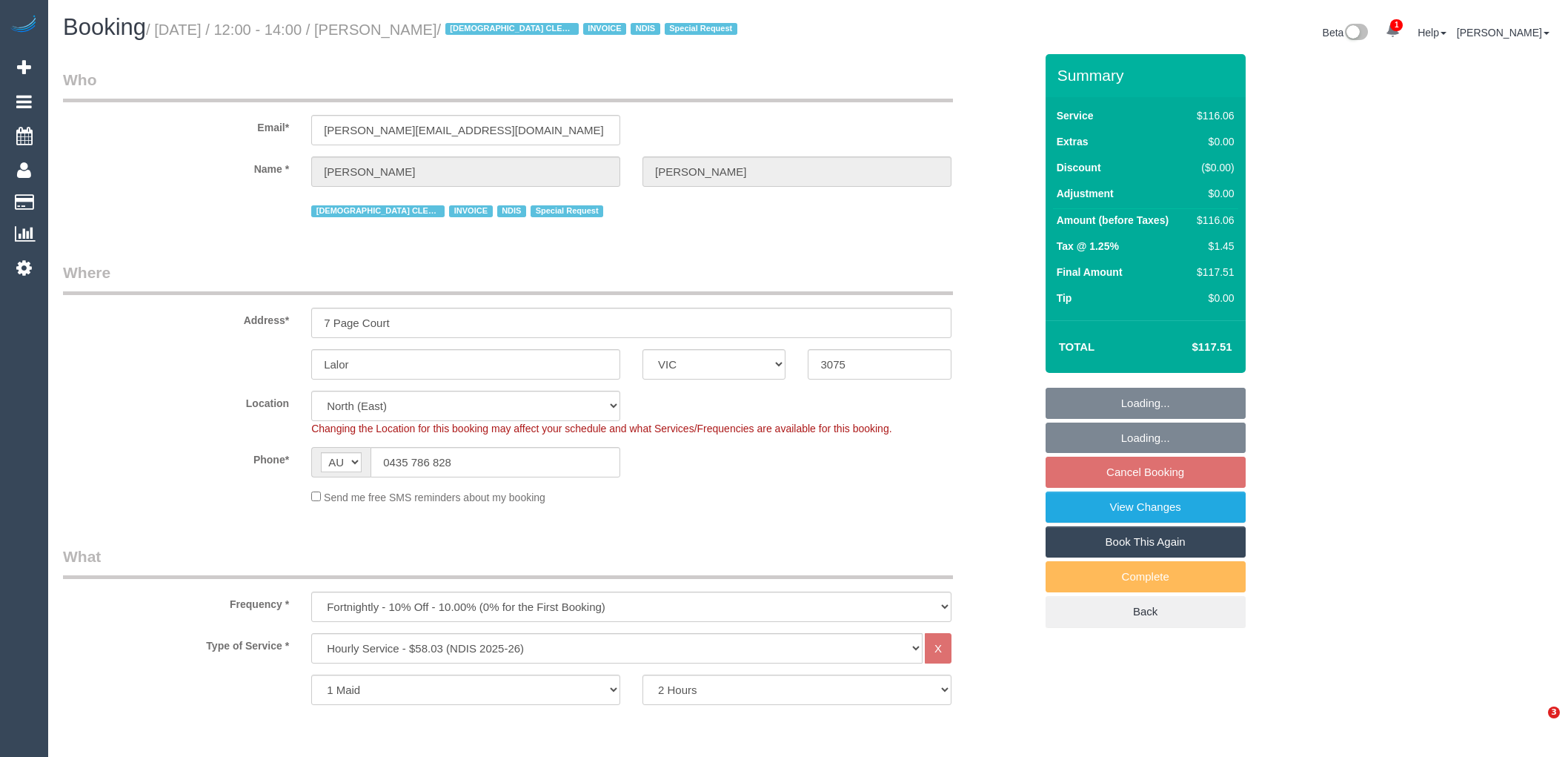
select select "number:35"
select select "object:774"
select select "spot4"
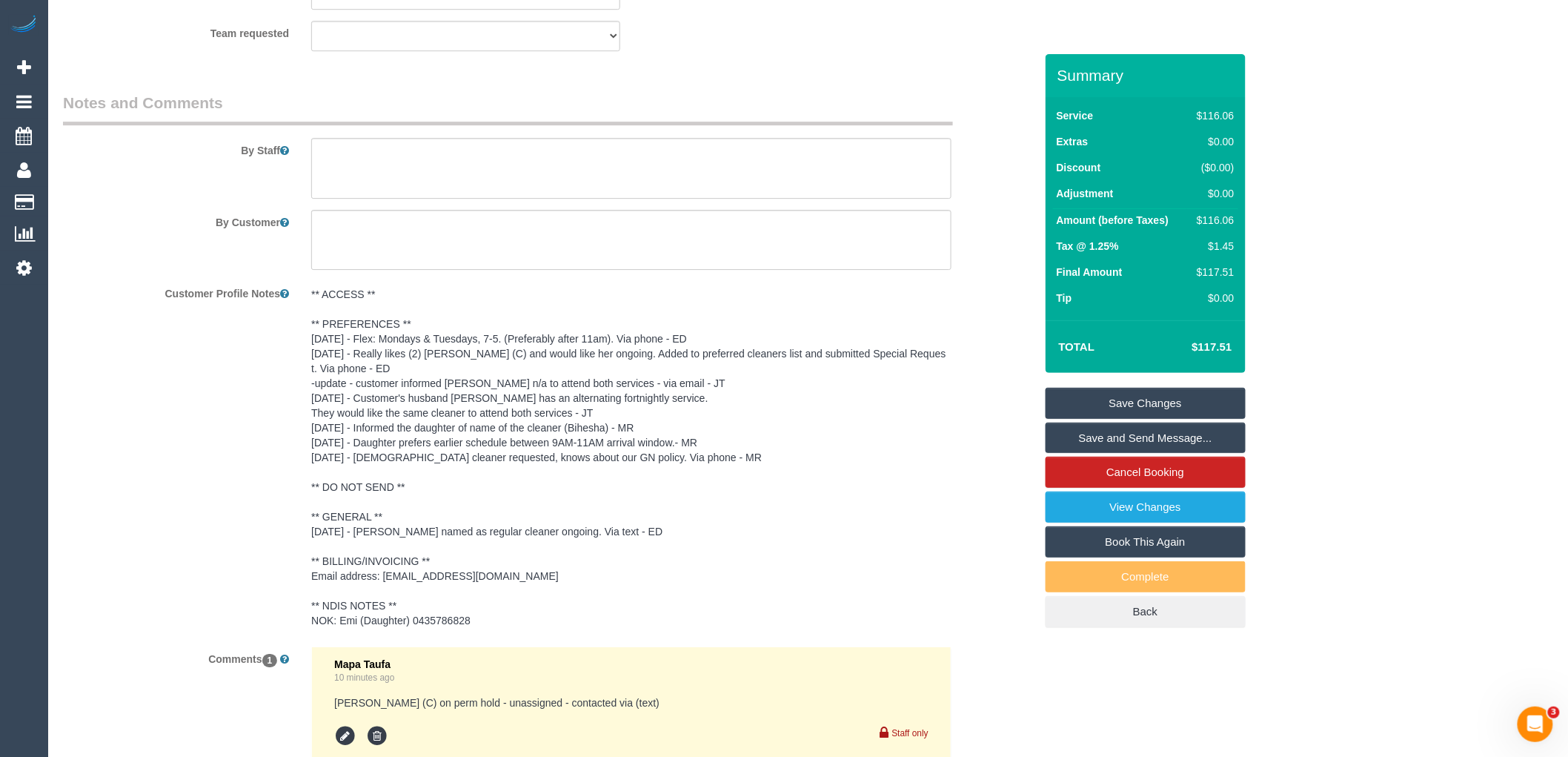
scroll to position [2051, 0]
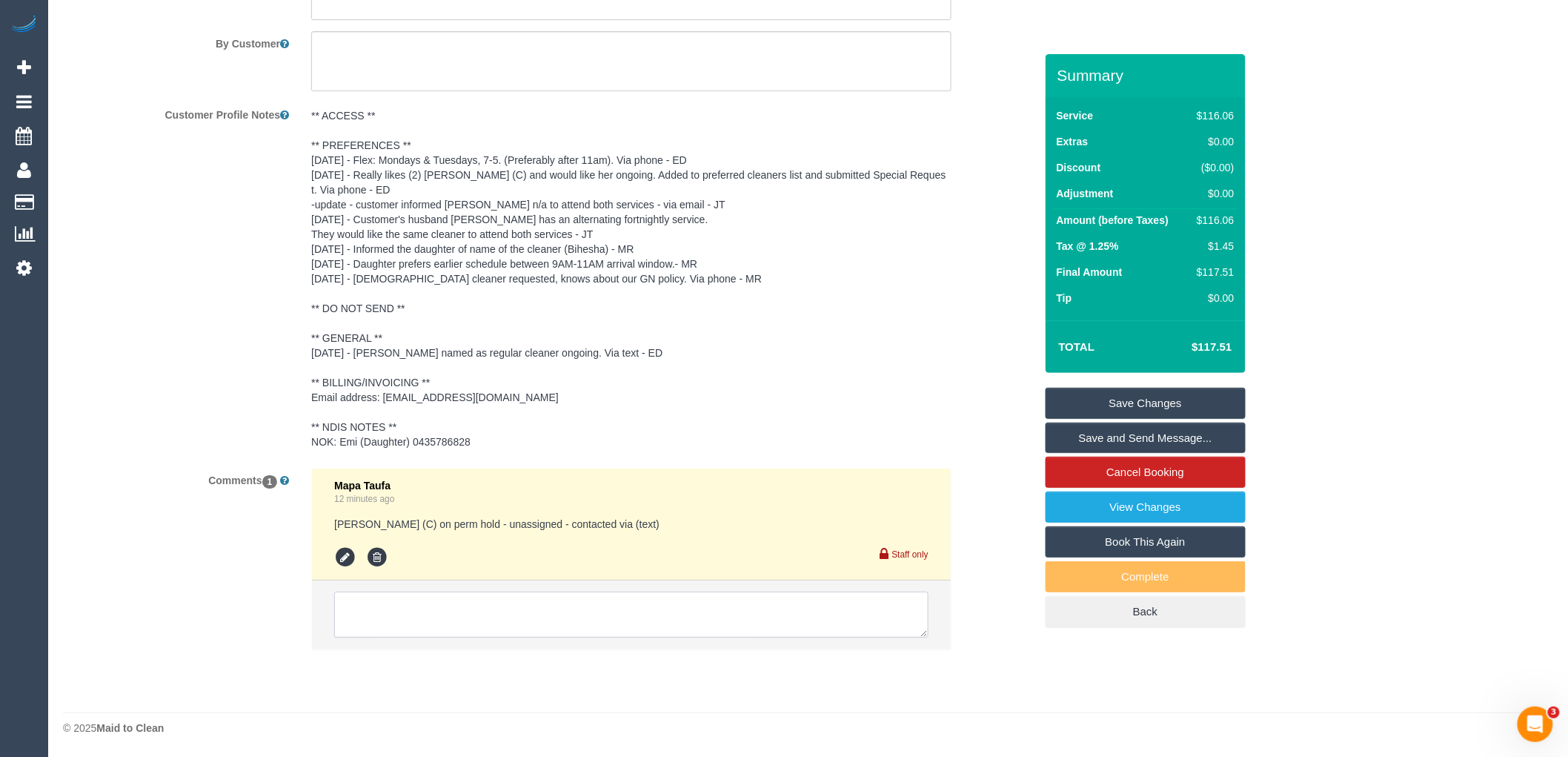
click at [460, 618] on textarea at bounding box center [632, 615] width 595 height 46
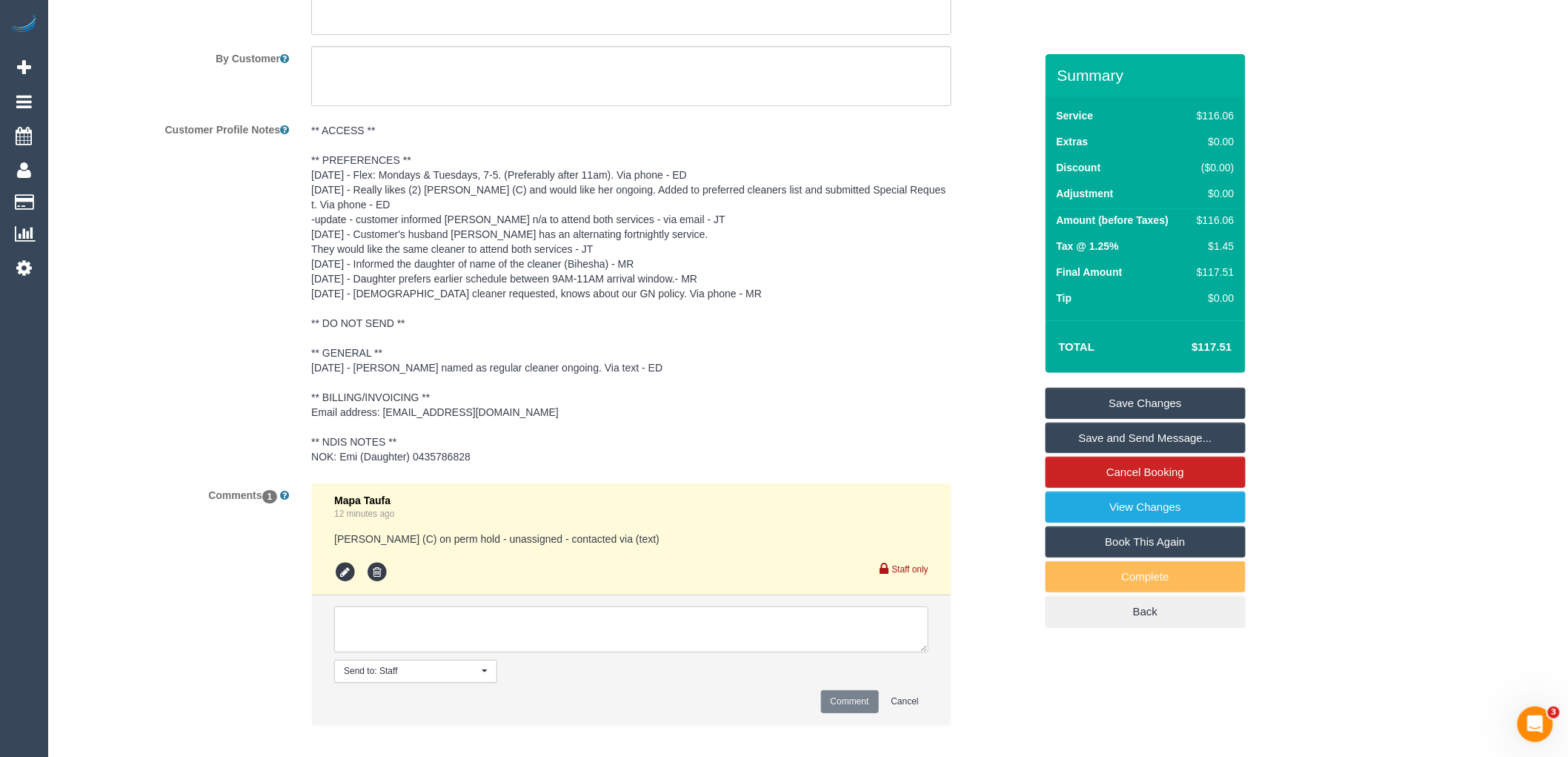
scroll to position [2114, 0]
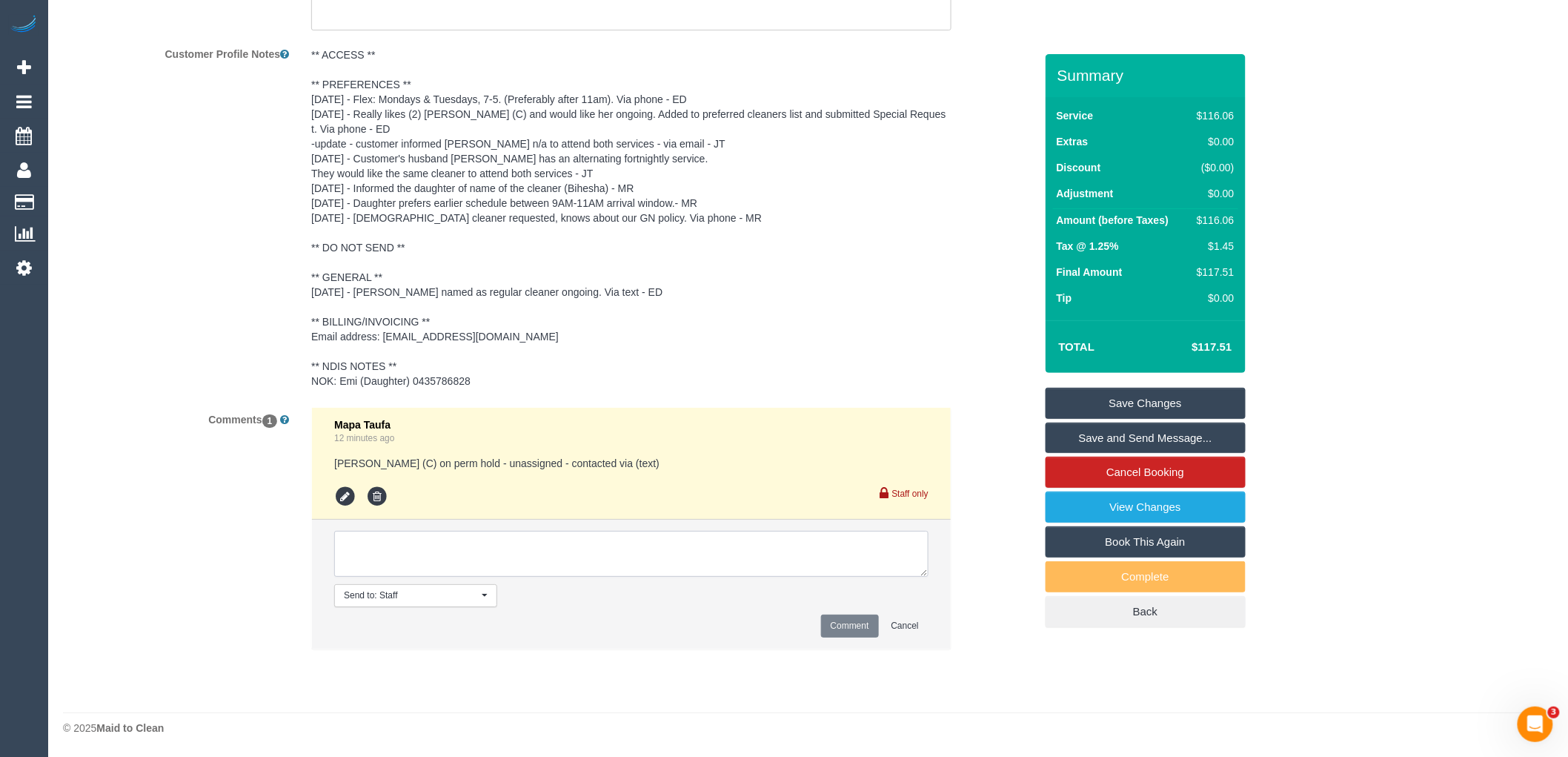
paste textarea "(2) Angelica Ramos (C)"
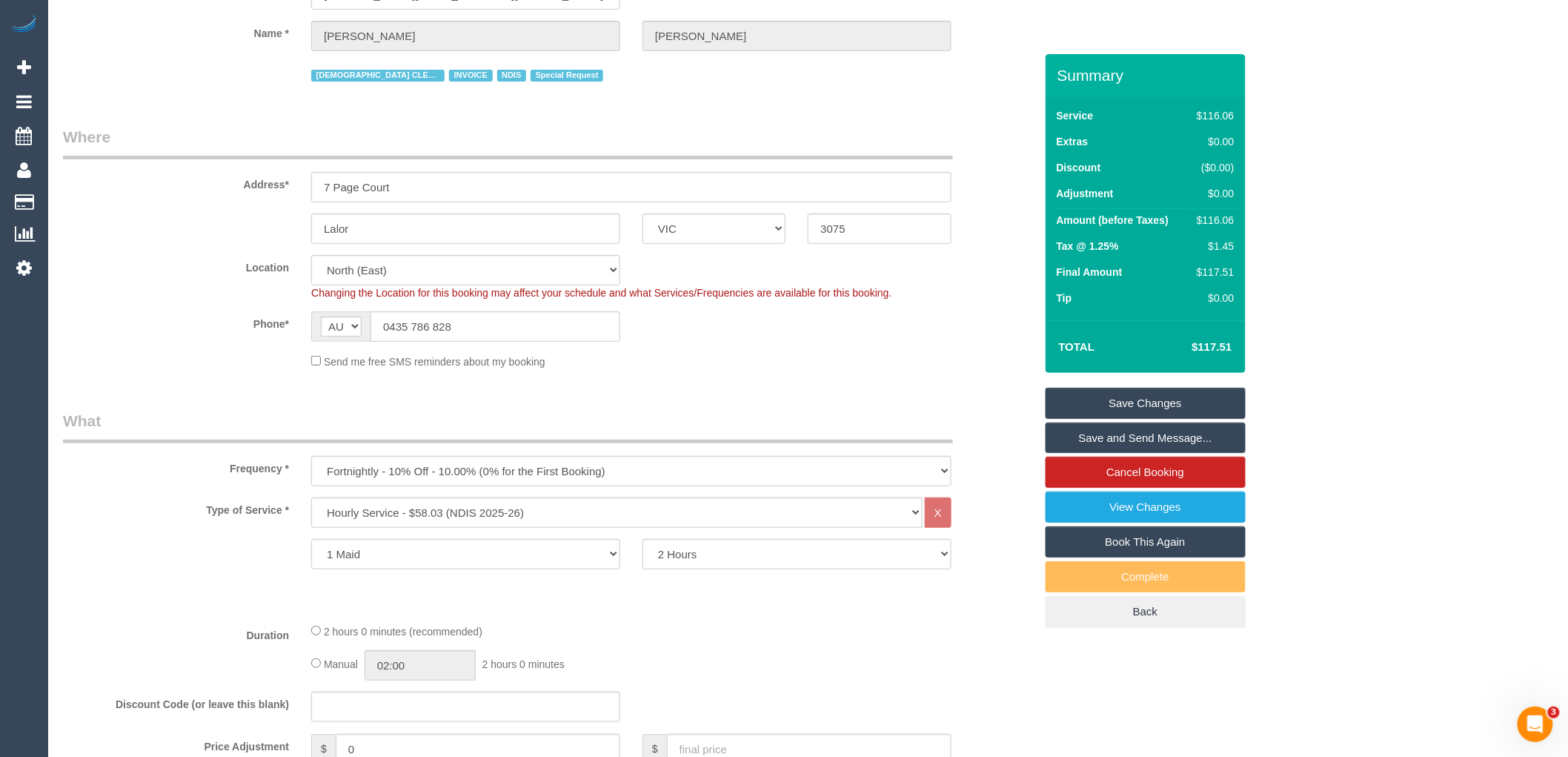
scroll to position [0, 0]
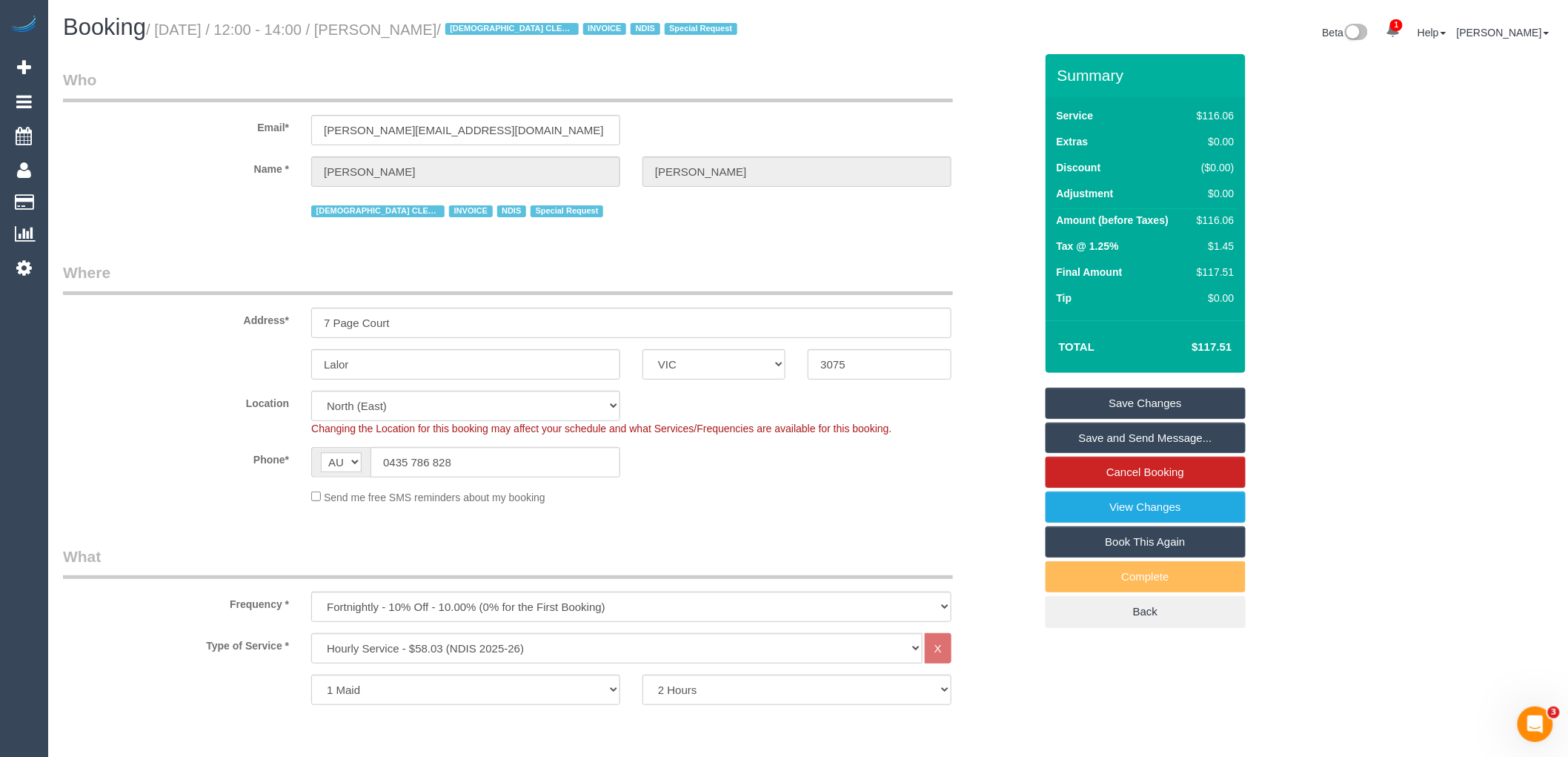
type textarea "(2) Angelica Ramos (C)"
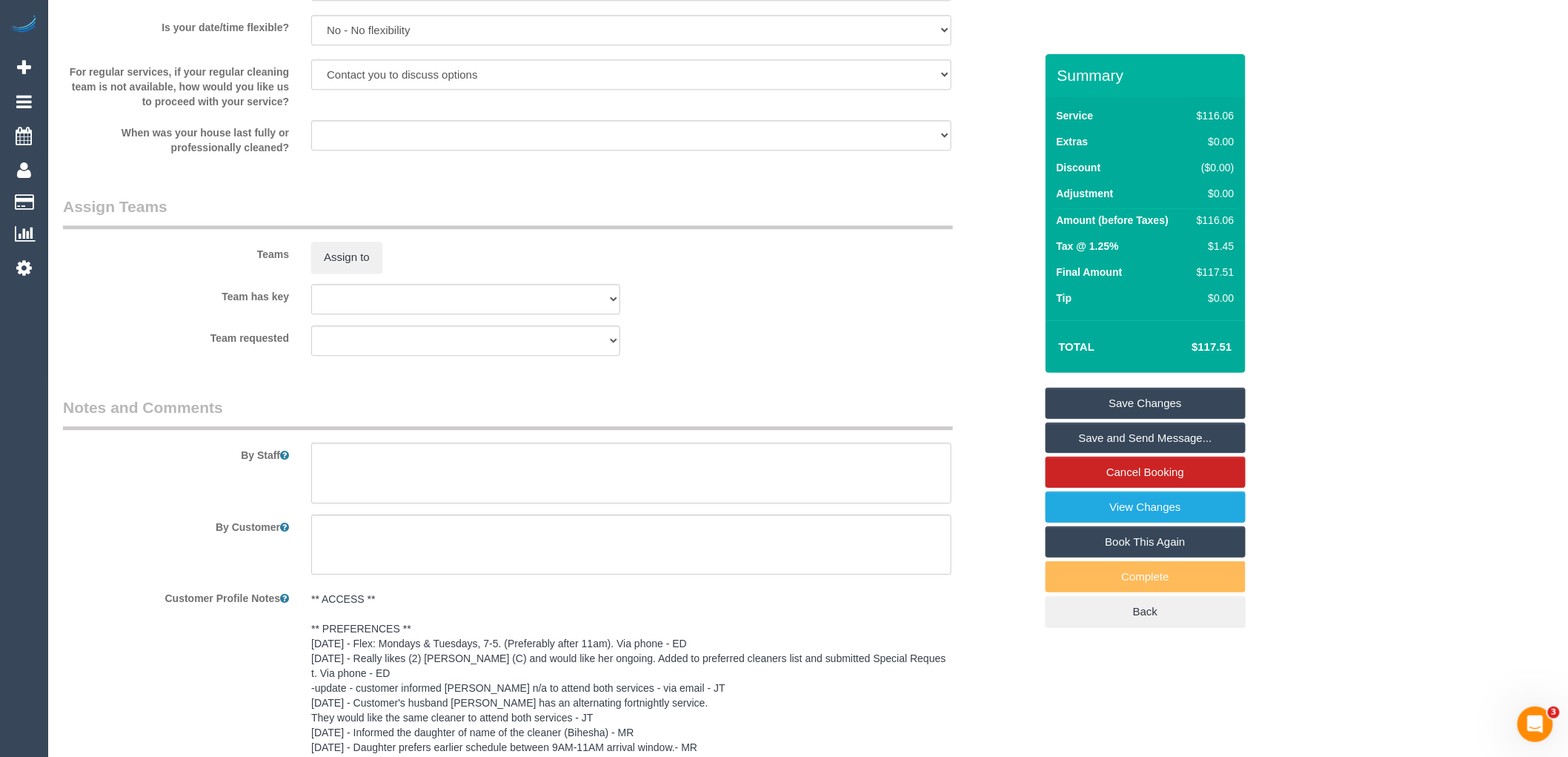
scroll to position [2114, 0]
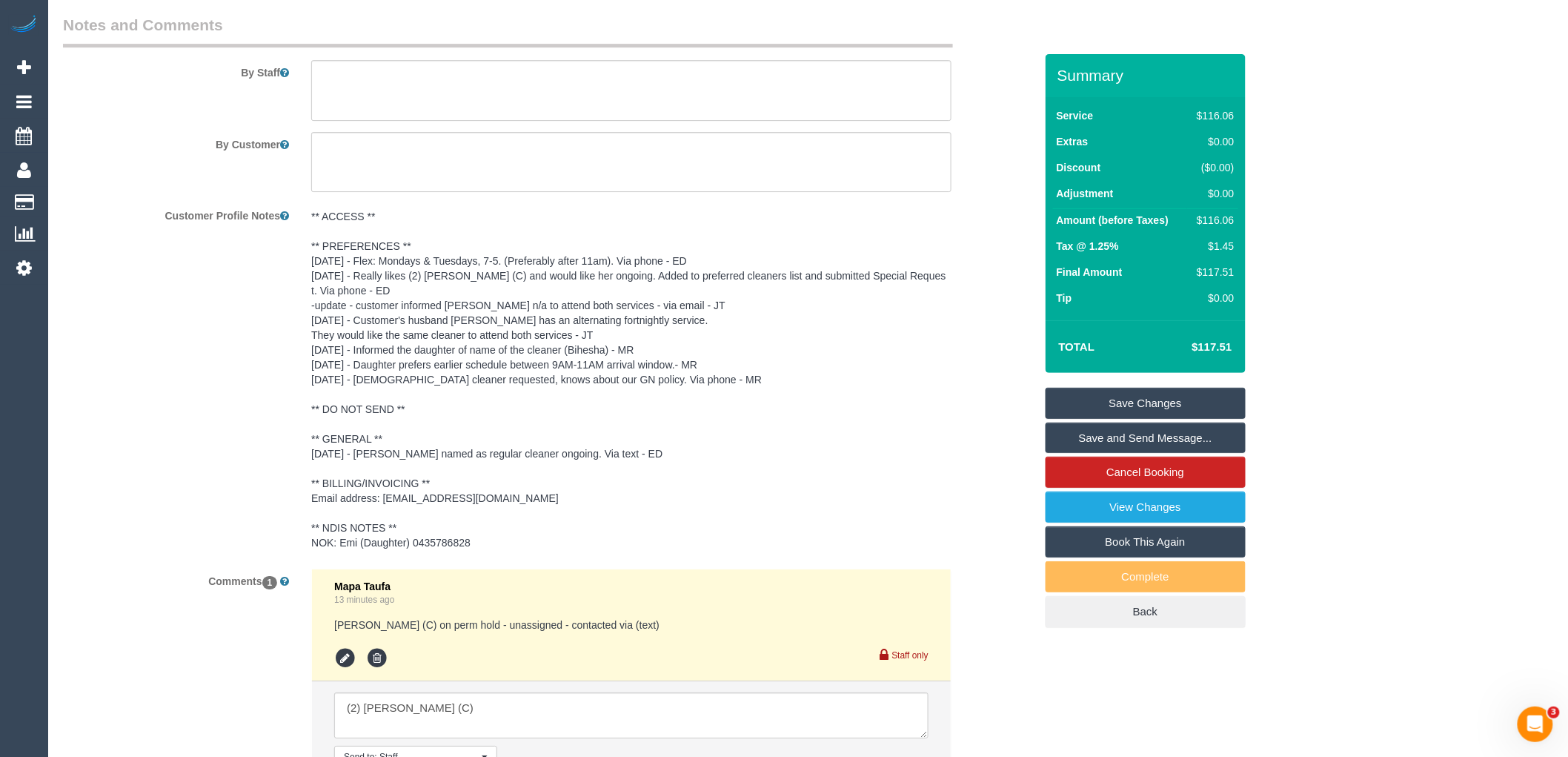
click at [335, 214] on pre "** ACCESS ** ** PREFERENCES ** 10/7/25 - Flex: Mondays & Tuesdays, 7-5. (Prefer…" at bounding box center [632, 380] width 641 height 341
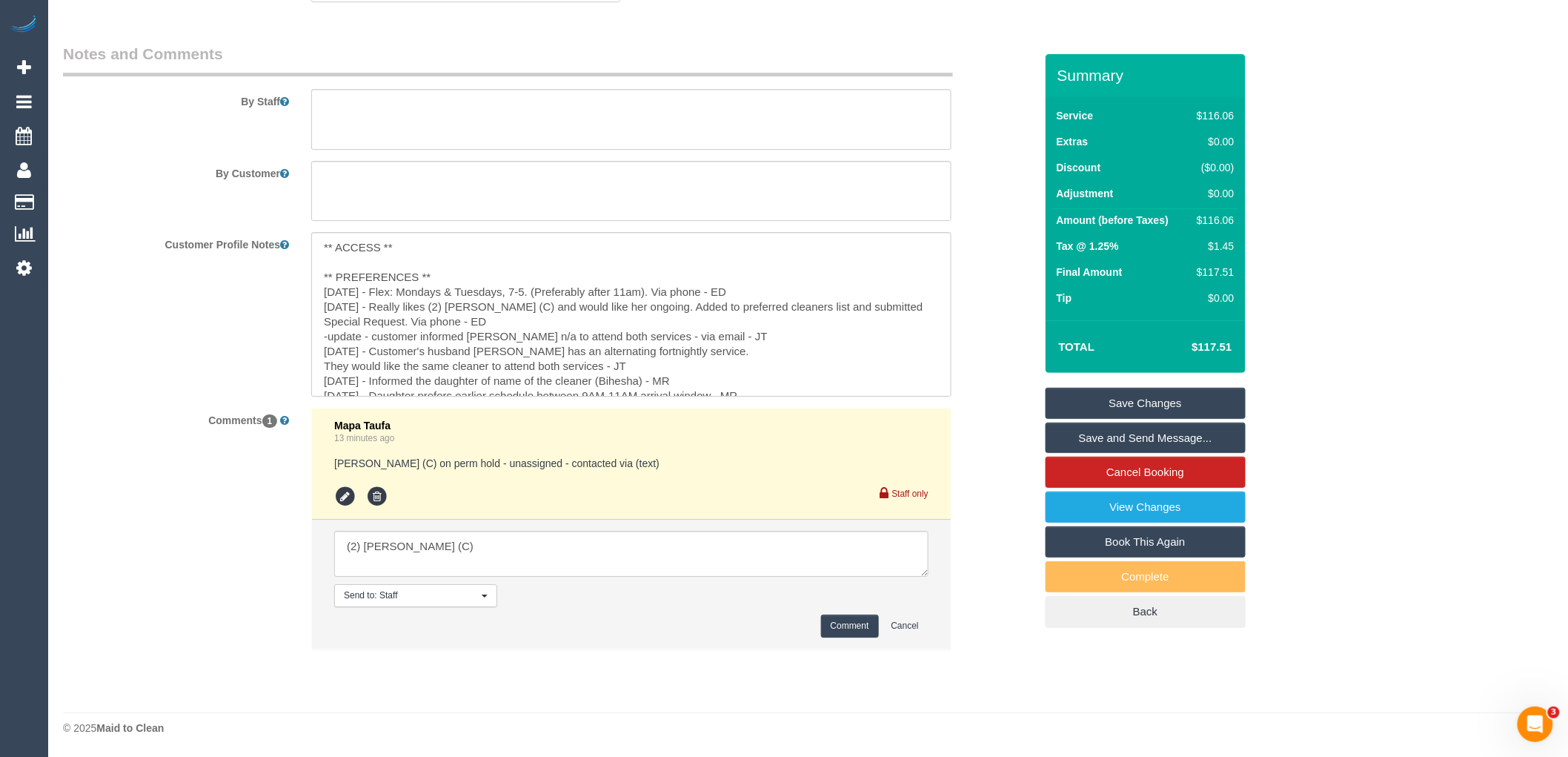
scroll to position [1923, 0]
click at [319, 246] on textarea "** ACCESS ** ** PREFERENCES ** 10/7/25 - Flex: Mondays & Tuesdays, 7-5. (Prefer…" at bounding box center [632, 314] width 641 height 164
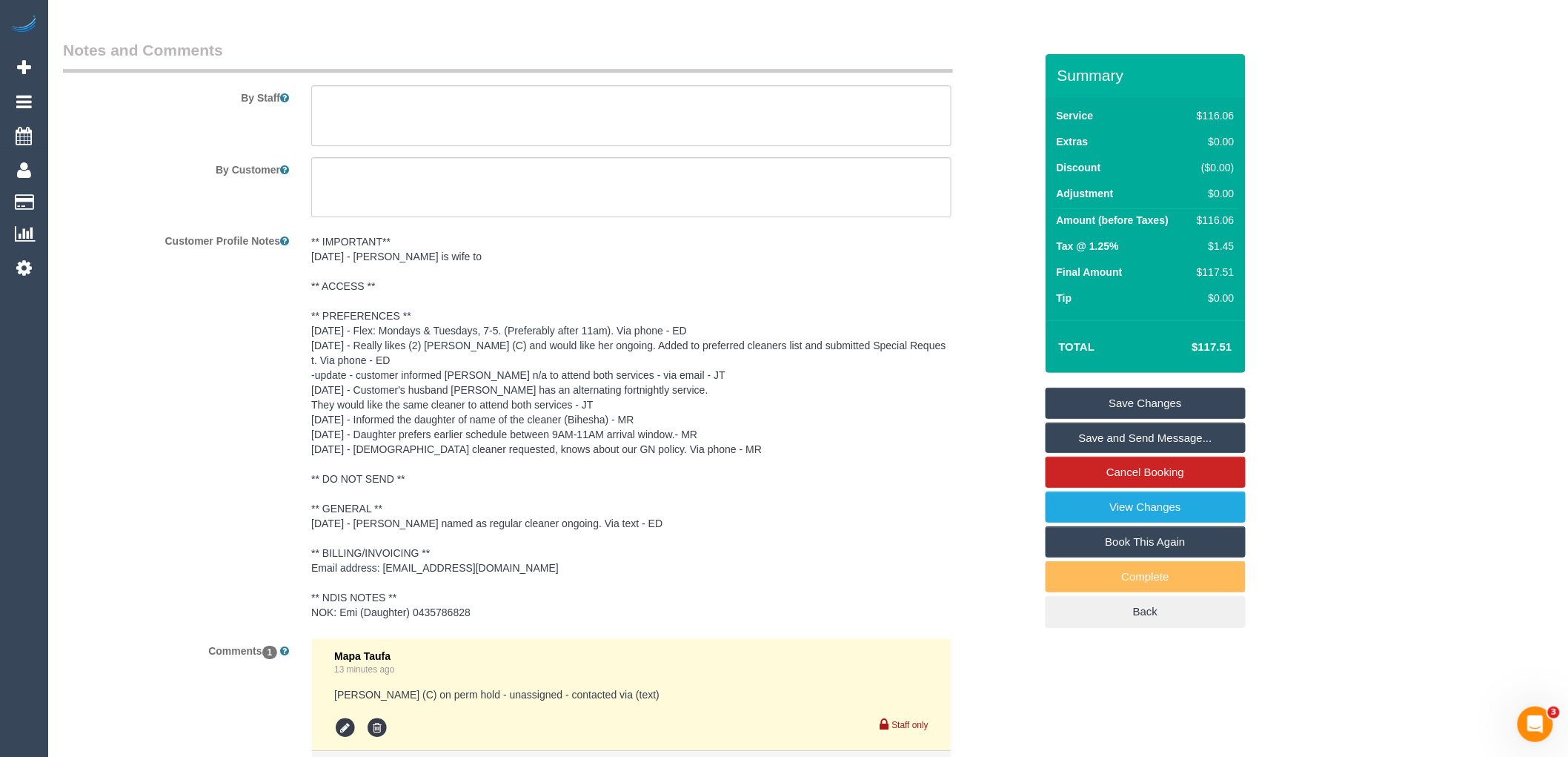
click at [470, 254] on pre "** IMPORTANT** 13/08/25 - Filomena is wife to ** ACCESS ** ** PREFERENCES ** 10…" at bounding box center [632, 427] width 641 height 386
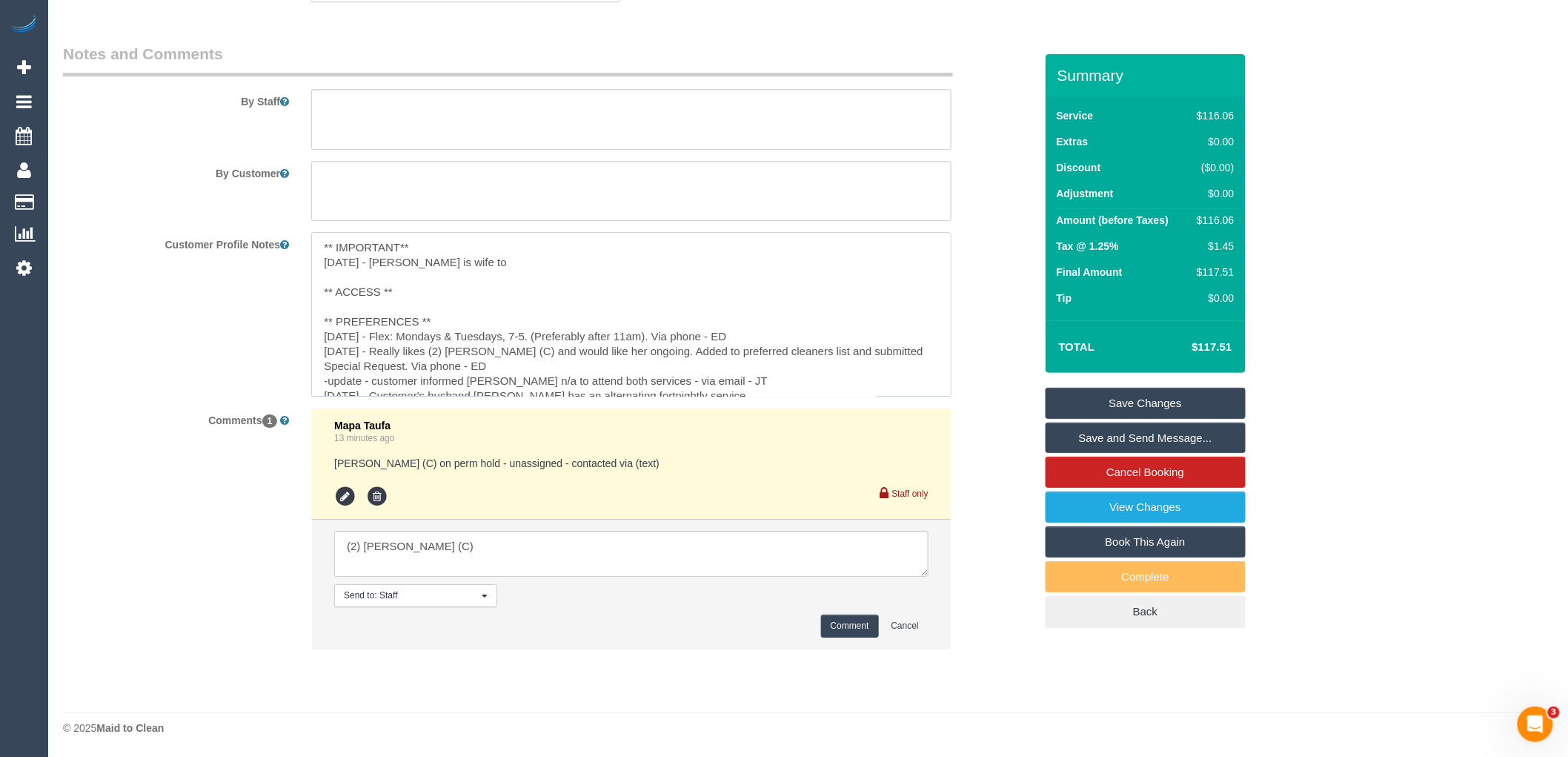
click at [495, 260] on textarea "** IMPORTANT** 13/08/25 - Filomena is wife to ** ACCESS ** ** PREFERENCES ** 10…" at bounding box center [632, 314] width 641 height 164
paste textarea "Michael Carlone"
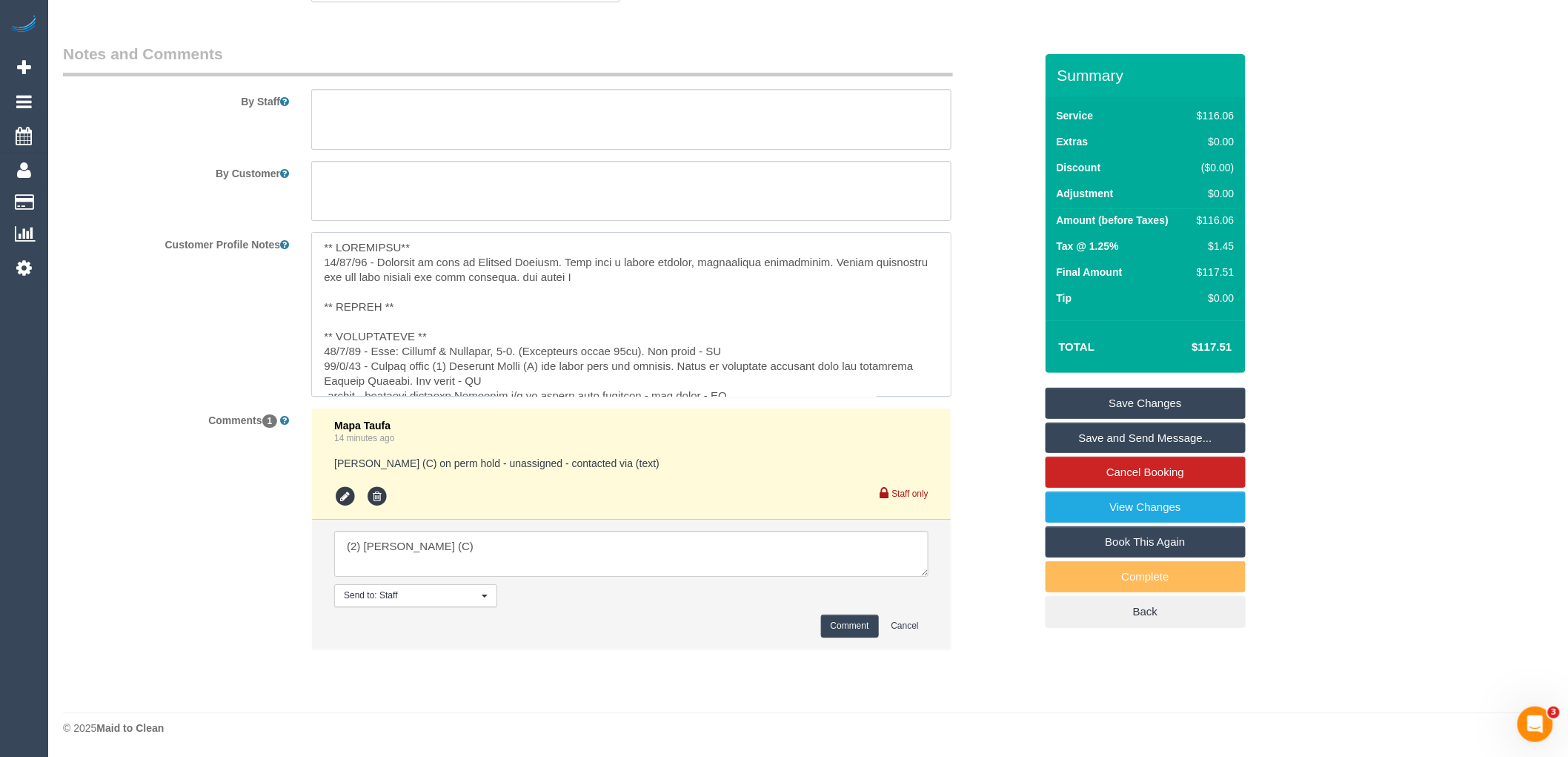
type textarea "** IMPORTANT** 13/08/25 - Filomena is wife to Michael Carlone. They have a week…"
drag, startPoint x: 586, startPoint y: 279, endPoint x: 318, endPoint y: 232, distance: 272.1
click at [318, 232] on textarea at bounding box center [632, 314] width 641 height 164
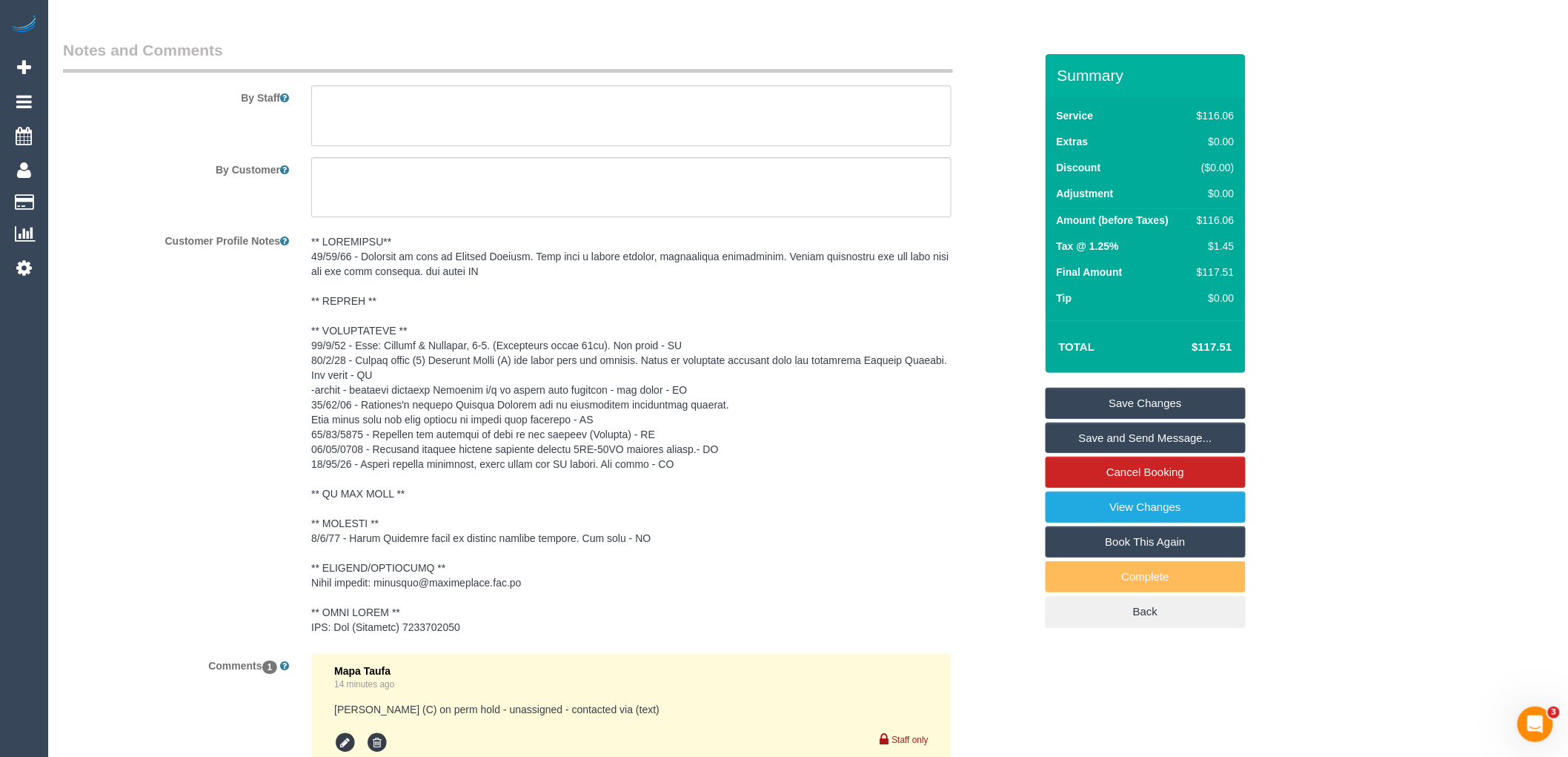
click at [998, 134] on div "By Staff" at bounding box center [549, 93] width 994 height 107
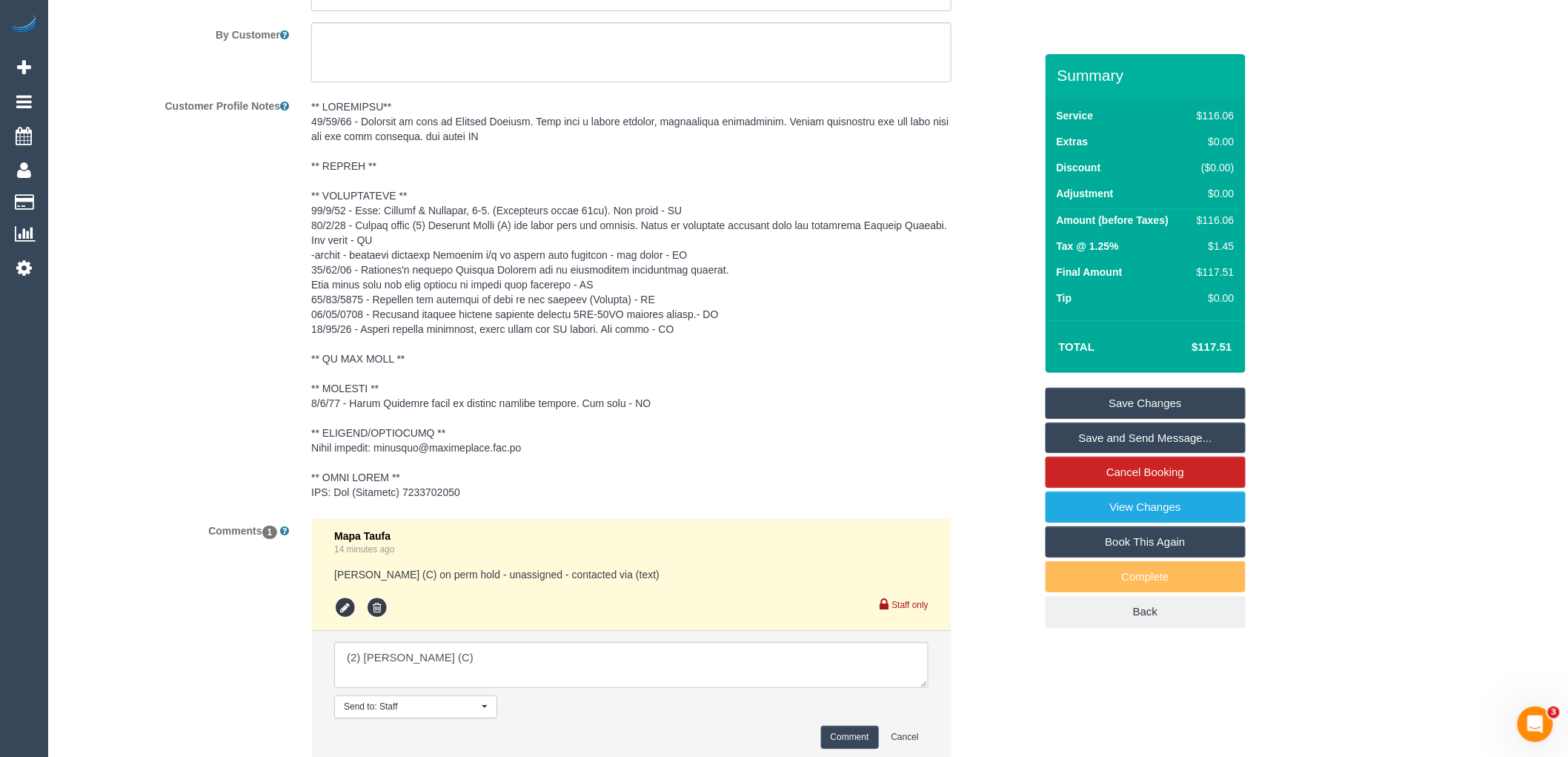
scroll to position [2173, 0]
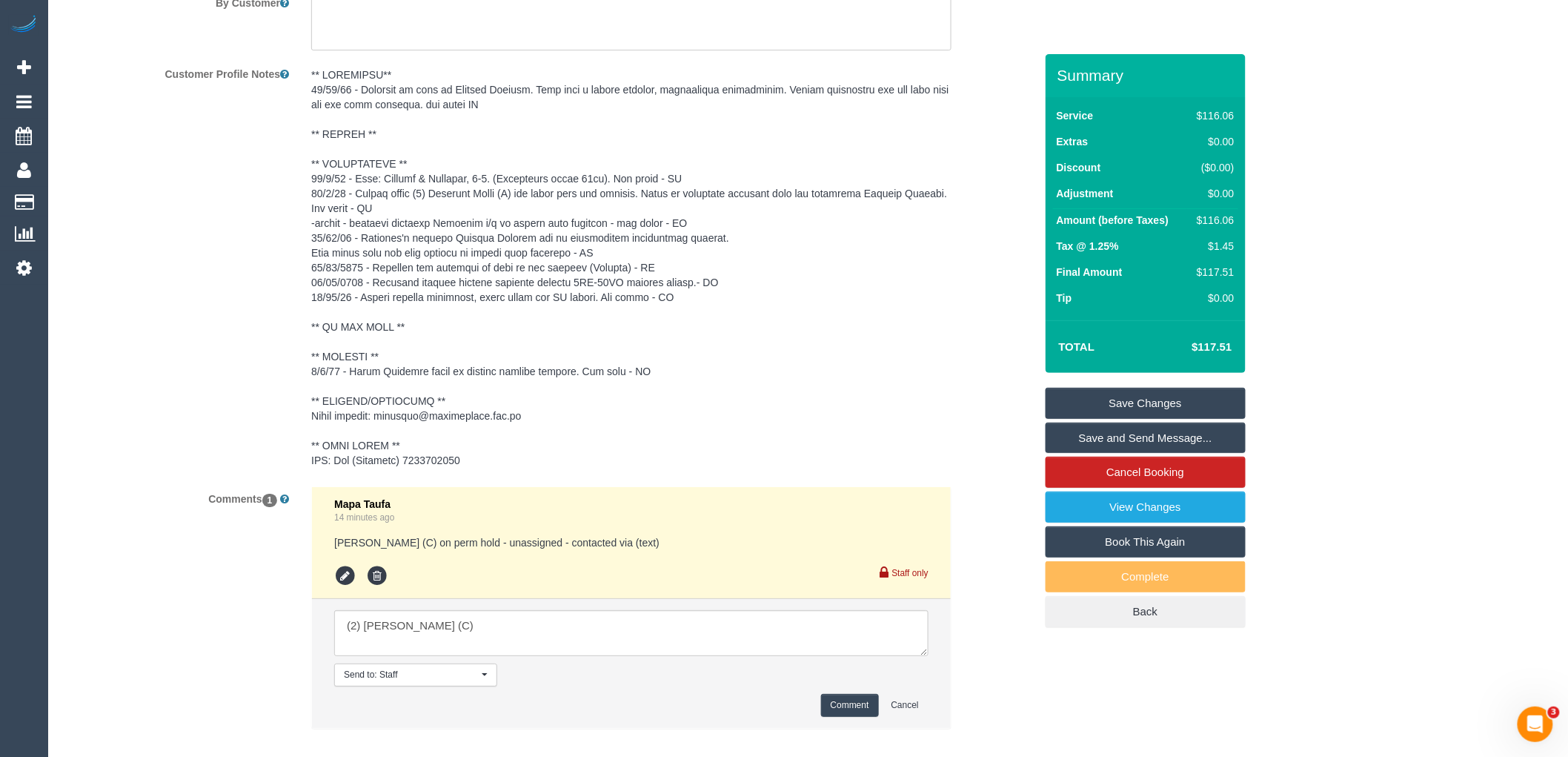
click at [474, 75] on pre at bounding box center [632, 268] width 641 height 401
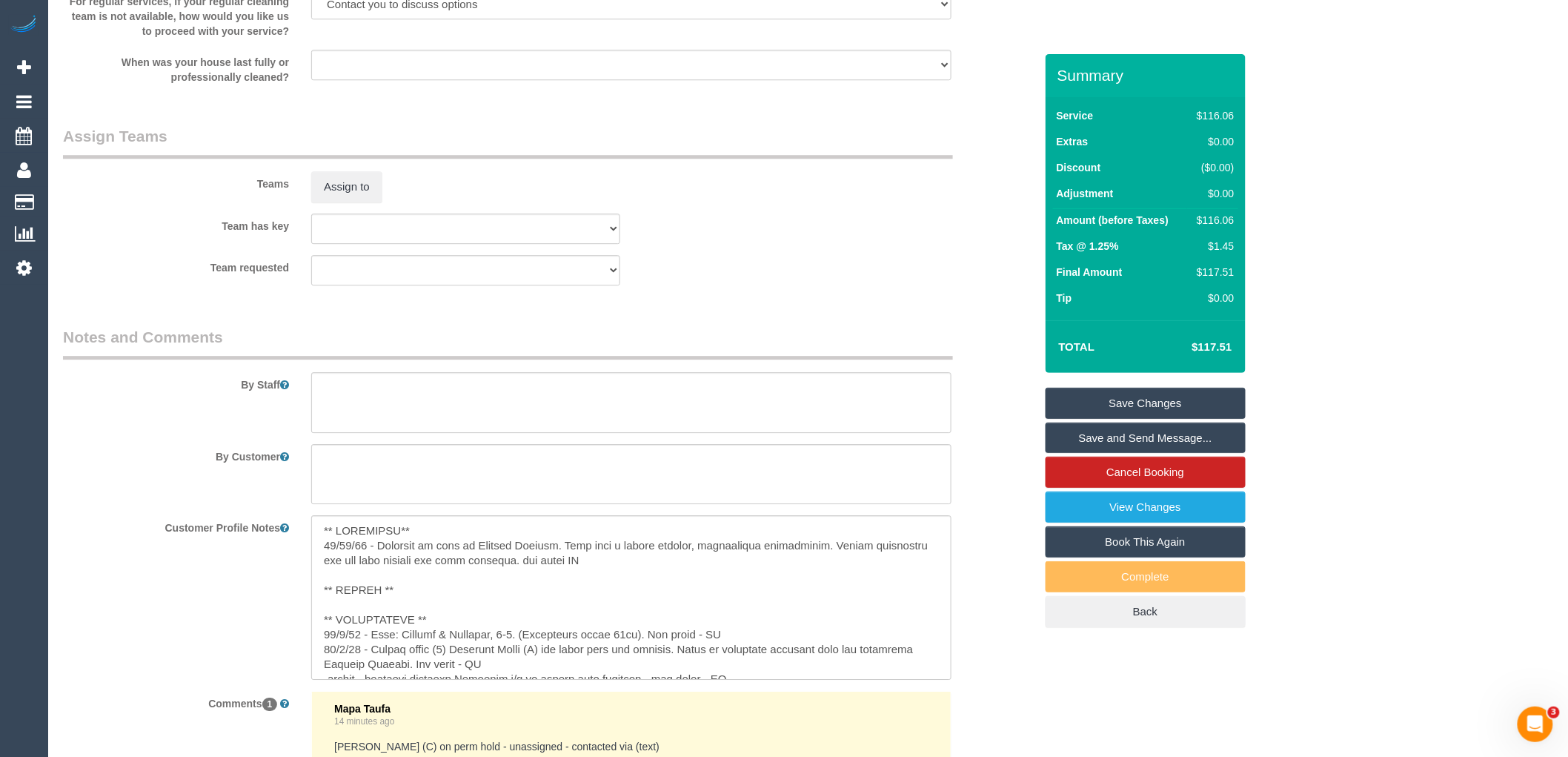
scroll to position [1841, 0]
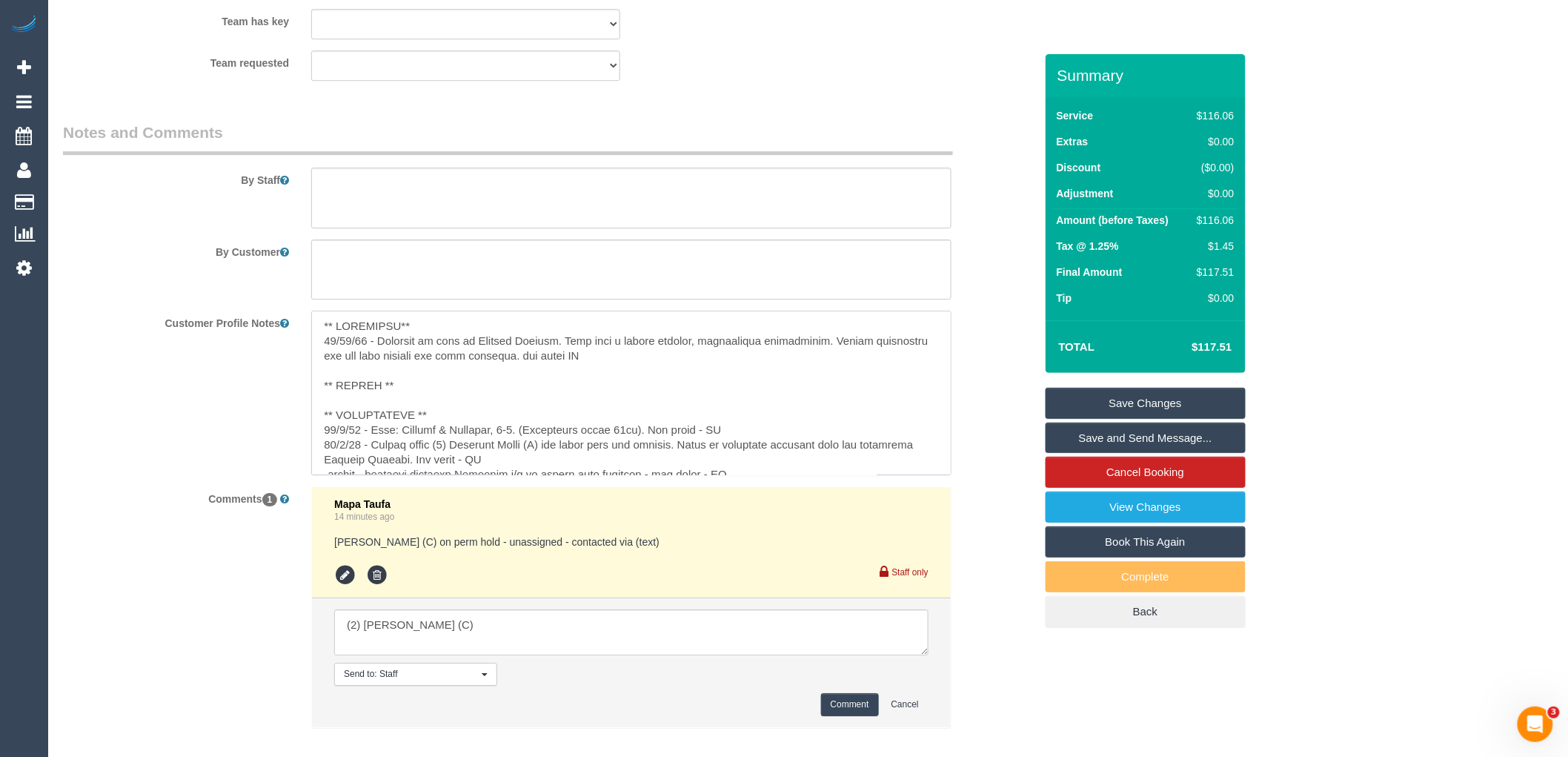
drag, startPoint x: 603, startPoint y: 364, endPoint x: 309, endPoint y: 343, distance: 294.7
click at [309, 343] on div at bounding box center [632, 393] width 662 height 164
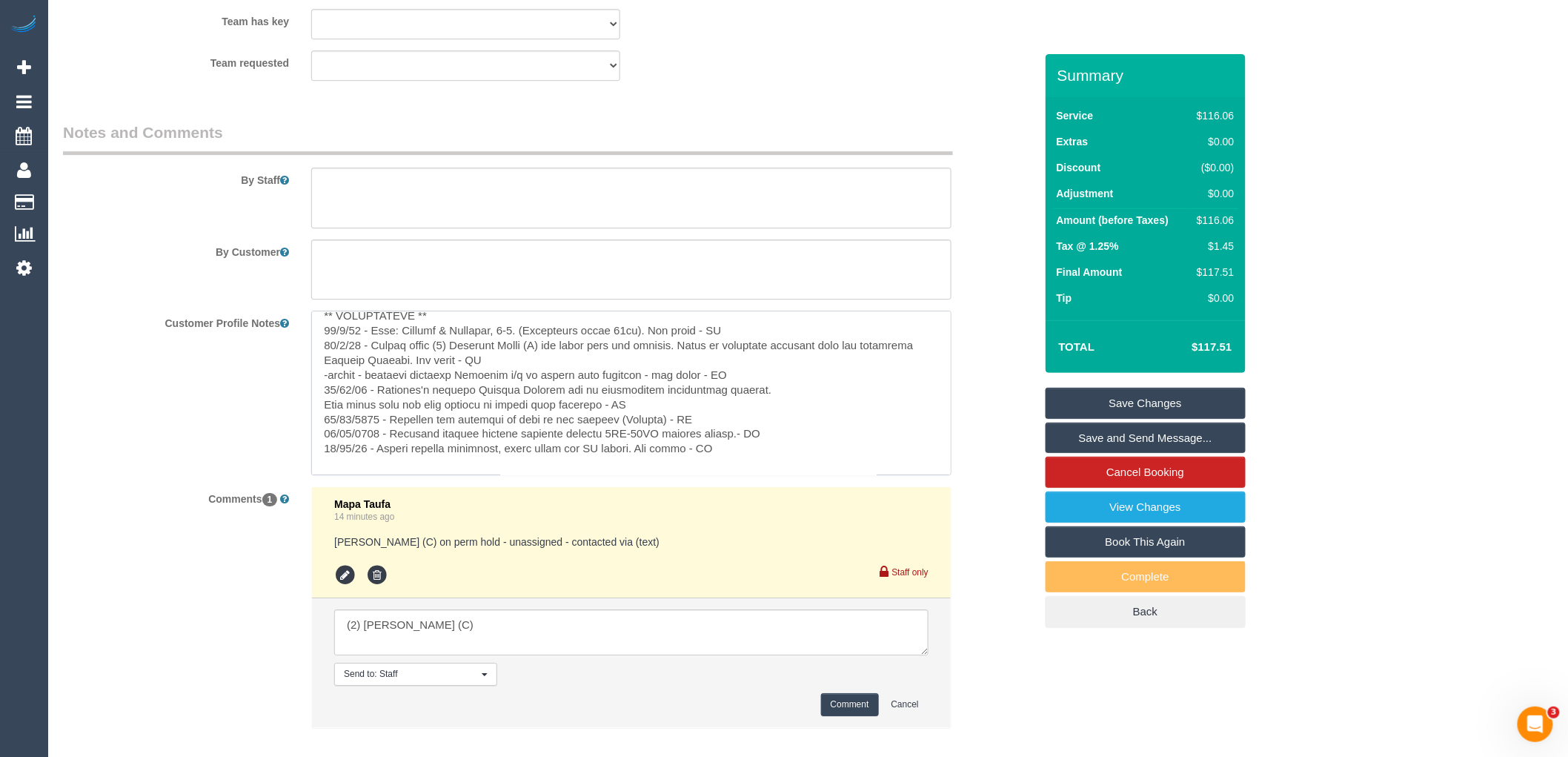
scroll to position [251, 0]
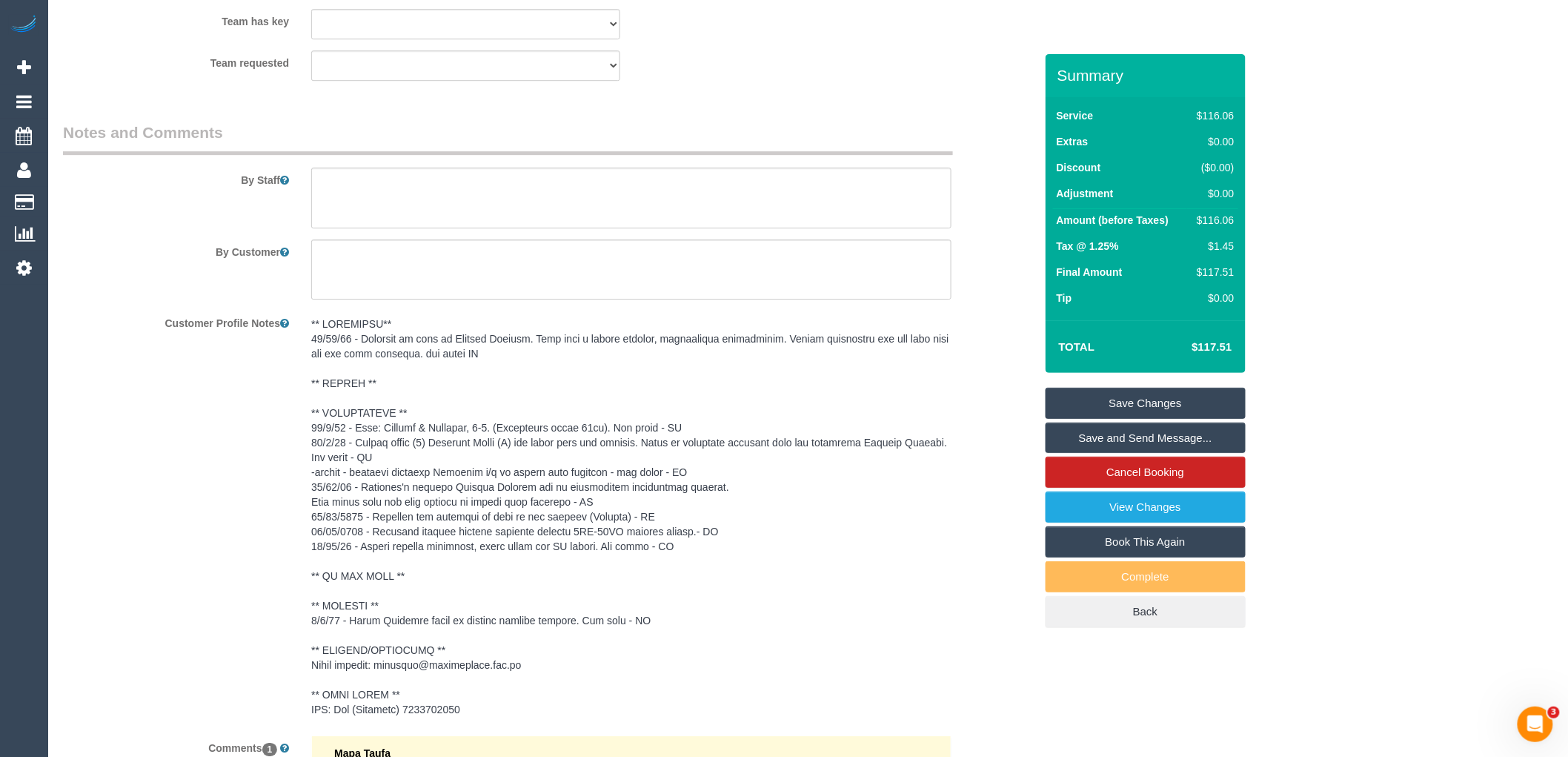
drag, startPoint x: 324, startPoint y: 623, endPoint x: 316, endPoint y: 623, distance: 8.0
click at [316, 623] on sui-booking-comments "By Staff By Customer Customer Profile Notes Comments 1 Mapa Taufa 14 minutes ag…" at bounding box center [549, 557] width 972 height 871
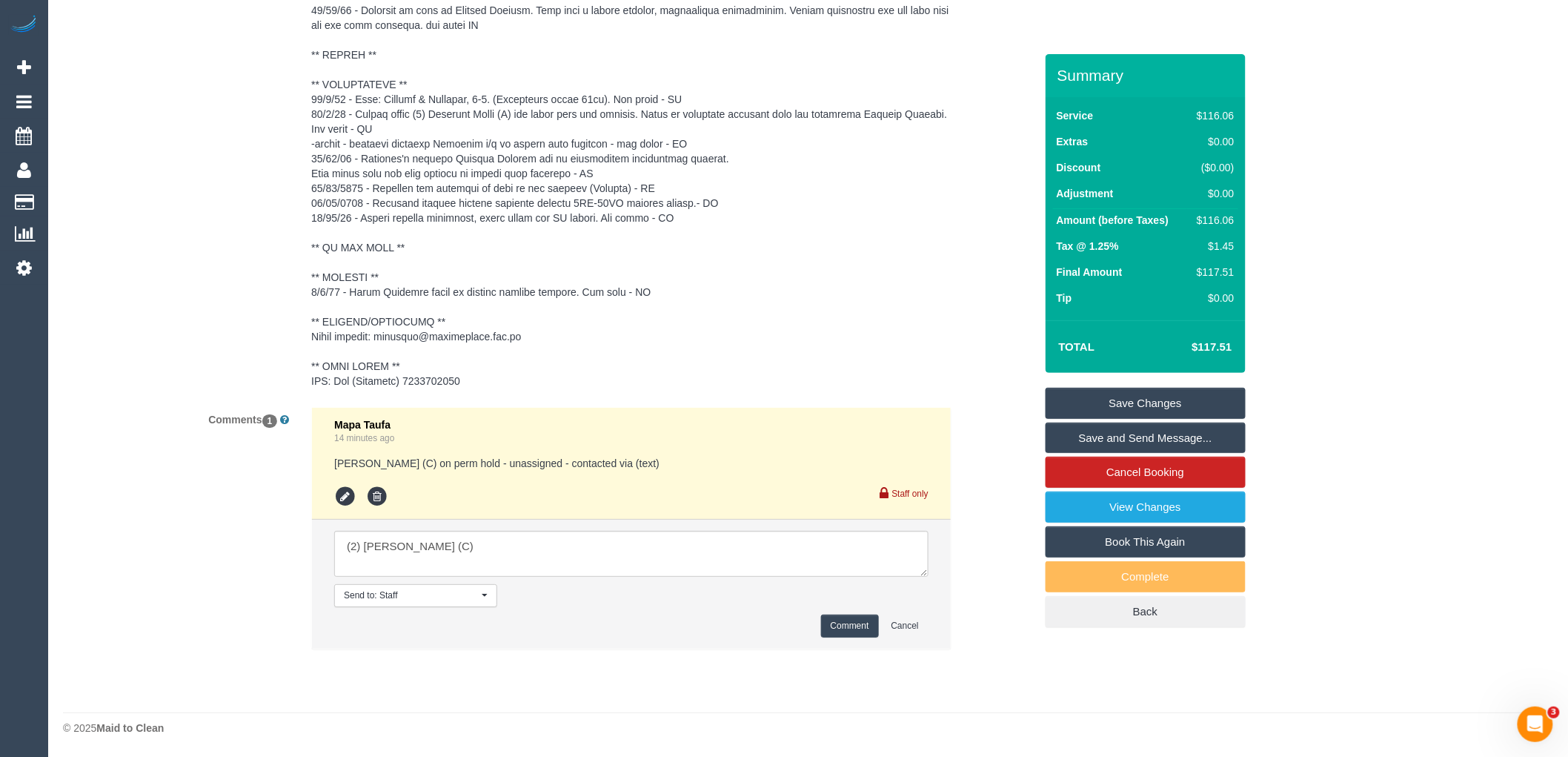
click at [330, 545] on li "Send to: Staff Nothing selected Send to: Staff Send to: Customer Send to: Team …" at bounding box center [631, 584] width 639 height 129
click at [343, 545] on textarea at bounding box center [632, 554] width 595 height 46
paste textarea "13/08/25 - Filomena is wife to Michael Carlone. They have a weekly service, for…"
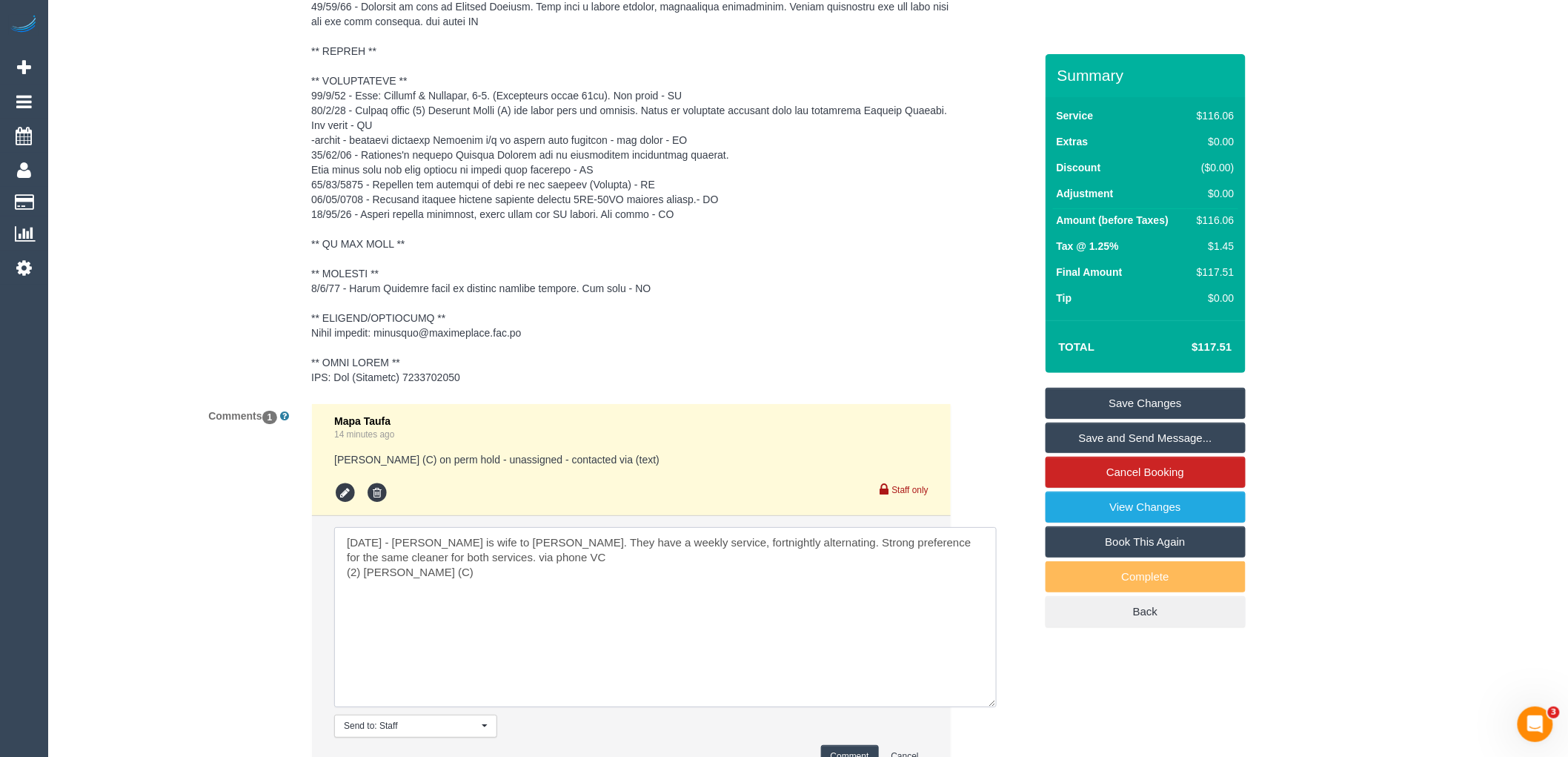
drag, startPoint x: 920, startPoint y: 572, endPoint x: 1089, endPoint y: 789, distance: 275.0
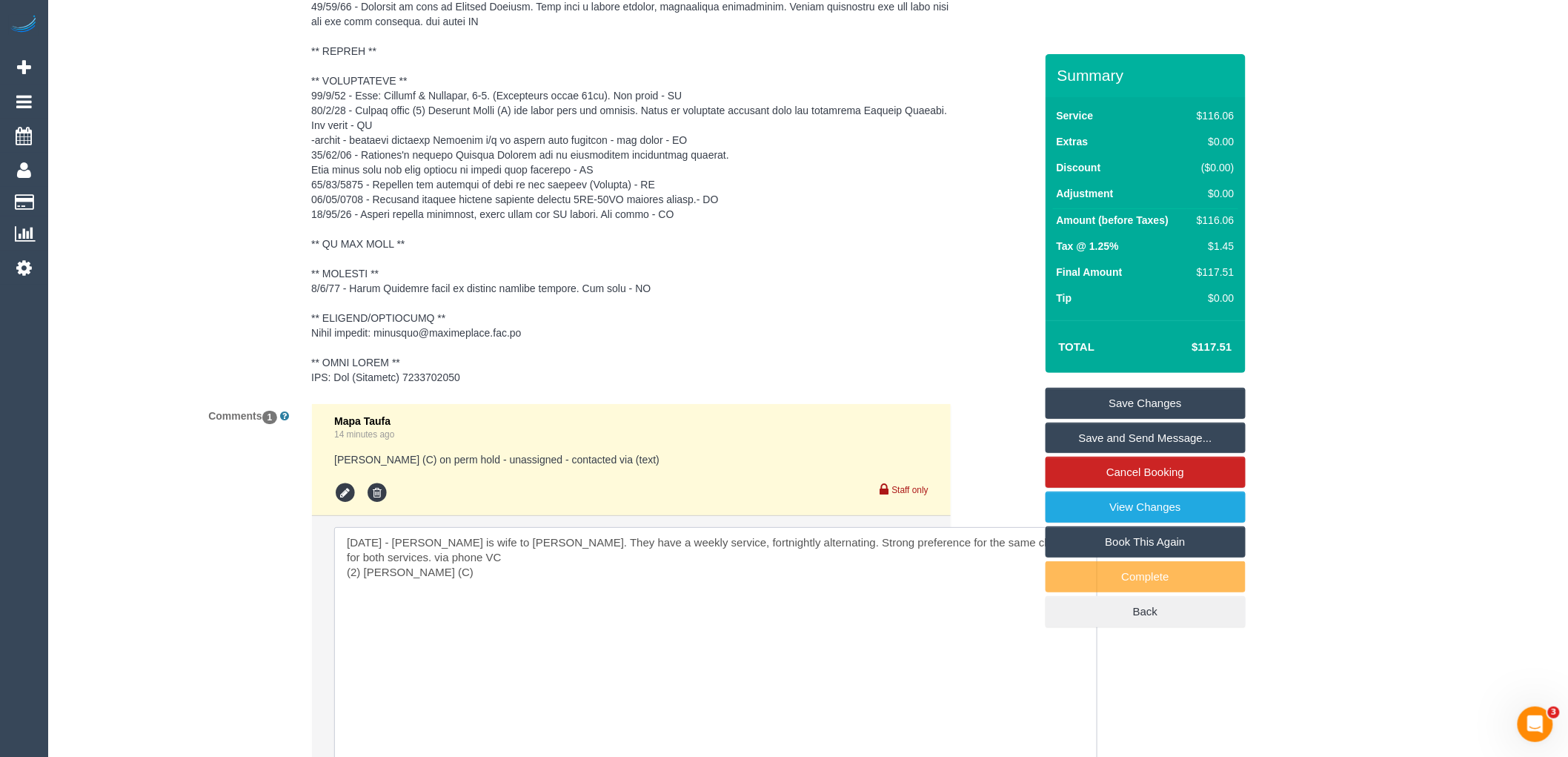
click at [512, 557] on textarea at bounding box center [716, 659] width 763 height 264
drag, startPoint x: 460, startPoint y: 554, endPoint x: 395, endPoint y: 557, distance: 65.1
click at [395, 557] on textarea at bounding box center [716, 659] width 763 height 264
click at [328, 579] on li "Send to: Staff Nothing selected Send to: Staff Send to: Customer Send to: Team …" at bounding box center [631, 689] width 639 height 346
click at [347, 569] on textarea at bounding box center [716, 659] width 763 height 264
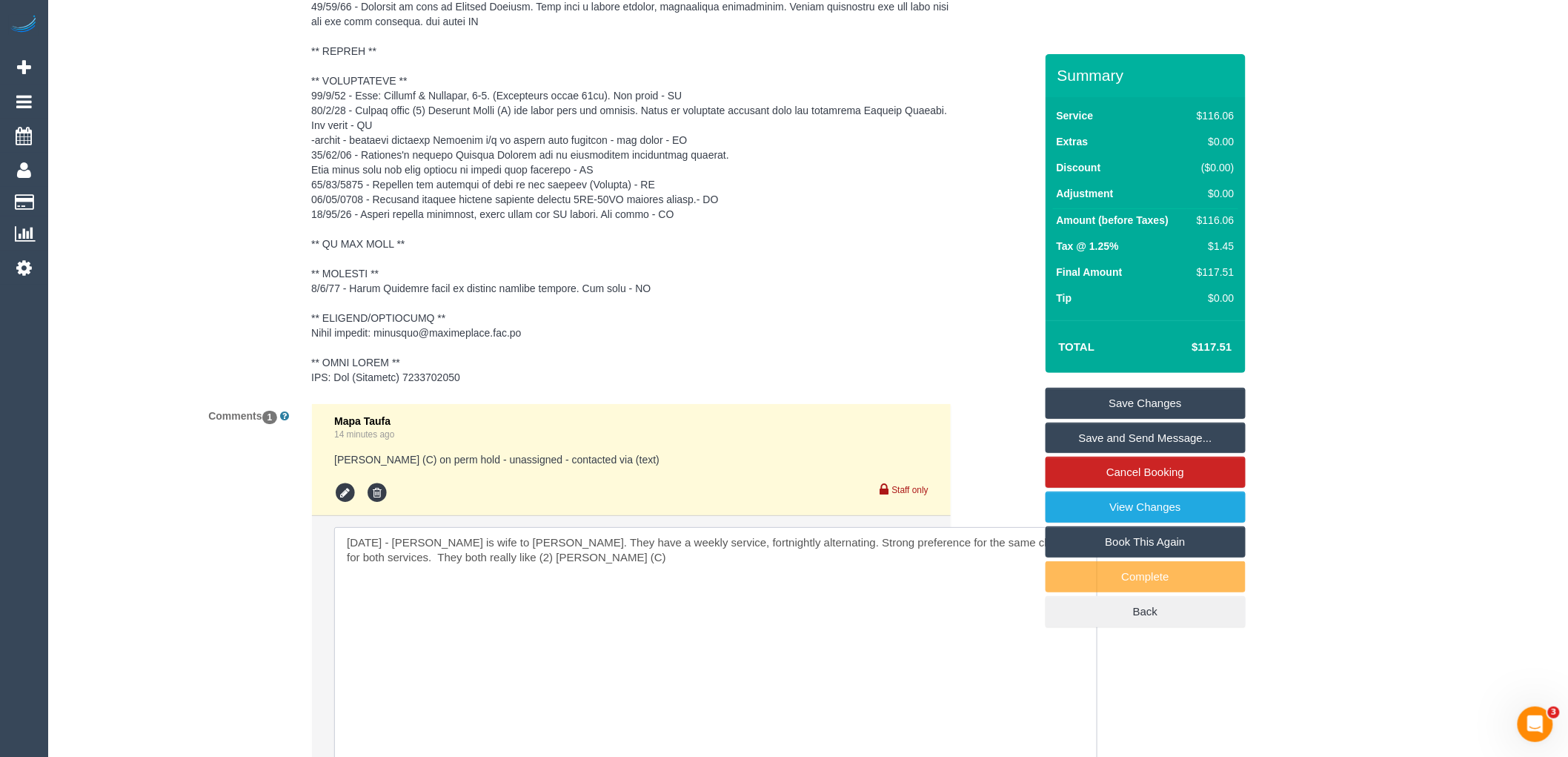
click at [683, 557] on textarea at bounding box center [716, 659] width 763 height 264
click at [528, 84] on pre at bounding box center [632, 185] width 641 height 401
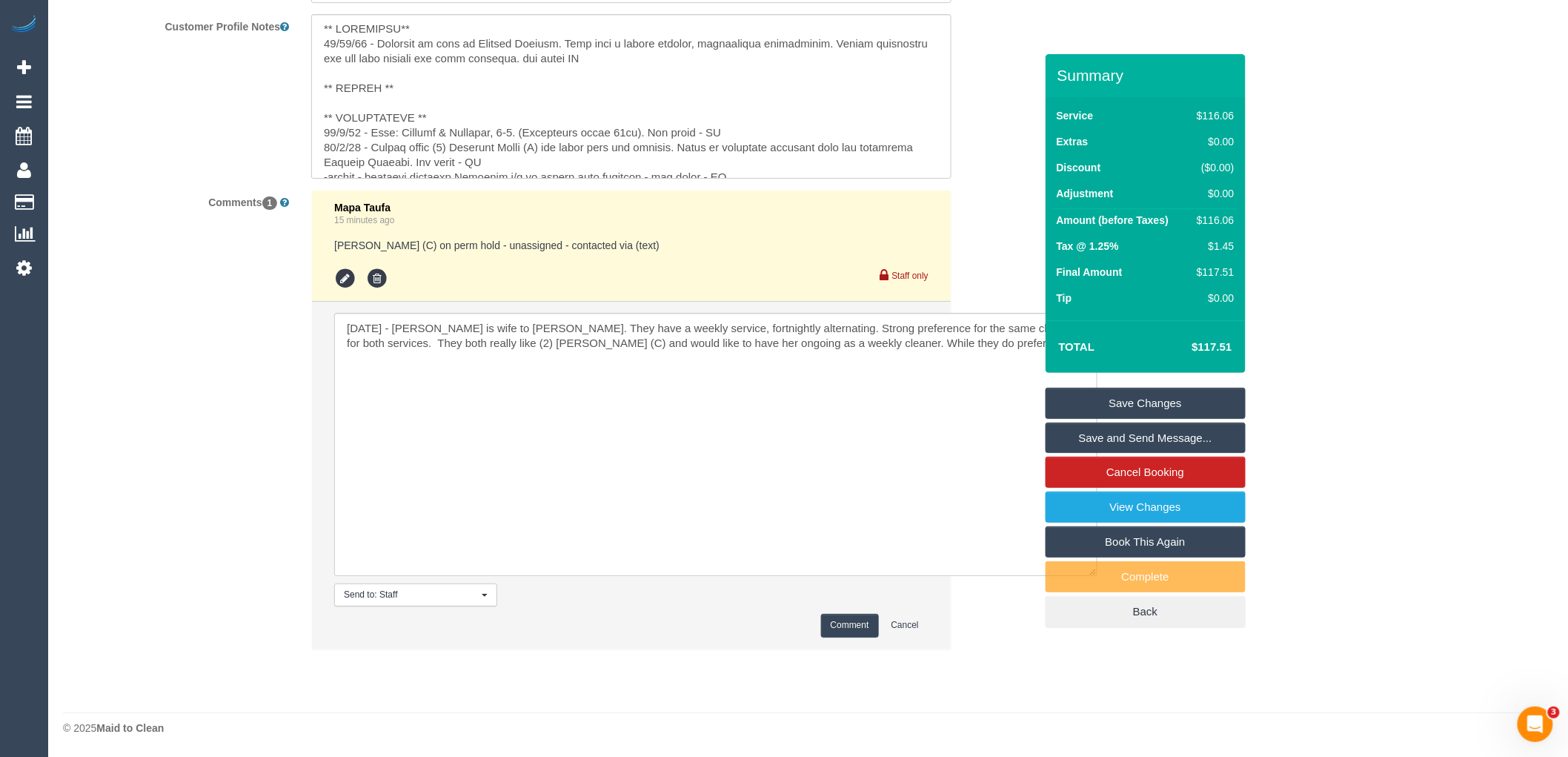
scroll to position [0, 0]
drag, startPoint x: 647, startPoint y: 130, endPoint x: 402, endPoint y: 130, distance: 245.0
click at [402, 130] on textarea at bounding box center [632, 96] width 641 height 164
click at [998, 342] on sui-booking-comments "By Staff By Customer Customer Profile Notes Comments 1 Mapa Taufa 15 minutes ag…" at bounding box center [549, 245] width 972 height 840
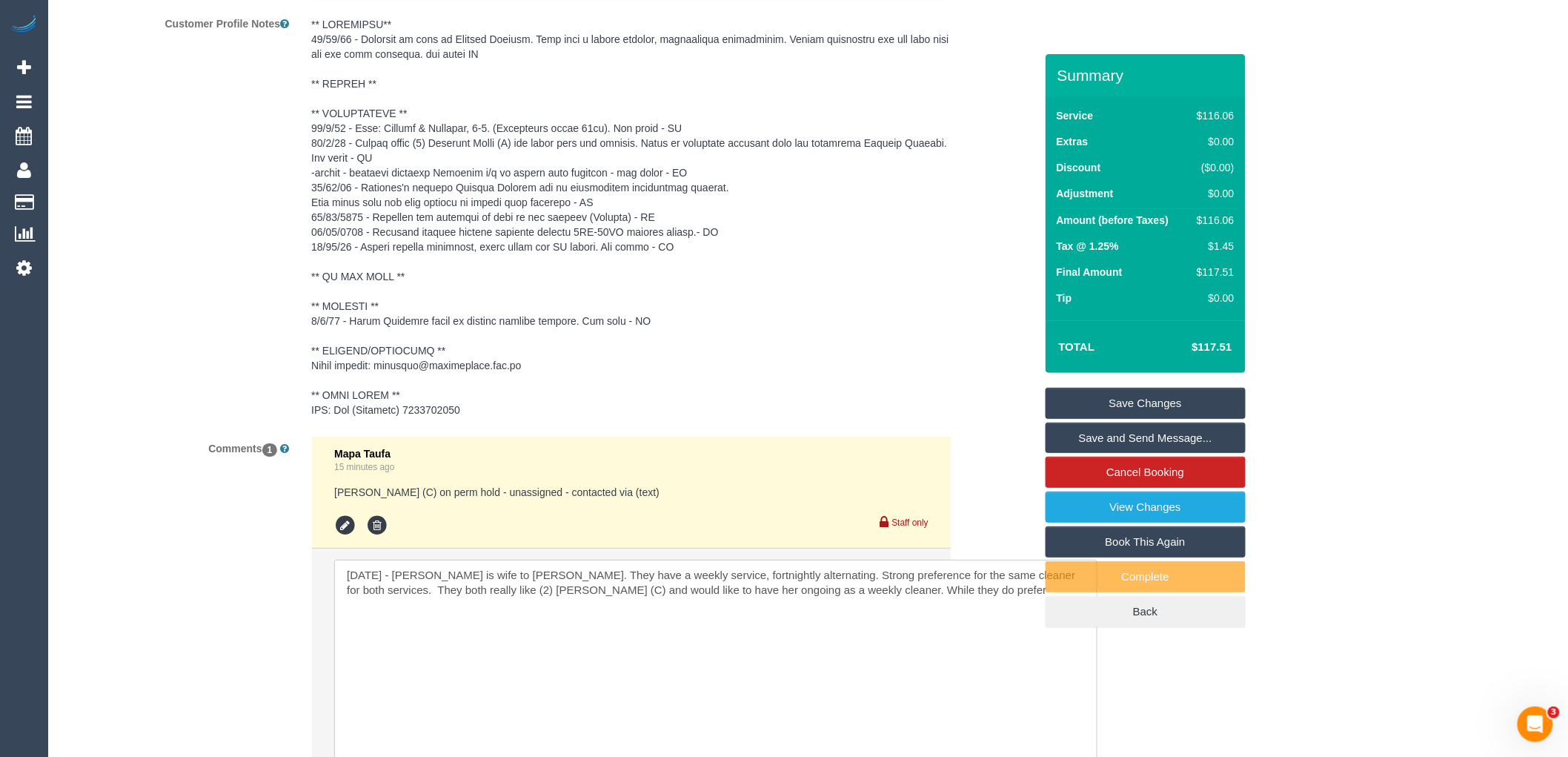
paste textarea "Mondays & Tuesdays, 7-5. (Preferably after 11am)"
click at [838, 611] on textarea at bounding box center [716, 691] width 763 height 264
click at [876, 608] on textarea at bounding box center [716, 691] width 763 height 264
paste textarea "+61 435 786 828"
drag, startPoint x: 957, startPoint y: 606, endPoint x: 1000, endPoint y: 599, distance: 43.6
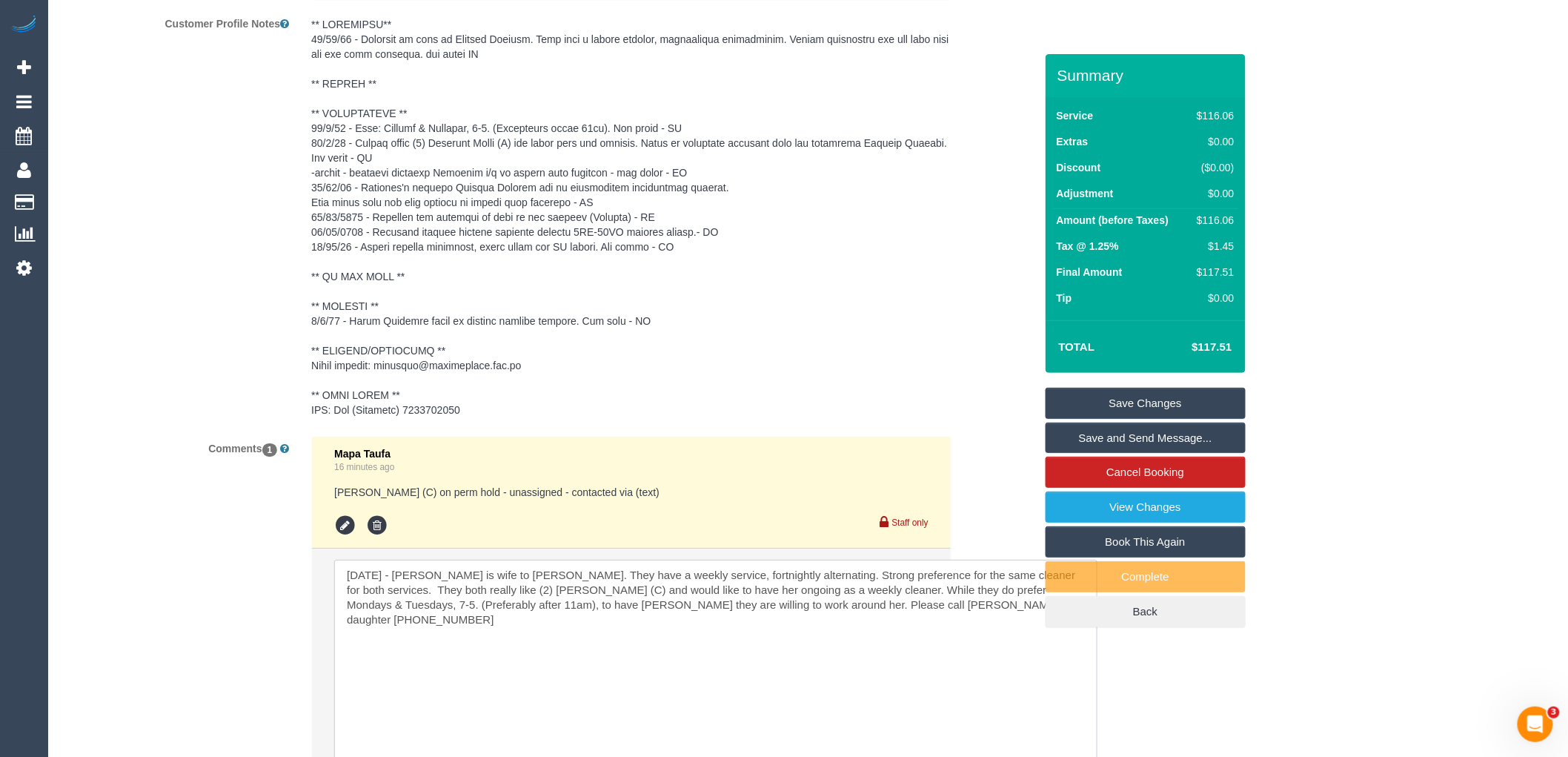
click at [957, 606] on textarea at bounding box center [716, 691] width 763 height 264
type textarea "13/08/25 - Filomena is wife to Michael Carlone. They have a weekly service, for…"
click at [1033, 441] on div "Comments 1 Mapa Taufa 16 minutes ago Ahlam Borvaieh (C) on perm hold - unassign…" at bounding box center [549, 673] width 994 height 475
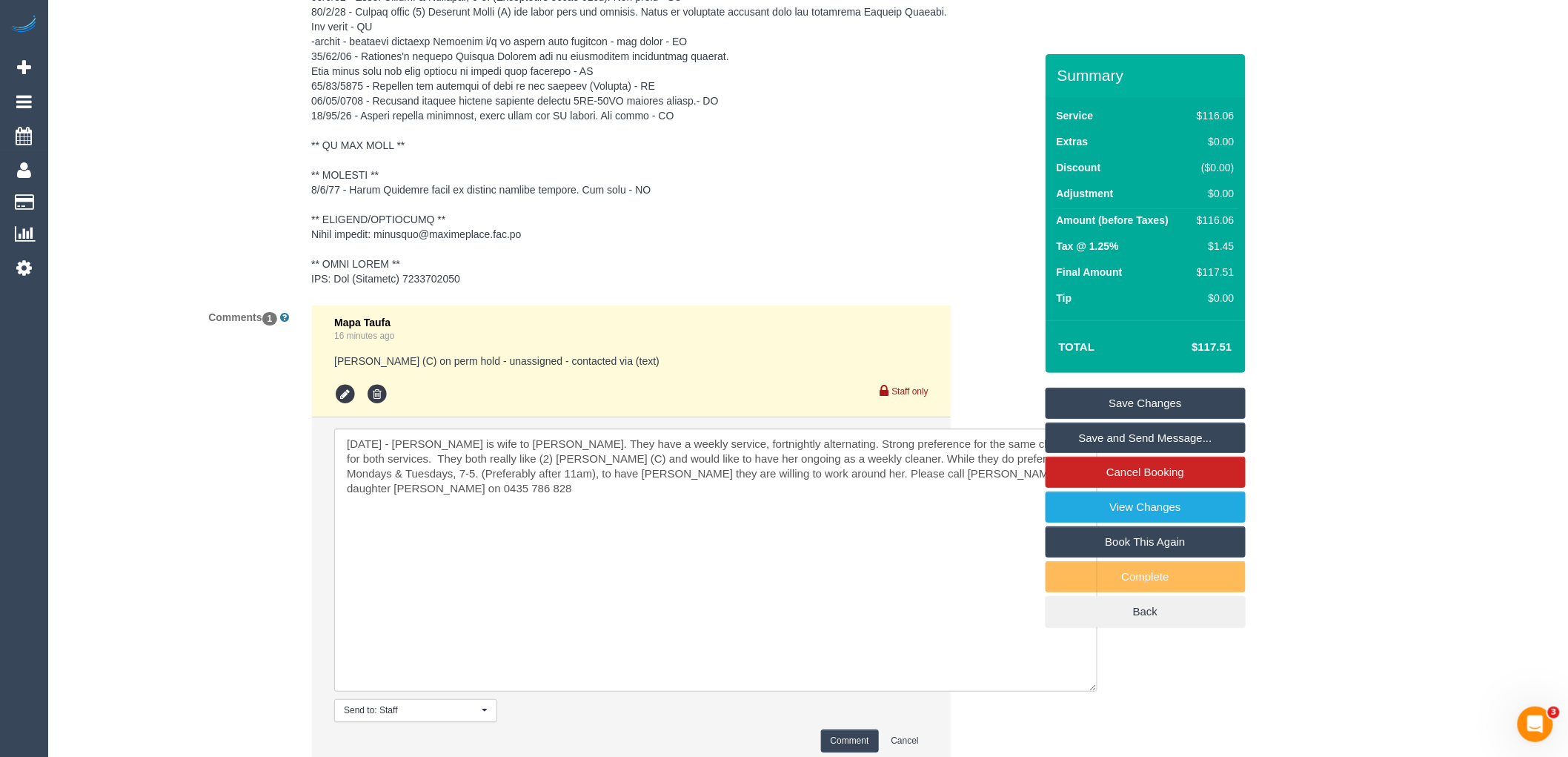
scroll to position [2388, 0]
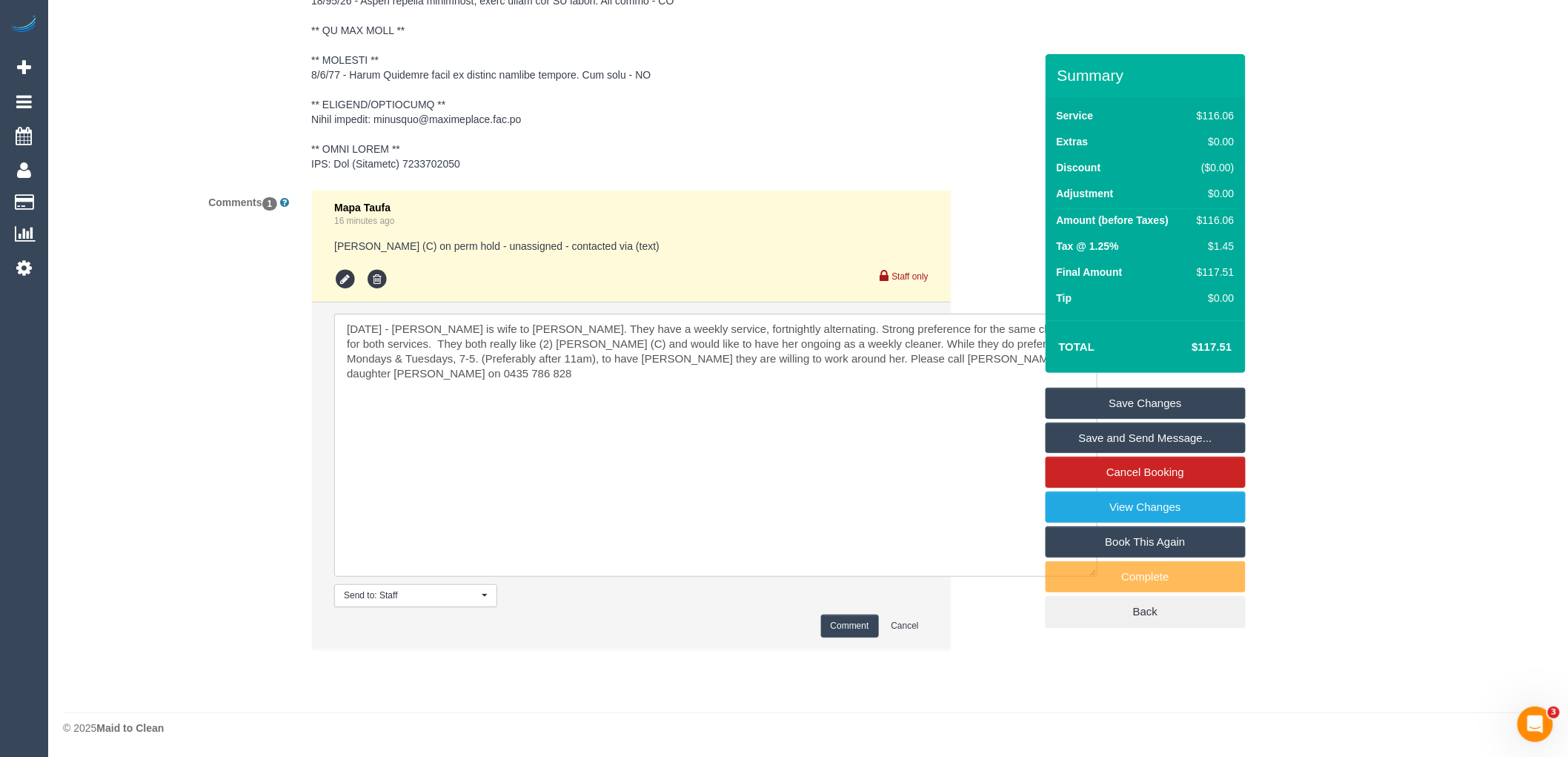
click at [840, 626] on button "Comment" at bounding box center [850, 626] width 58 height 23
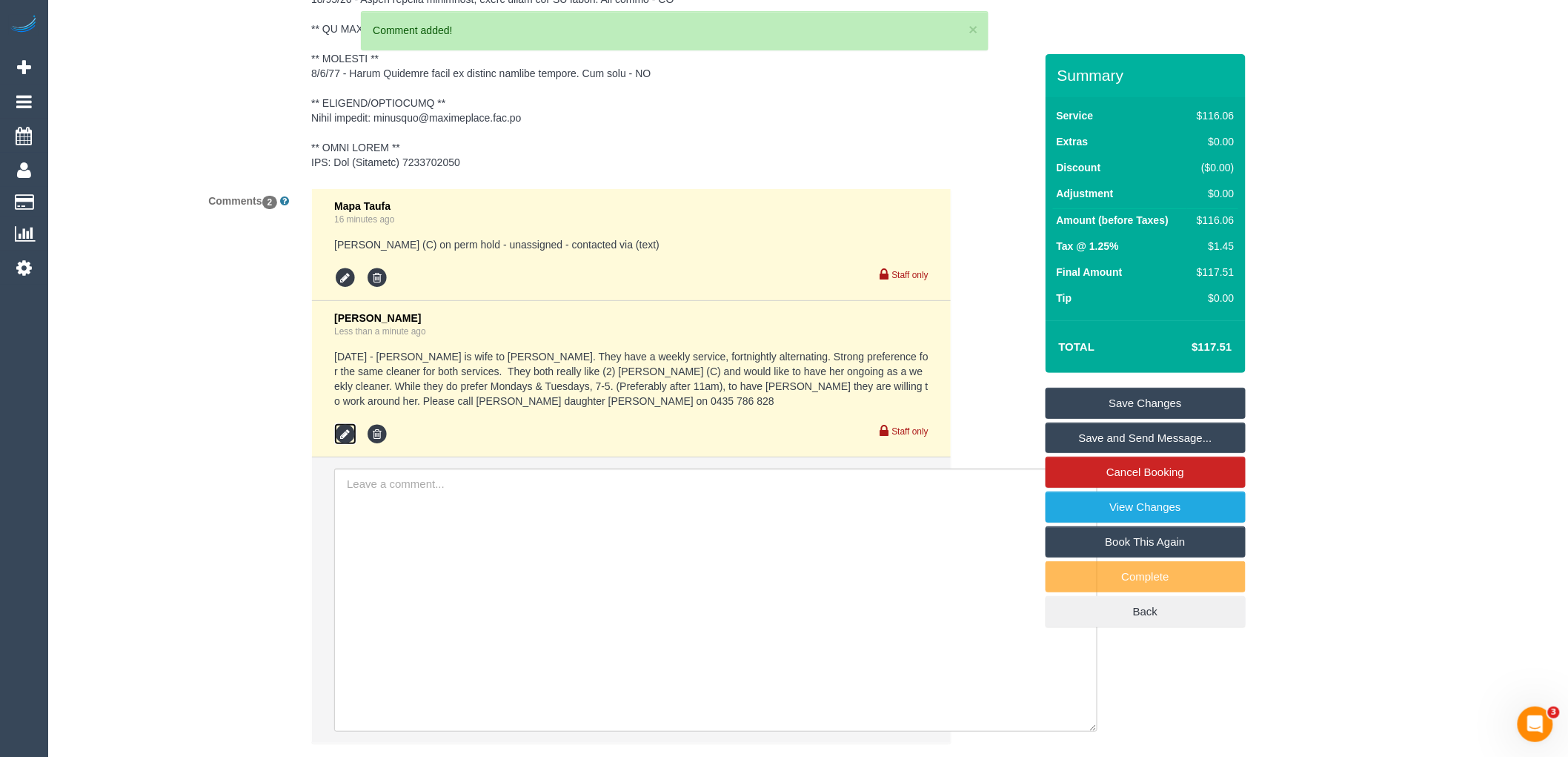
click at [350, 438] on icon at bounding box center [346, 435] width 23 height 23
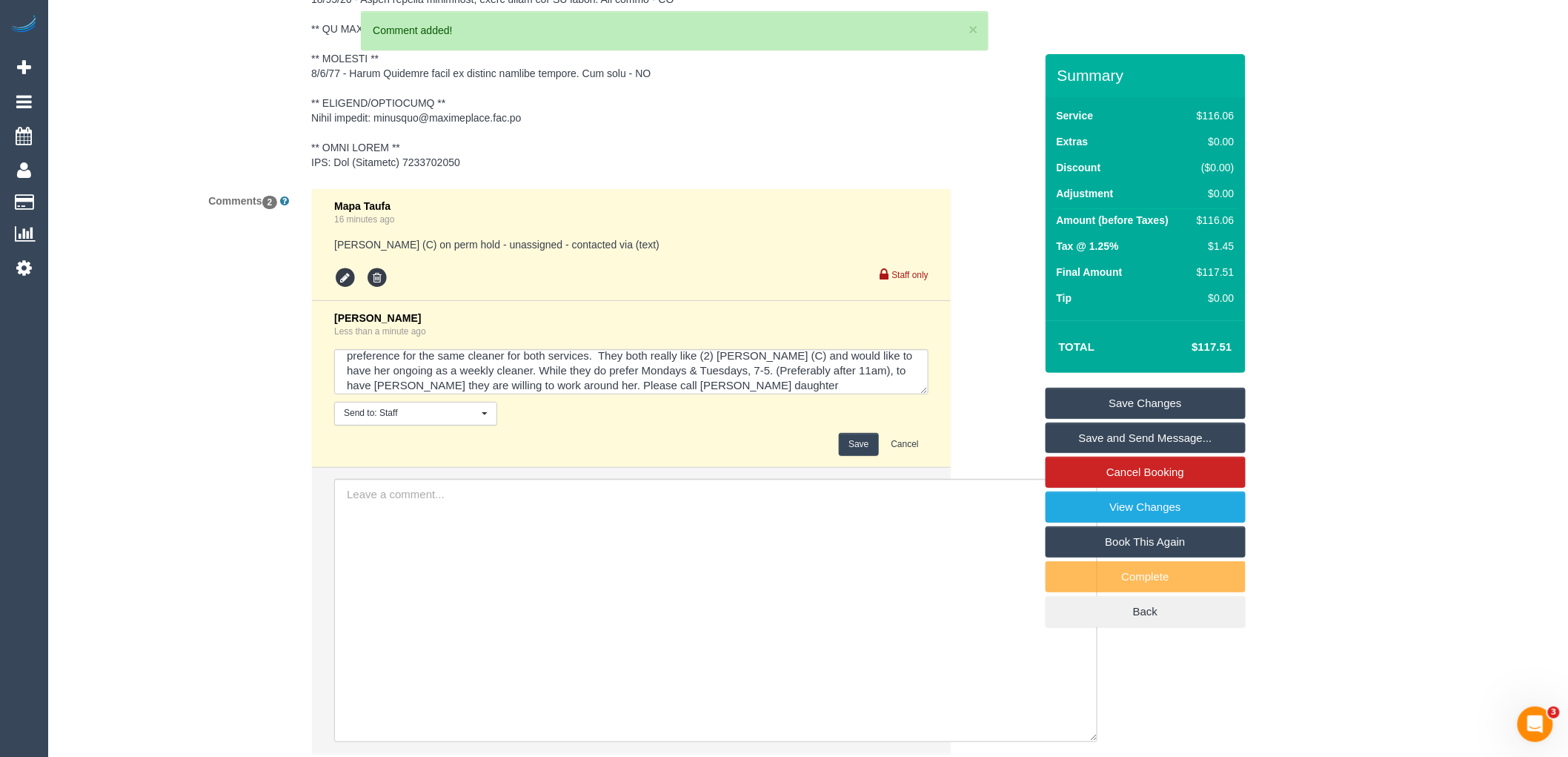
scroll to position [29, 0]
click at [903, 386] on textarea at bounding box center [632, 372] width 595 height 46
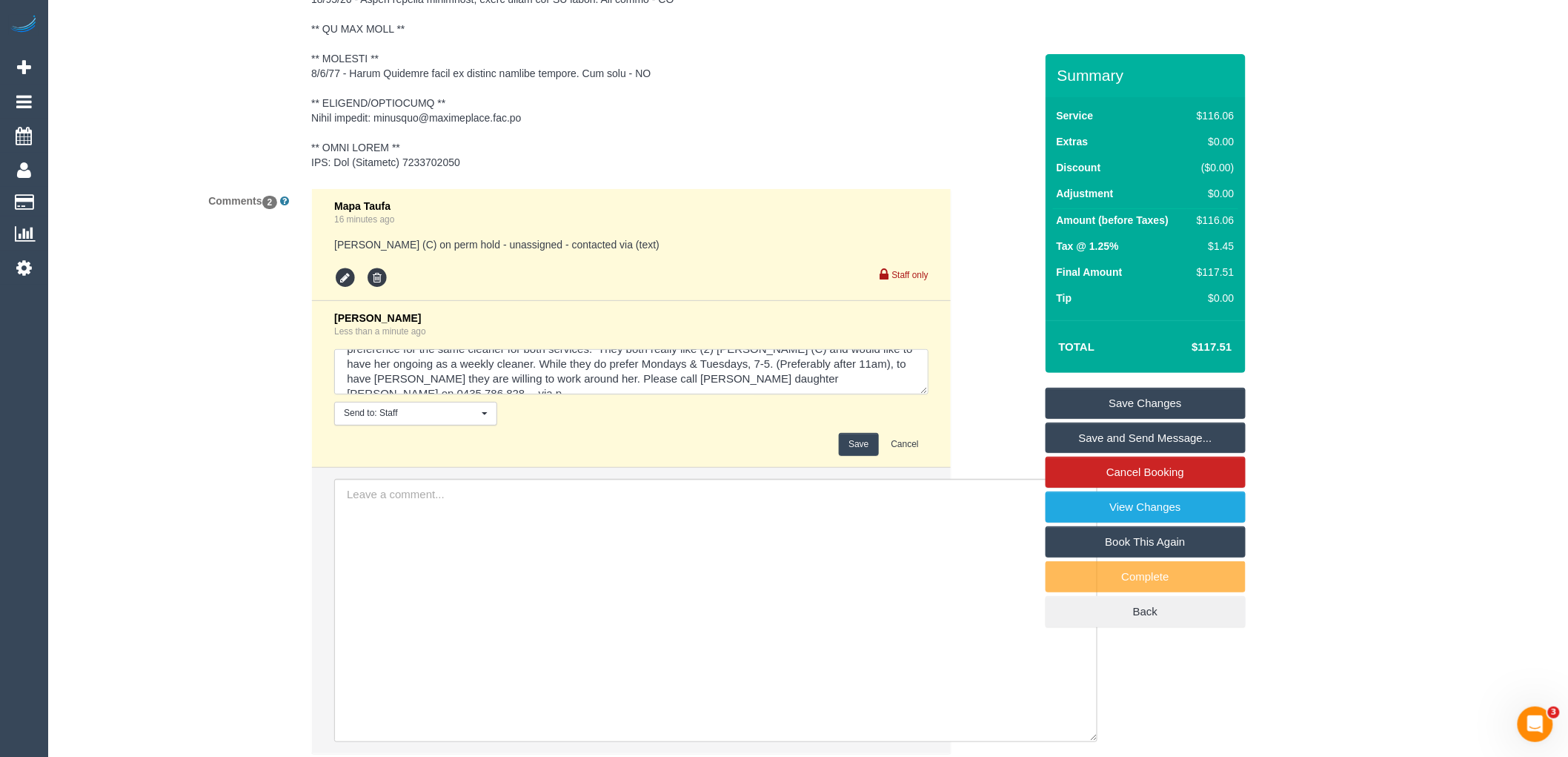
scroll to position [35, 0]
type textarea "13/08/25 - Filomena is wife to Michael Carlone. They have a weekly service, for…"
click at [872, 441] on button "Save" at bounding box center [859, 444] width 39 height 23
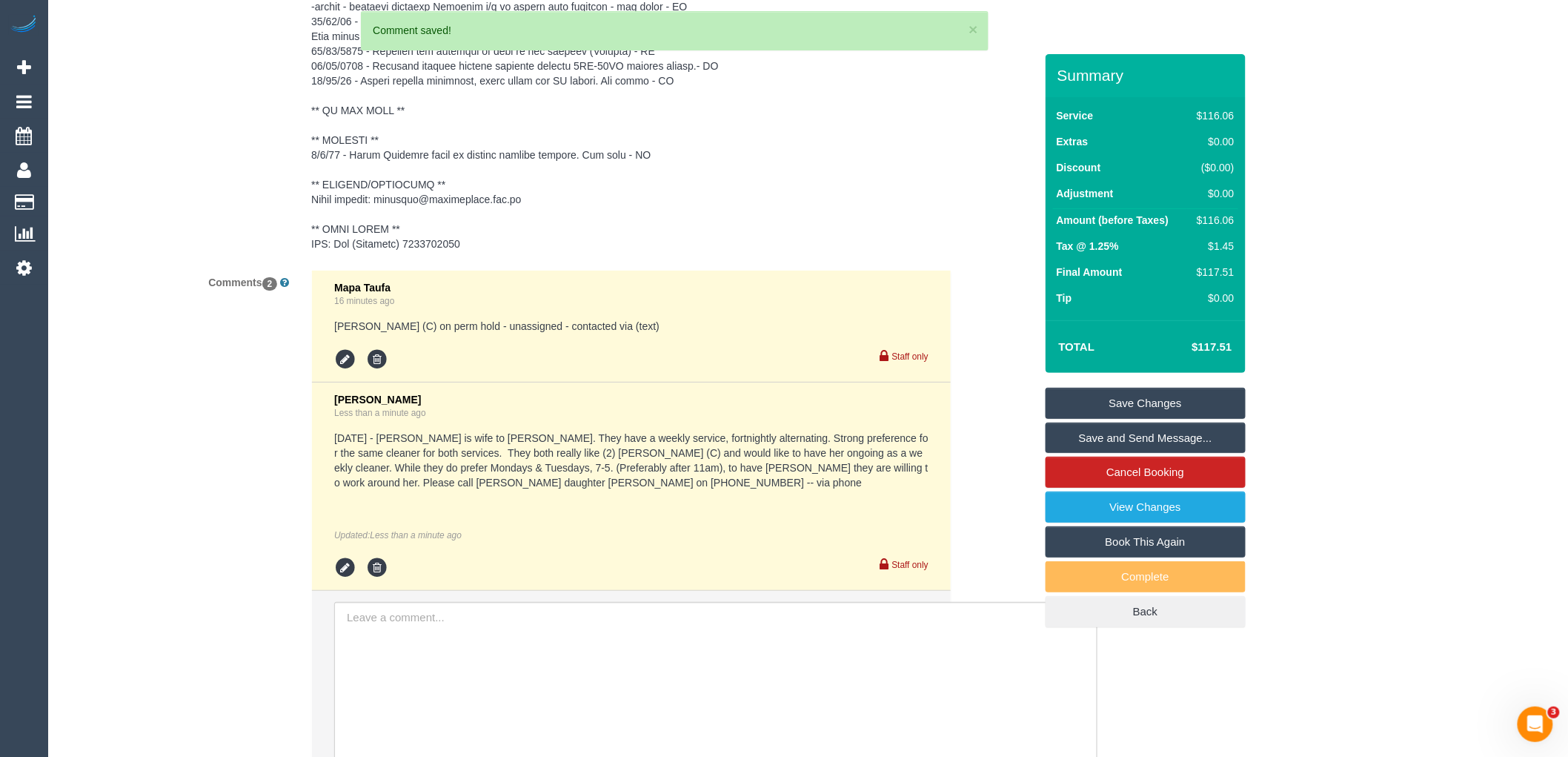
scroll to position [2305, 0]
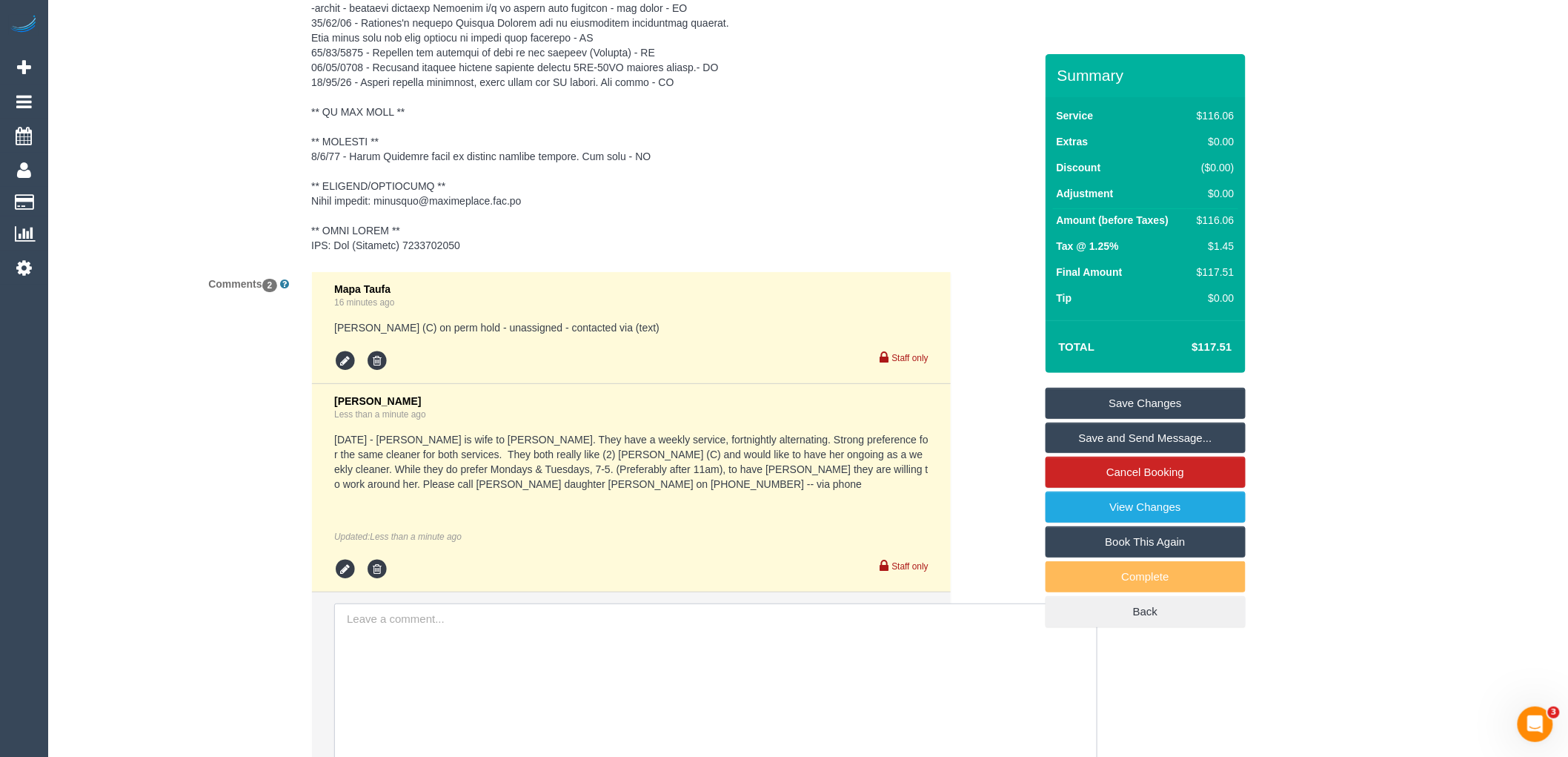
click at [446, 680] on textarea at bounding box center [716, 735] width 763 height 264
paste textarea "https://maidtoclean.launch27.com/admin/customers/77083/edit"
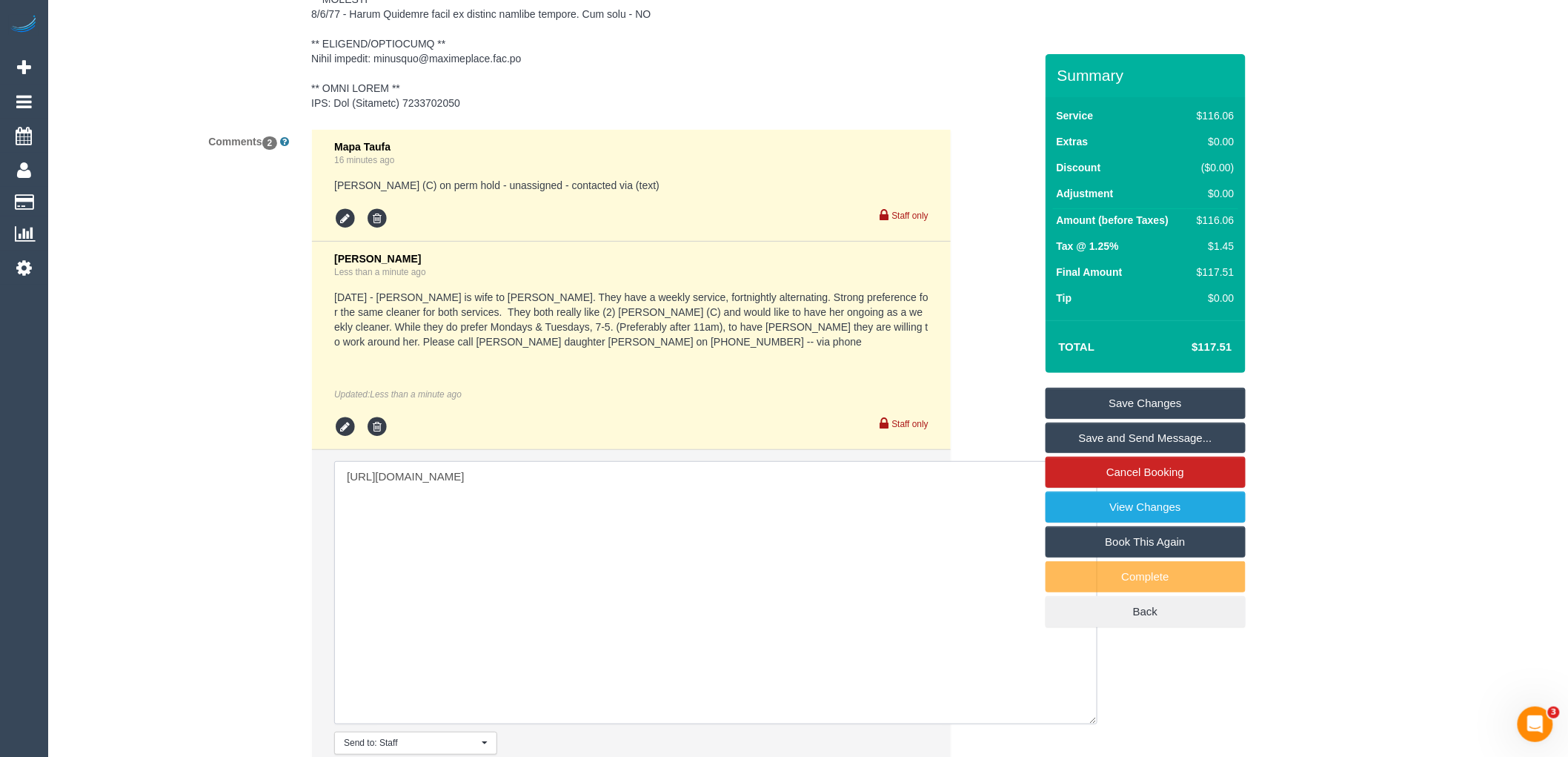
scroll to position [2597, 0]
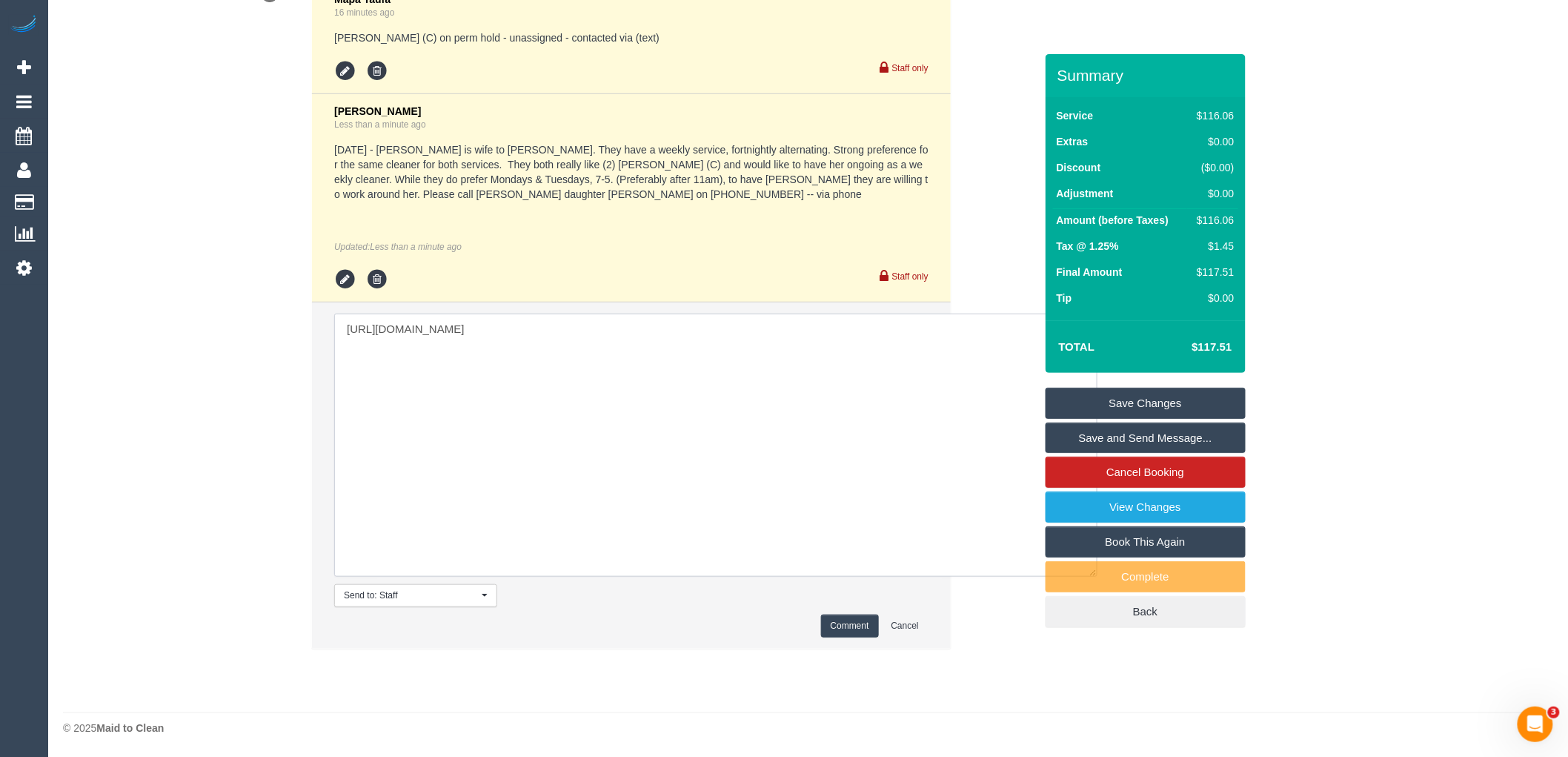
type textarea "https://maidtoclean.launch27.com/admin/customers/77083/edit"
click at [847, 620] on button "Comment" at bounding box center [850, 626] width 58 height 23
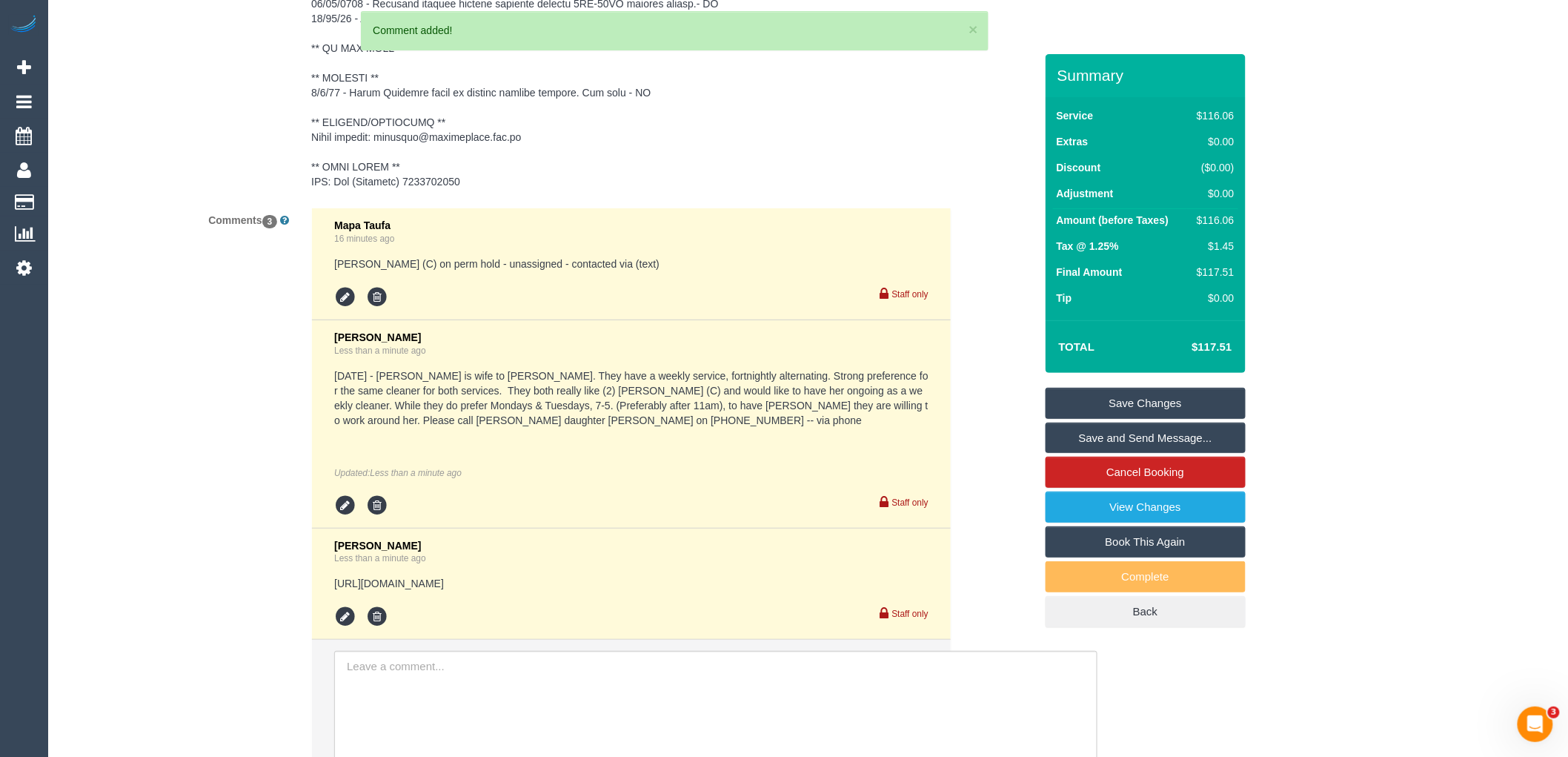
scroll to position [2349, 0]
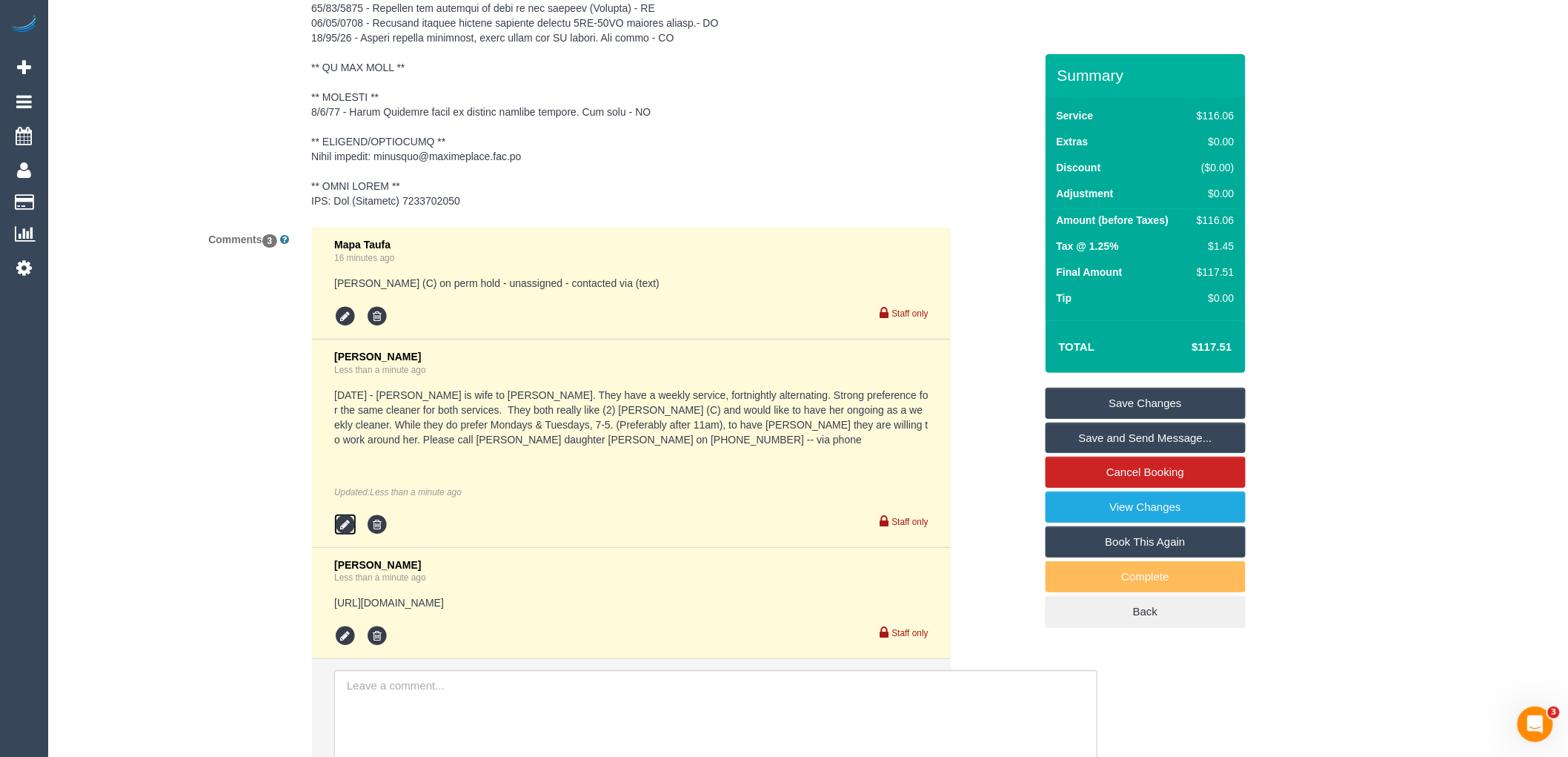
click at [354, 516] on icon at bounding box center [346, 525] width 23 height 23
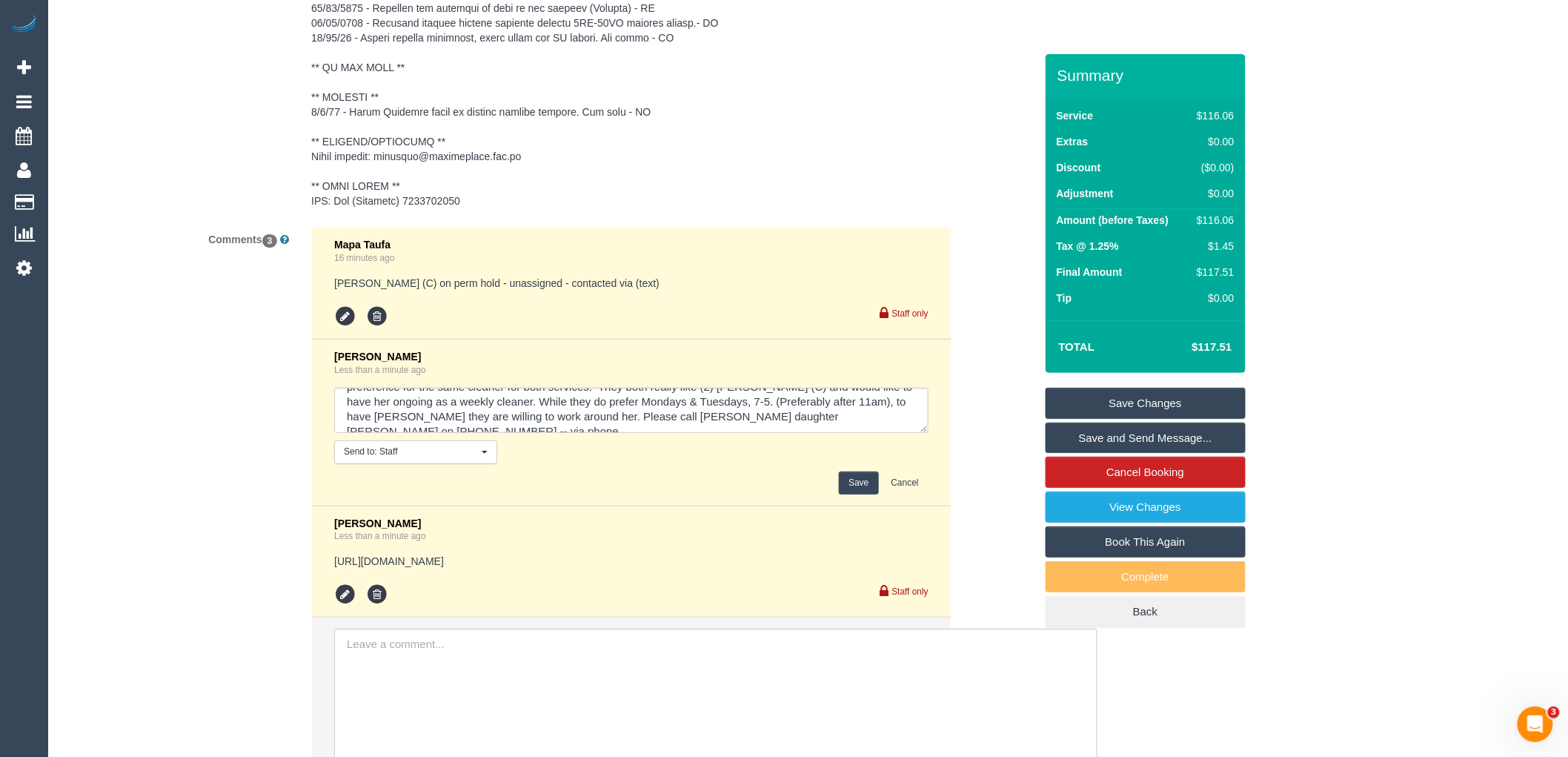
scroll to position [44, 0]
click at [708, 401] on textarea at bounding box center [632, 411] width 595 height 46
click at [578, 426] on textarea at bounding box center [632, 411] width 595 height 46
type textarea "13/08/25 - Filomena is wife to Michael Carlone. They have a weekly service, for…"
click at [871, 486] on button "Save" at bounding box center [859, 483] width 39 height 23
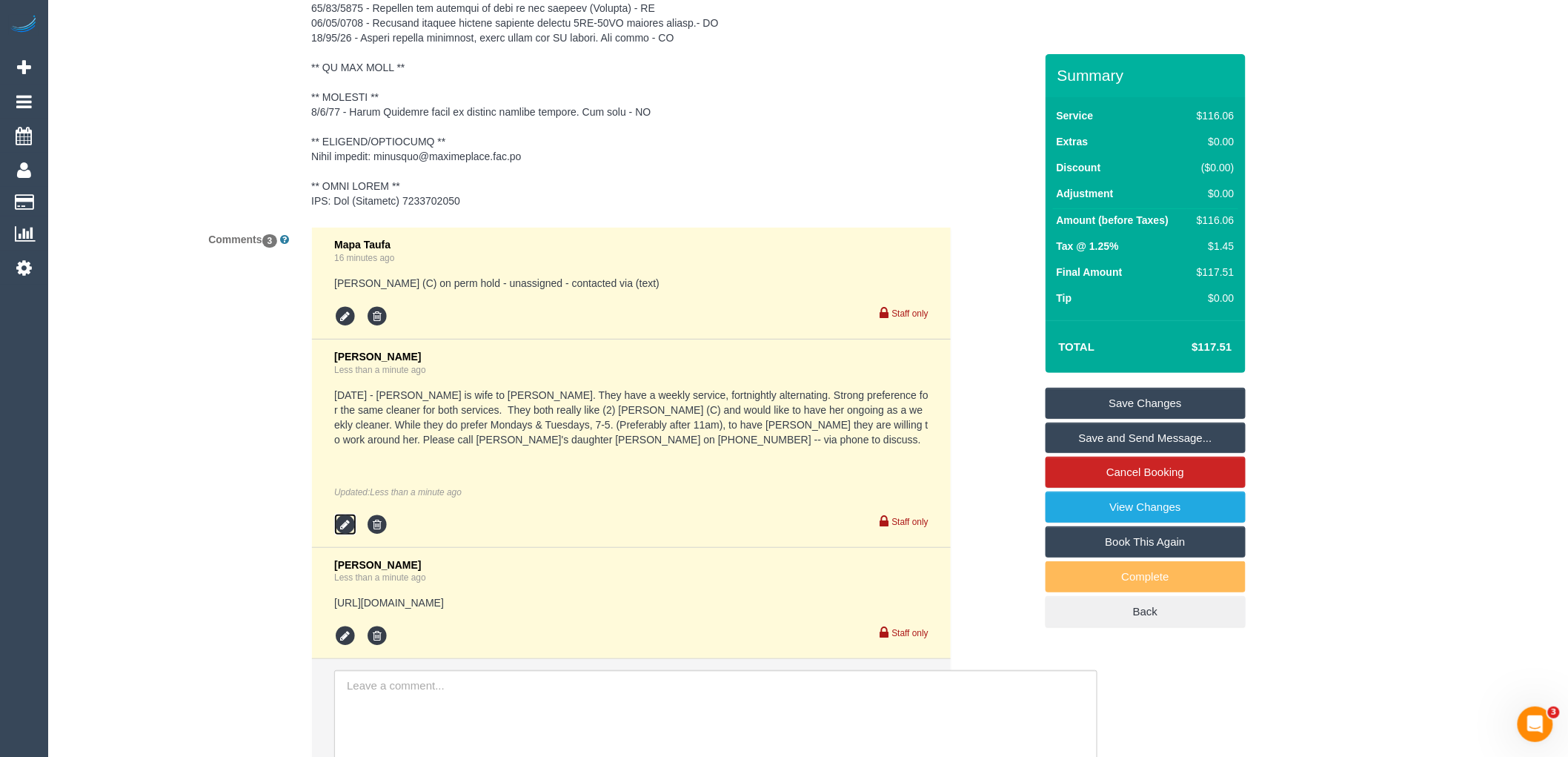
click at [342, 524] on icon at bounding box center [346, 525] width 23 height 23
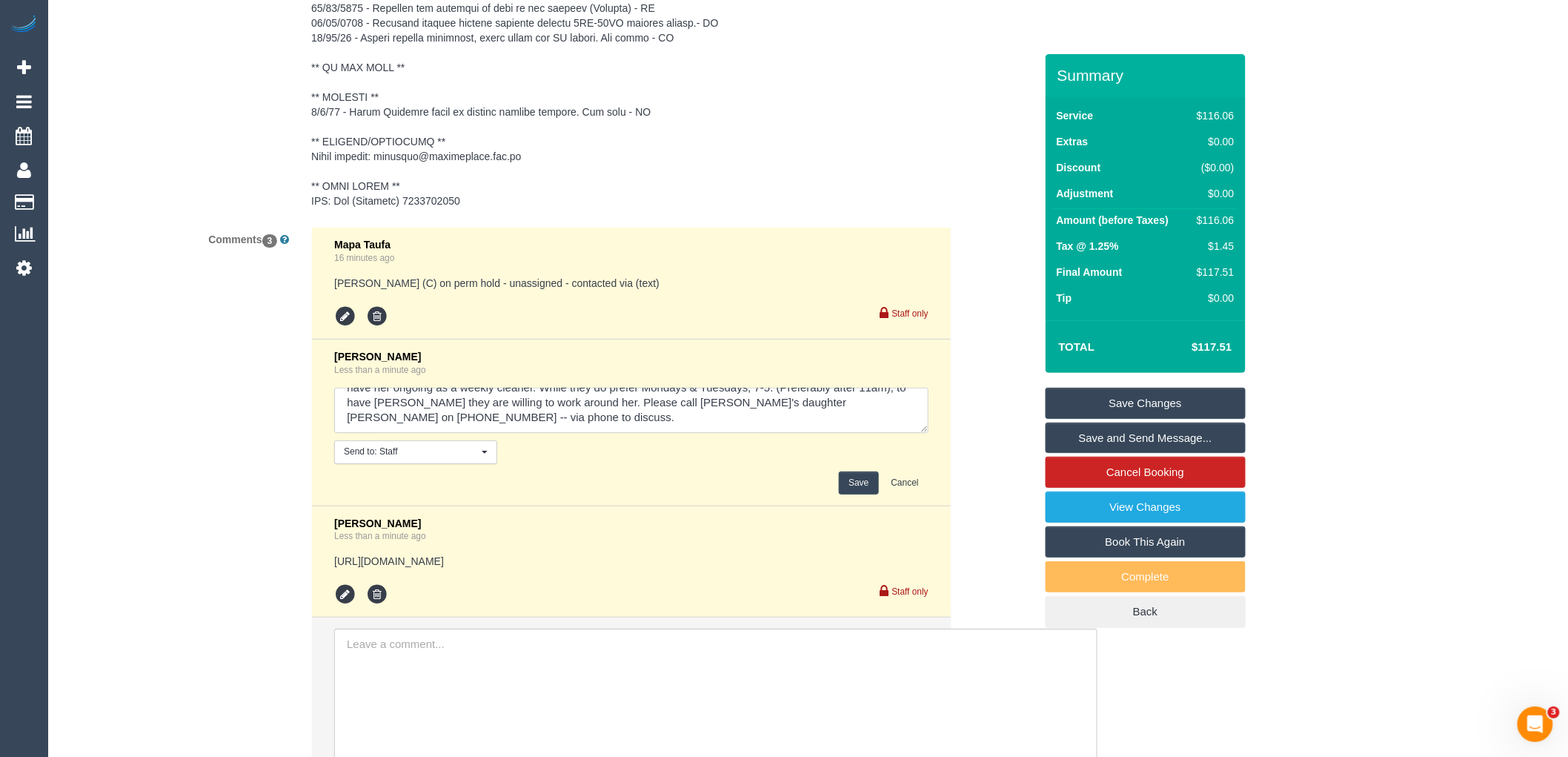
drag, startPoint x: 476, startPoint y: 417, endPoint x: 398, endPoint y: 414, distance: 78.1
click at [398, 414] on textarea at bounding box center [632, 411] width 595 height 46
click at [883, 404] on textarea at bounding box center [632, 411] width 595 height 46
paste textarea "to discuss."
type textarea "13/08/25 - Filomena is wife to Michael Carlone. They have a weekly service, for…"
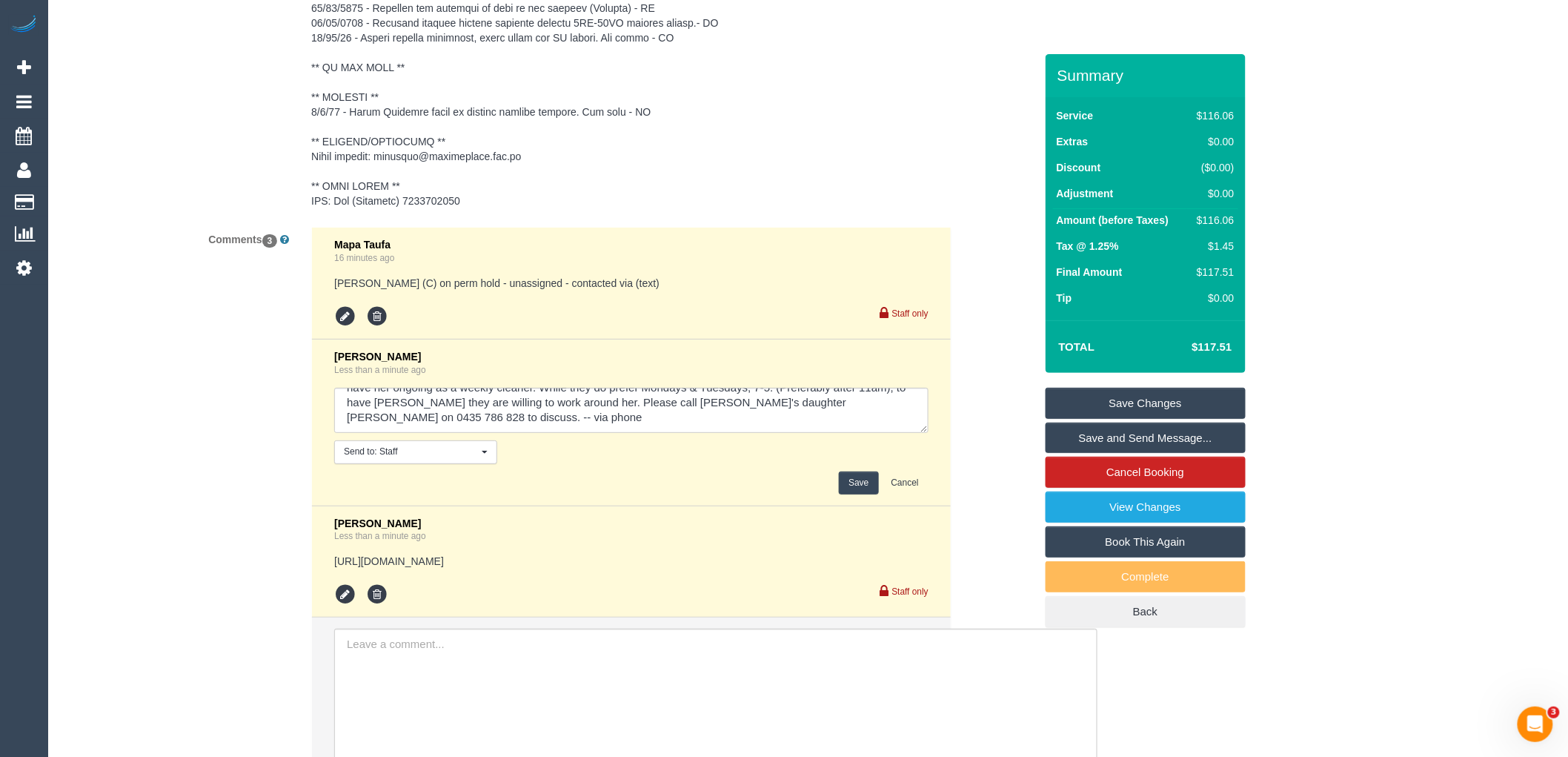
click at [863, 488] on button "Save" at bounding box center [859, 483] width 39 height 23
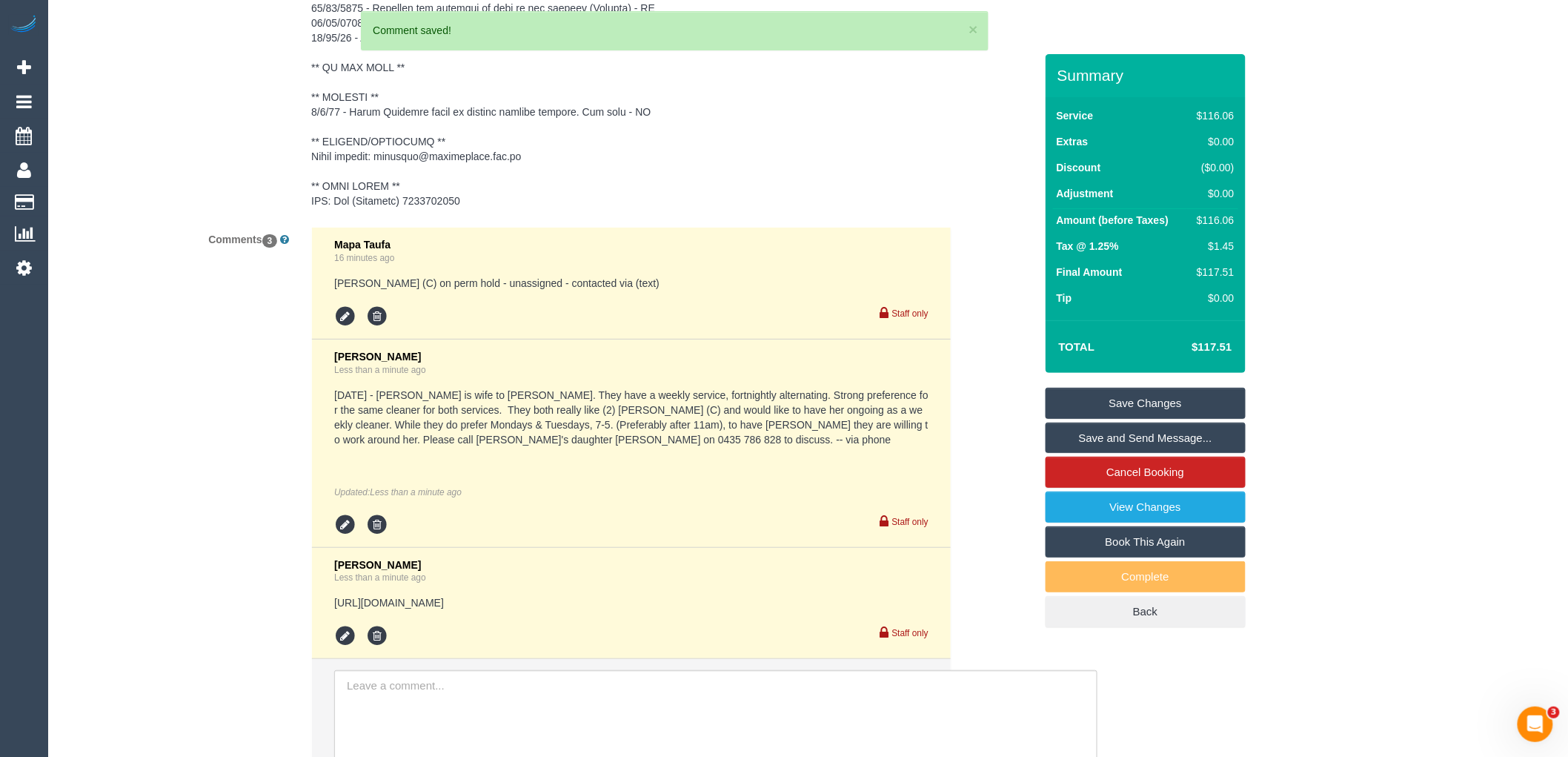
click at [1130, 401] on link "Save Changes" at bounding box center [1146, 403] width 200 height 31
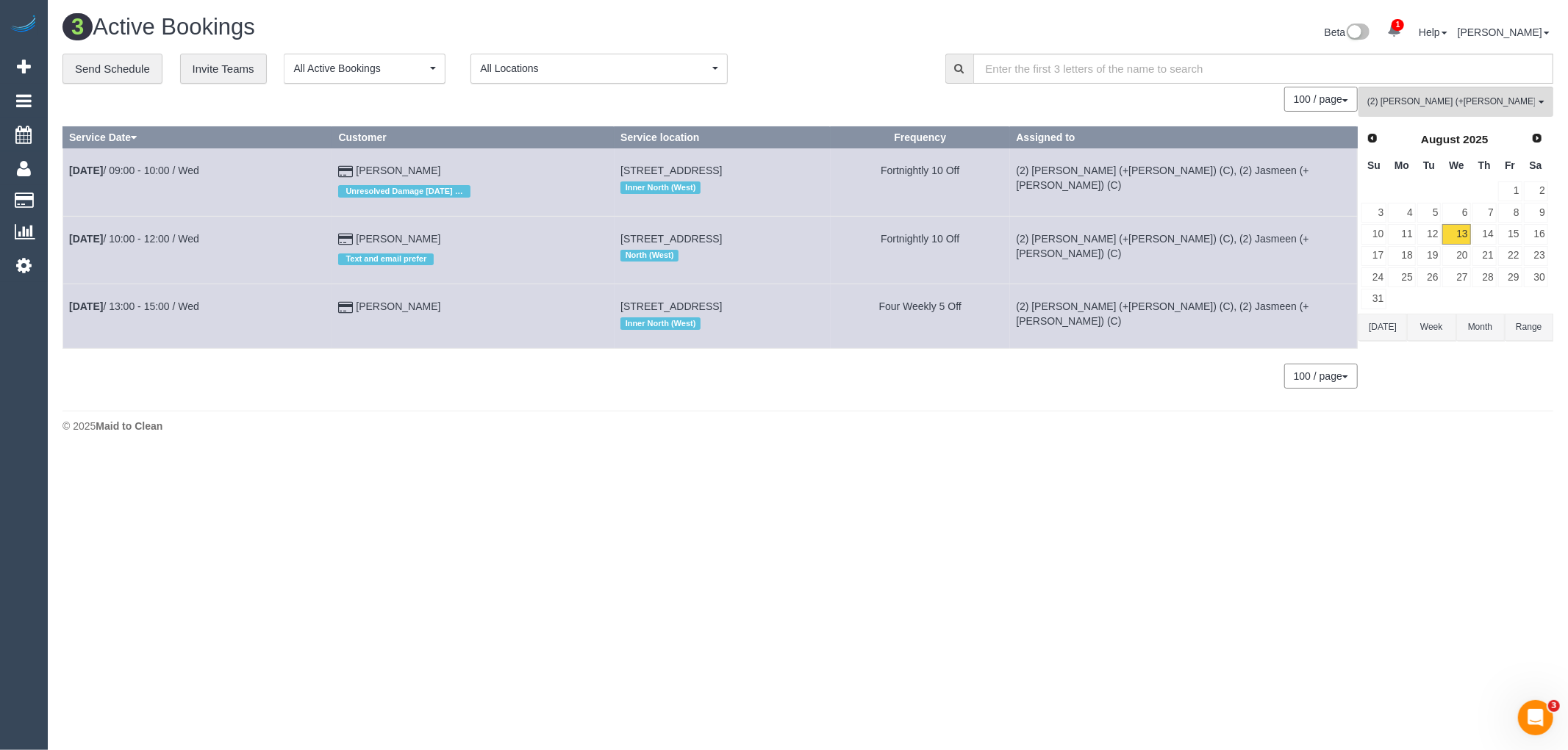
click at [577, 463] on body "1 Beta Your Notifications You have 0 alerts × You have 2 to charge for 13/08/20…" at bounding box center [784, 375] width 1568 height 750
click at [1458, 113] on button "(2) Harpreet (+Jasmeen) (C) , (2) Jasmeen (+ Harpreet) (C) All Teams" at bounding box center [1455, 101] width 195 height 30
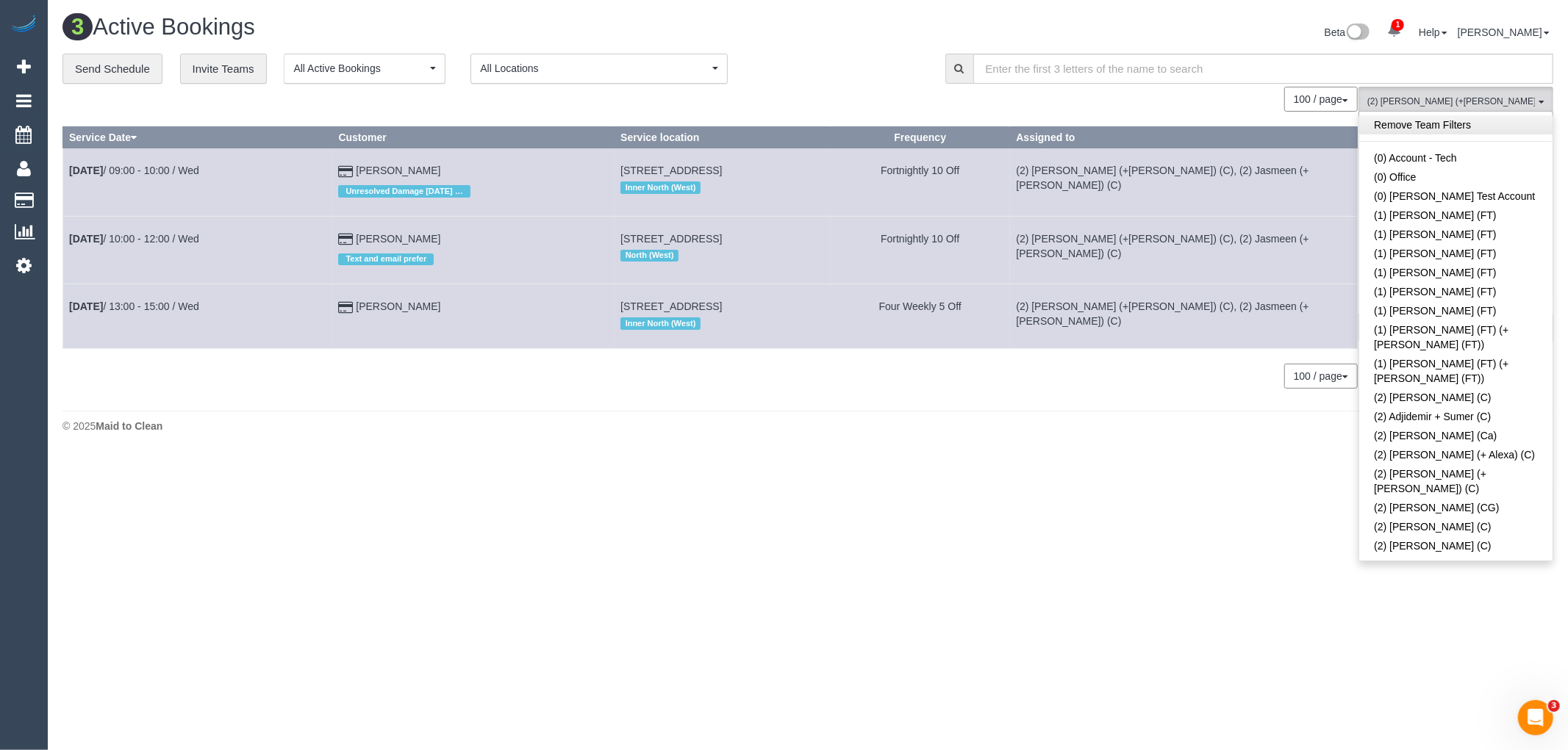
click at [1486, 119] on link "Remove Team Filters" at bounding box center [1455, 125] width 193 height 19
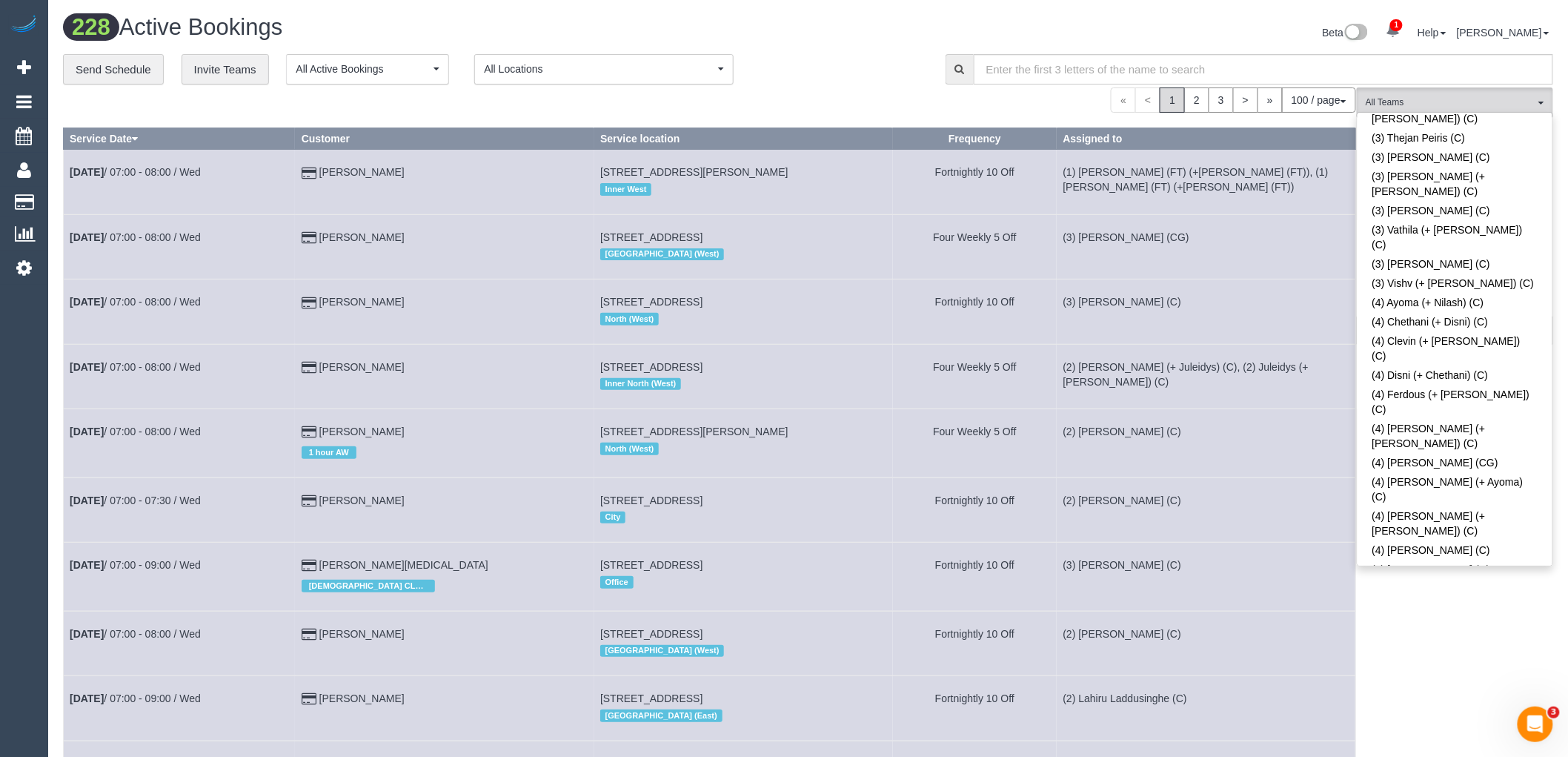
click at [861, 68] on div "**********" at bounding box center [493, 69] width 860 height 31
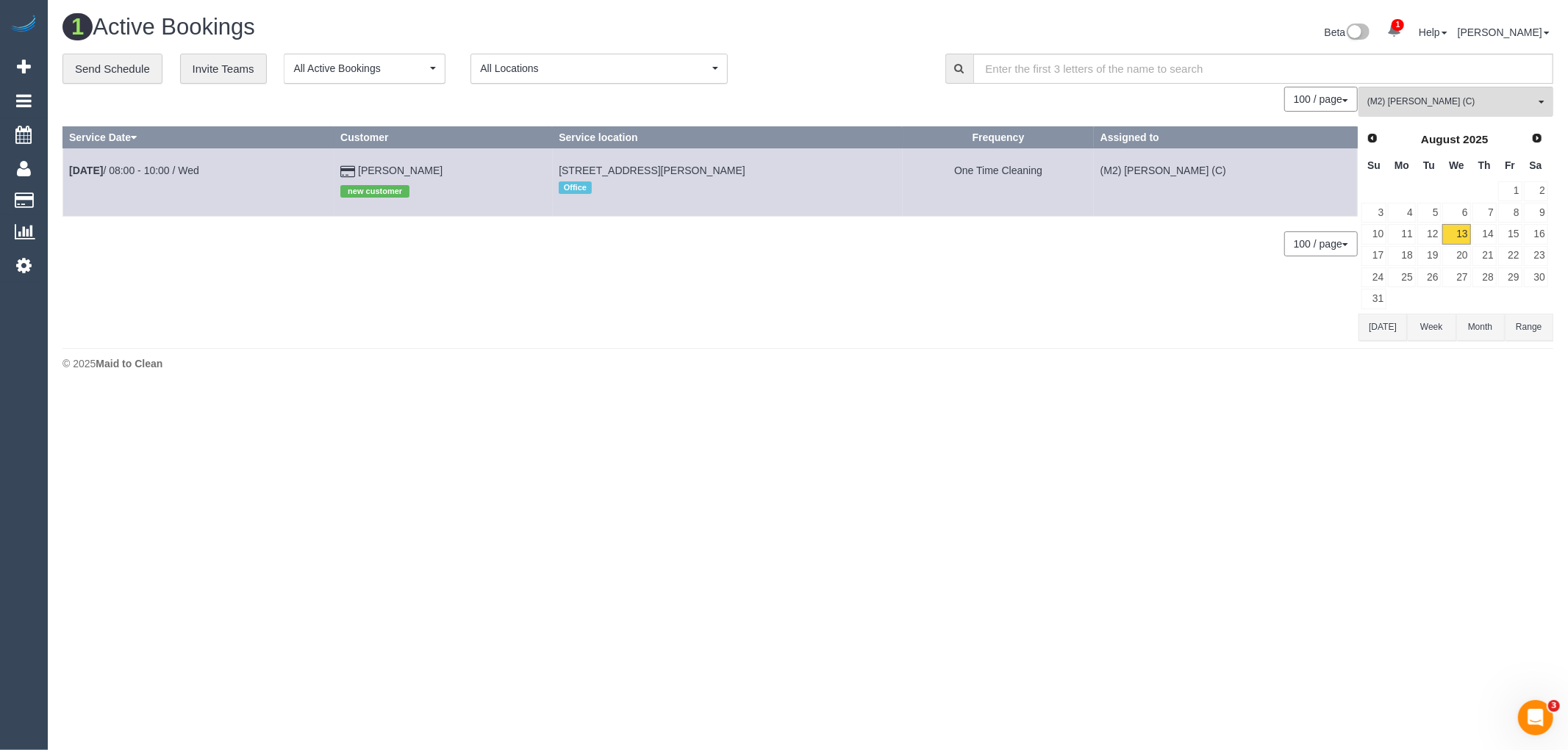
click at [1371, 334] on button "Today" at bounding box center [1382, 327] width 49 height 27
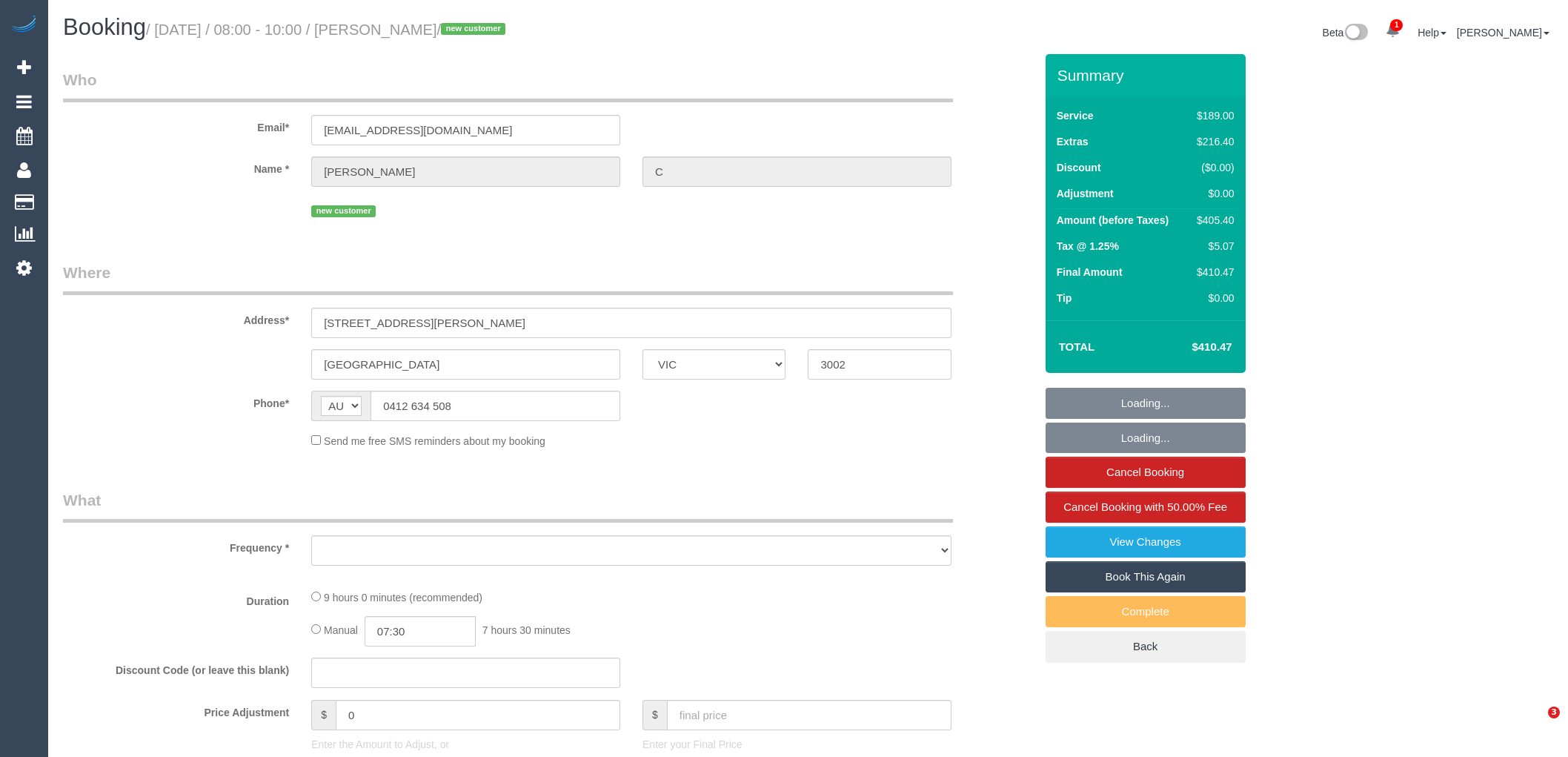
select select "VIC"
select select "string:stripe-pm_1RukgY2GScqysDRVVvtP8RBP"
select select "number:28"
select select "number:14"
select select "number:19"
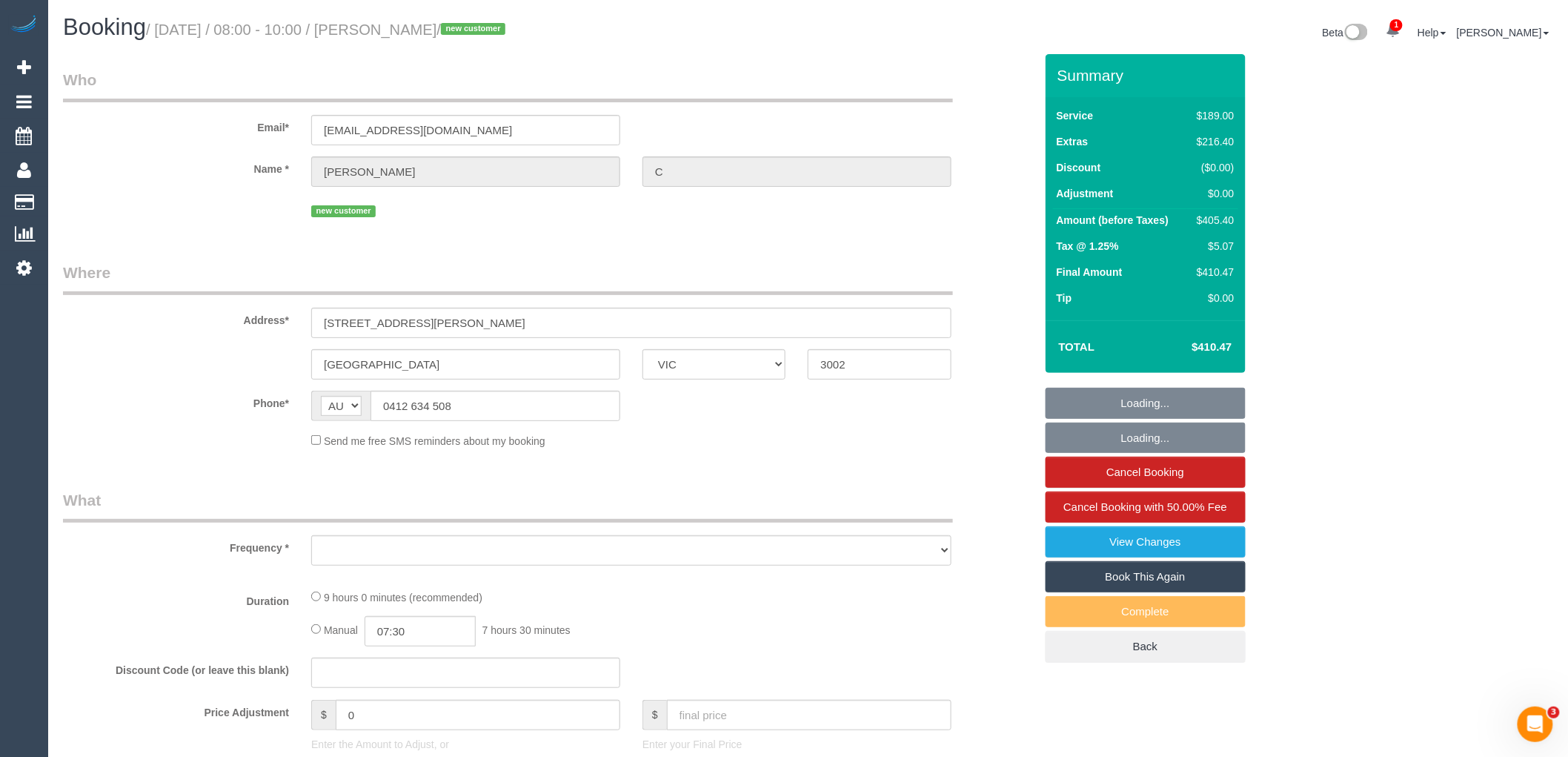
select select "number:24"
select select "number:26"
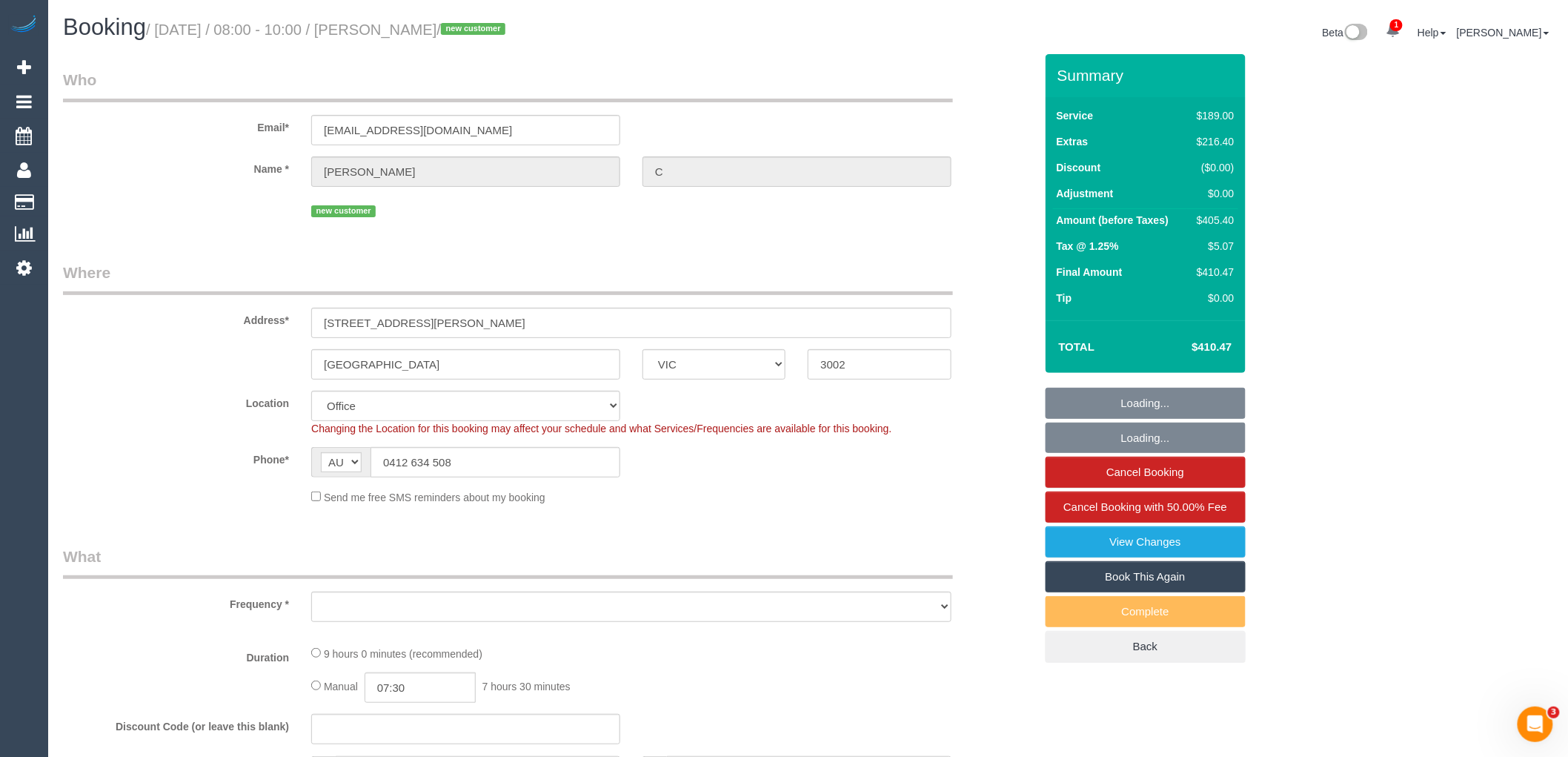
select select "object:2102"
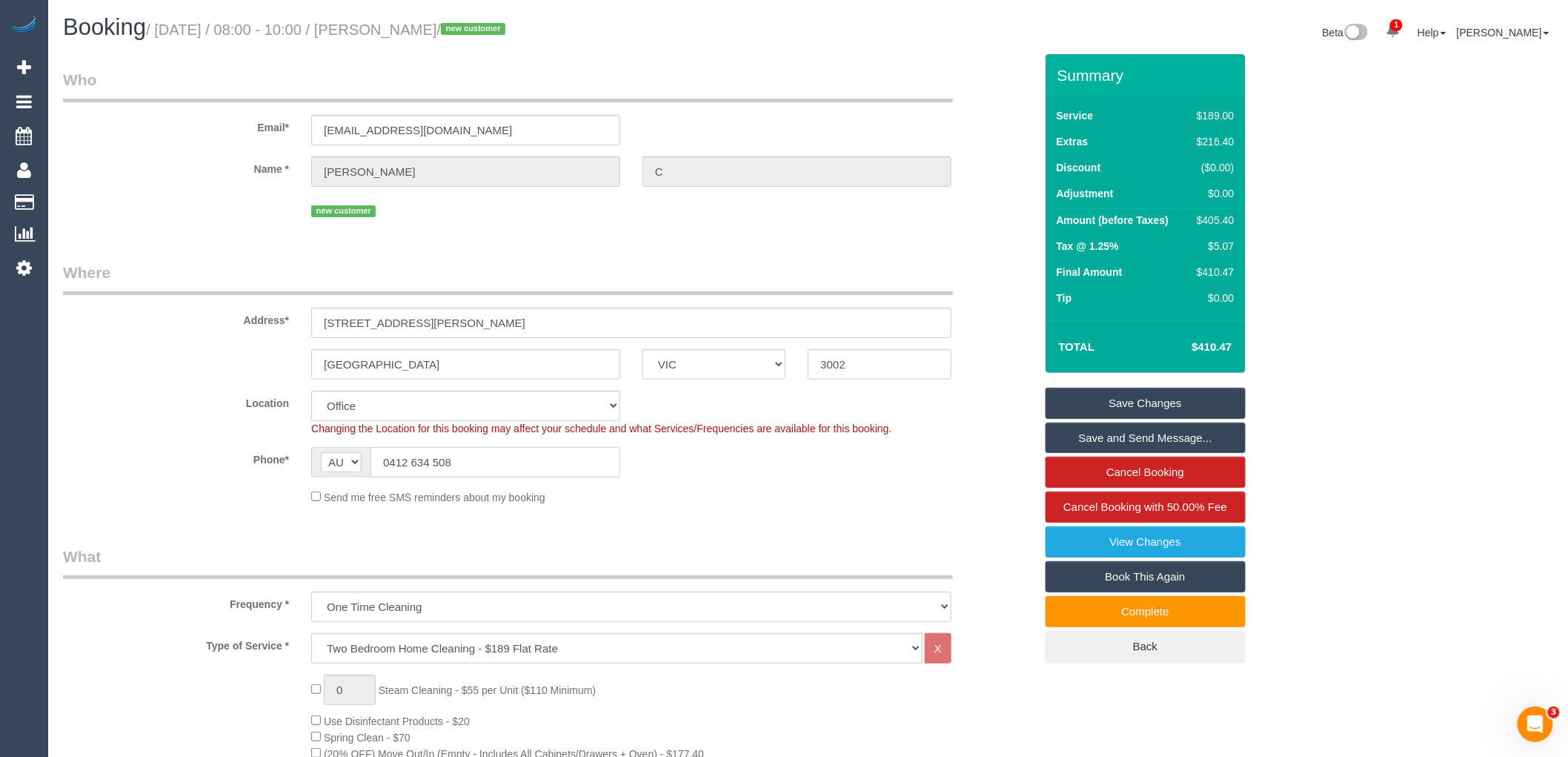
drag, startPoint x: 480, startPoint y: 457, endPoint x: 241, endPoint y: 441, distance: 239.5
click at [241, 441] on sui-booking-location "Location Office City East (North) East (South) Inner East Inner North (East) In…" at bounding box center [549, 448] width 972 height 114
click at [680, 491] on div "Send me free SMS reminders about my booking" at bounding box center [632, 497] width 662 height 17
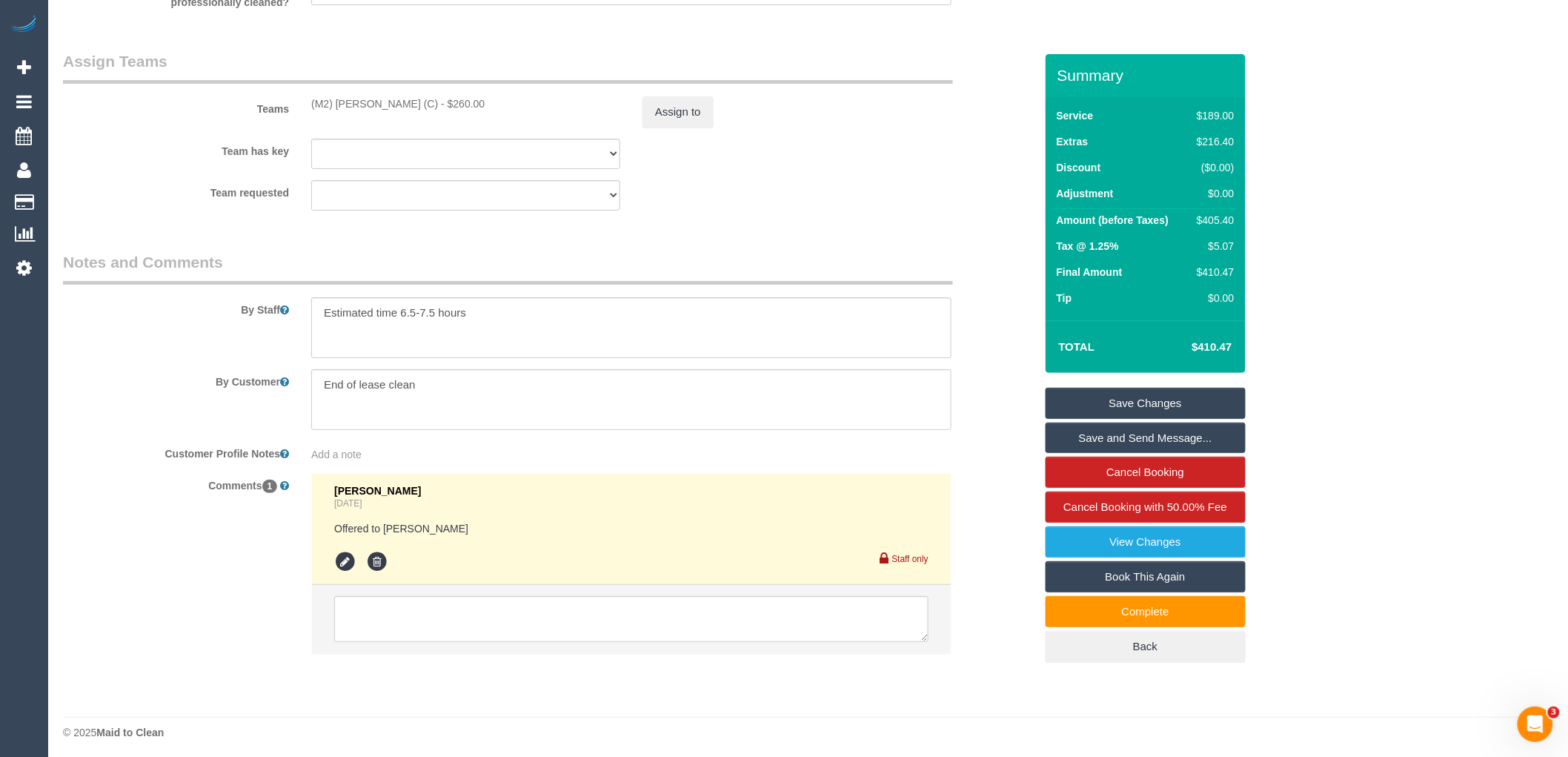
scroll to position [2290, 0]
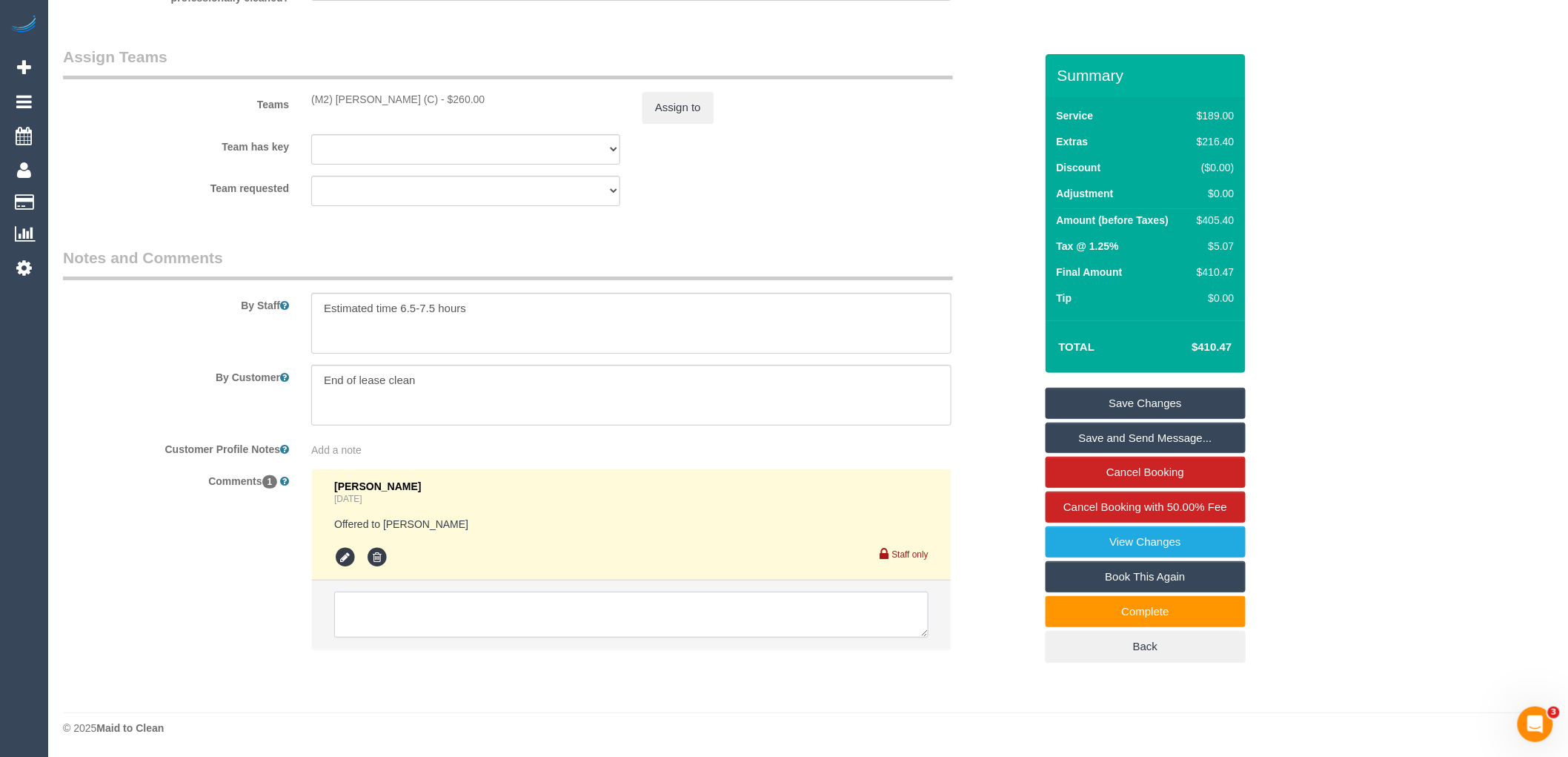
click at [462, 621] on textarea at bounding box center [632, 615] width 595 height 46
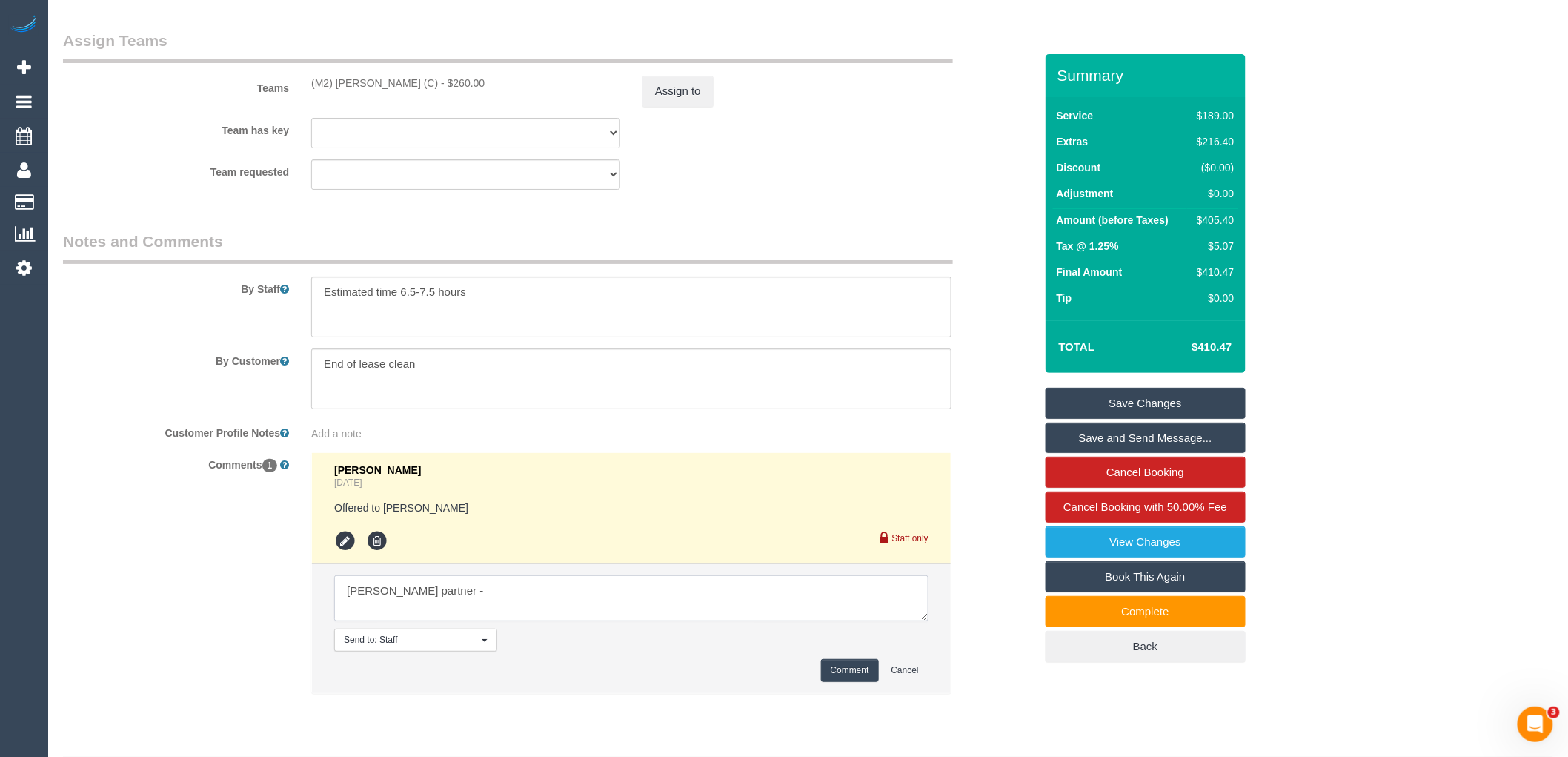
paste textarea "61422611412"
type textarea "Kate tims partner - 61422611412"
click at [860, 676] on button "Comment" at bounding box center [850, 670] width 58 height 23
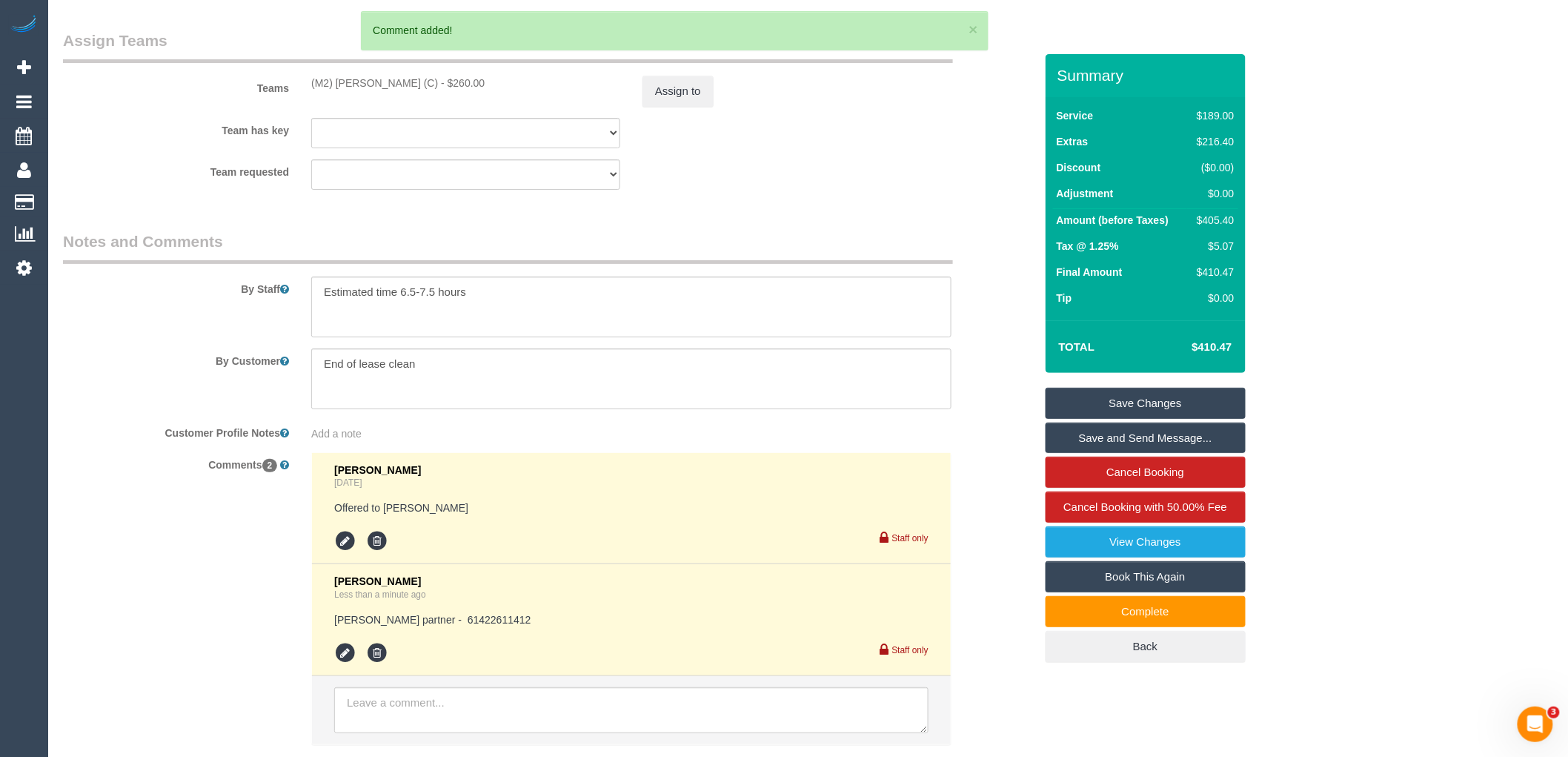
click at [1189, 395] on link "Save Changes" at bounding box center [1146, 403] width 200 height 31
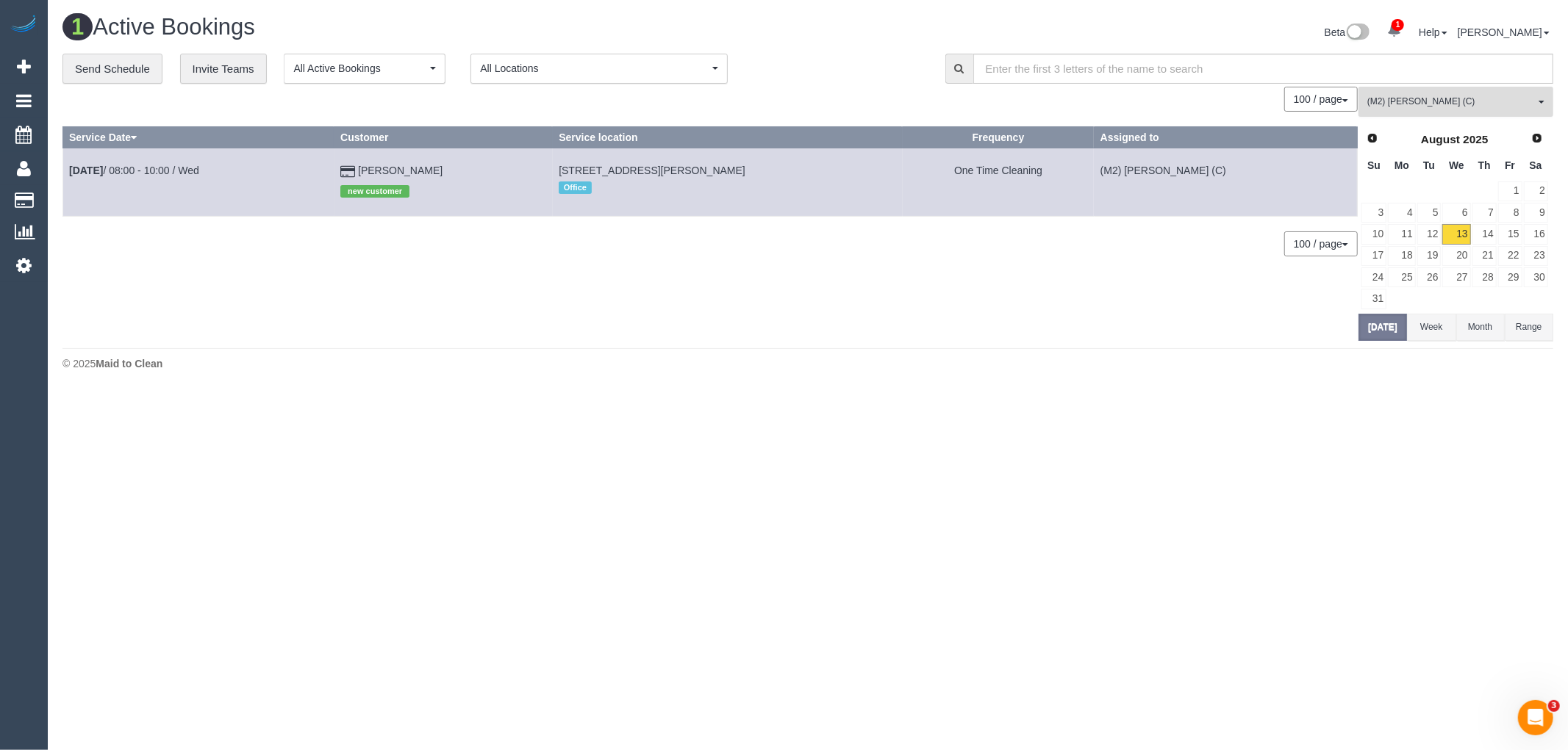
click at [1453, 92] on button "(M2) Yann Kotchero (C) All Teams" at bounding box center [1455, 101] width 195 height 30
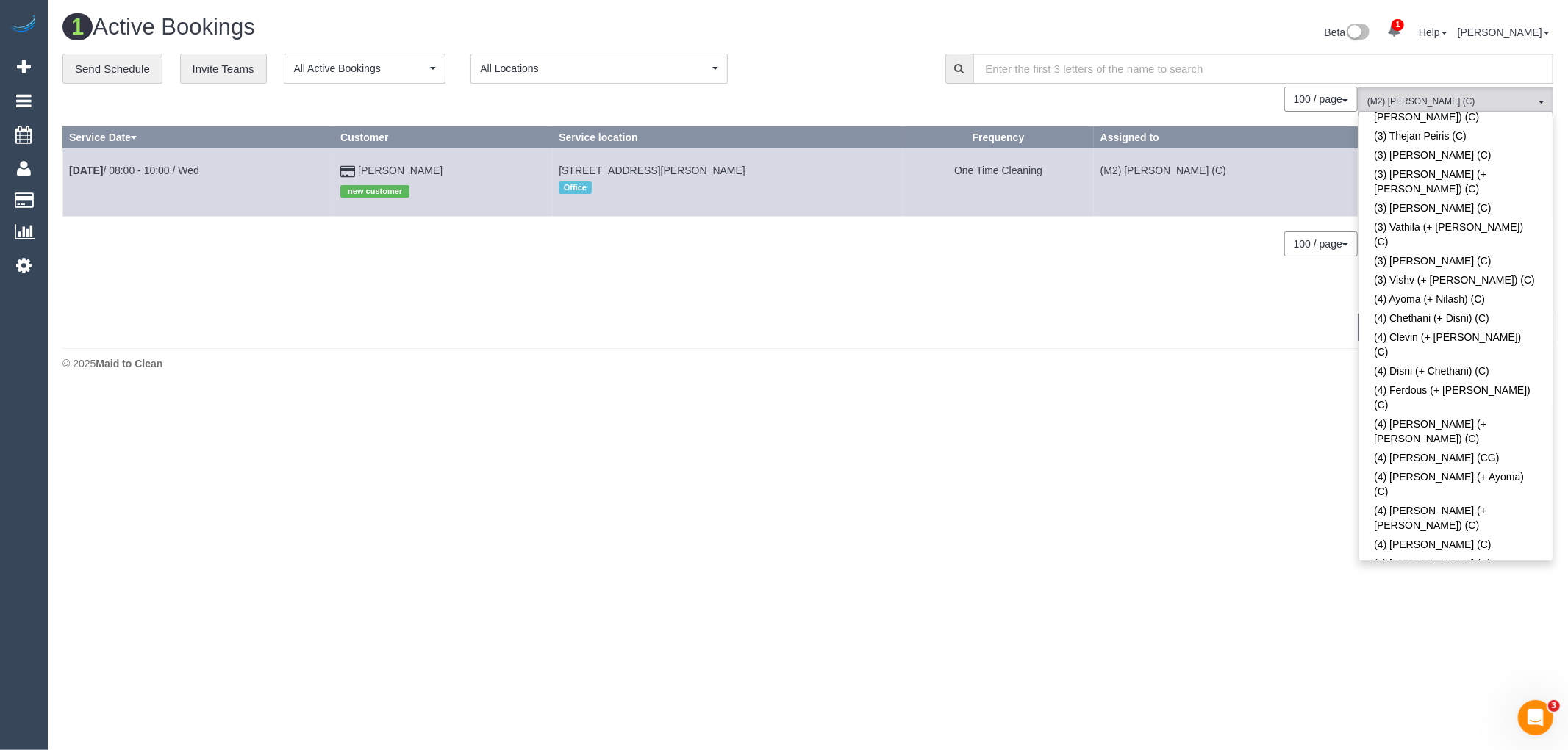
click at [777, 413] on body "1 Beta Your Notifications You have 0 alerts × You have 2 to charge for 13/08/20…" at bounding box center [784, 375] width 1568 height 750
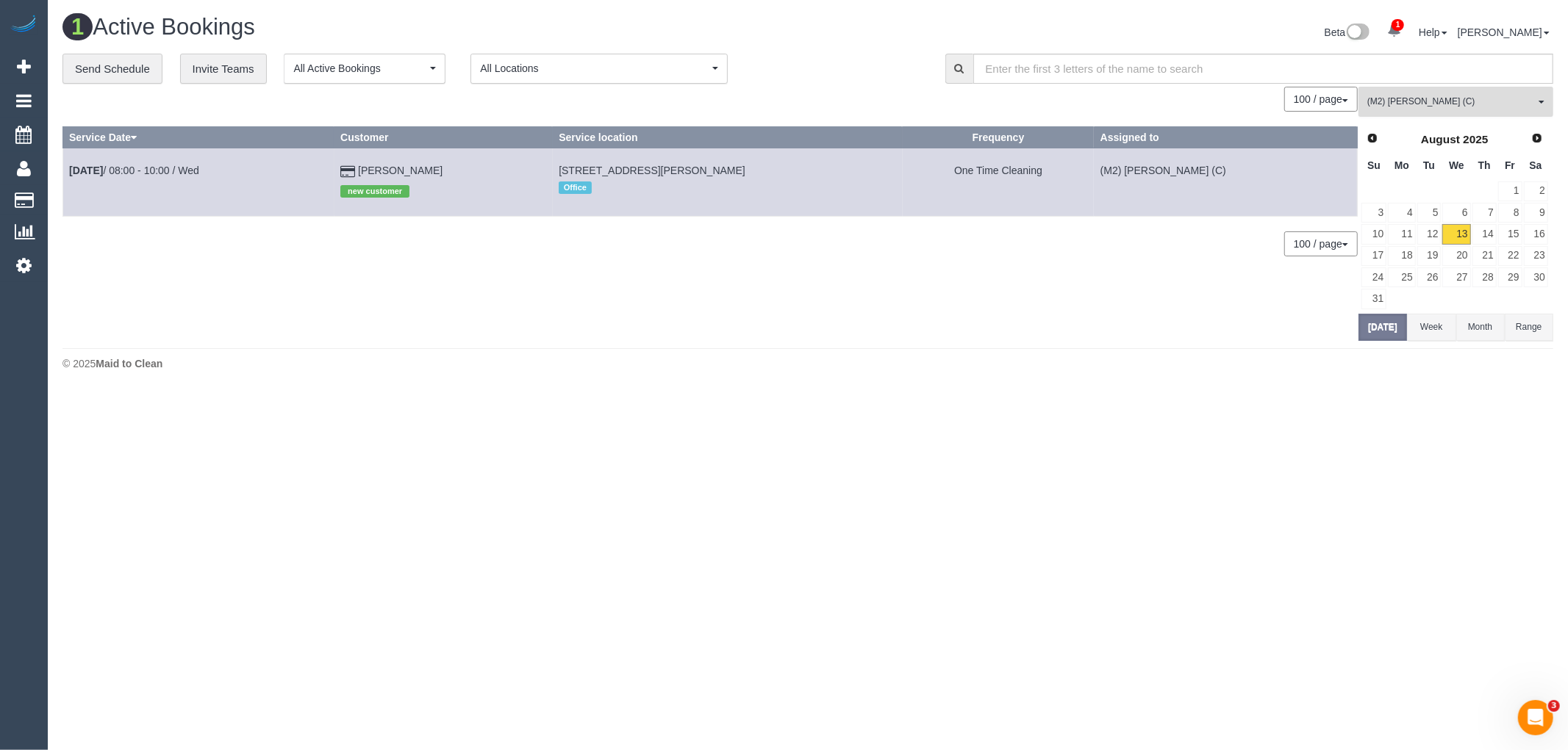
click at [1416, 106] on span "(M2) Yann Kotchero (C)" at bounding box center [1451, 101] width 167 height 13
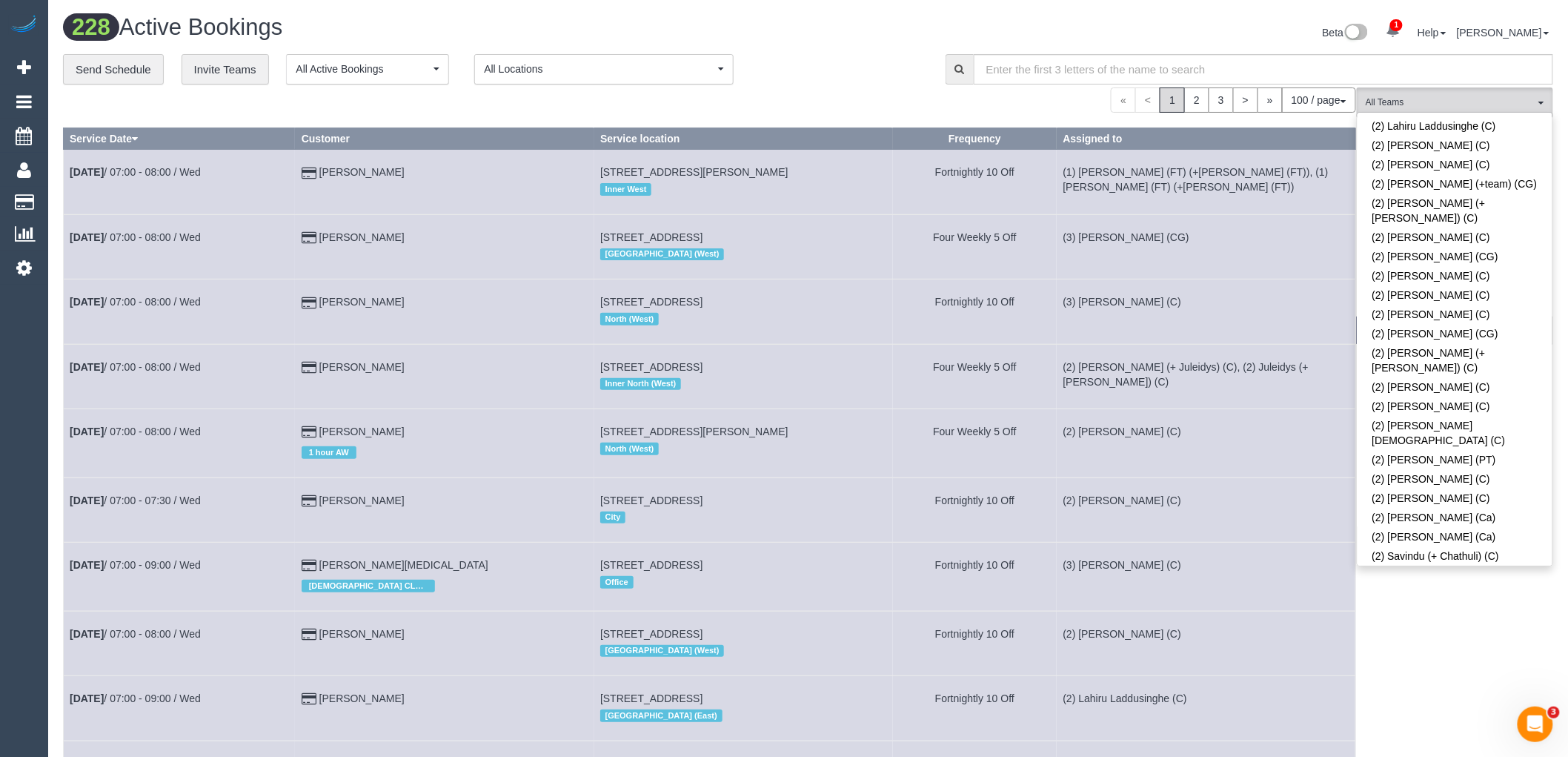
click at [1396, 600] on link "(2) [PERSON_NAME] (C)" at bounding box center [1455, 610] width 195 height 20
click at [854, 90] on div "100 / page 10 / page 20 / page 30 / page 40 / page 50 / page 100 / page" at bounding box center [710, 99] width 1293 height 25
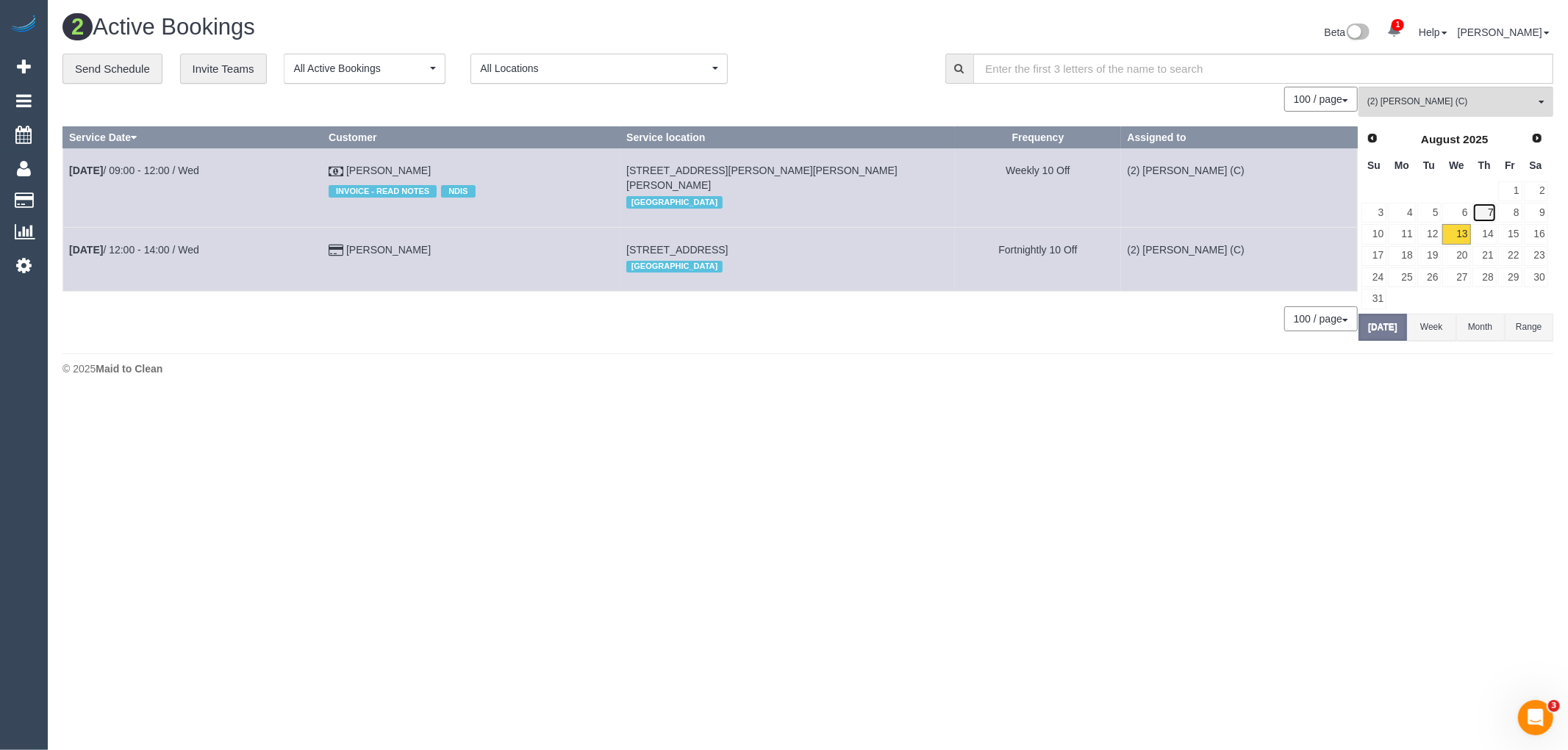
click at [1487, 210] on link "7" at bounding box center [1484, 213] width 24 height 20
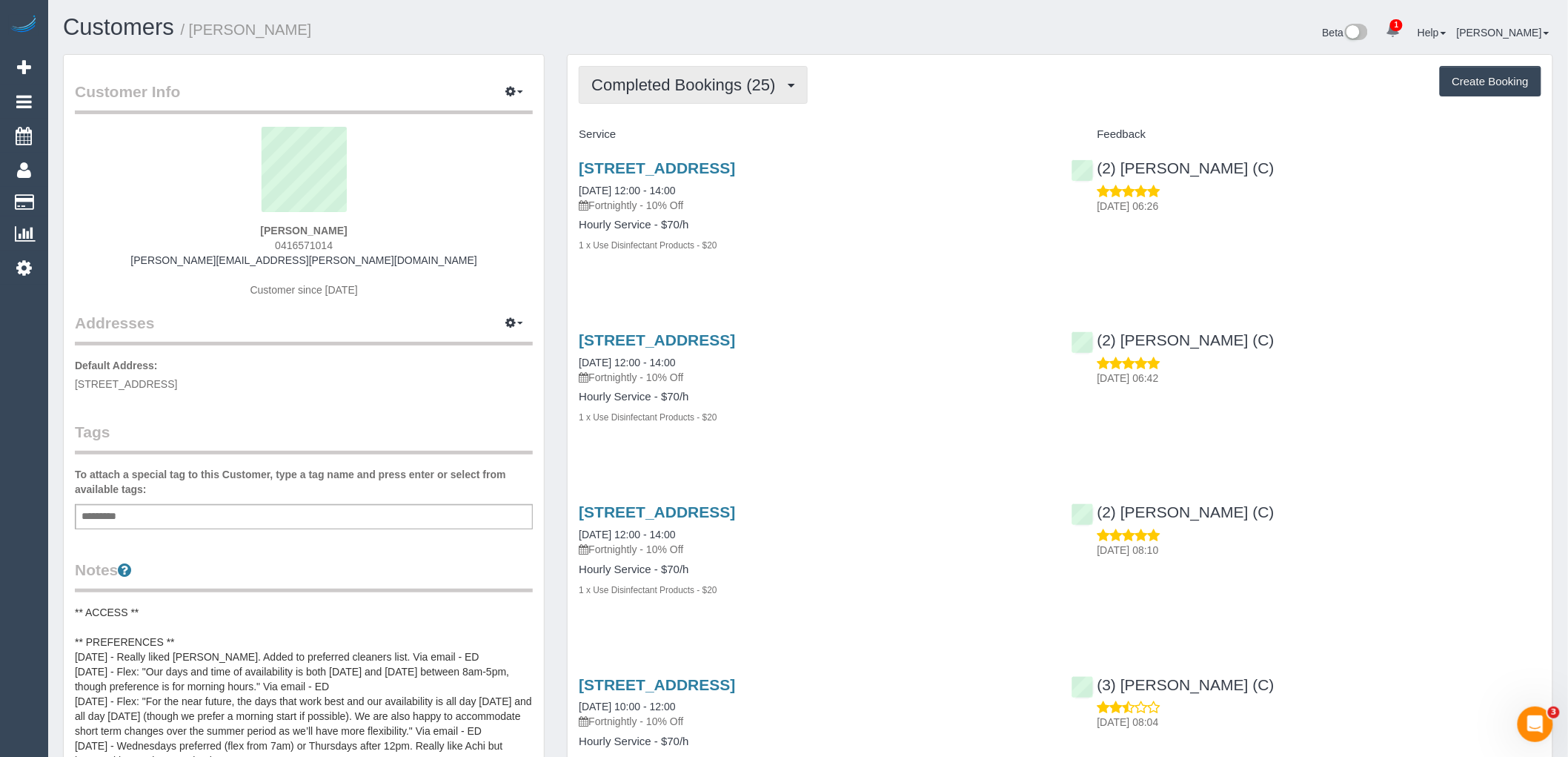
click at [698, 87] on span "Completed Bookings (25)" at bounding box center [687, 84] width 191 height 19
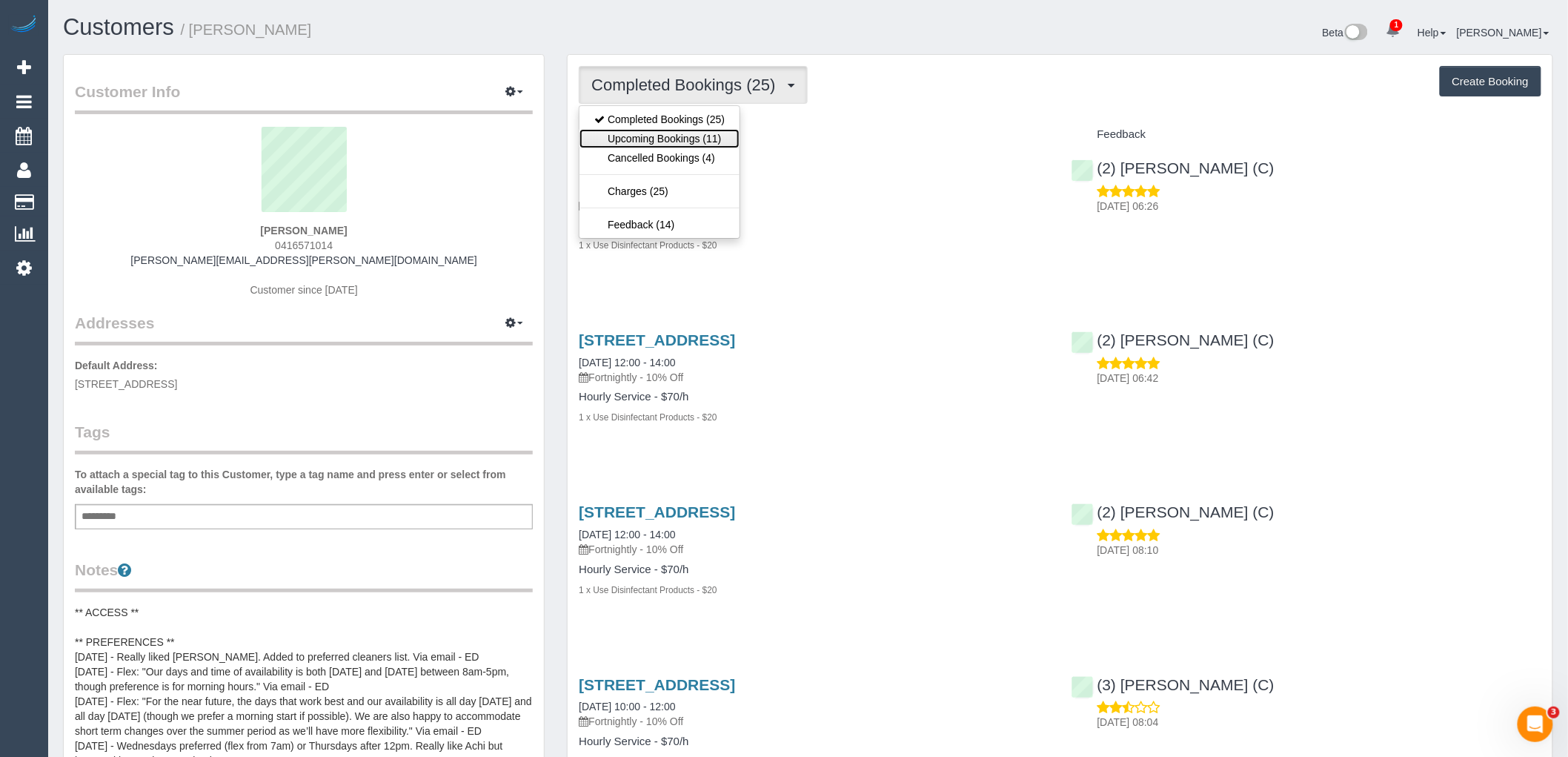
click at [701, 139] on link "Upcoming Bookings (11)" at bounding box center [659, 139] width 160 height 20
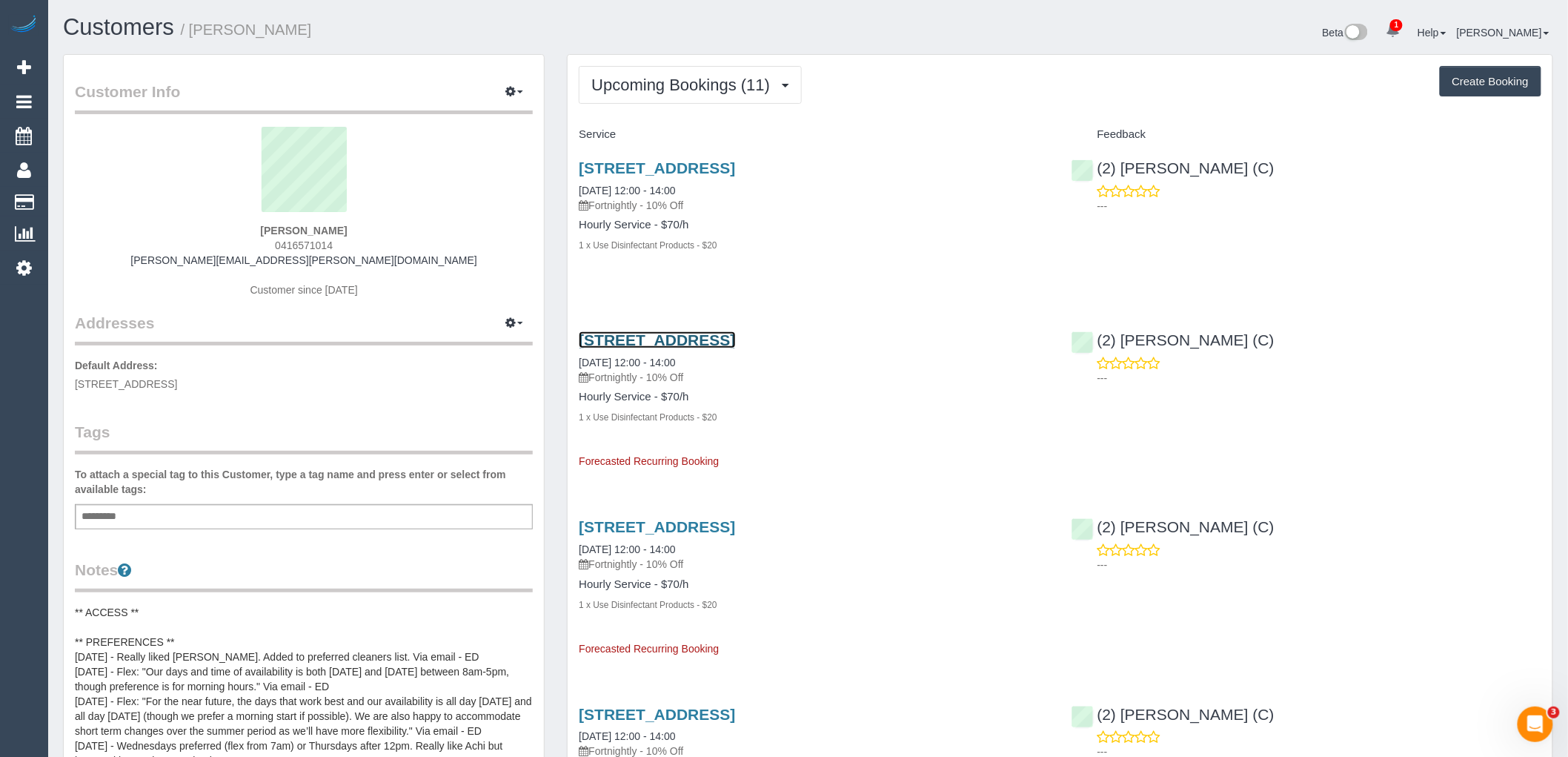
click at [735, 339] on link "[STREET_ADDRESS]" at bounding box center [657, 340] width 157 height 17
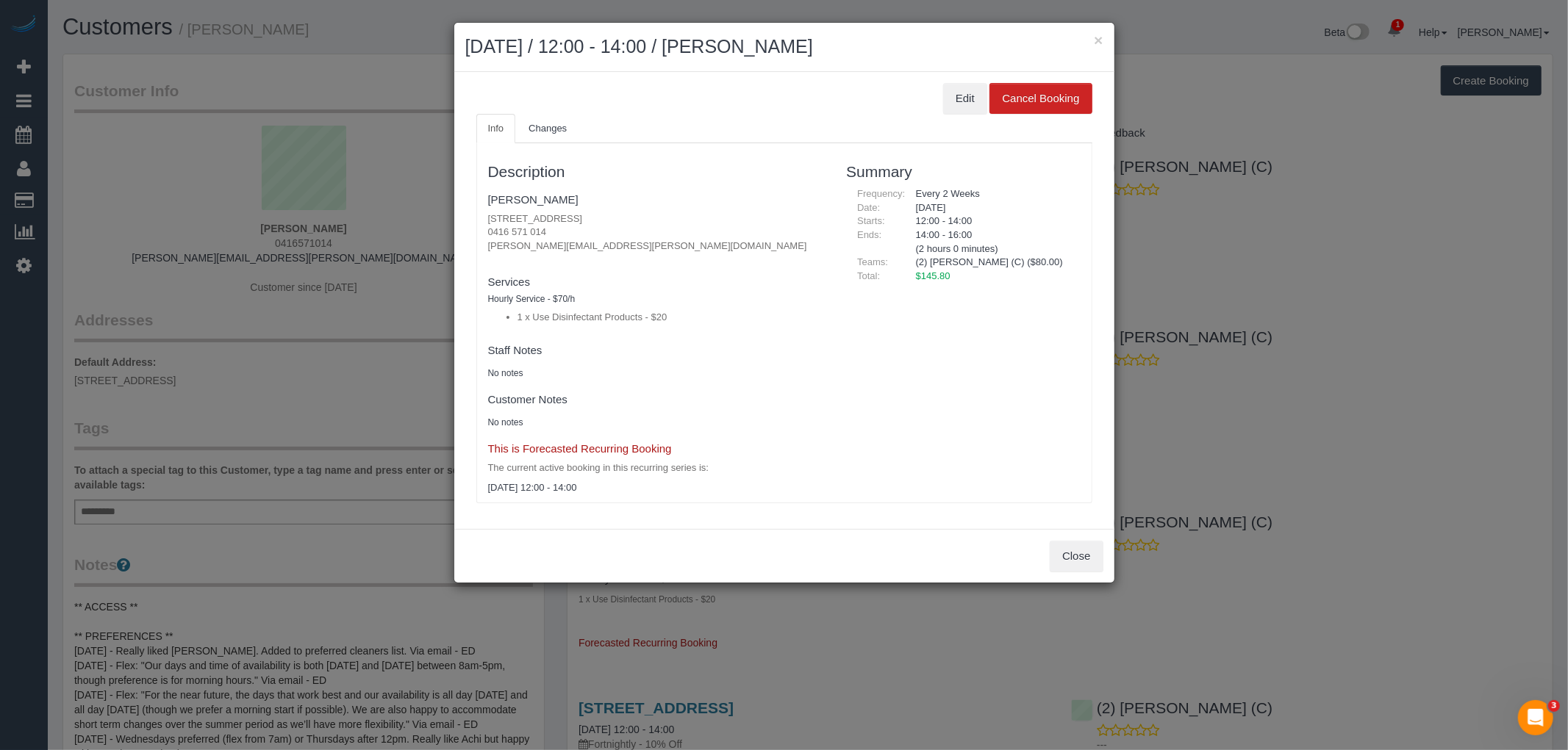
click at [1104, 37] on div "× [DATE] / 12:00 - 14:00 / [PERSON_NAME]" at bounding box center [784, 48] width 660 height 49
click at [1099, 37] on button "×" at bounding box center [1098, 40] width 9 height 16
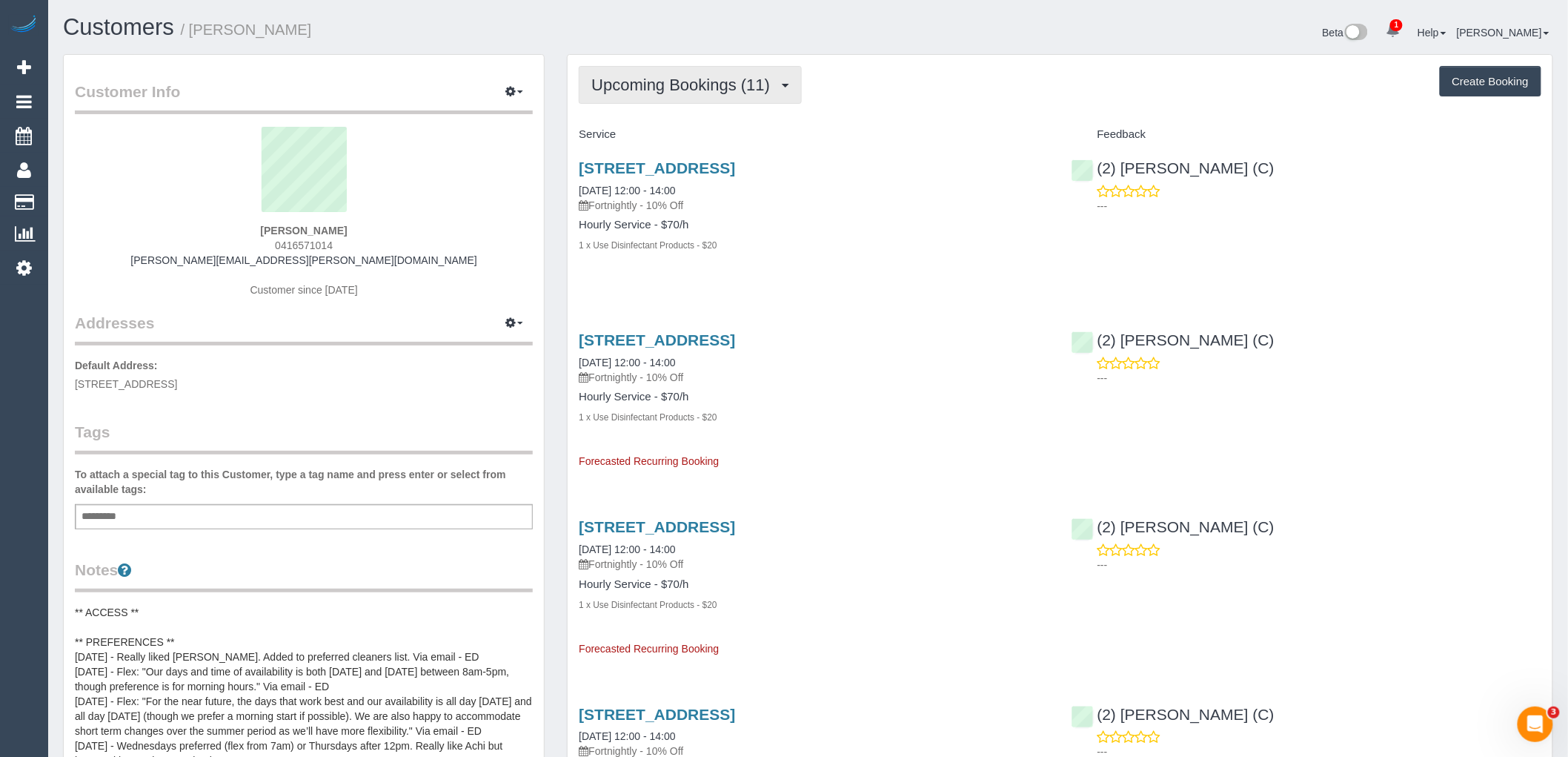
click at [705, 92] on span "Upcoming Bookings (11)" at bounding box center [684, 84] width 186 height 19
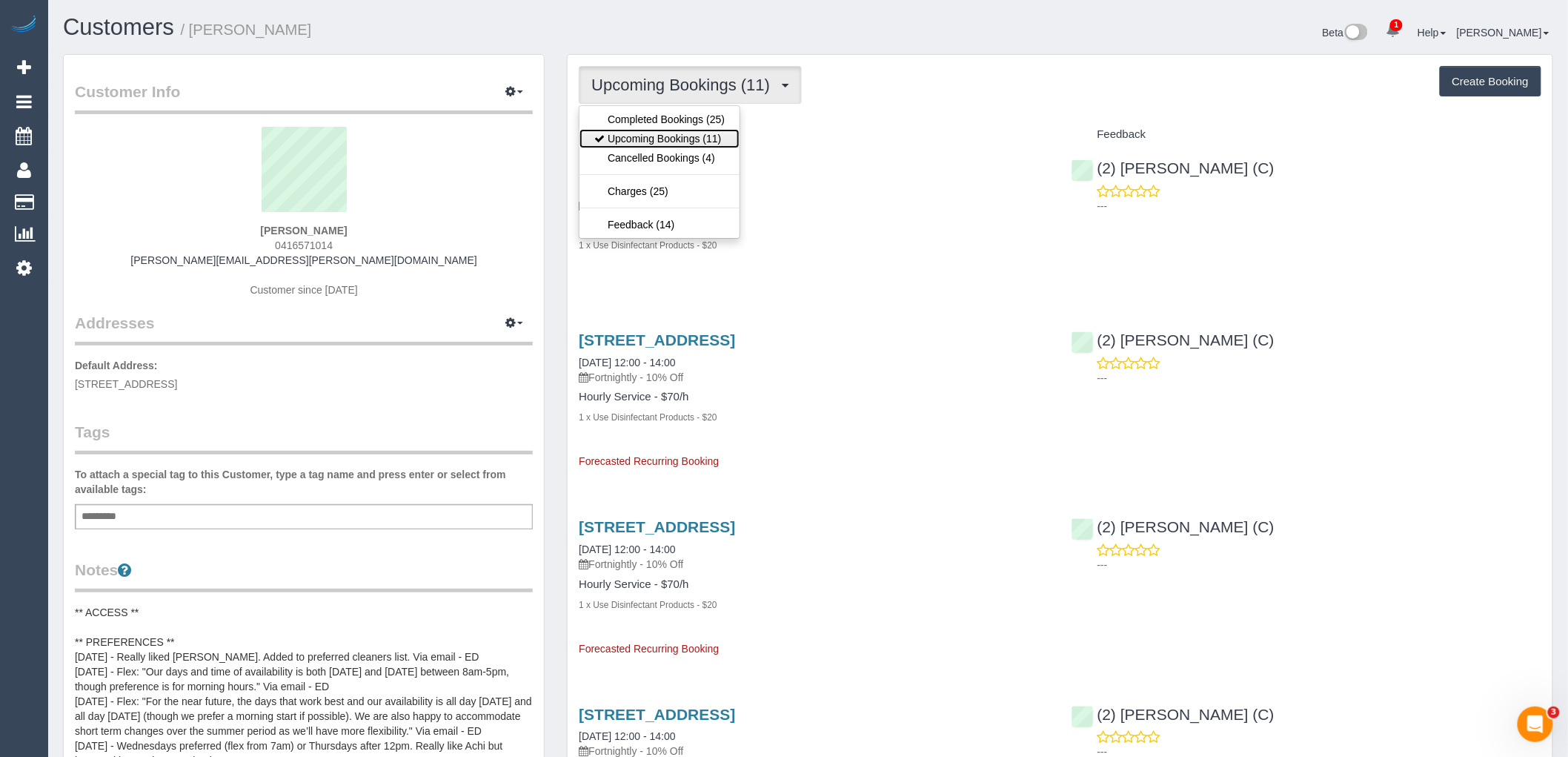
click at [686, 144] on link "Upcoming Bookings (11)" at bounding box center [659, 139] width 160 height 20
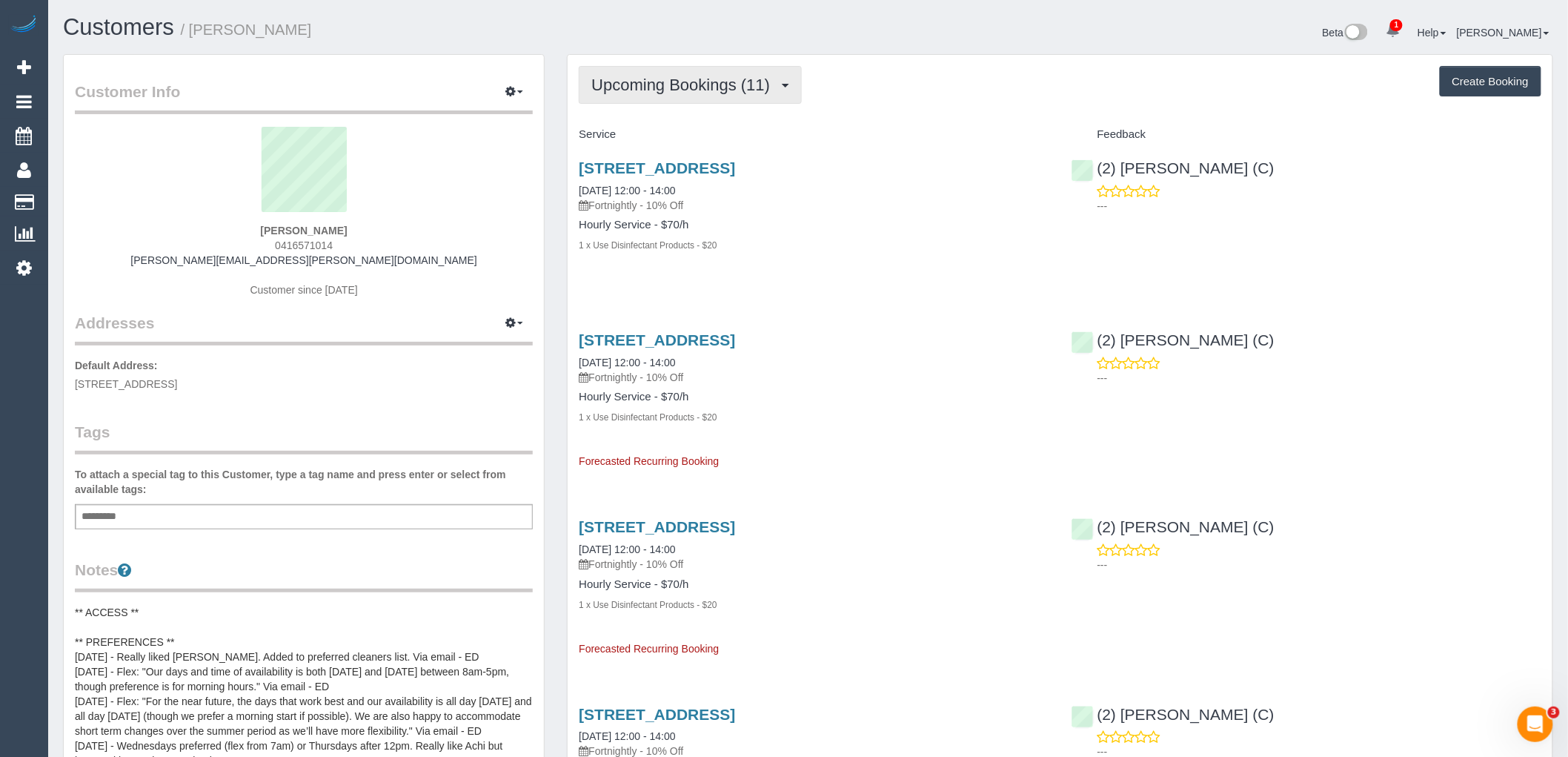
click at [716, 76] on span "Upcoming Bookings (11)" at bounding box center [684, 84] width 186 height 19
click at [914, 277] on div "[STREET_ADDRESS] [DATE] 12:00 - 14:00 Fortnightly - 10% Off Hourly Service - $7…" at bounding box center [814, 214] width 492 height 135
click at [760, 329] on div "[STREET_ADDRESS] [DATE] 12:00 - 14:00 Fortnightly - 10% Off Hourly Service - $7…" at bounding box center [814, 393] width 492 height 150
click at [735, 335] on link "[STREET_ADDRESS]" at bounding box center [657, 340] width 157 height 17
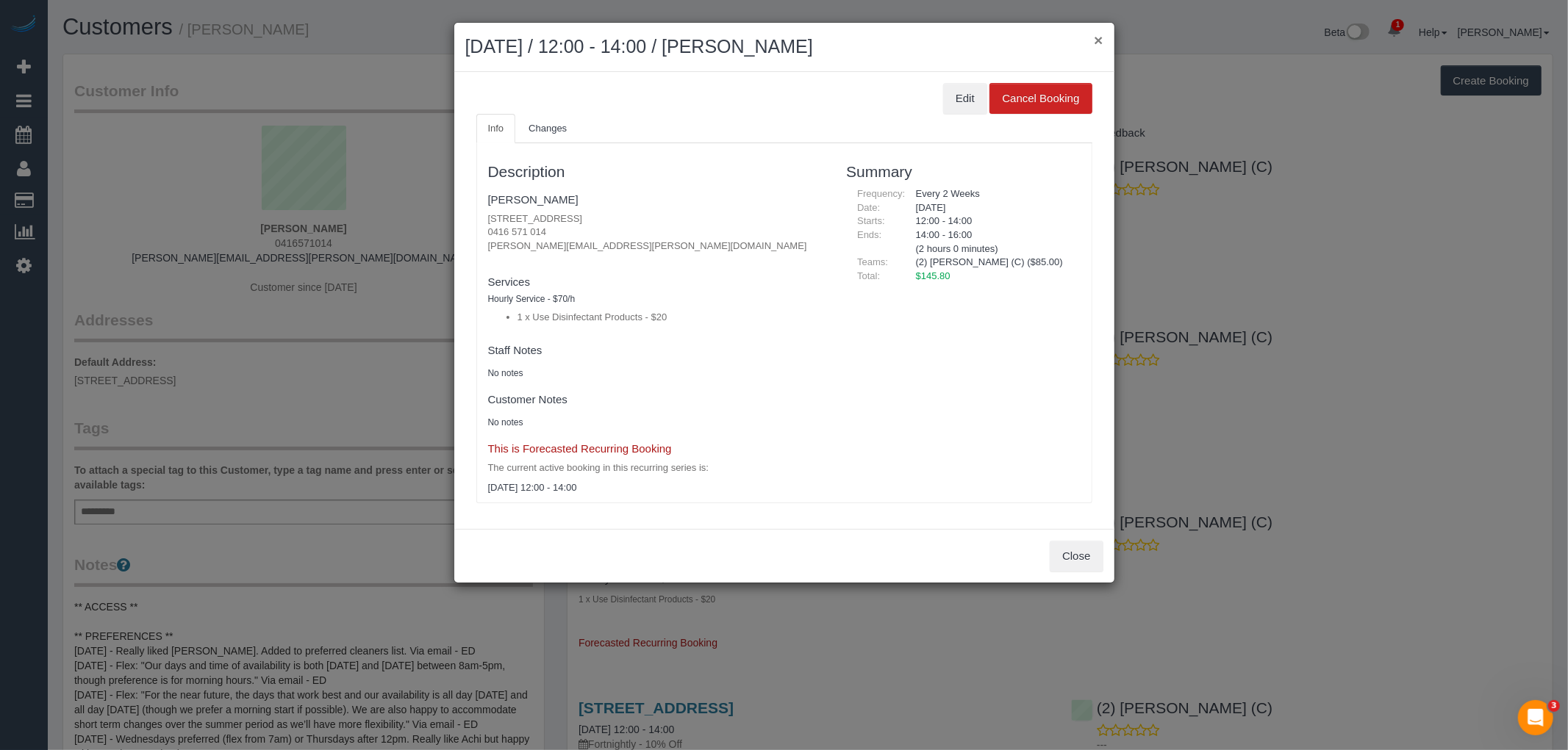
click at [1098, 37] on button "×" at bounding box center [1098, 40] width 9 height 16
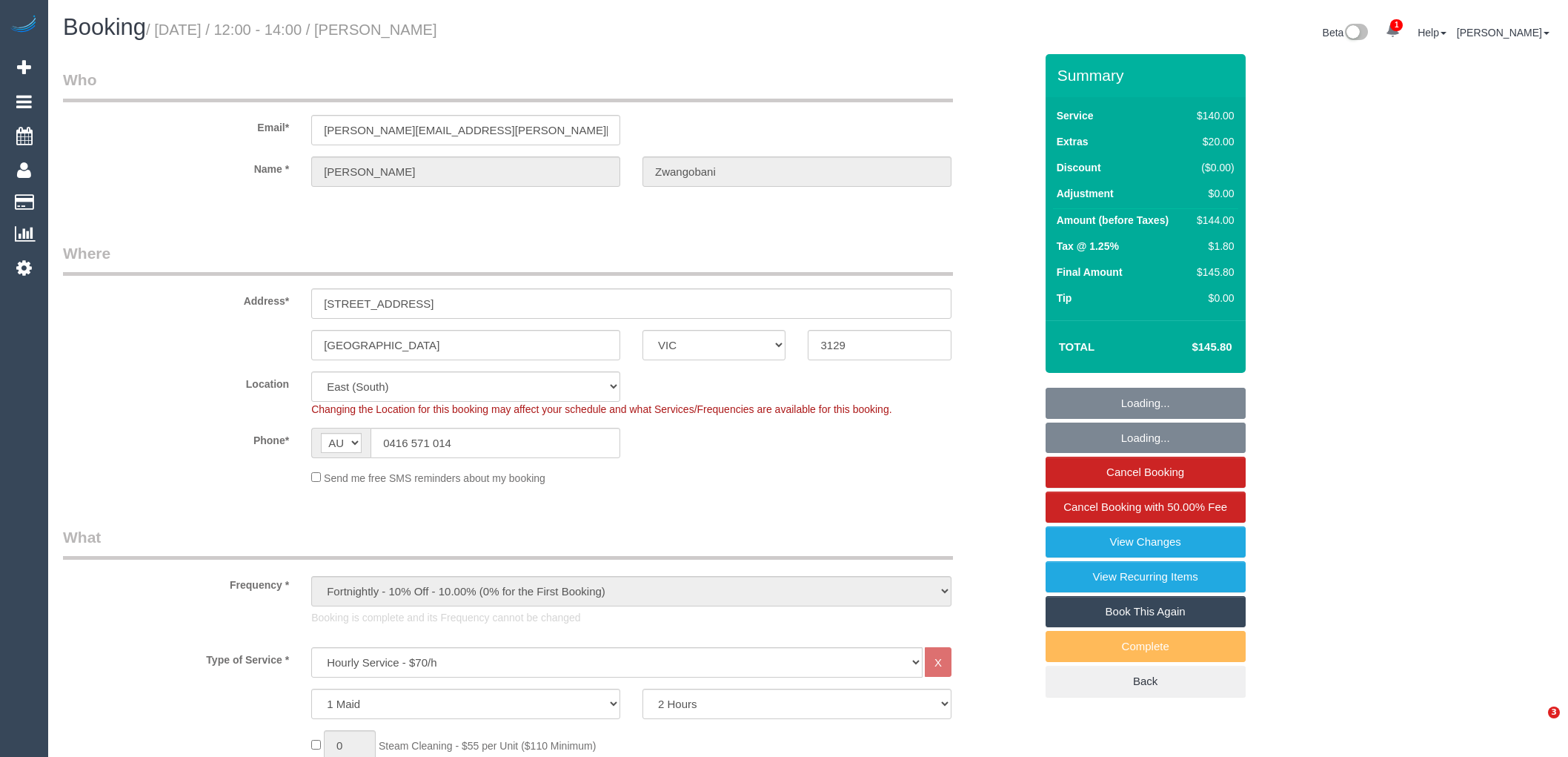
select select "VIC"
select select "number:28"
select select "number:14"
select select "number:19"
select select "number:36"
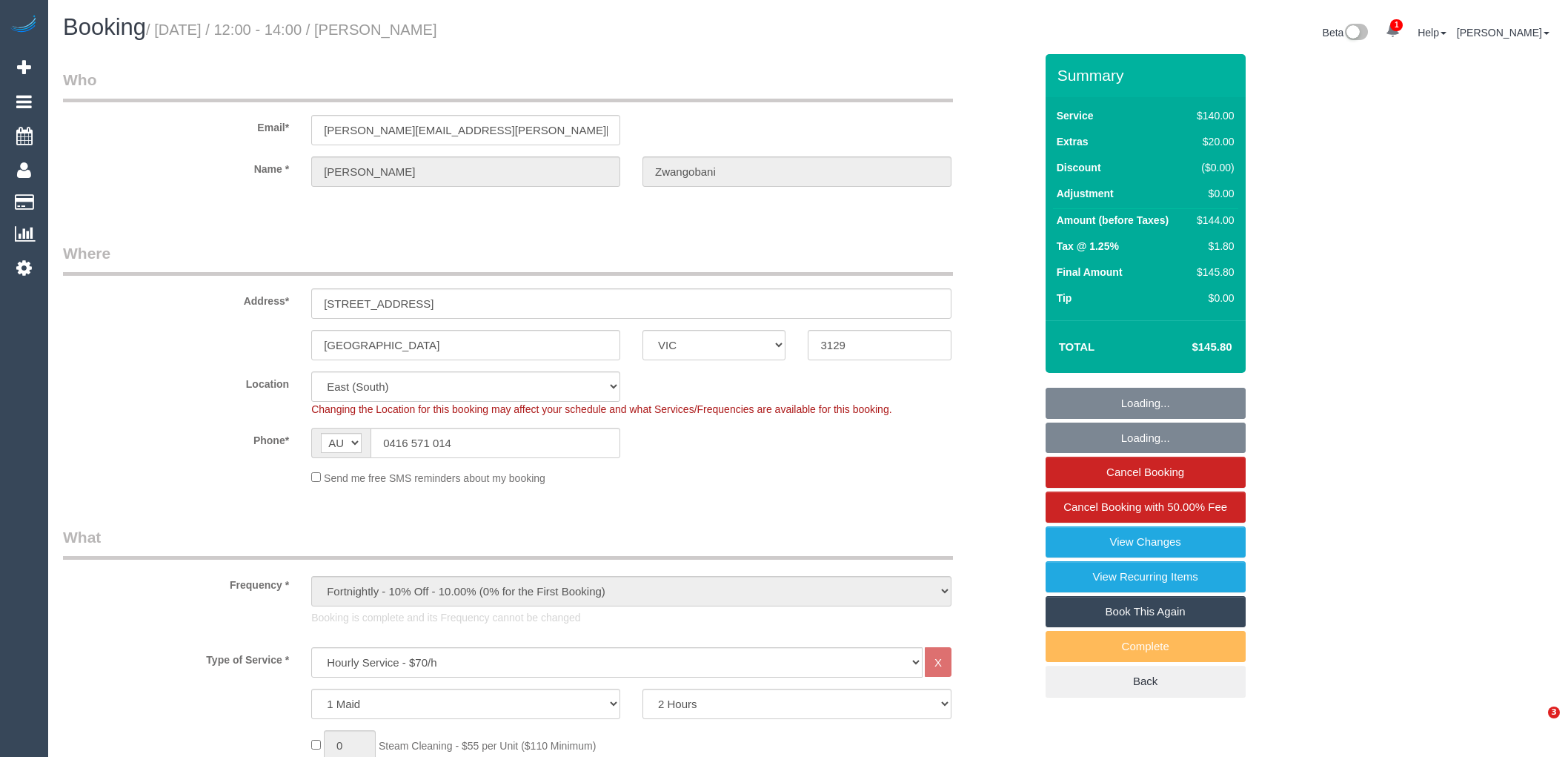
select select "number:35"
select select "number:11"
select select "spot1"
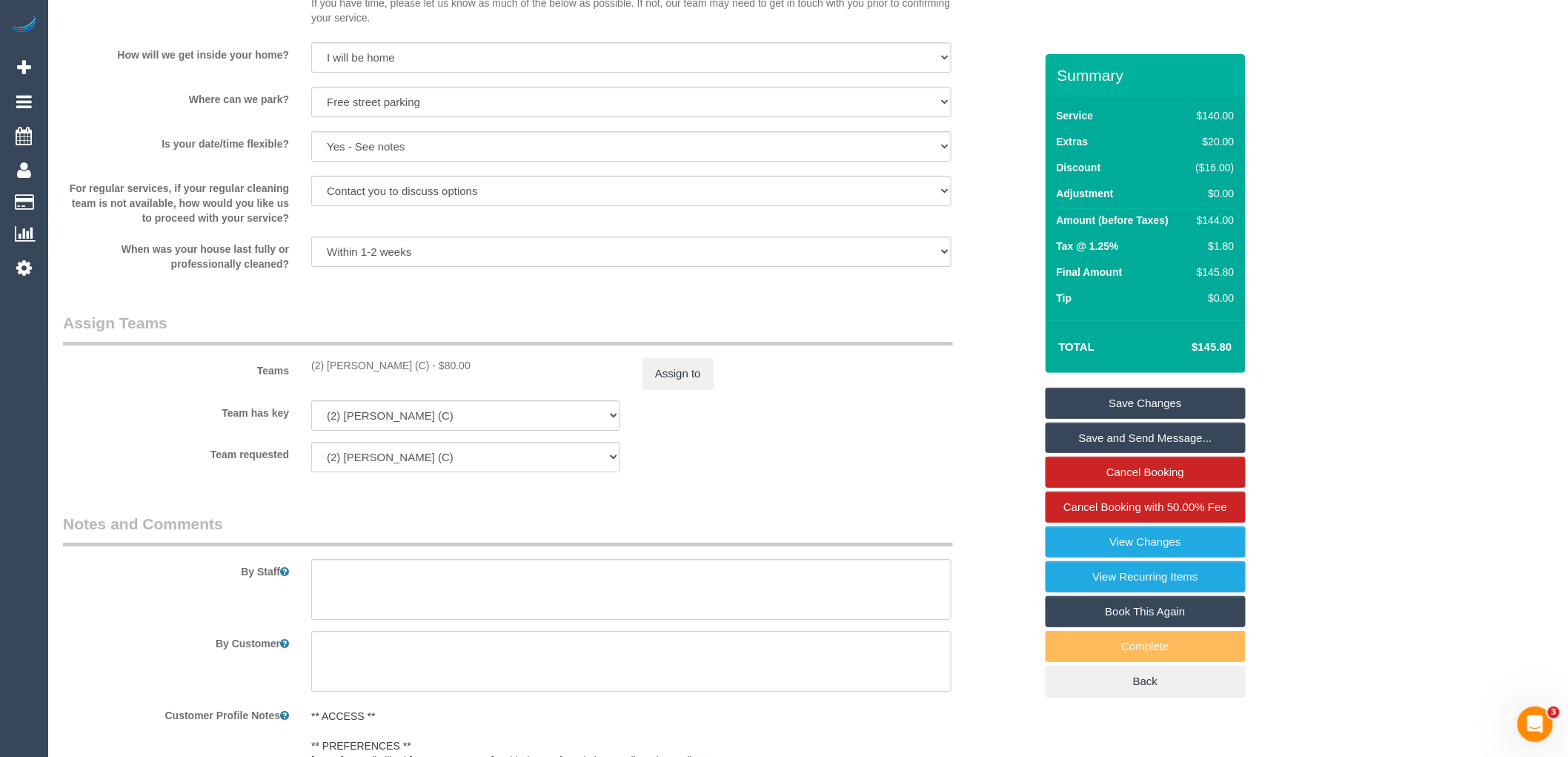
scroll to position [2059, 0]
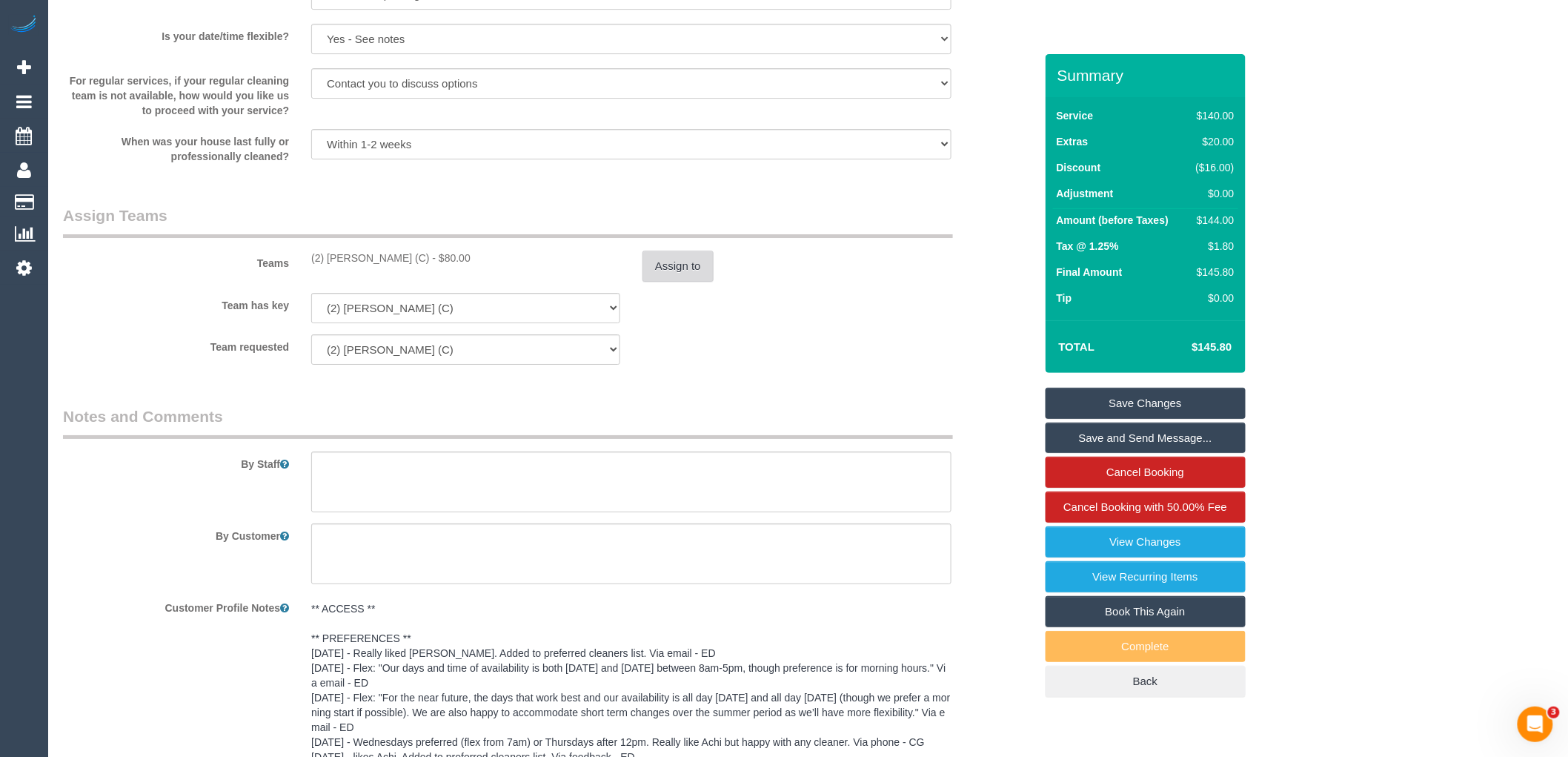
click at [674, 269] on button "Assign to" at bounding box center [678, 266] width 72 height 31
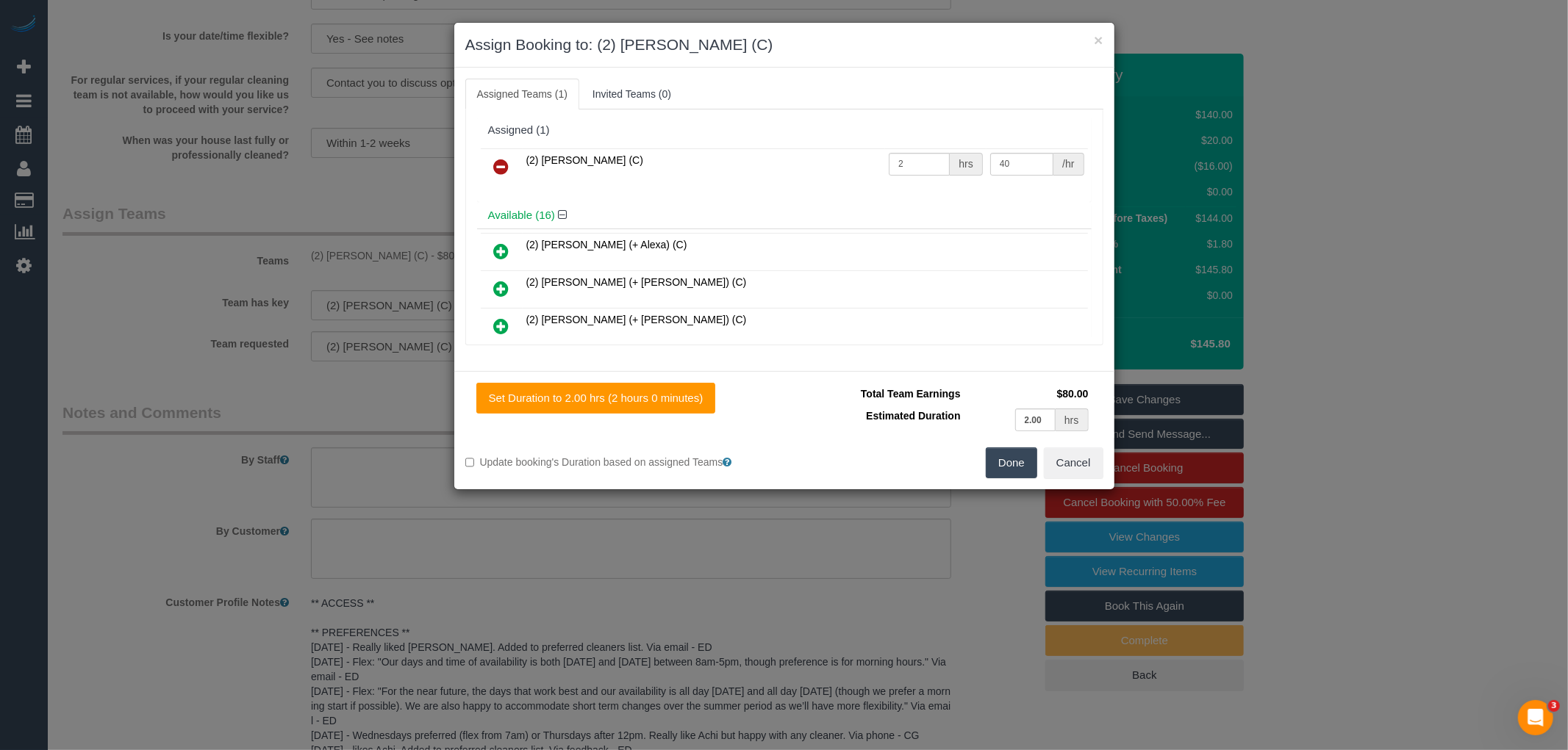
drag, startPoint x: 1404, startPoint y: 196, endPoint x: 1384, endPoint y: 165, distance: 36.9
click at [1404, 196] on div "× Assign Booking to: (2) Shameen Opanayake (C) Assigned Teams (1) Invited Teams…" at bounding box center [784, 375] width 1568 height 750
click at [1024, 157] on input "40" at bounding box center [1021, 164] width 63 height 23
type input "42.5"
click at [1012, 469] on button "Done" at bounding box center [1011, 463] width 52 height 31
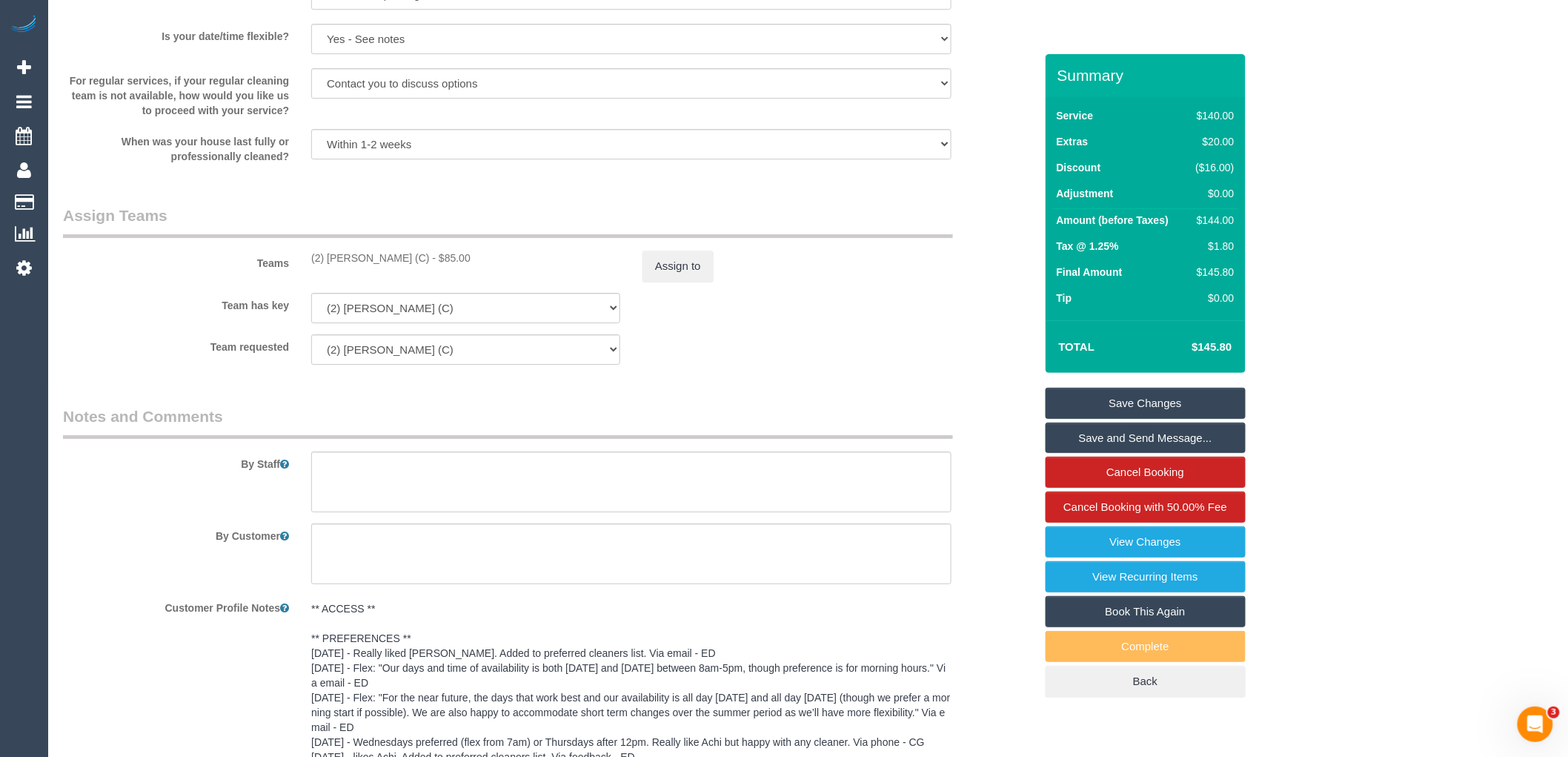
click at [1183, 395] on link "Save Changes" at bounding box center [1146, 403] width 200 height 31
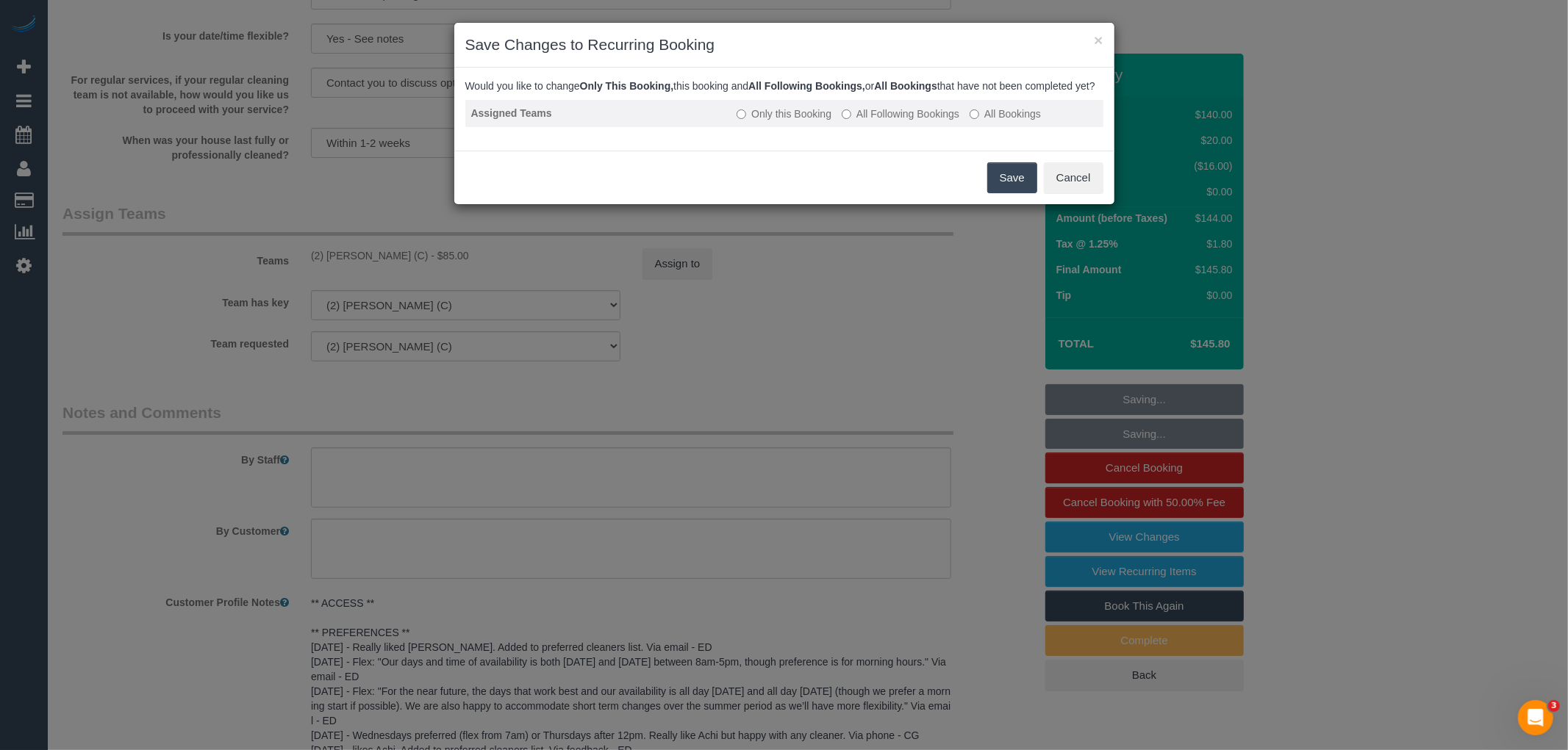
click at [927, 121] on label "All Following Bookings" at bounding box center [900, 114] width 118 height 15
click at [1005, 185] on button "Save" at bounding box center [1012, 178] width 50 height 31
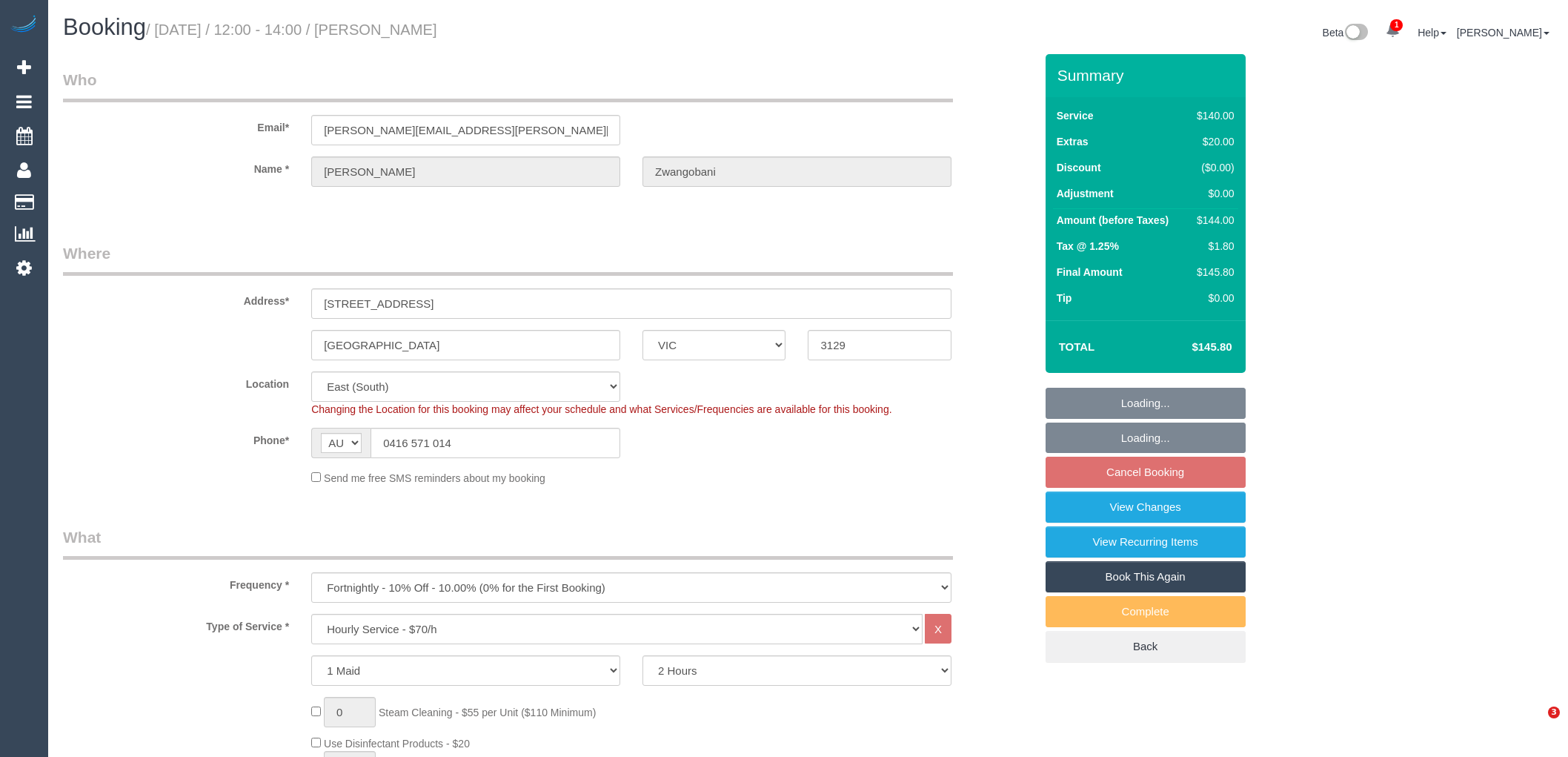
select select "VIC"
select select "number:28"
select select "number:14"
select select "number:19"
select select "number:36"
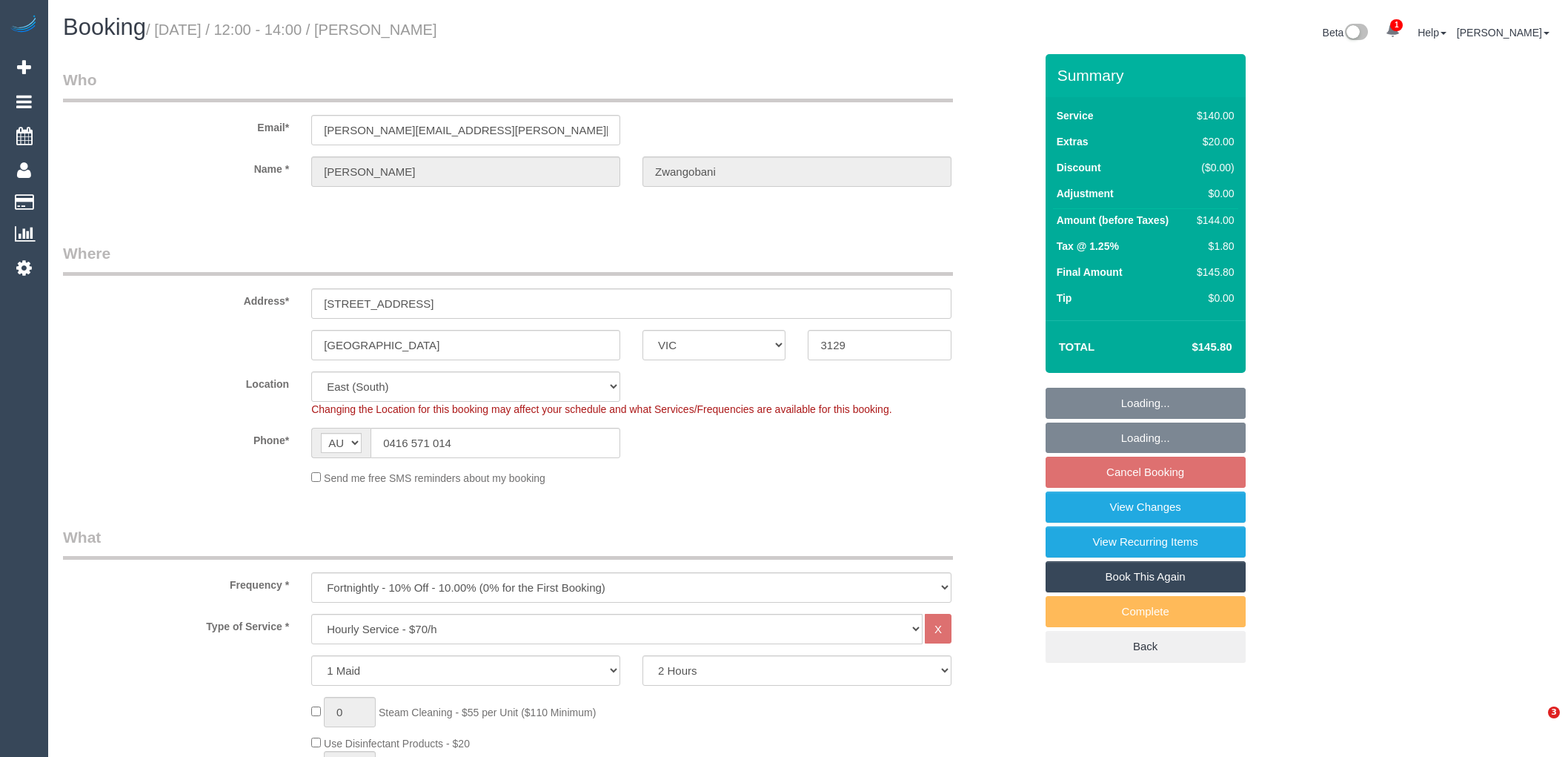
select select "number:35"
select select "number:11"
select select "spot4"
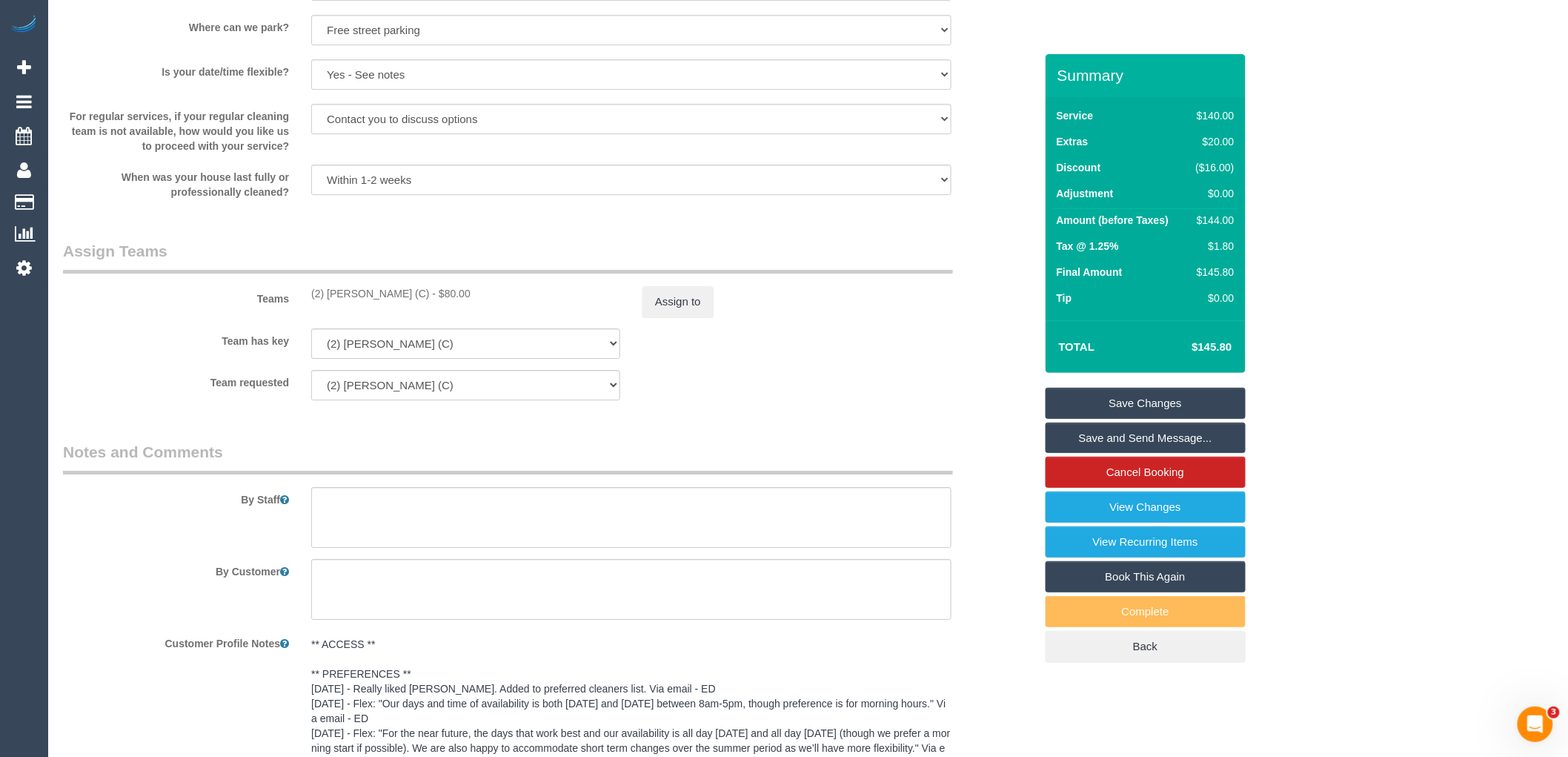
scroll to position [1977, 0]
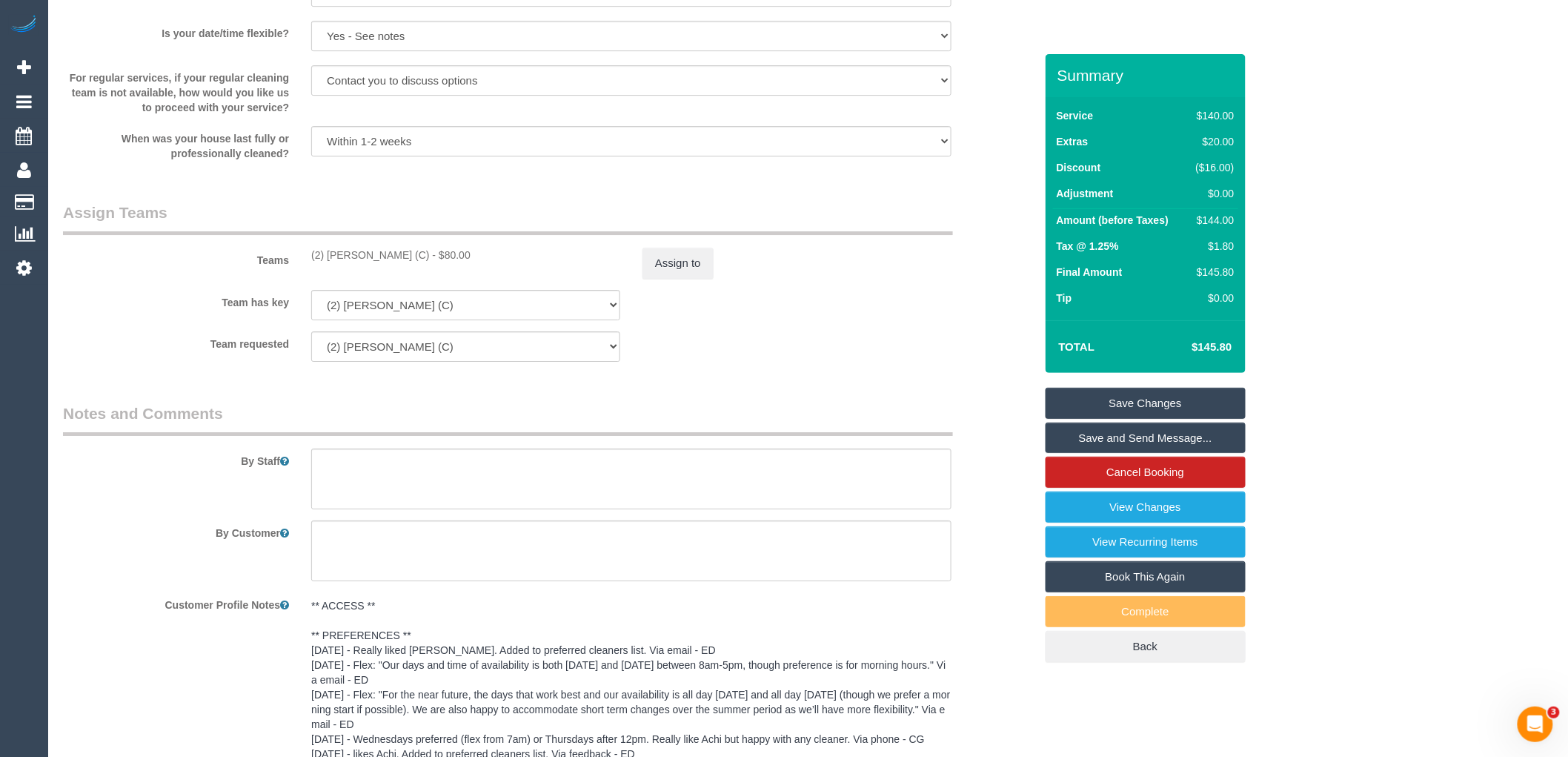
click at [477, 224] on legend "Assign Teams" at bounding box center [508, 218] width 890 height 33
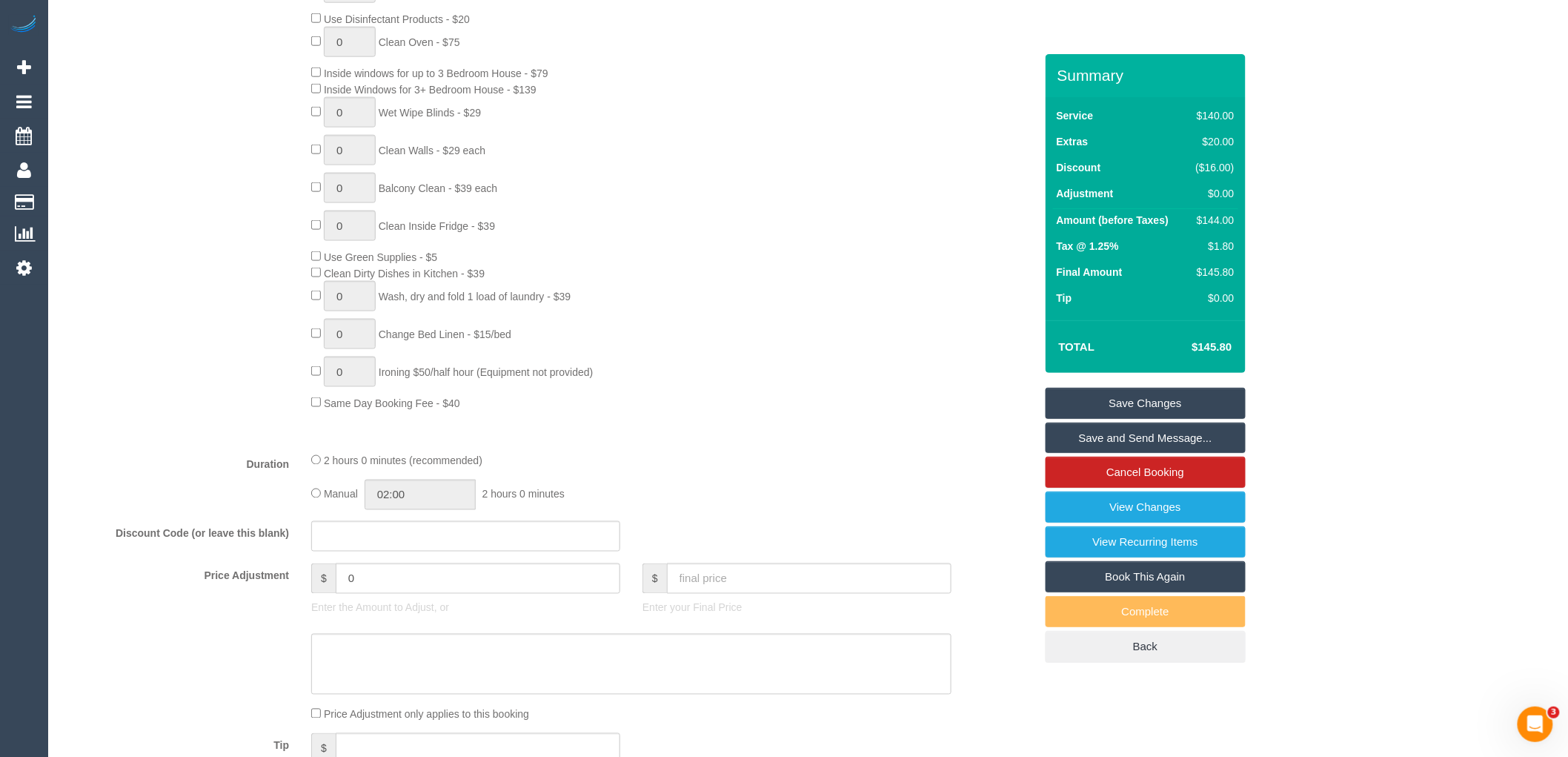
scroll to position [411, 0]
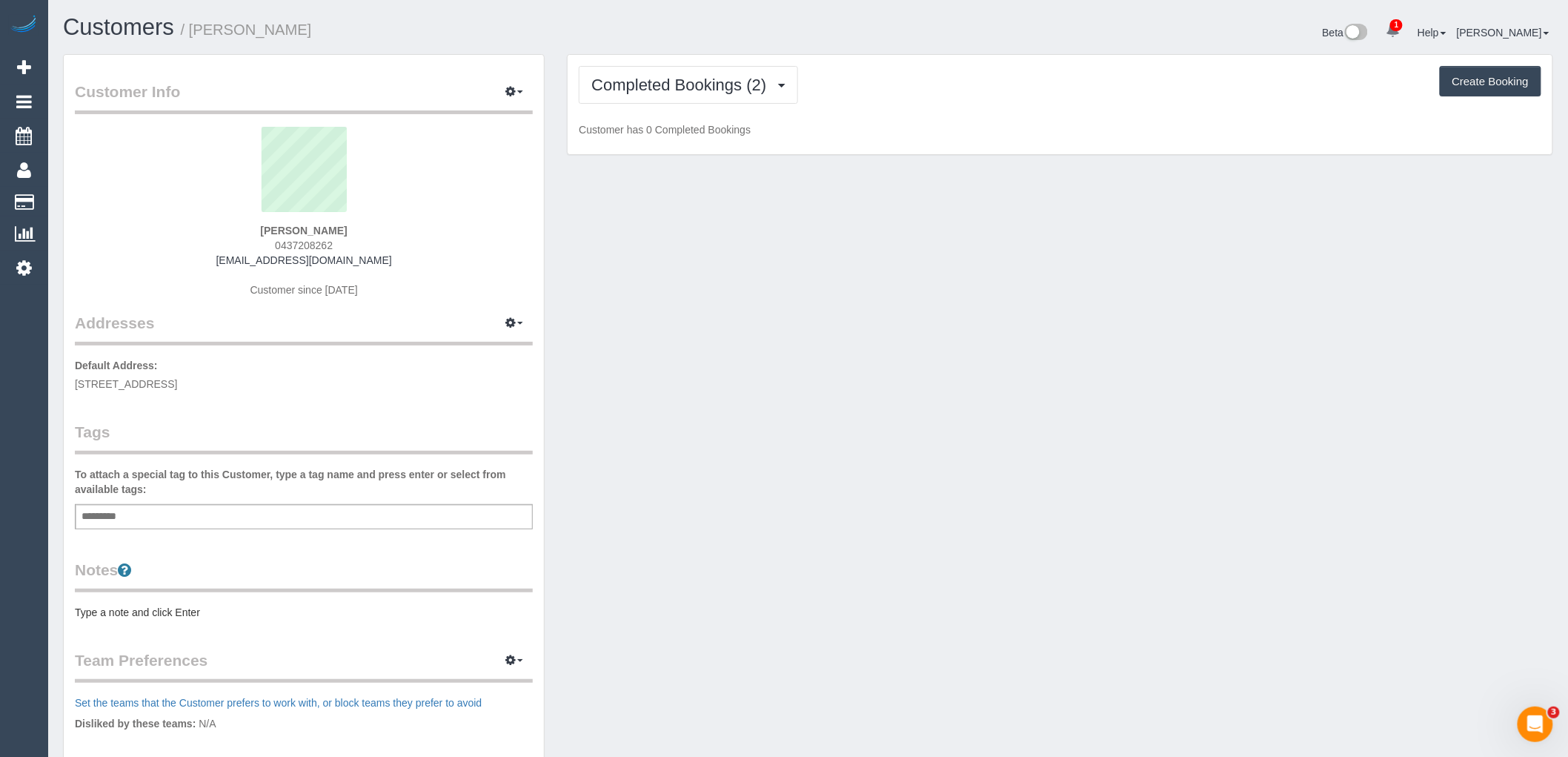
scroll to position [1069, 1568]
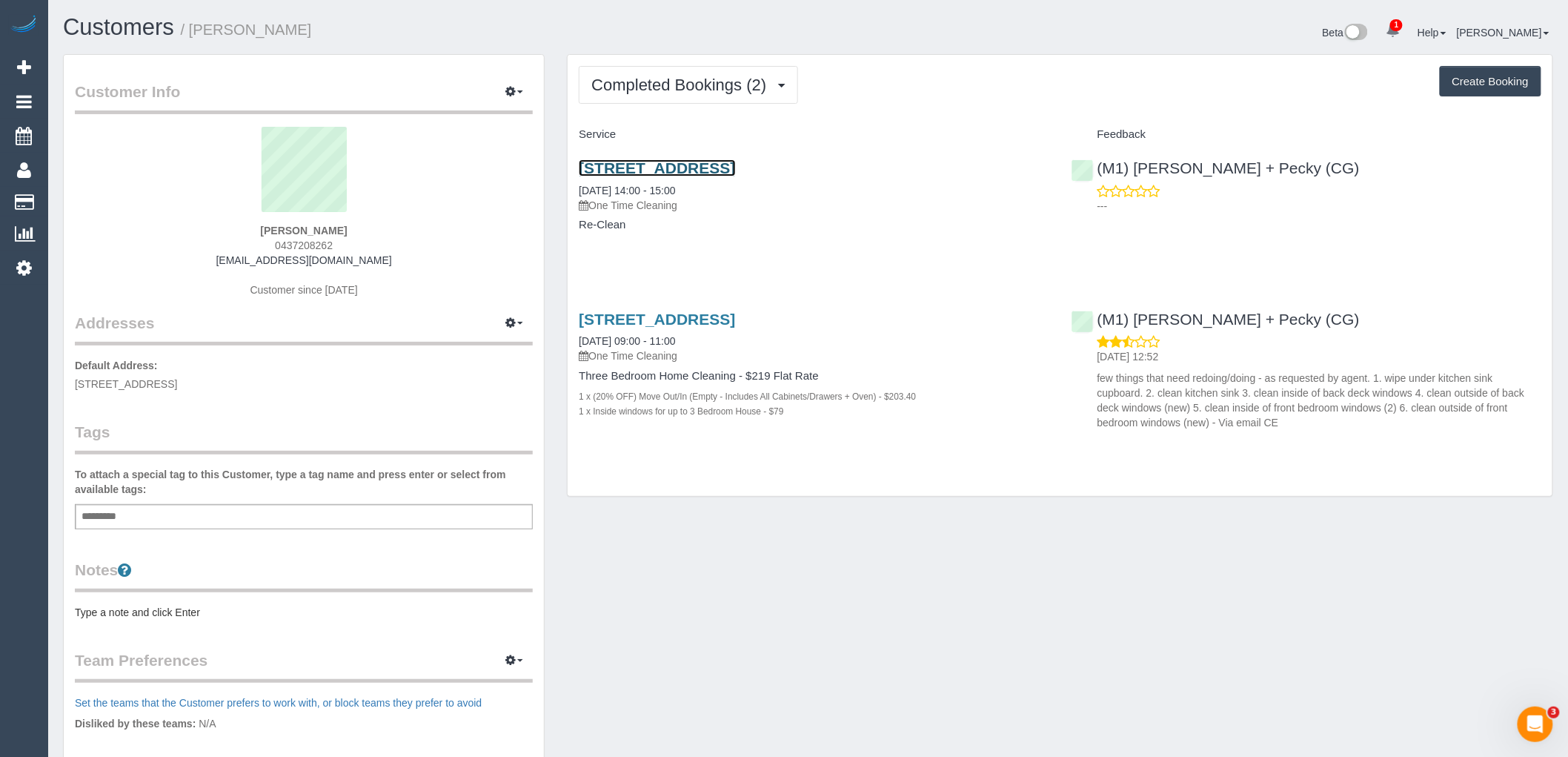
click at [687, 168] on link "[STREET_ADDRESS]" at bounding box center [657, 168] width 157 height 17
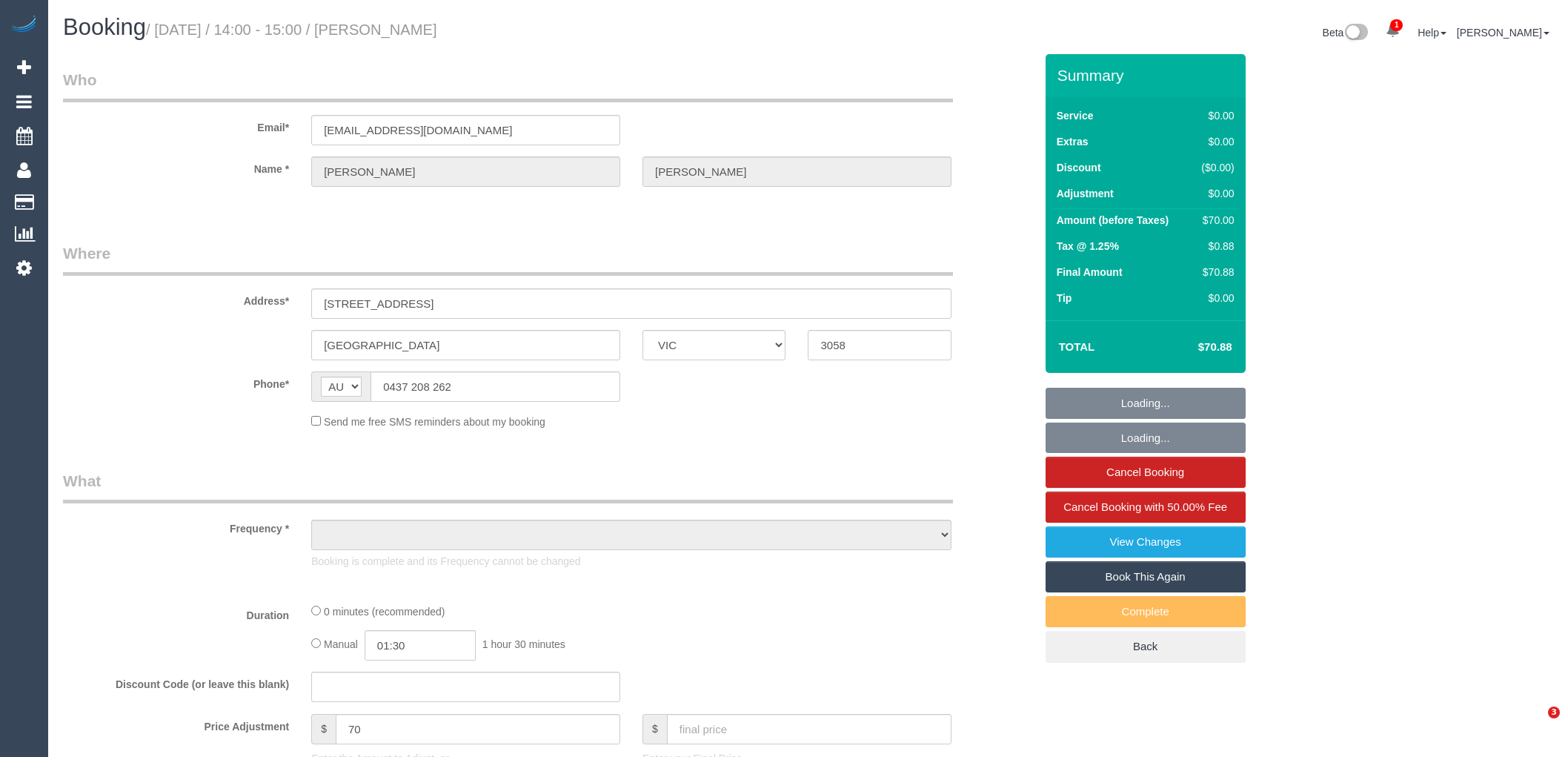
select select "VIC"
select select "object:569"
select select "string:stripe-pm_1RpeFk2GScqysDRVp0L3NiXM"
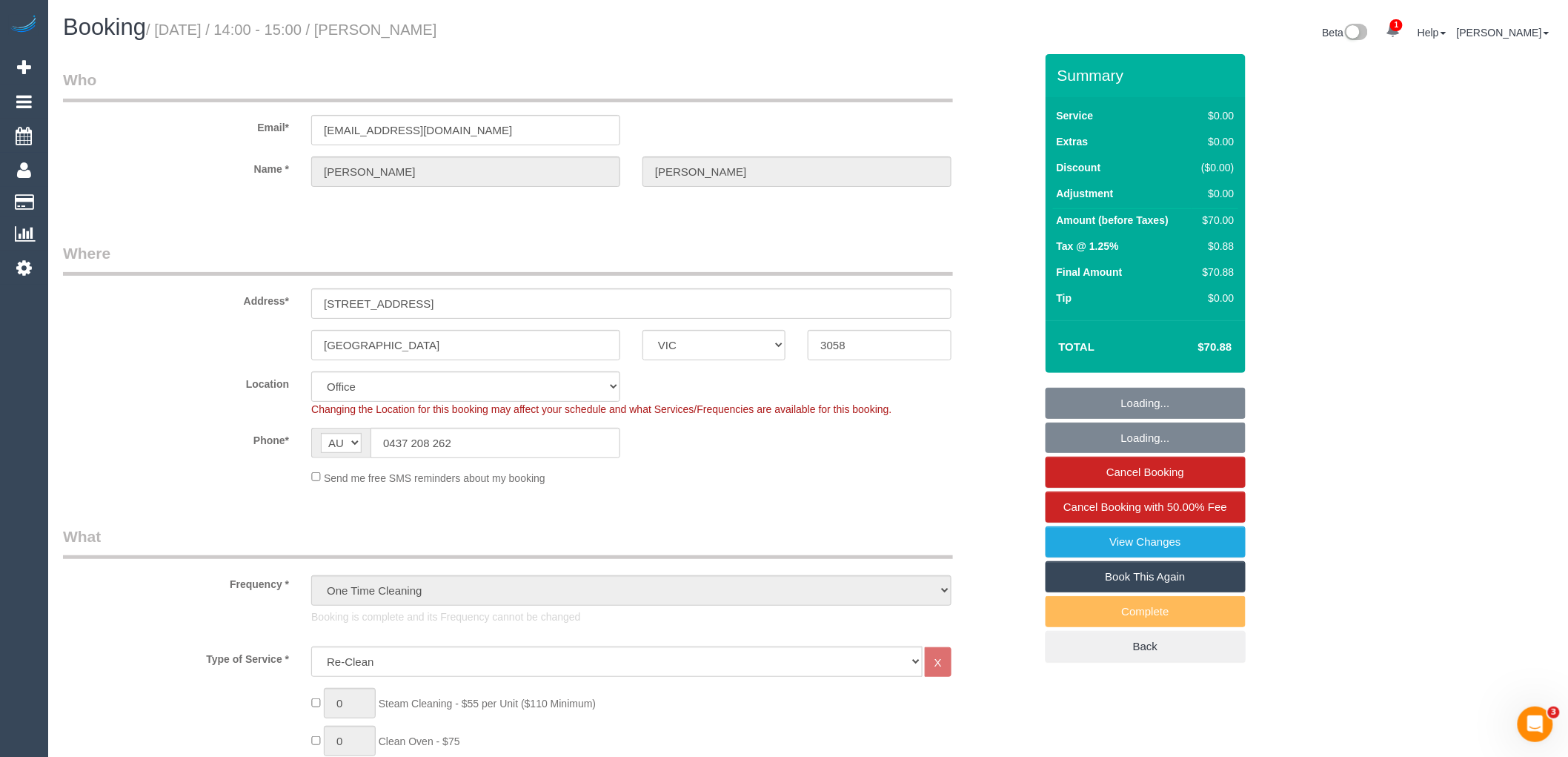
select select "object:777"
select select "number:28"
select select "number:15"
select select "number:19"
select select "number:24"
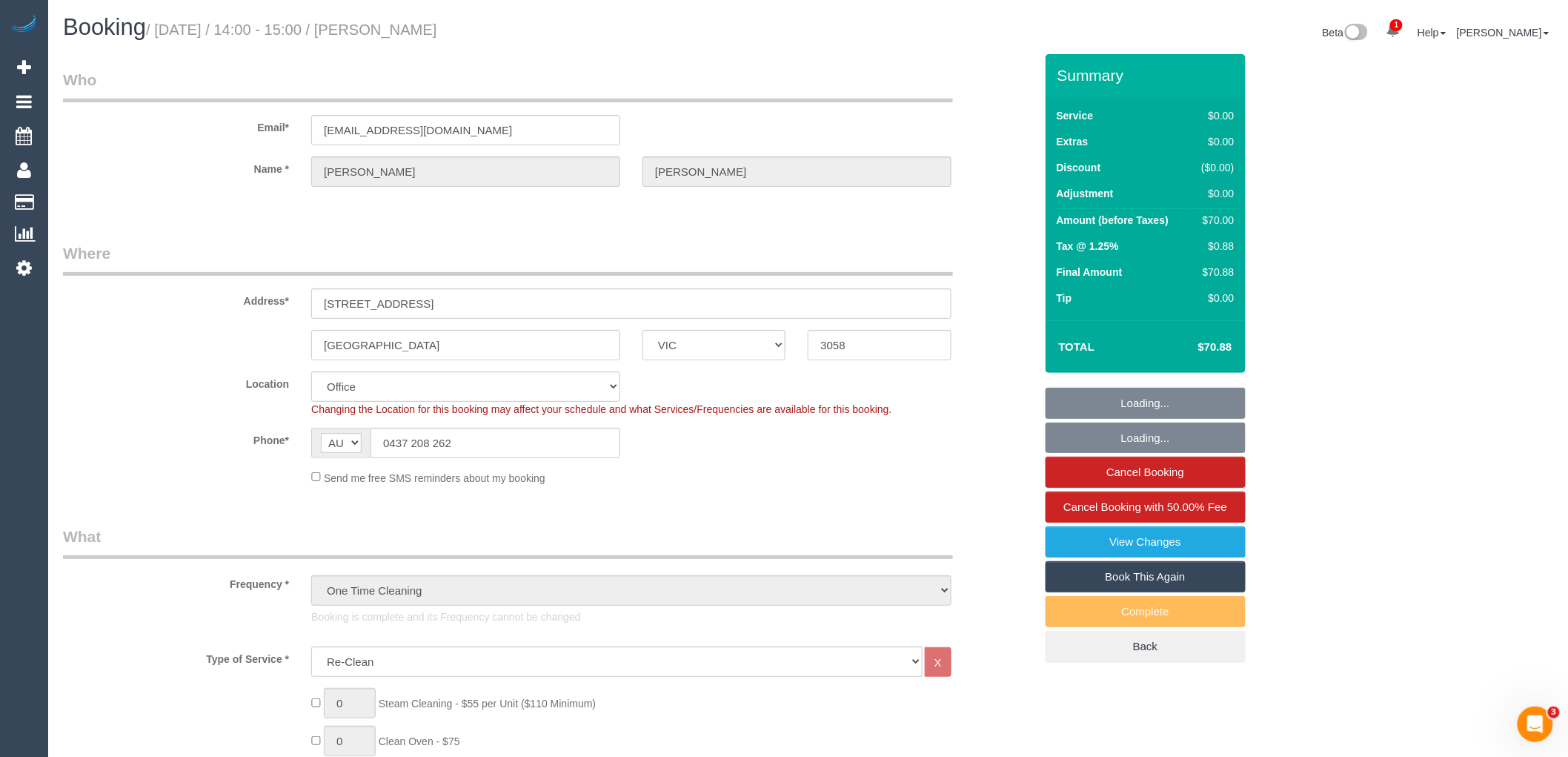
select select "number:13"
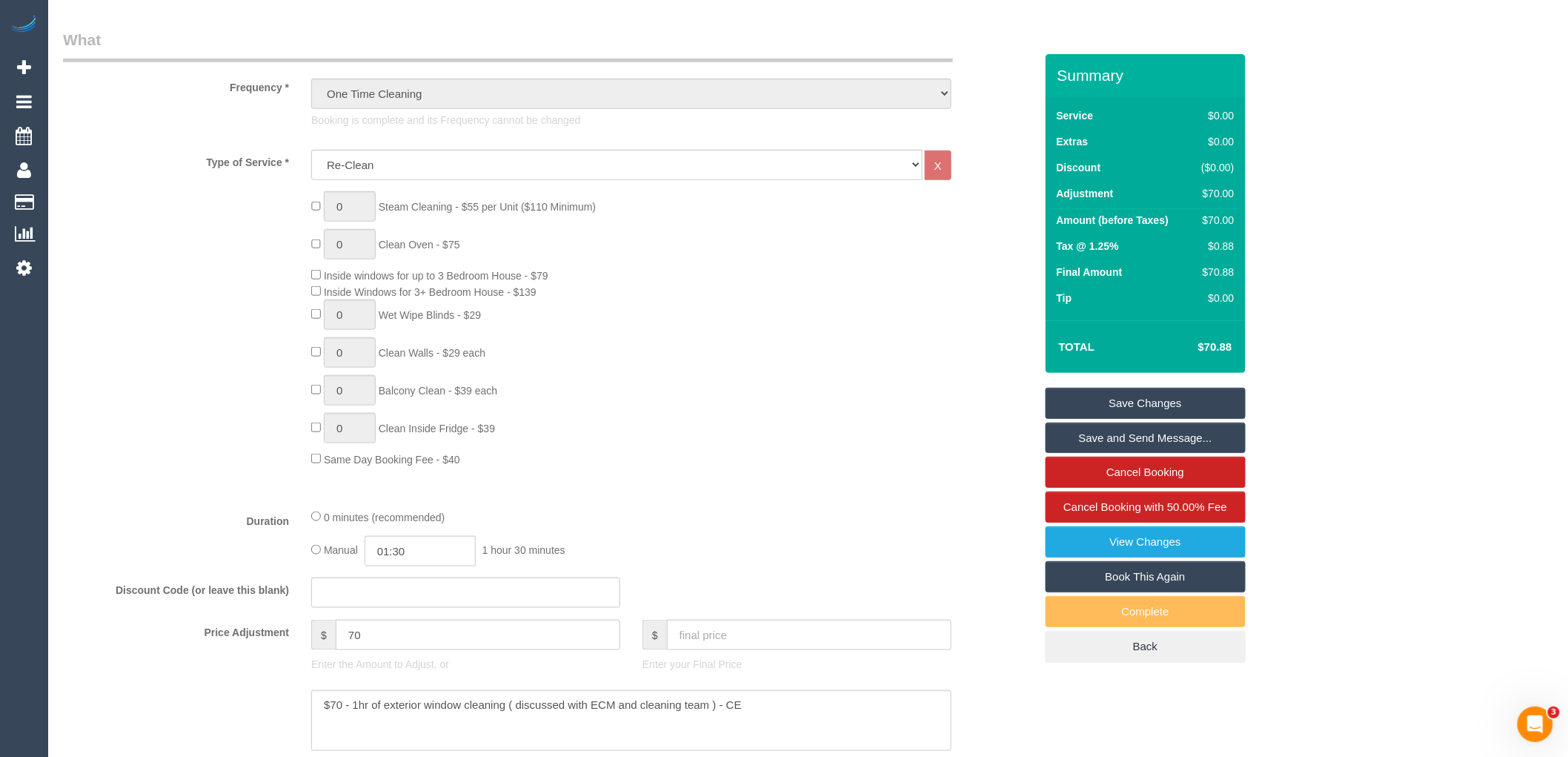
scroll to position [658, 0]
